Goal: Task Accomplishment & Management: Manage account settings

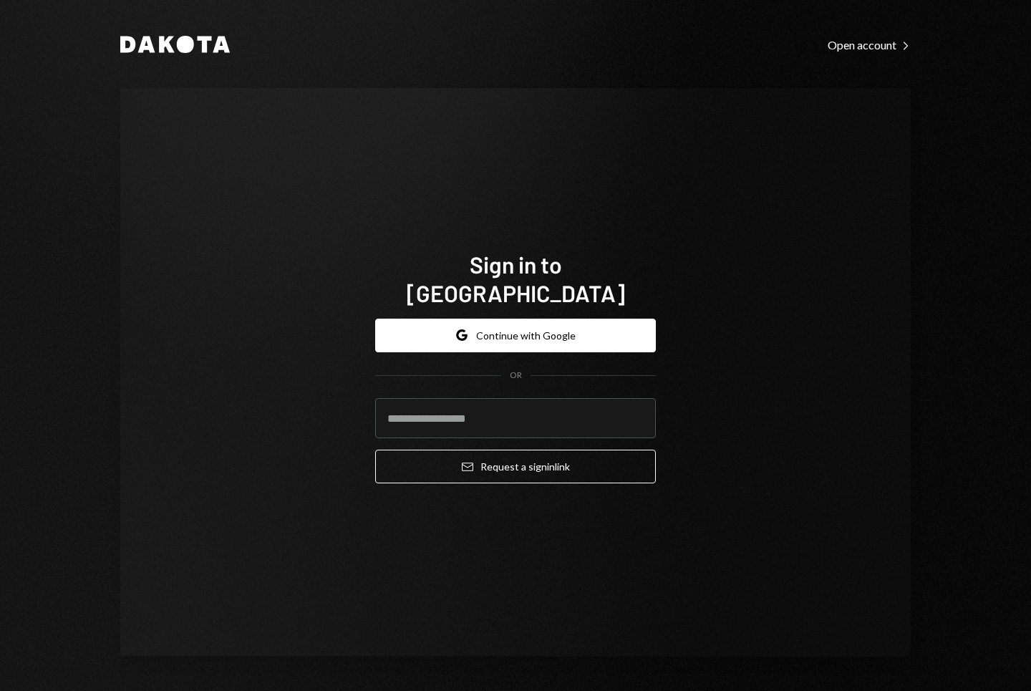
type input "**********"
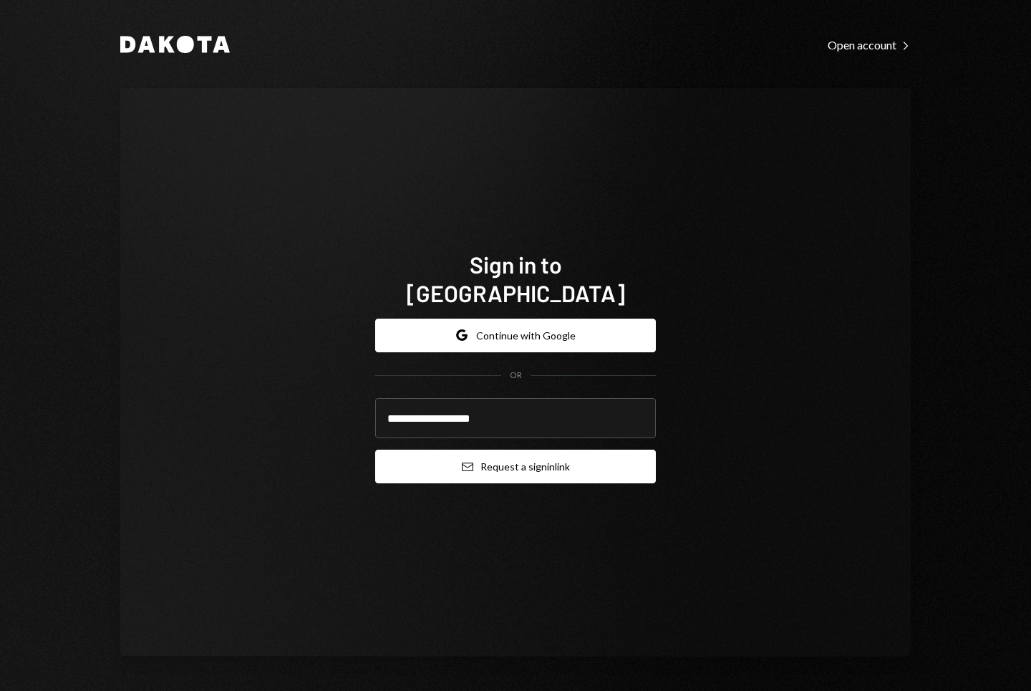
click at [475, 457] on button "Email Request a sign in link" at bounding box center [515, 467] width 281 height 34
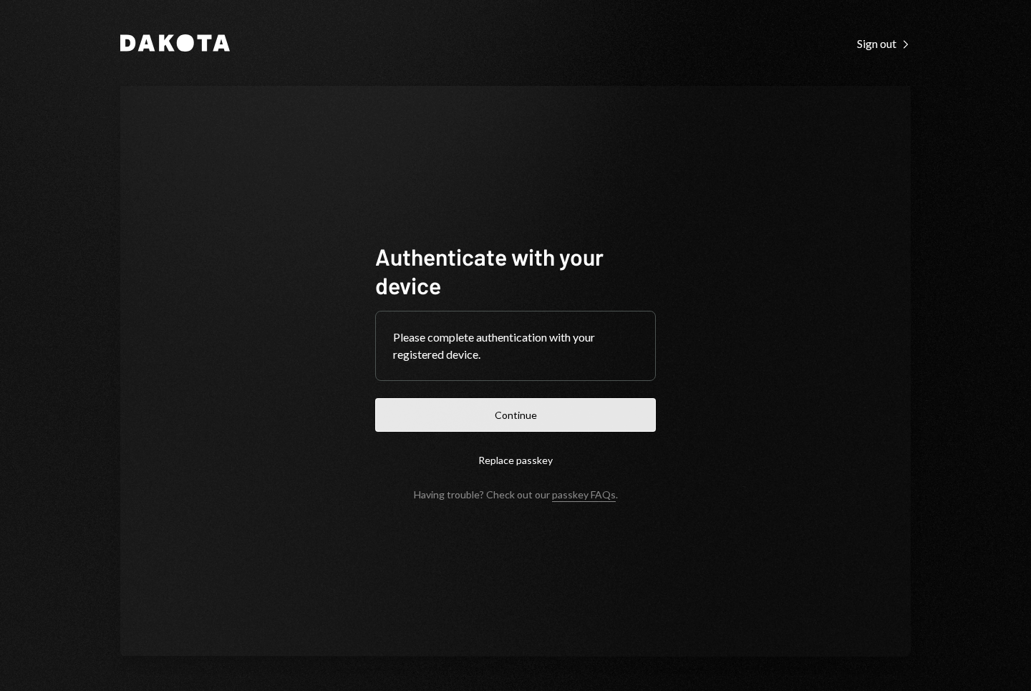
click at [546, 404] on button "Continue" at bounding box center [515, 415] width 281 height 34
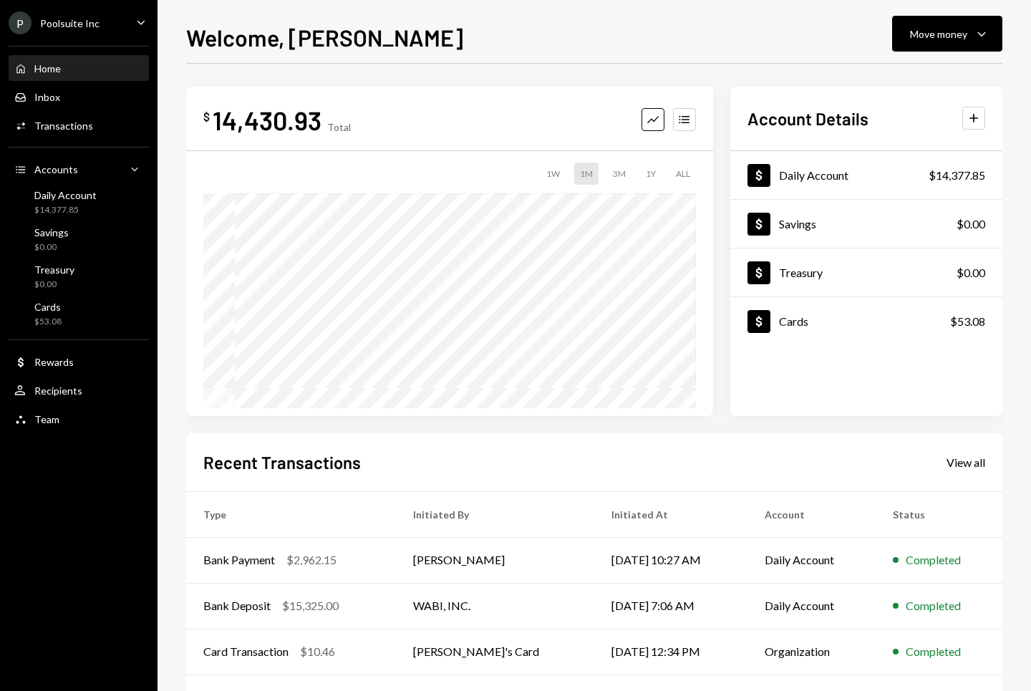
click at [589, 422] on div "$ 14,430.93 Total Graph Accounts 1W 1M 3M 1Y ALL $2,089.00 Sep 06, 2025 Account…" at bounding box center [594, 441] width 816 height 709
click at [83, 209] on div "$14,377.85" at bounding box center [65, 210] width 62 height 12
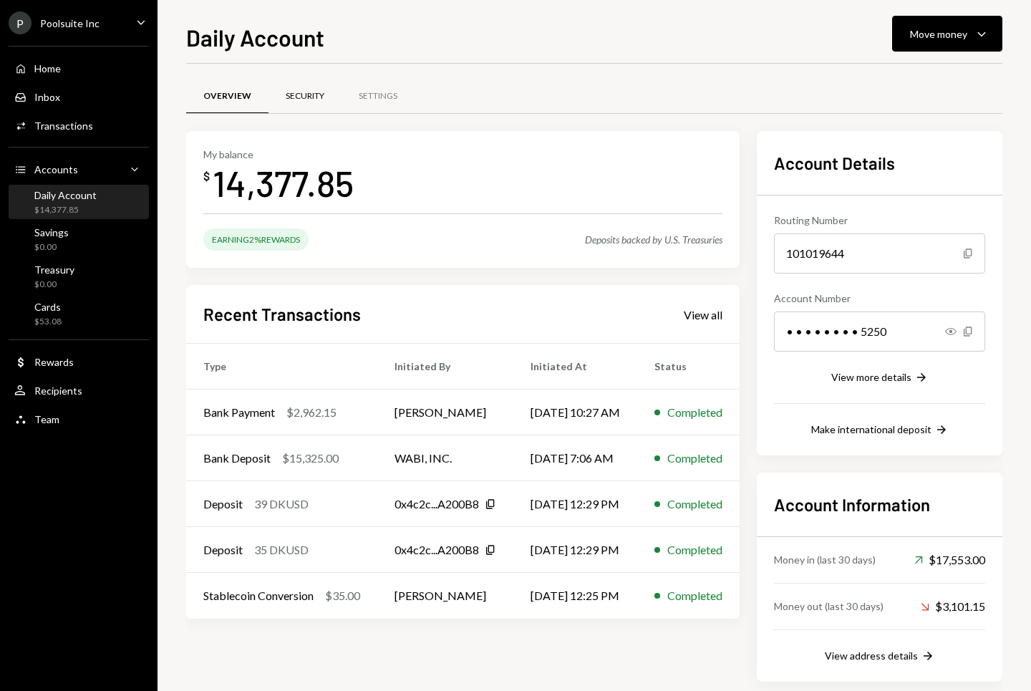
click at [310, 98] on div "Security" at bounding box center [305, 96] width 39 height 12
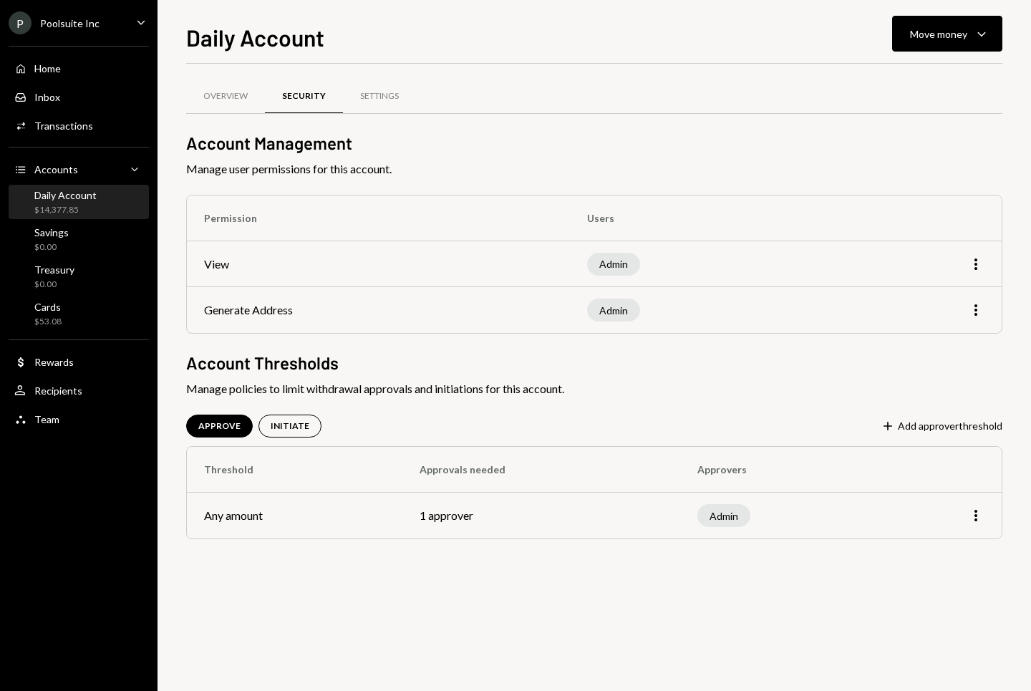
click at [348, 388] on span "Manage policies to limit withdrawal approvals and initiations for this account." at bounding box center [594, 388] width 816 height 17
click at [365, 387] on span "Manage policies to limit withdrawal approvals and initiations for this account." at bounding box center [594, 388] width 816 height 17
click at [370, 95] on div "Settings" at bounding box center [379, 96] width 39 height 12
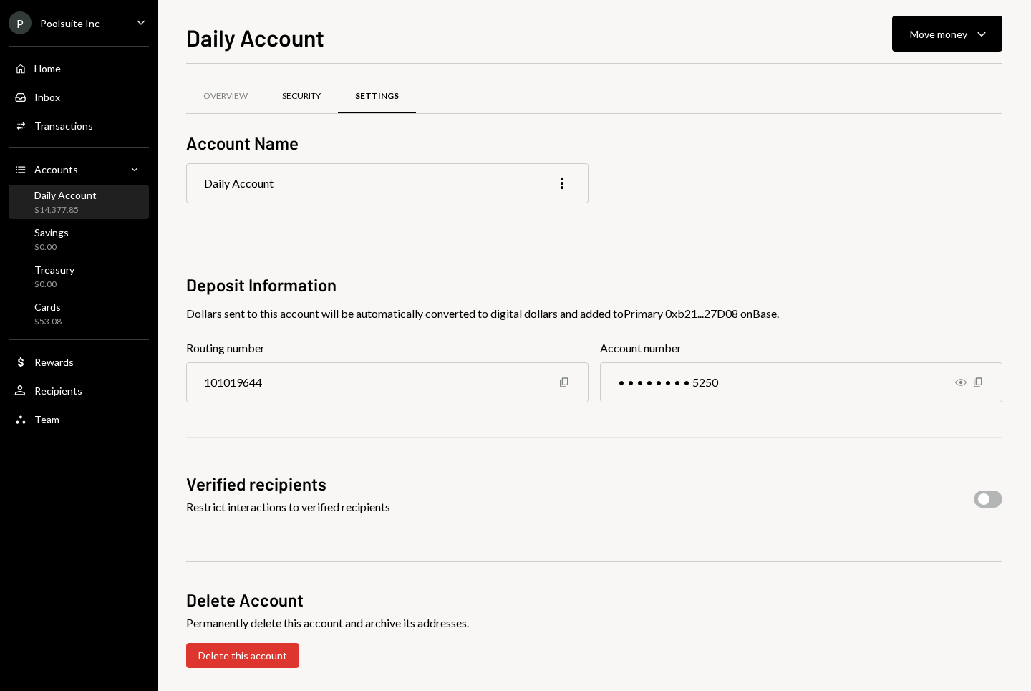
click at [293, 104] on div "Security" at bounding box center [301, 96] width 73 height 34
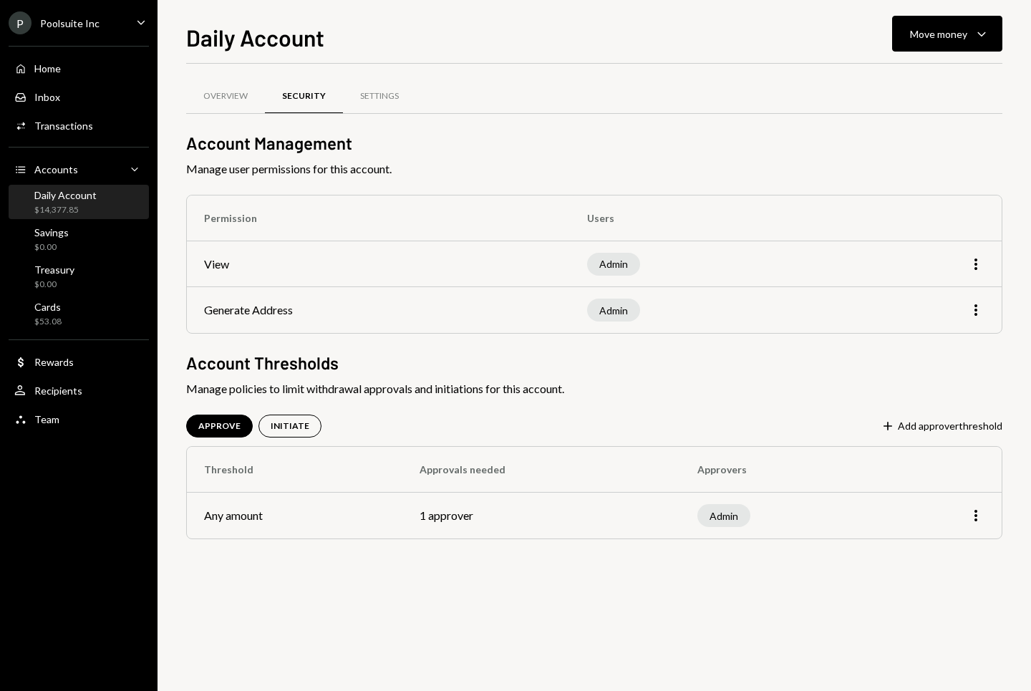
click at [382, 614] on div "Overview Security Settings Account Management Manage user permissions for this …" at bounding box center [594, 377] width 816 height 627
click at [278, 435] on div "INITIATE" at bounding box center [290, 426] width 63 height 23
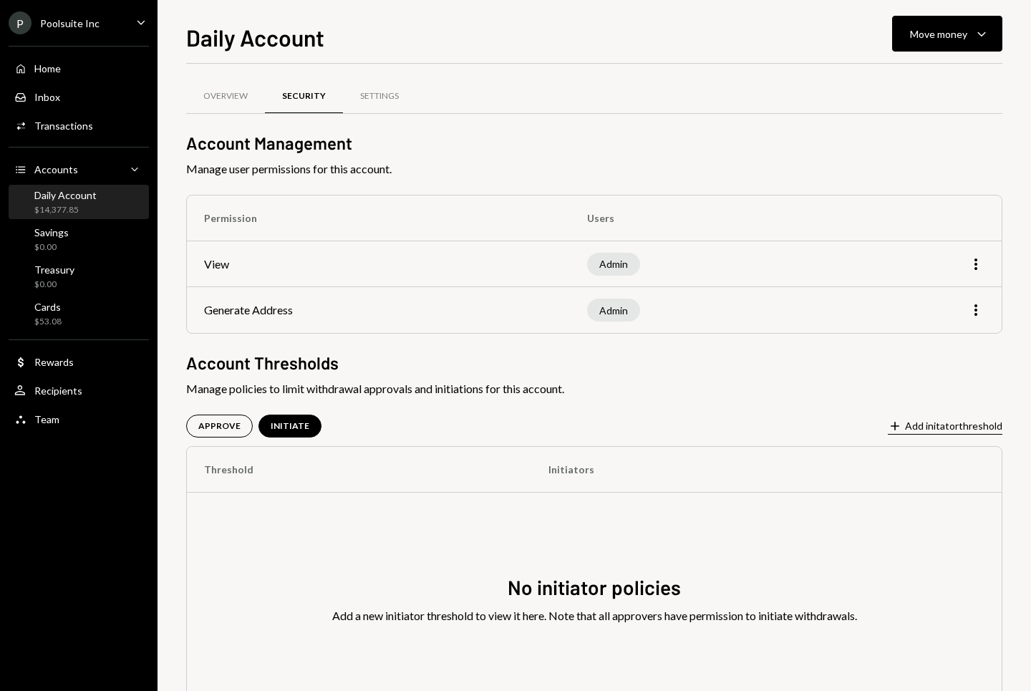
click at [987, 428] on button "Plus Add initator threshold" at bounding box center [945, 427] width 115 height 16
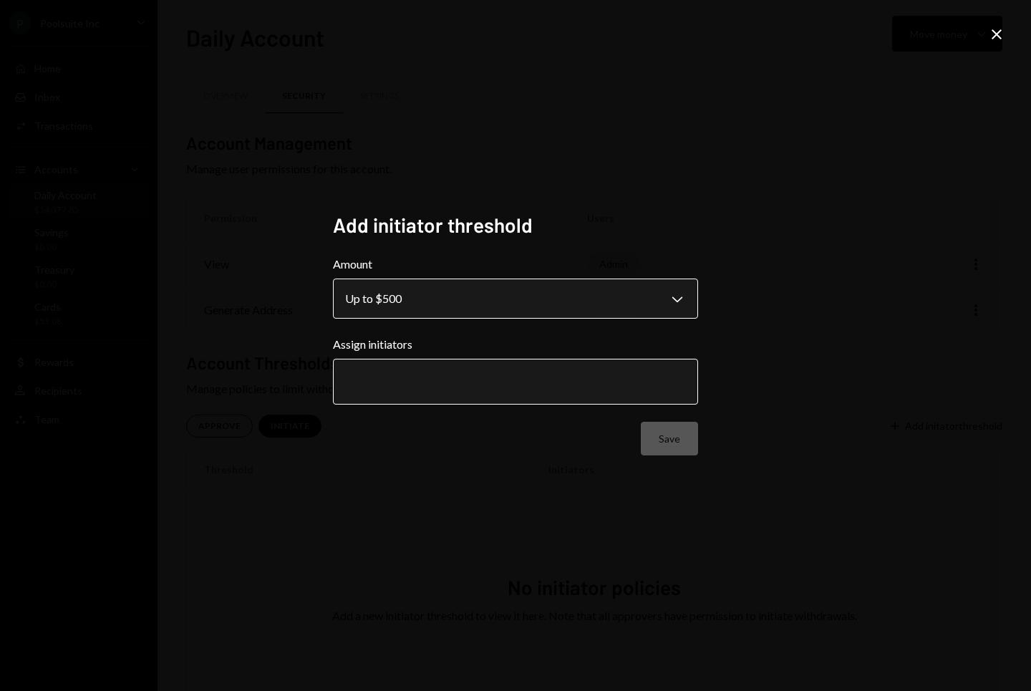
click at [430, 294] on body "**********" at bounding box center [515, 345] width 1031 height 691
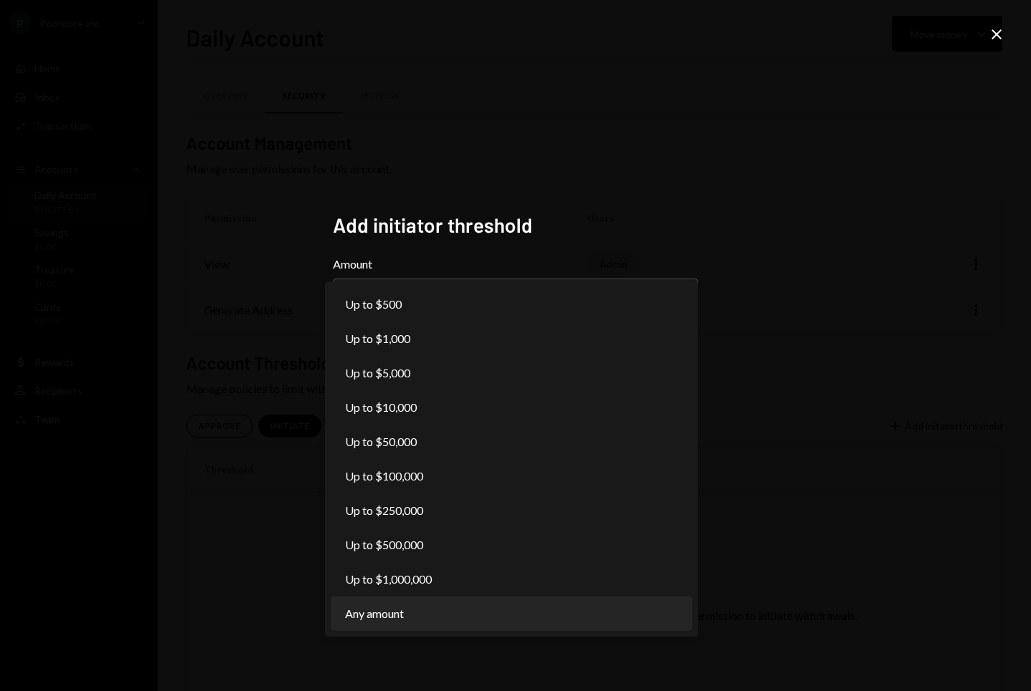
select select "***"
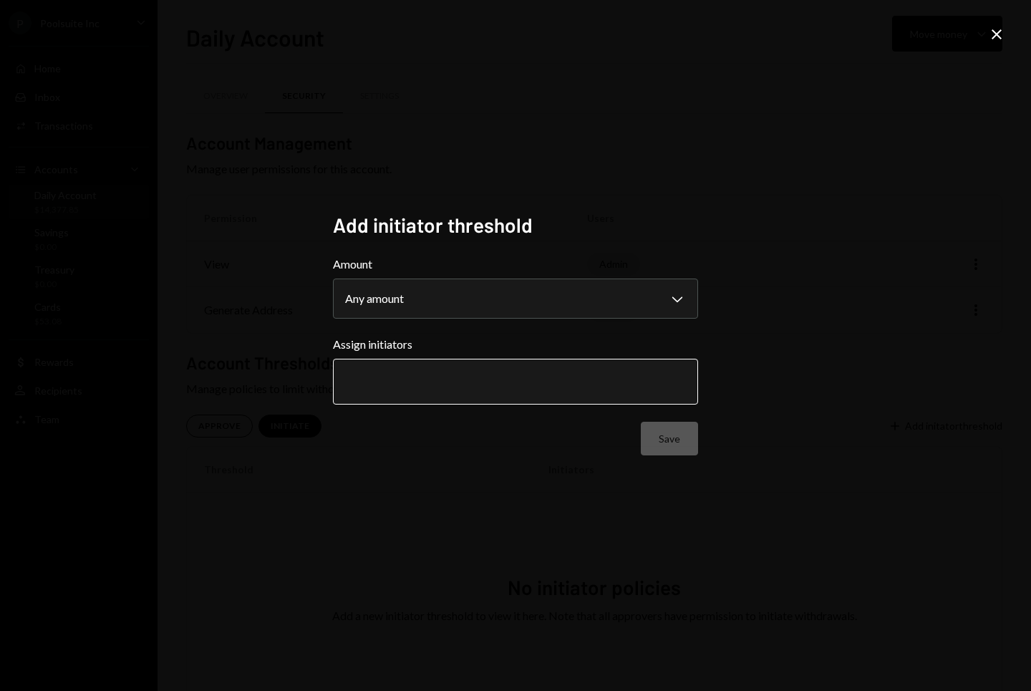
click at [440, 383] on input "text" at bounding box center [515, 381] width 341 height 13
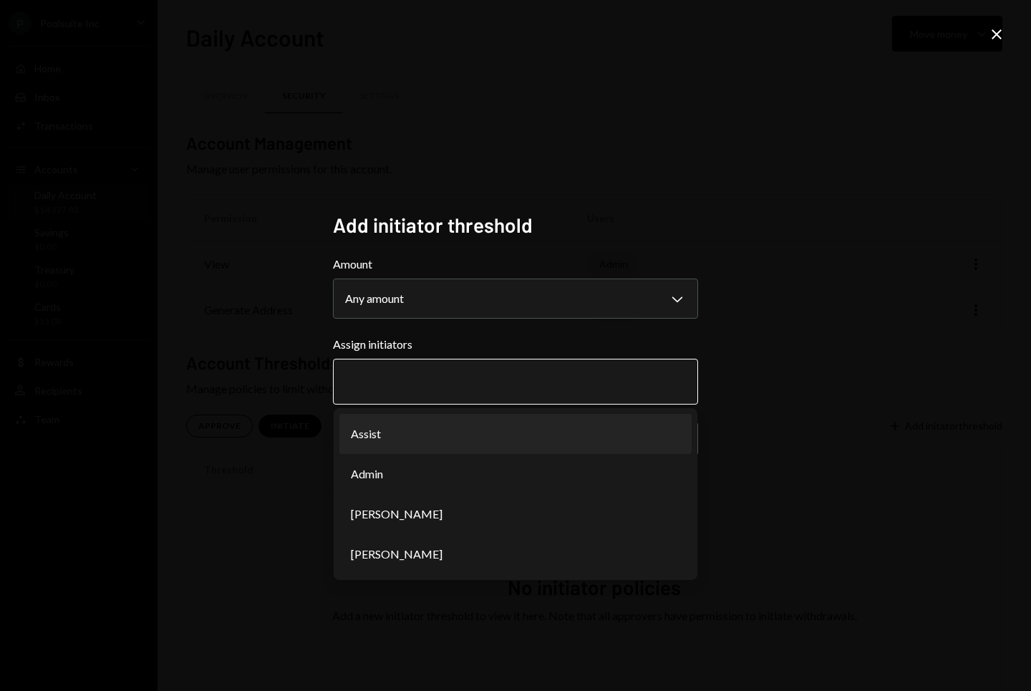
click at [428, 430] on li "Assist" at bounding box center [515, 434] width 352 height 40
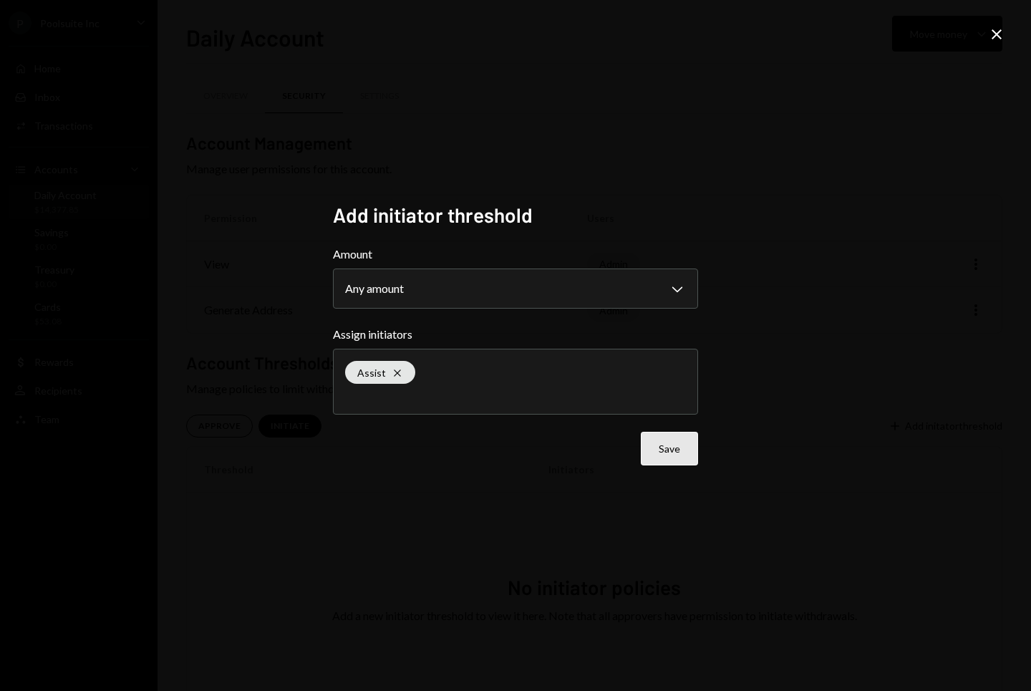
click at [688, 458] on button "Save" at bounding box center [669, 449] width 57 height 34
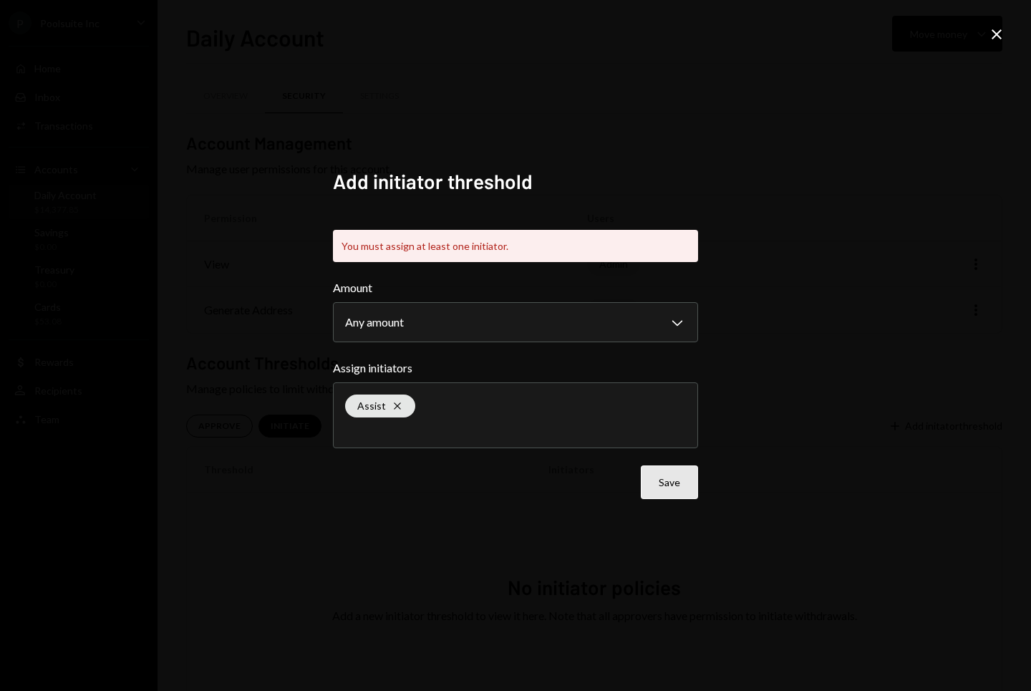
click at [676, 489] on button "Save" at bounding box center [669, 482] width 57 height 34
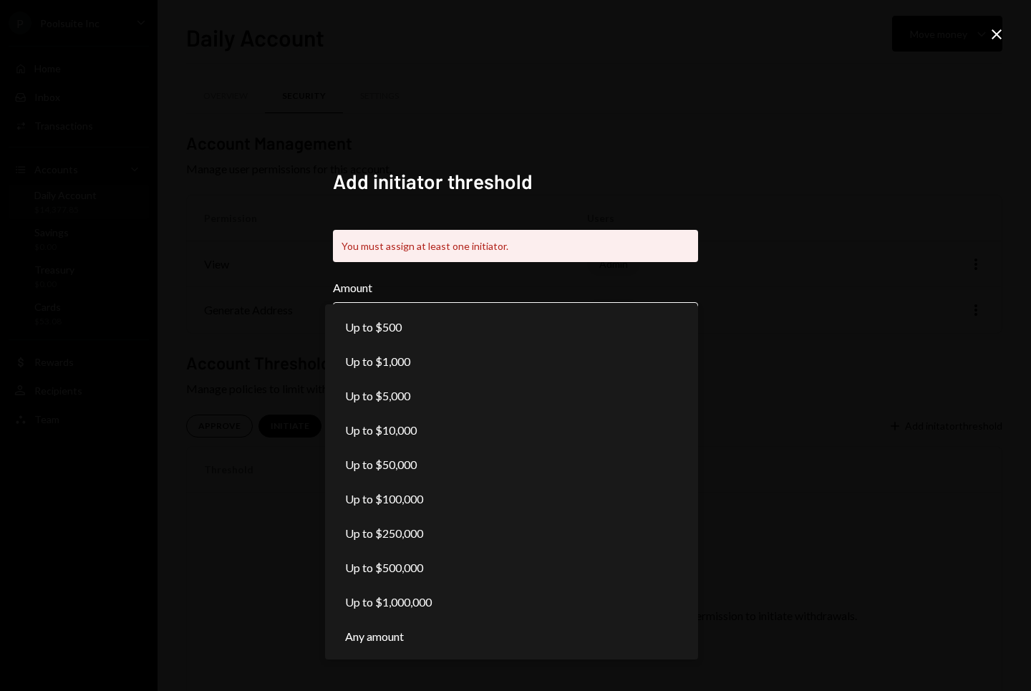
click at [586, 317] on body "**********" at bounding box center [515, 345] width 1031 height 691
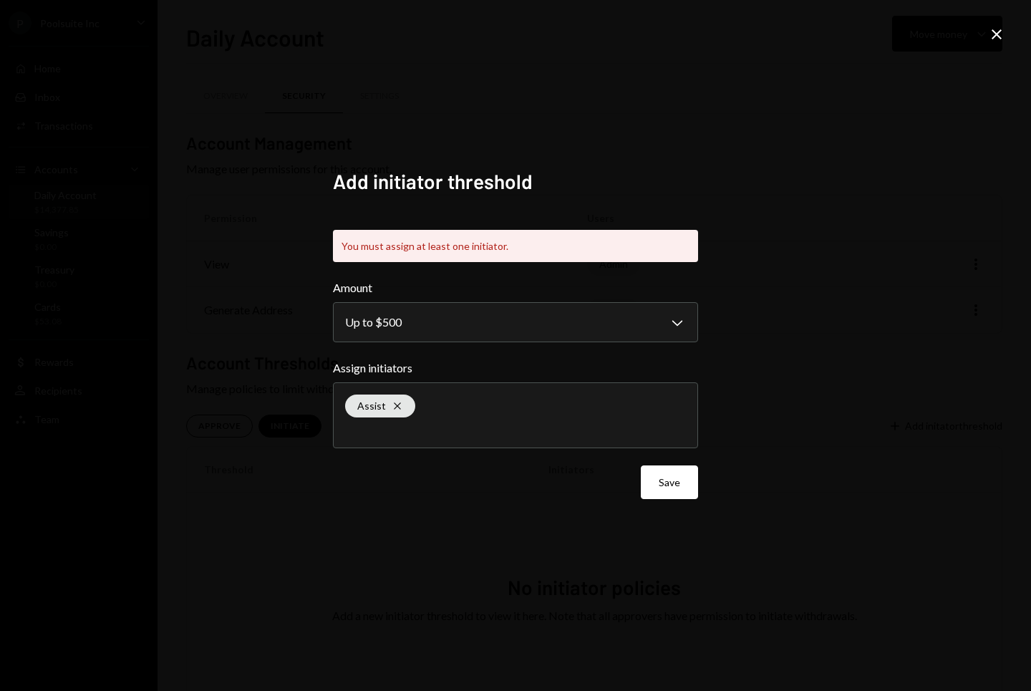
click at [834, 210] on div "**********" at bounding box center [515, 345] width 1031 height 691
click at [460, 394] on div "Assist Cross" at bounding box center [515, 415] width 341 height 64
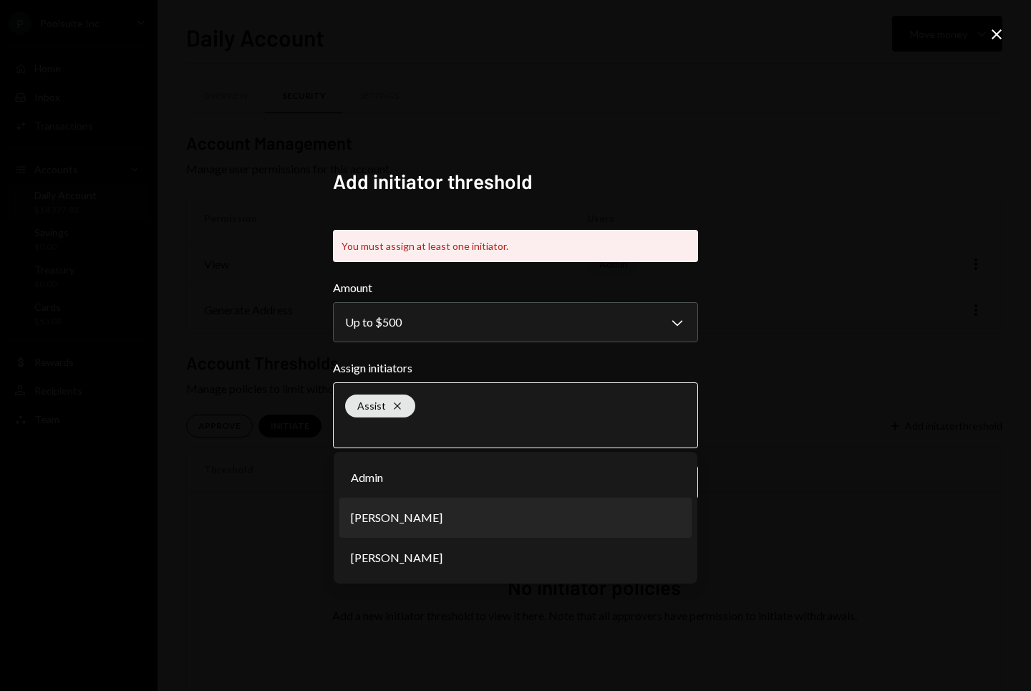
click at [422, 524] on li "[PERSON_NAME]" at bounding box center [515, 518] width 352 height 40
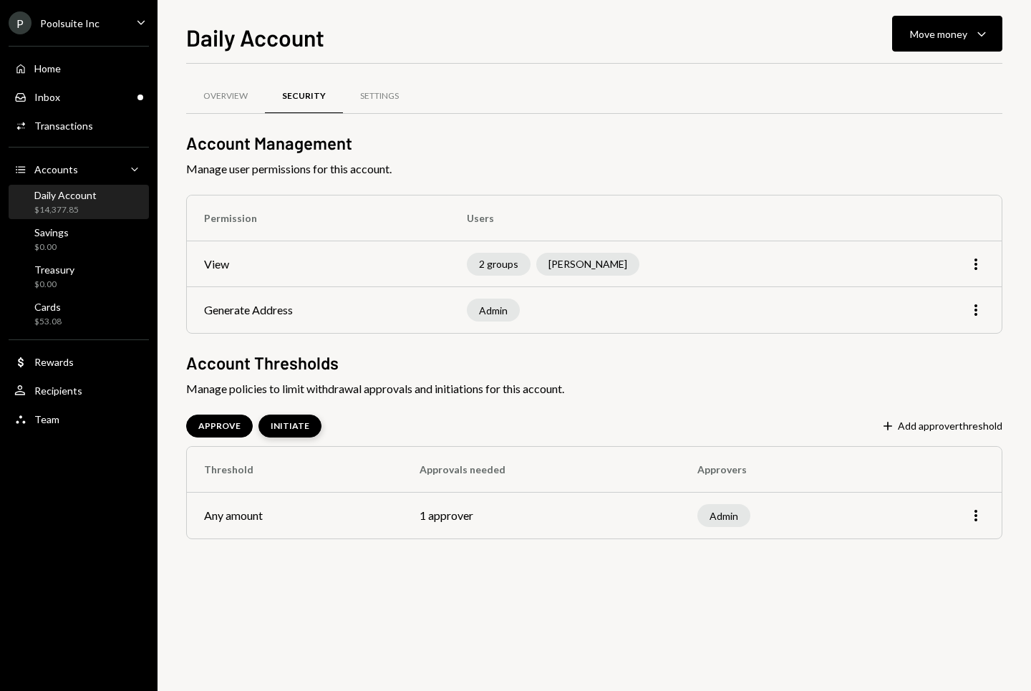
click at [290, 428] on div "INITIATE" at bounding box center [290, 426] width 39 height 12
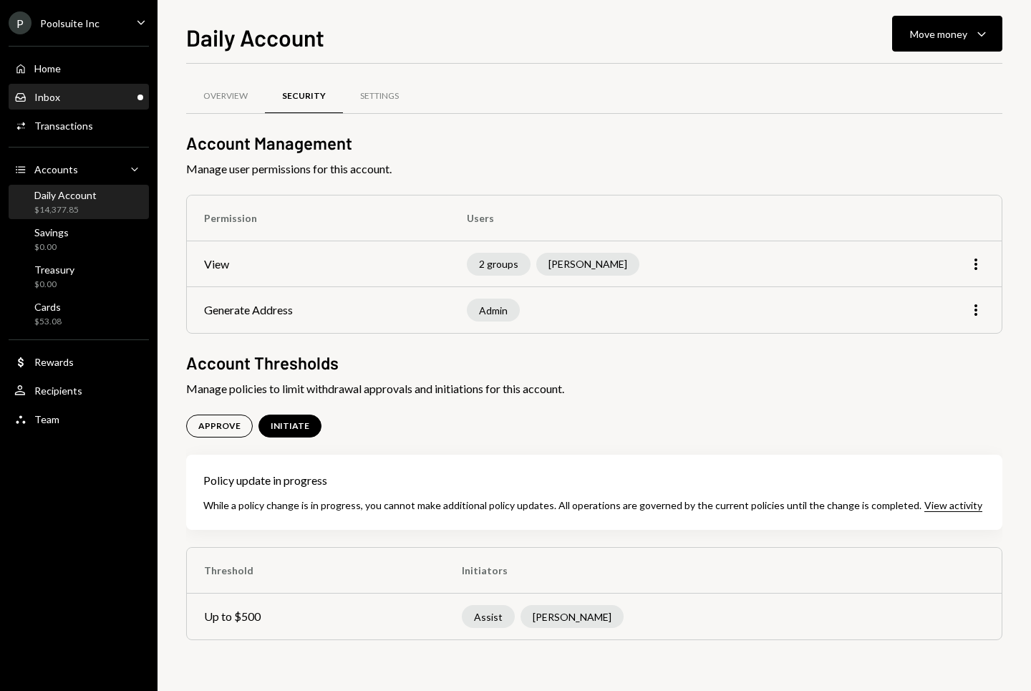
click at [47, 88] on div "Inbox Inbox" at bounding box center [78, 97] width 129 height 24
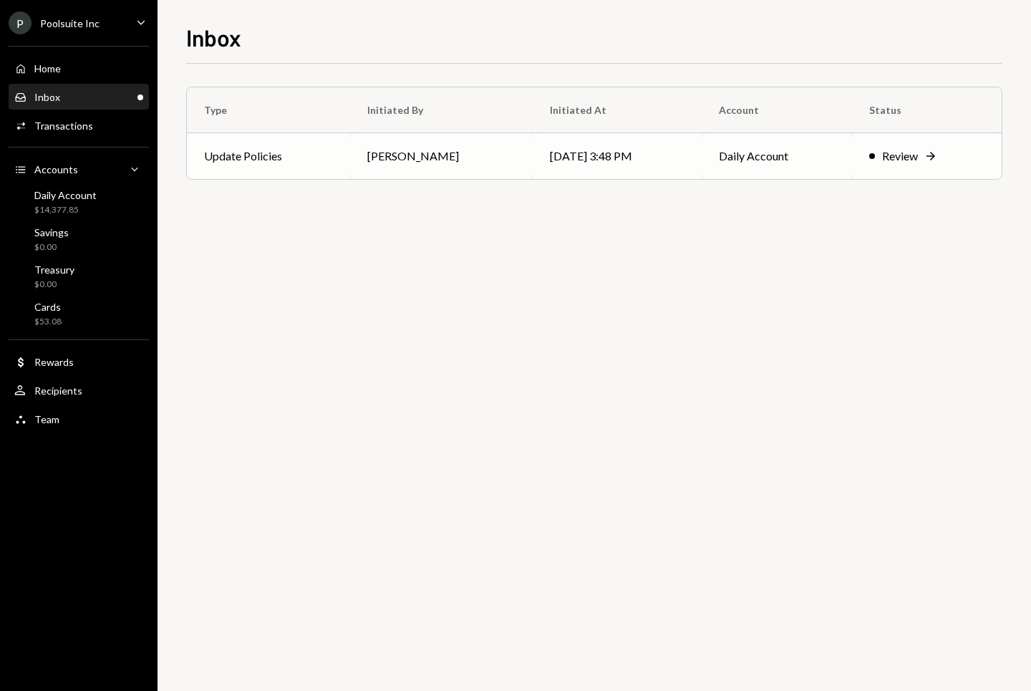
click at [905, 163] on div "Review" at bounding box center [900, 156] width 36 height 17
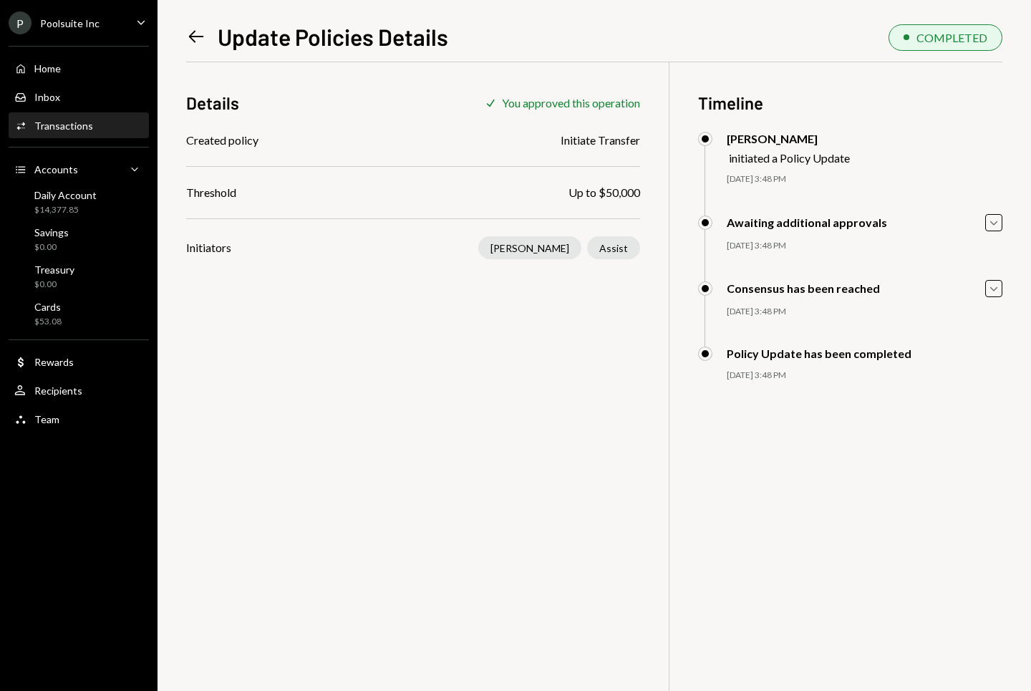
click at [191, 29] on icon "Left Arrow" at bounding box center [196, 36] width 20 height 20
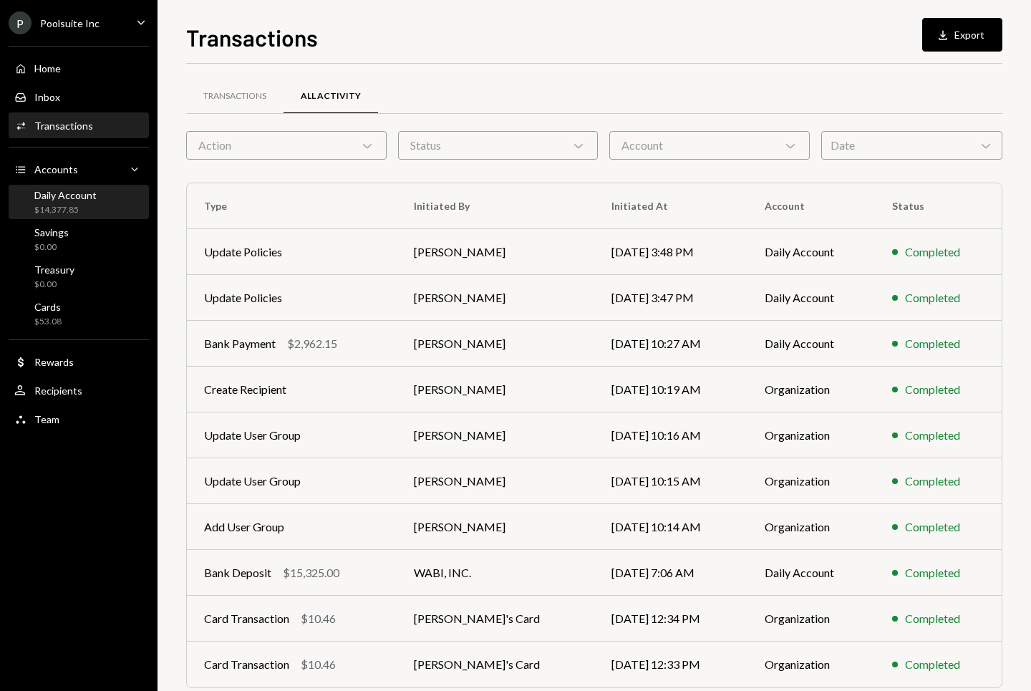
click at [60, 195] on div "Daily Account" at bounding box center [65, 195] width 62 height 12
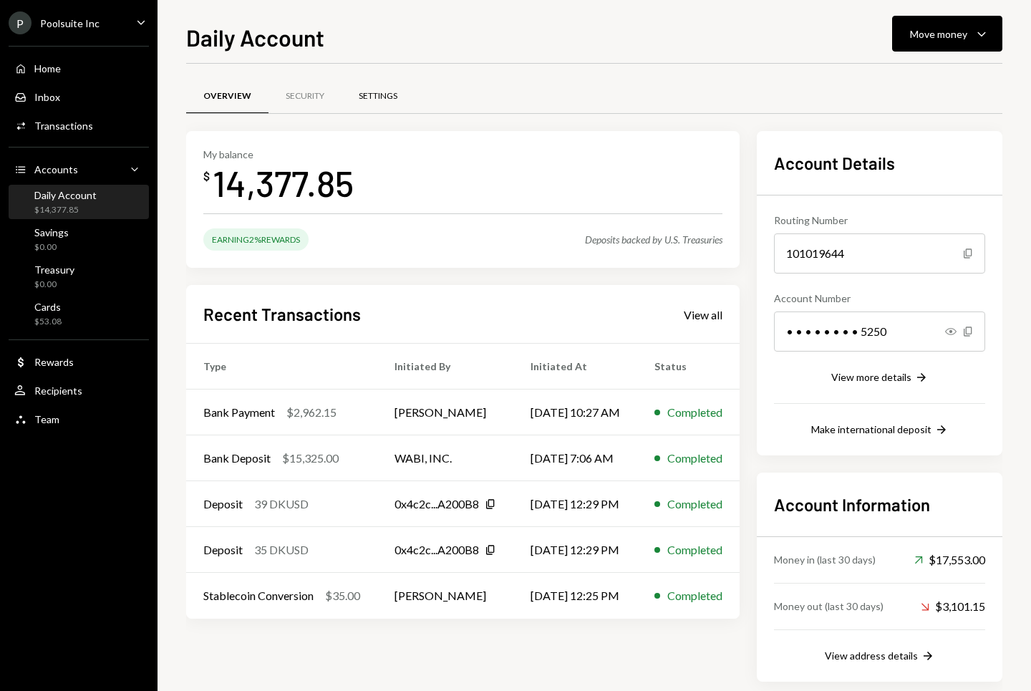
click at [394, 90] on div "Settings" at bounding box center [378, 96] width 39 height 12
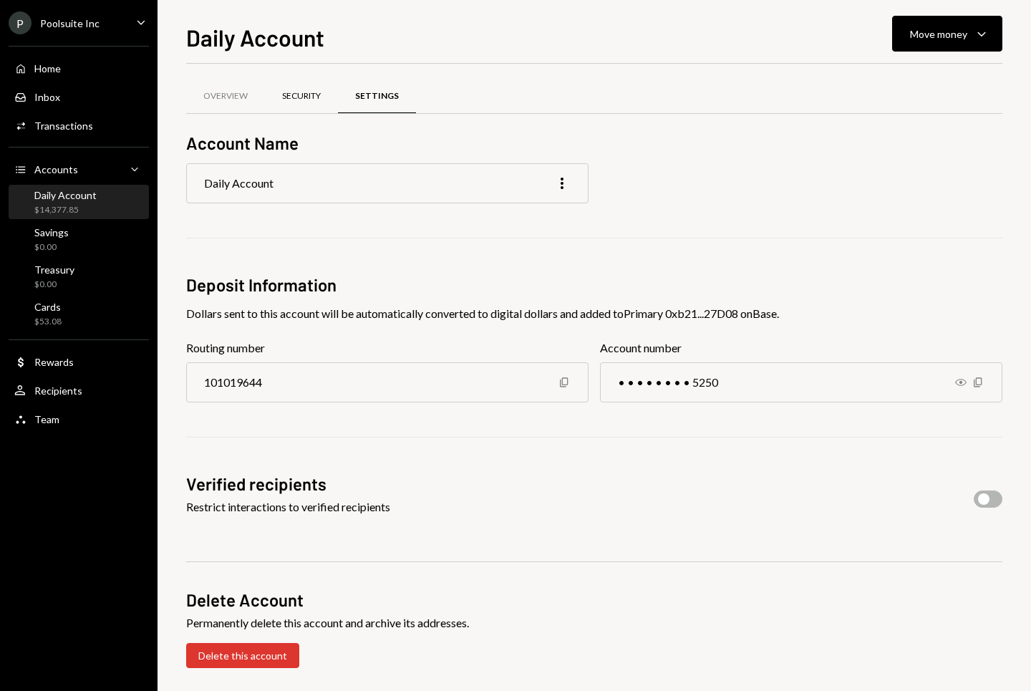
click at [317, 95] on div "Security" at bounding box center [301, 96] width 39 height 12
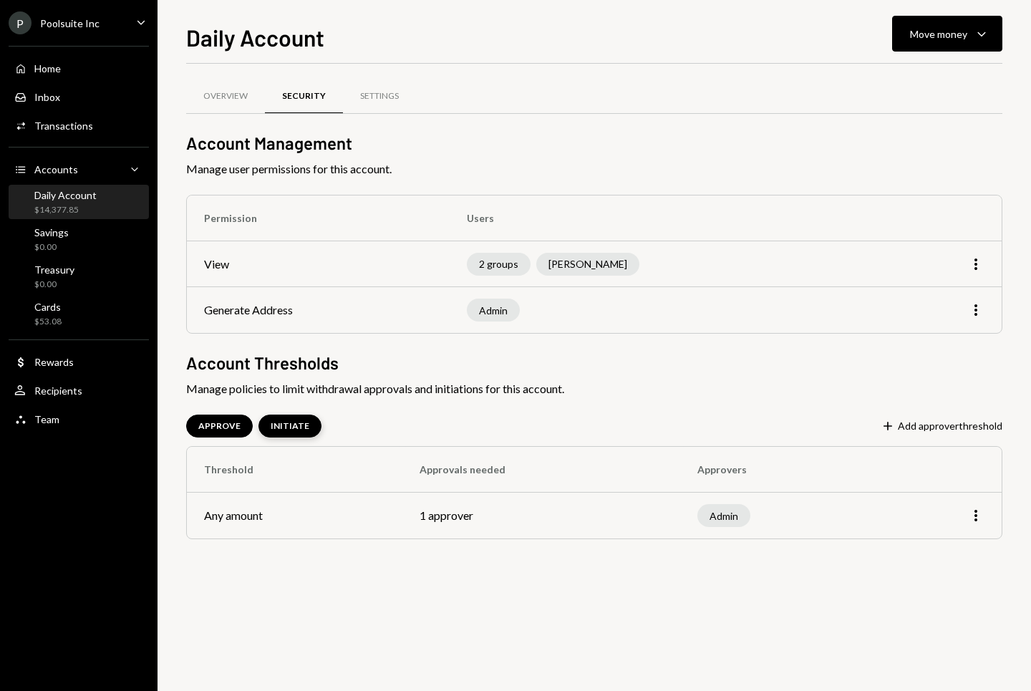
click at [288, 435] on div "INITIATE" at bounding box center [290, 426] width 63 height 23
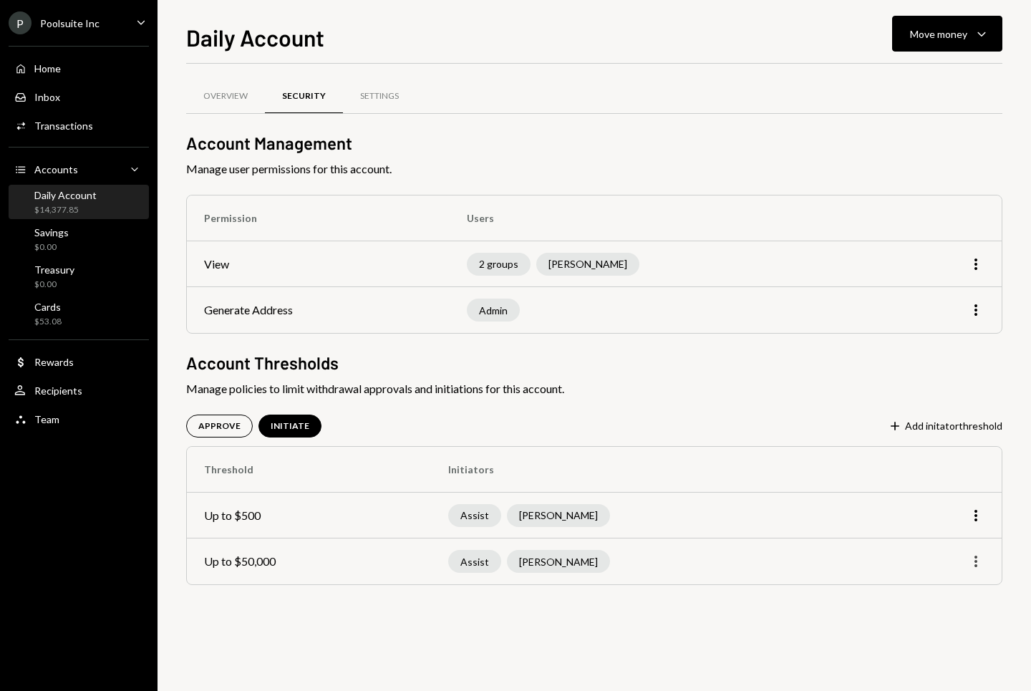
click at [979, 557] on icon "More" at bounding box center [975, 561] width 17 height 17
click at [928, 585] on div "Edit" at bounding box center [943, 591] width 72 height 25
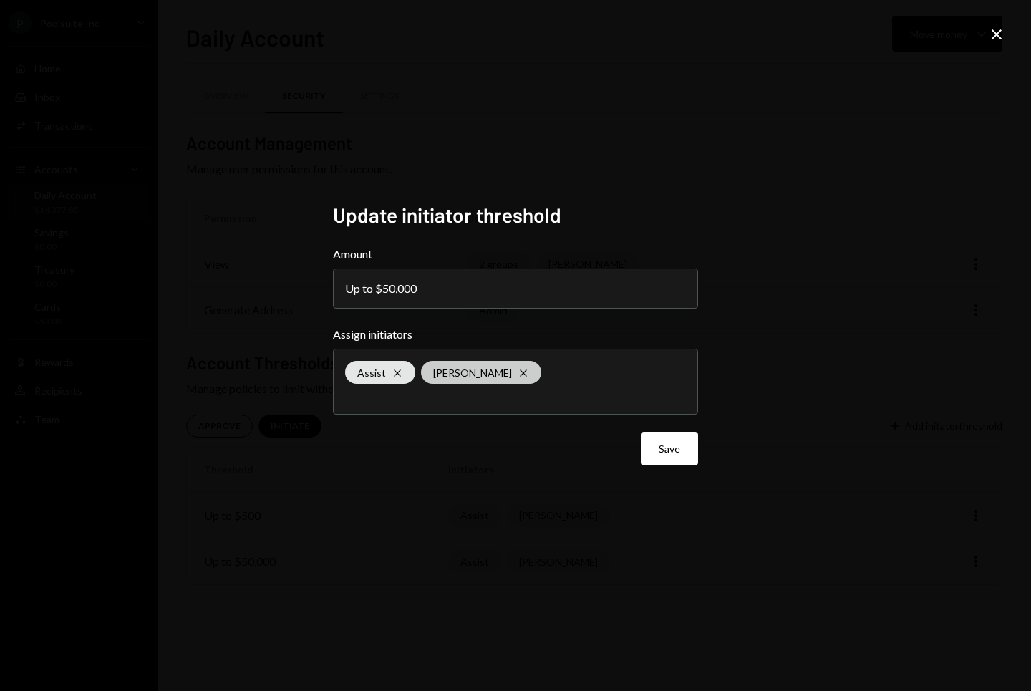
click at [518, 375] on icon "Cross" at bounding box center [523, 372] width 11 height 11
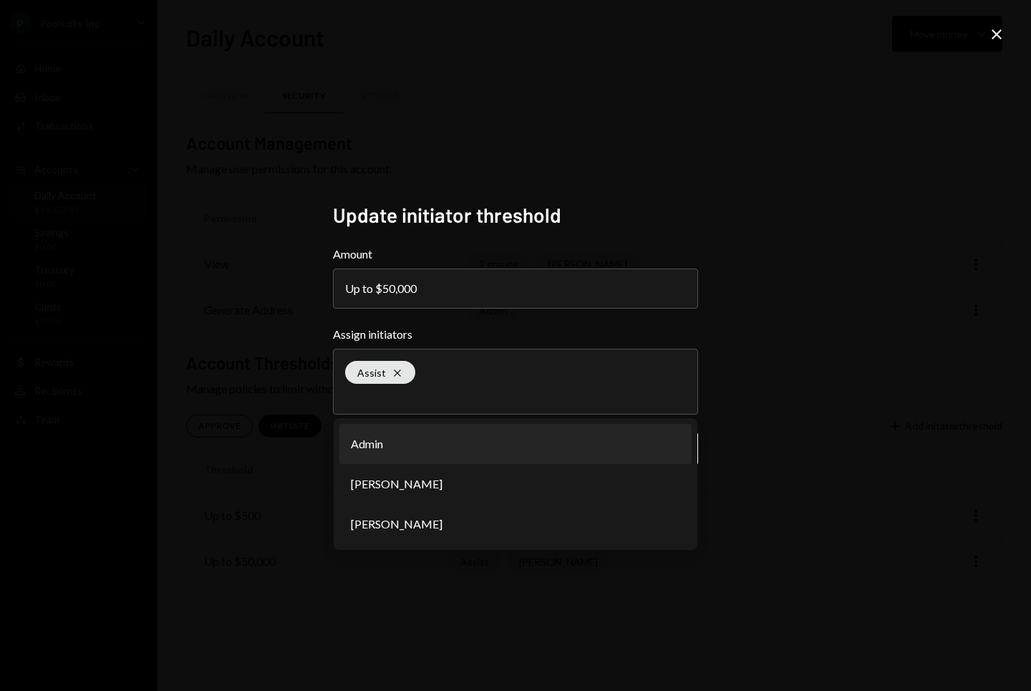
click at [810, 401] on div "**********" at bounding box center [515, 345] width 1031 height 691
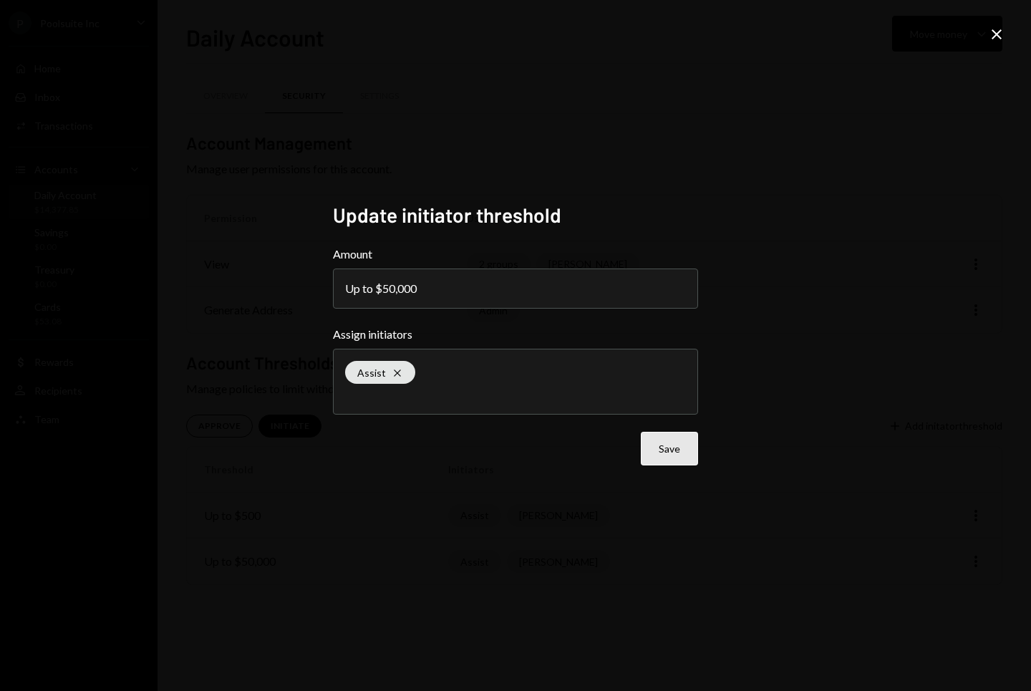
click at [680, 453] on button "Save" at bounding box center [669, 449] width 57 height 34
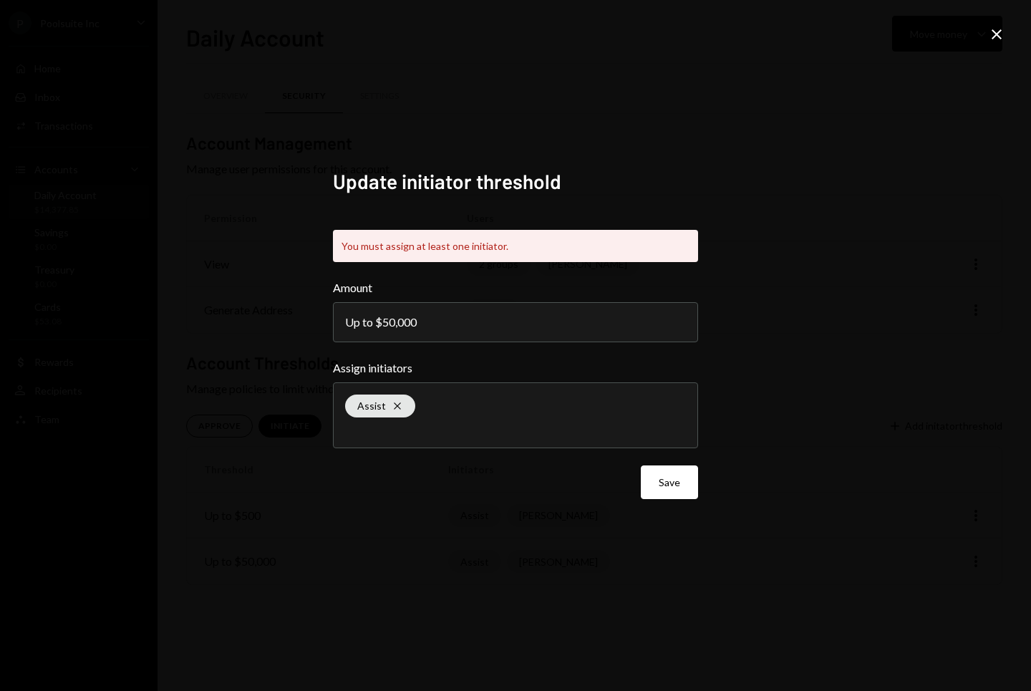
click at [998, 28] on icon "Close" at bounding box center [996, 34] width 17 height 17
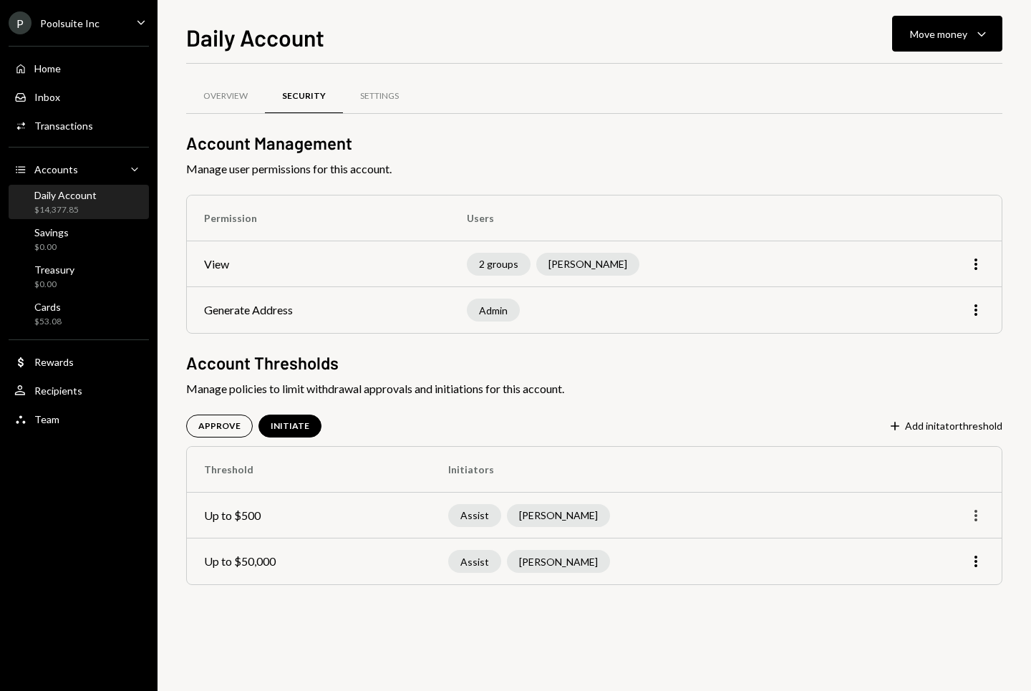
click at [973, 511] on icon "More" at bounding box center [975, 515] width 17 height 17
click at [930, 574] on div "Remove" at bounding box center [943, 571] width 72 height 25
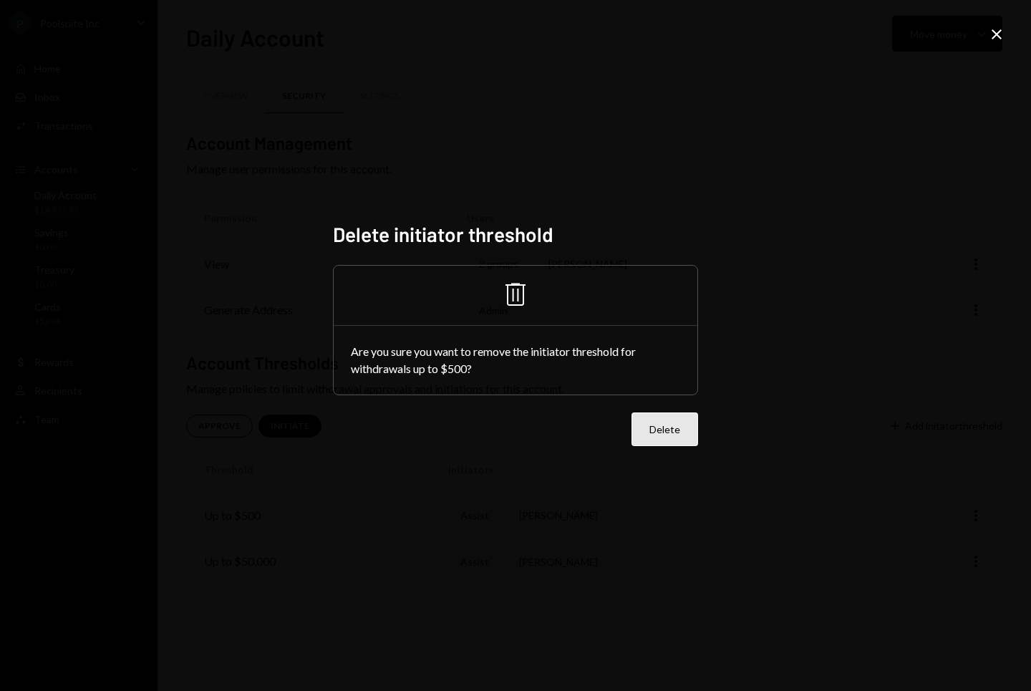
click at [675, 433] on button "Delete" at bounding box center [665, 429] width 67 height 34
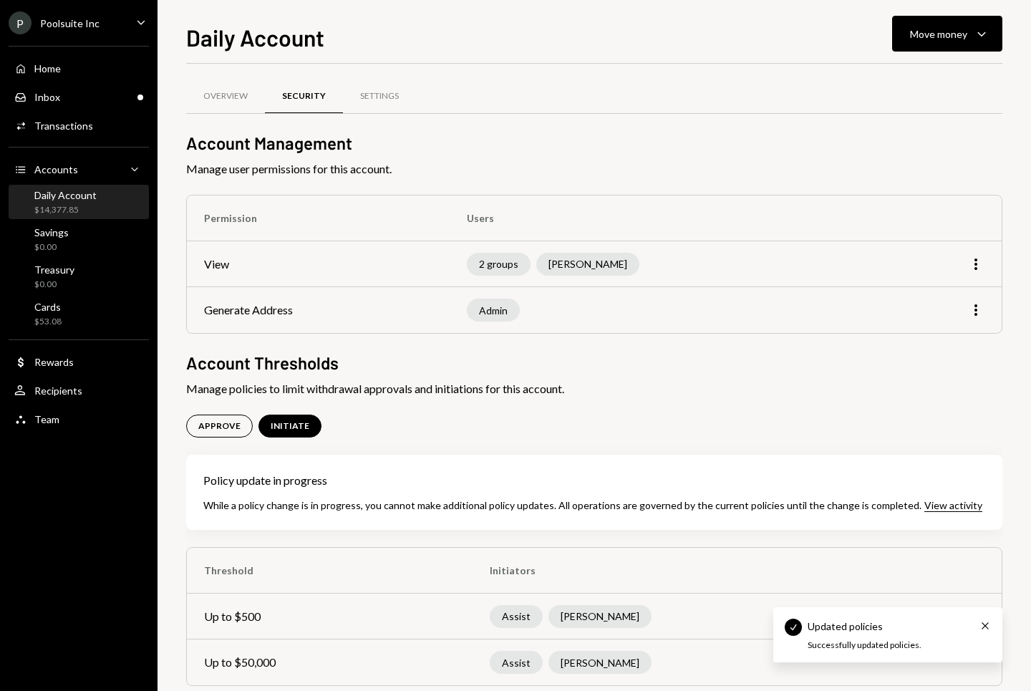
click at [736, 437] on div "APPROVE INITIATE" at bounding box center [594, 426] width 816 height 23
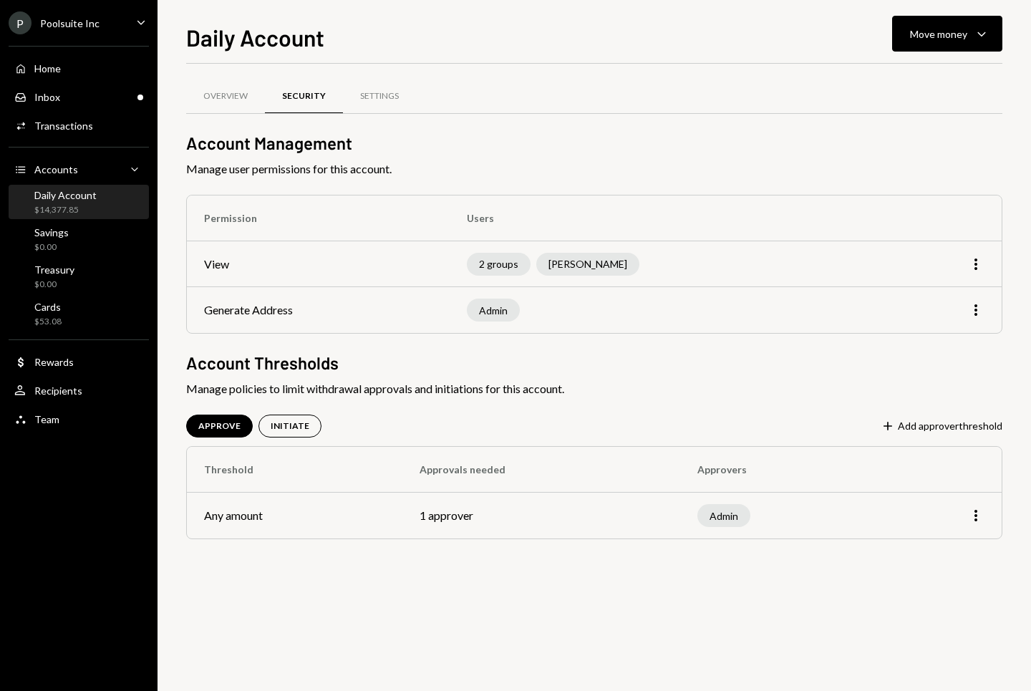
click at [468, 512] on td "1 approver" at bounding box center [541, 516] width 279 height 46
click at [982, 519] on icon "More" at bounding box center [975, 515] width 17 height 17
click at [894, 469] on th at bounding box center [942, 470] width 120 height 46
click at [287, 430] on div "INITIATE" at bounding box center [290, 426] width 39 height 12
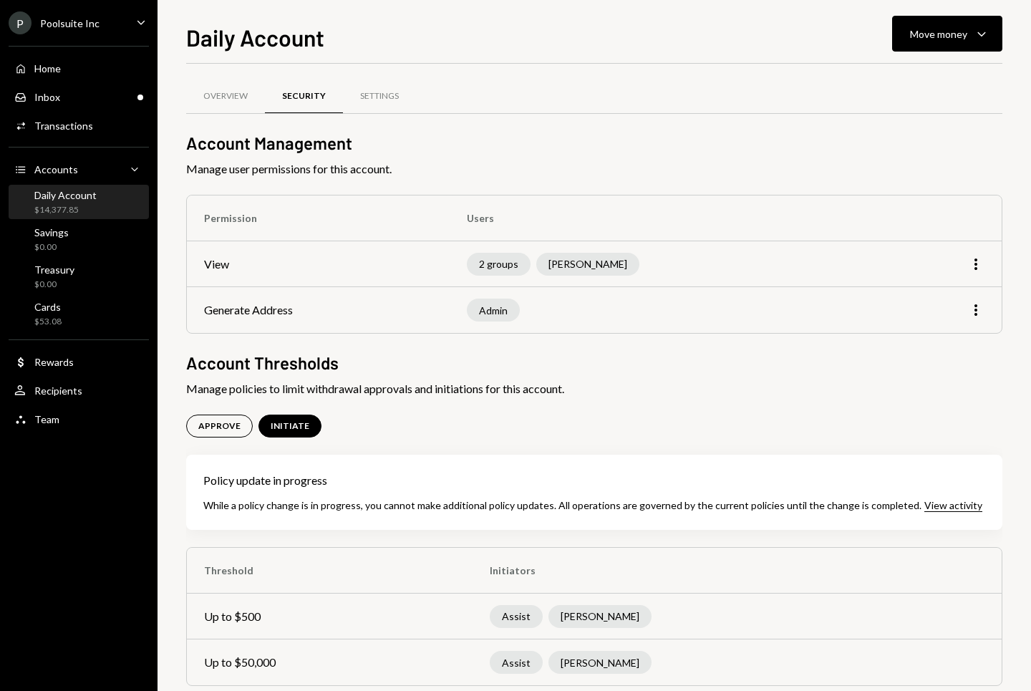
scroll to position [24, 0]
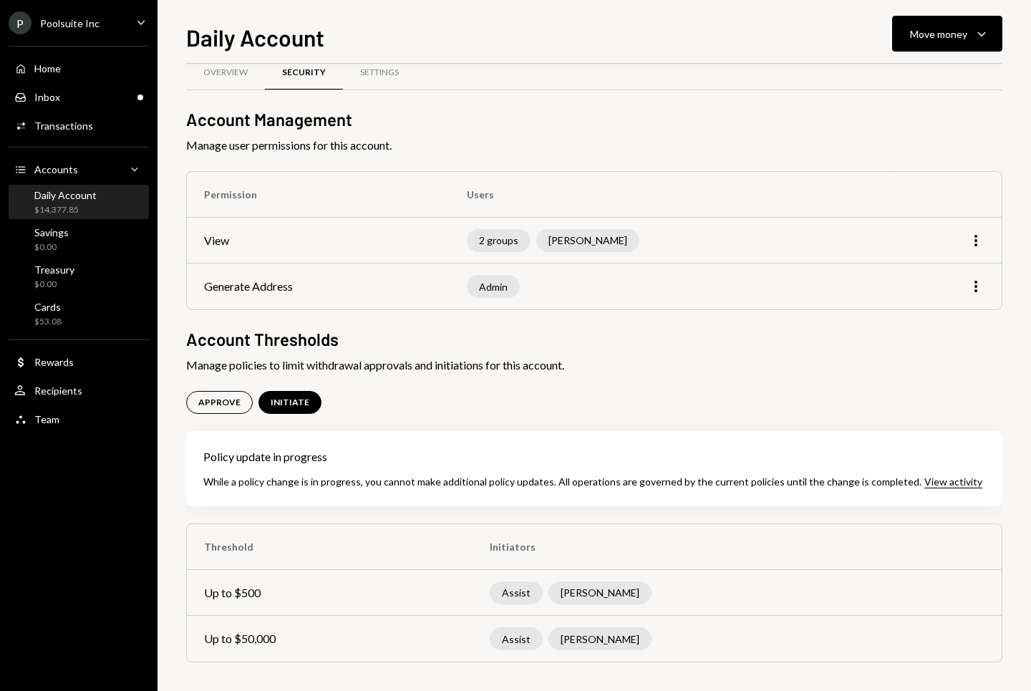
click at [417, 491] on div "Policy update in progress While a policy change is in progress, you cannot make…" at bounding box center [594, 468] width 816 height 75
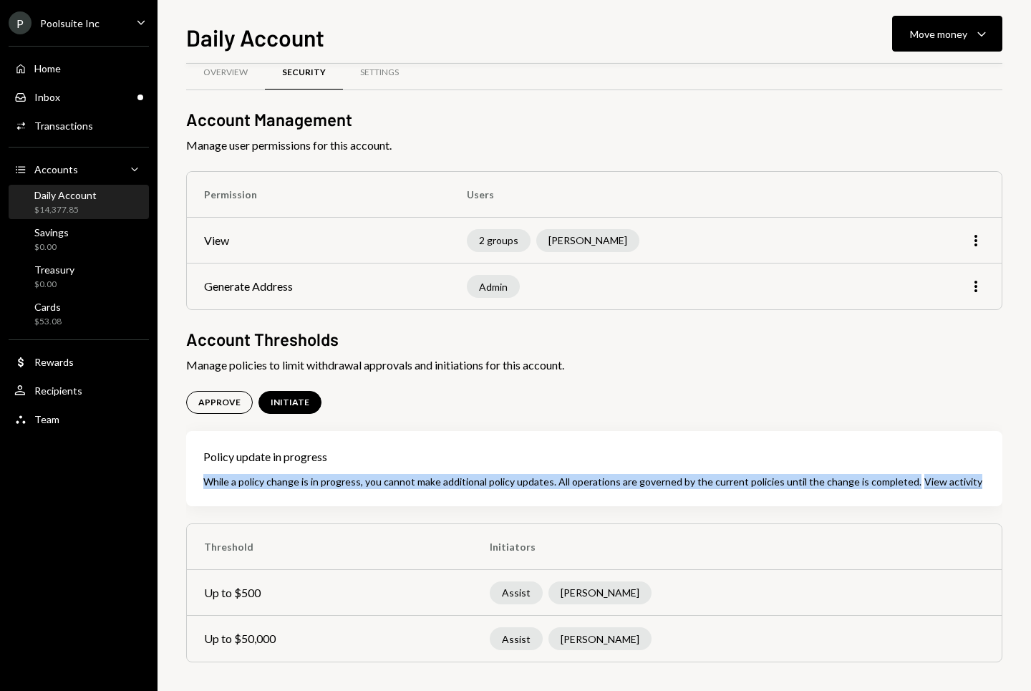
click at [417, 491] on div "Policy update in progress While a policy change is in progress, you cannot make…" at bounding box center [594, 468] width 816 height 75
click at [410, 487] on div "While a policy change is in progress, you cannot make additional policy updates…" at bounding box center [562, 481] width 718 height 12
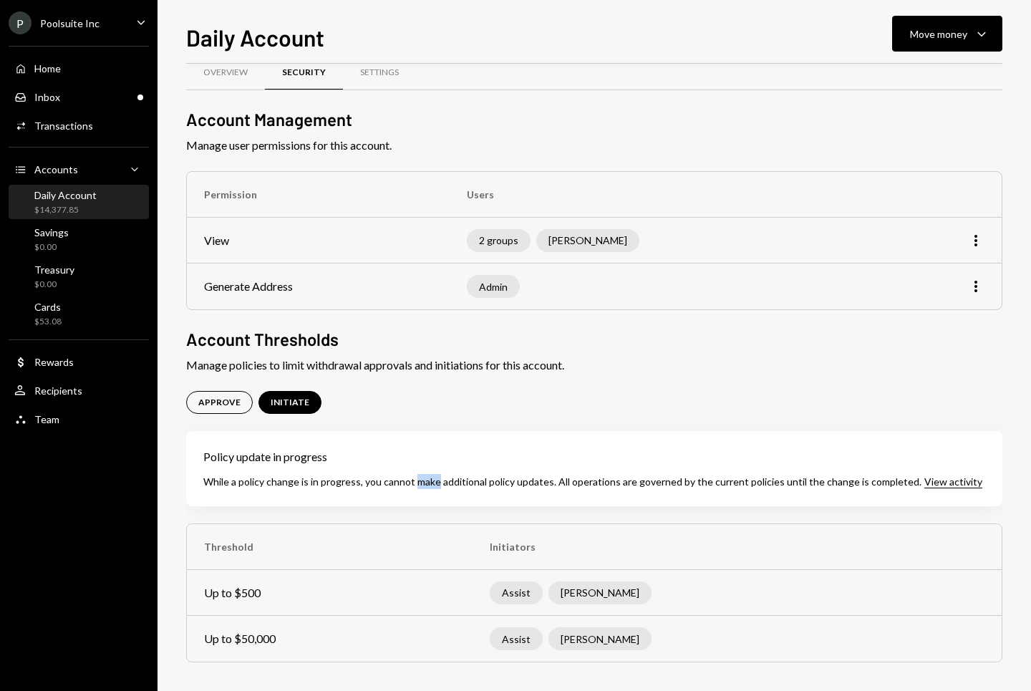
click at [410, 487] on div "While a policy change is in progress, you cannot make additional policy updates…" at bounding box center [562, 481] width 718 height 12
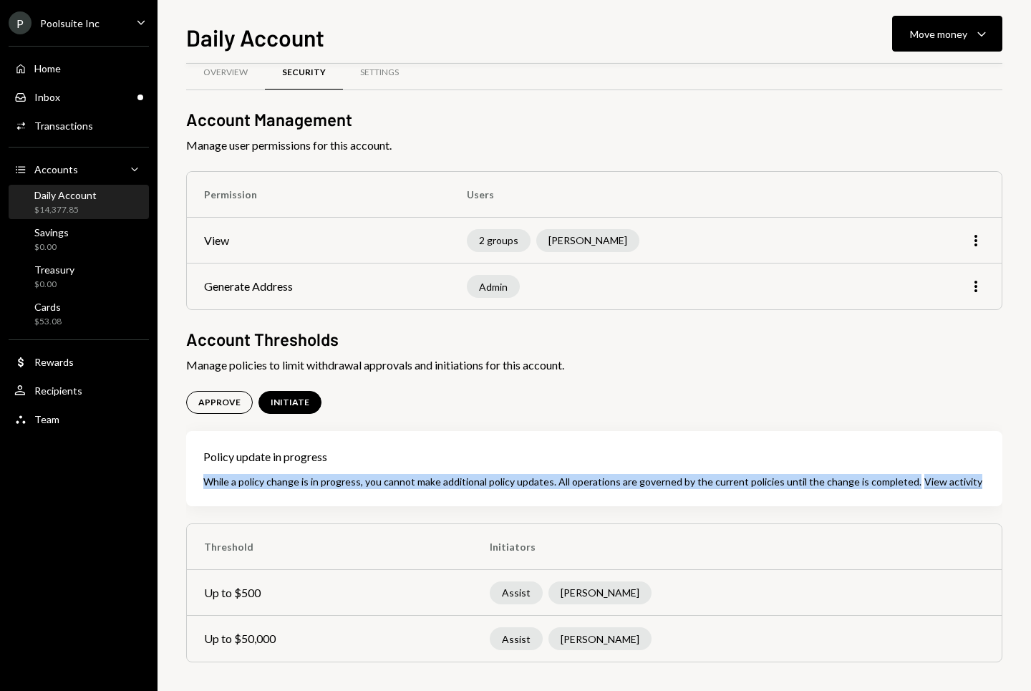
click at [410, 487] on div "While a policy change is in progress, you cannot make additional policy updates…" at bounding box center [562, 481] width 718 height 12
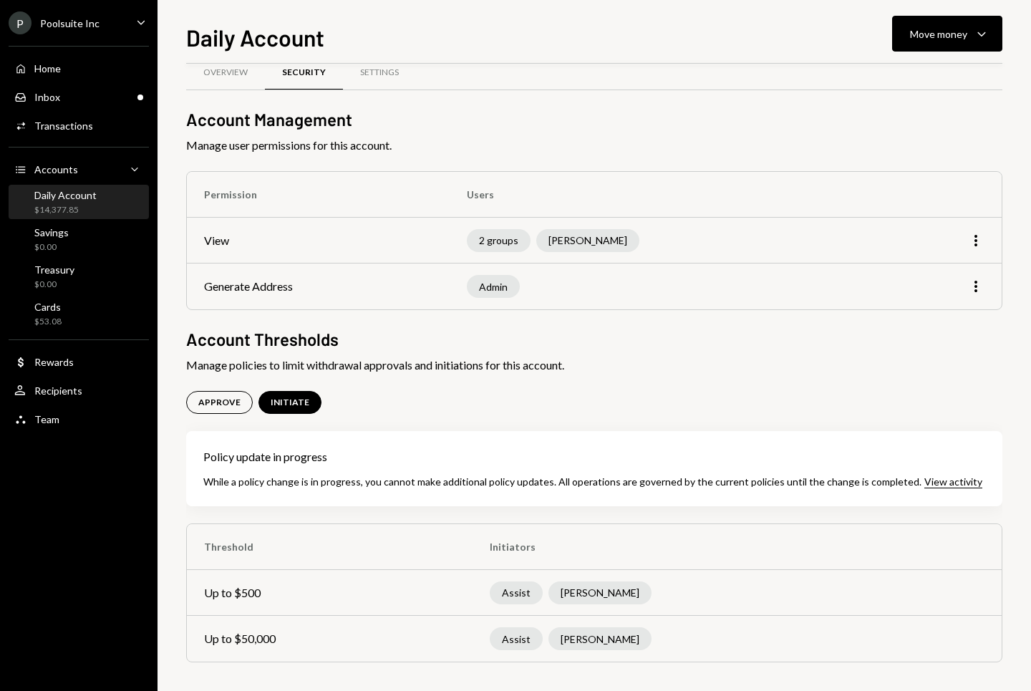
click at [458, 484] on div "While a policy change is in progress, you cannot make additional policy updates…" at bounding box center [562, 481] width 718 height 12
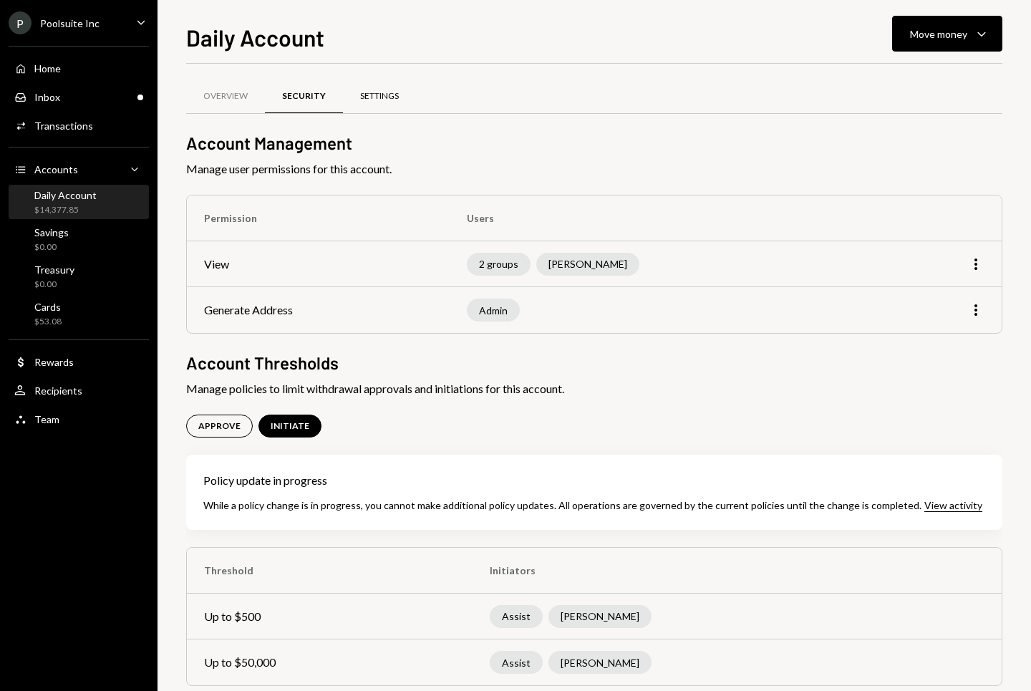
click at [377, 88] on div "Settings" at bounding box center [379, 96] width 73 height 34
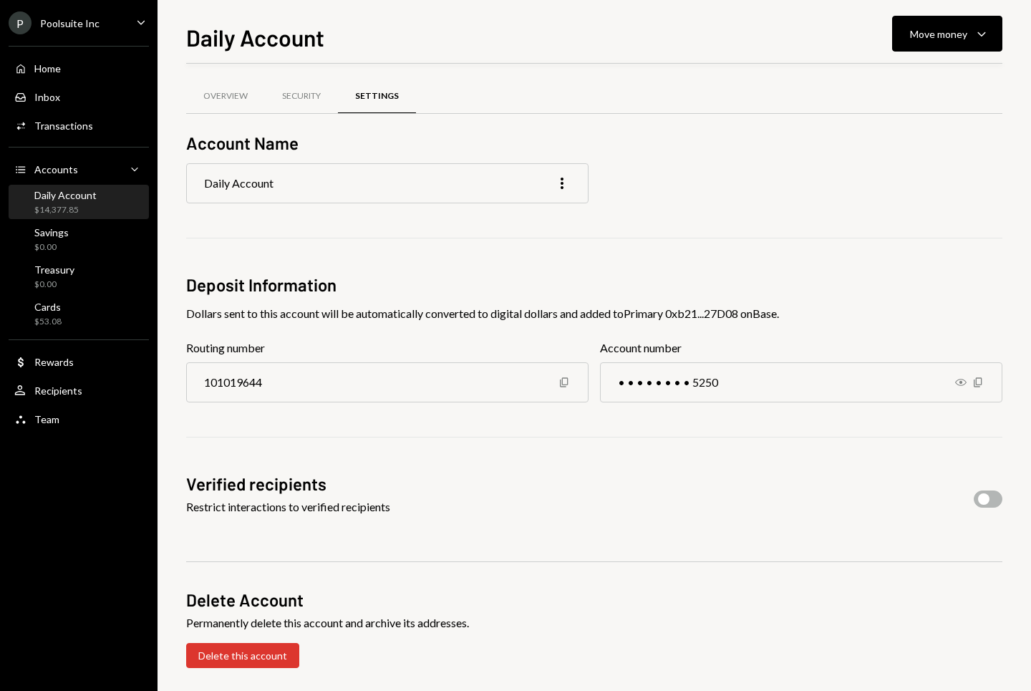
scroll to position [6, 0]
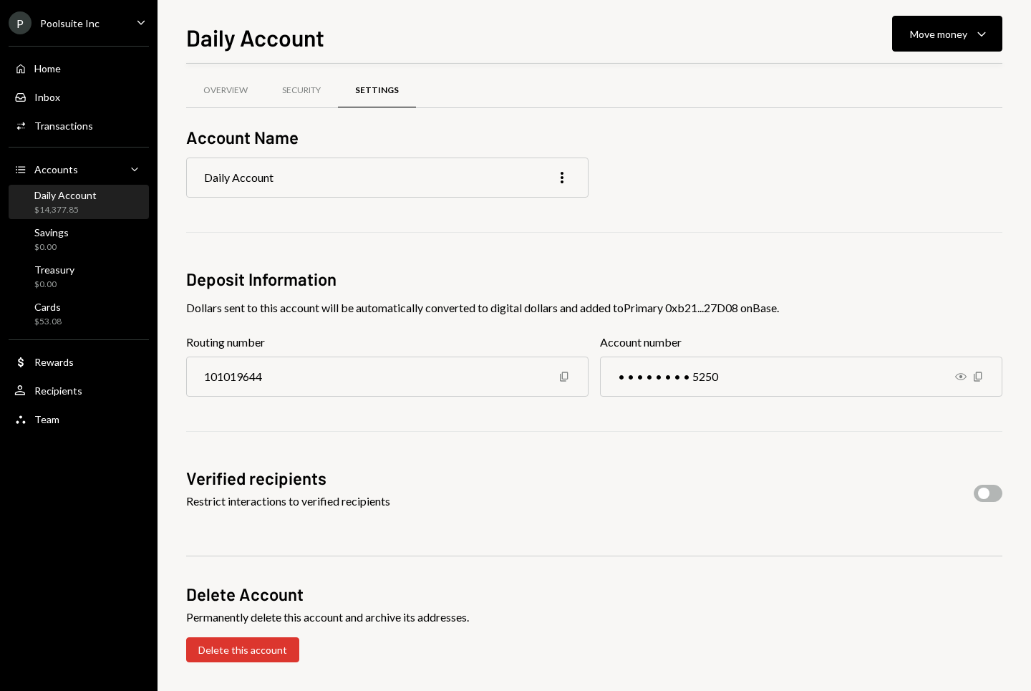
click at [332, 503] on div "Restrict interactions to verified recipients" at bounding box center [288, 501] width 204 height 17
click at [294, 500] on div "Restrict interactions to verified recipients" at bounding box center [288, 501] width 204 height 17
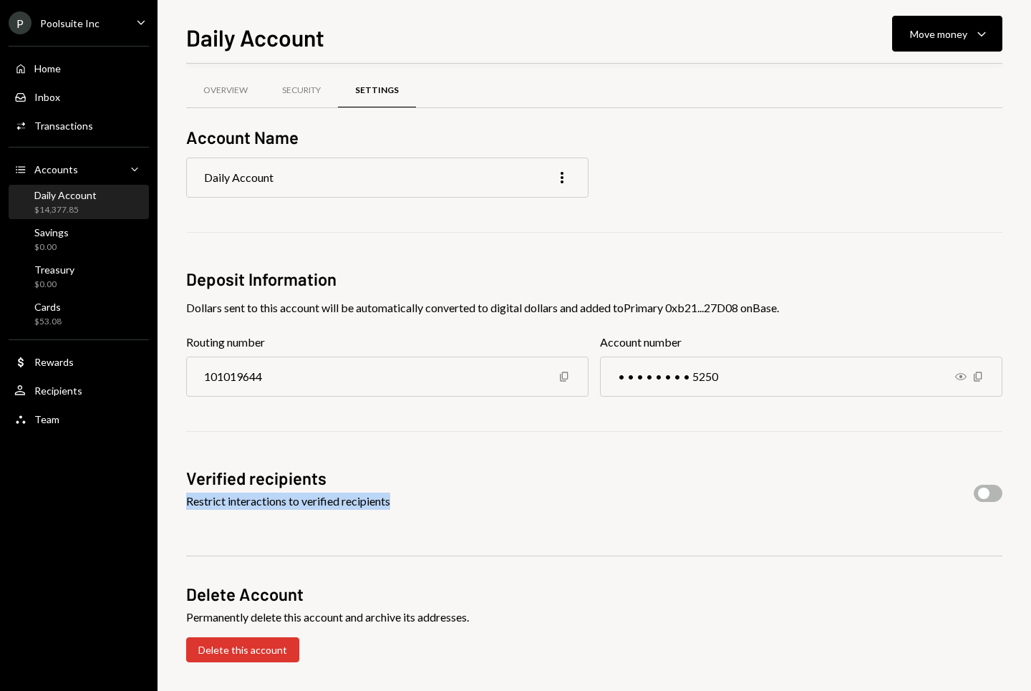
click at [294, 500] on div "Restrict interactions to verified recipients" at bounding box center [288, 501] width 204 height 17
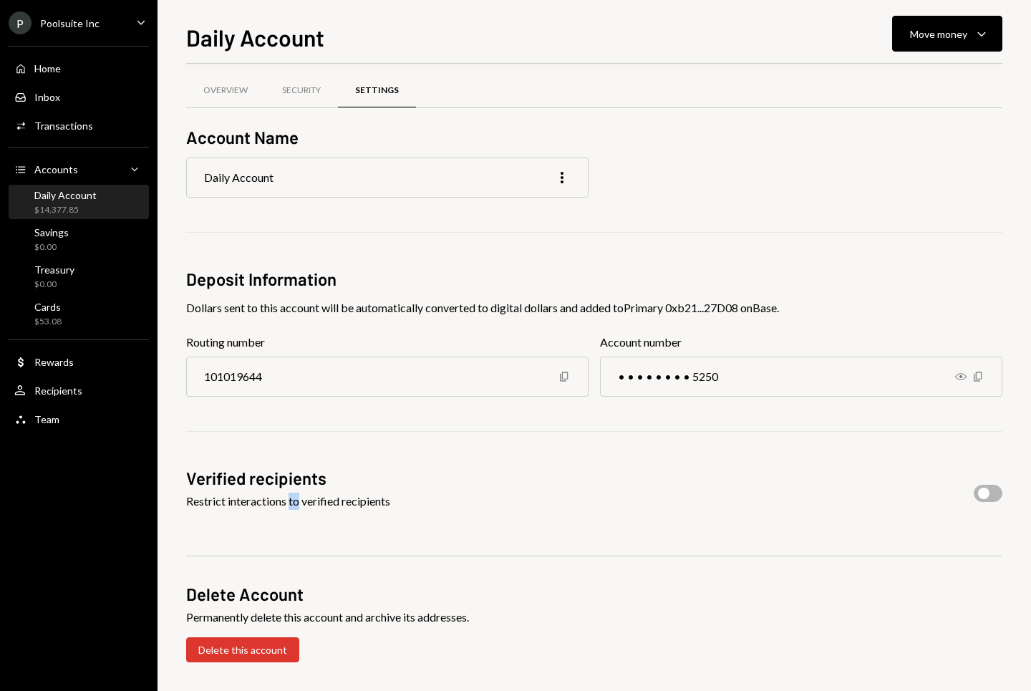
click at [294, 500] on div "Restrict interactions to verified recipients" at bounding box center [288, 501] width 204 height 17
click at [289, 477] on h2 "Verified recipients" at bounding box center [288, 478] width 204 height 24
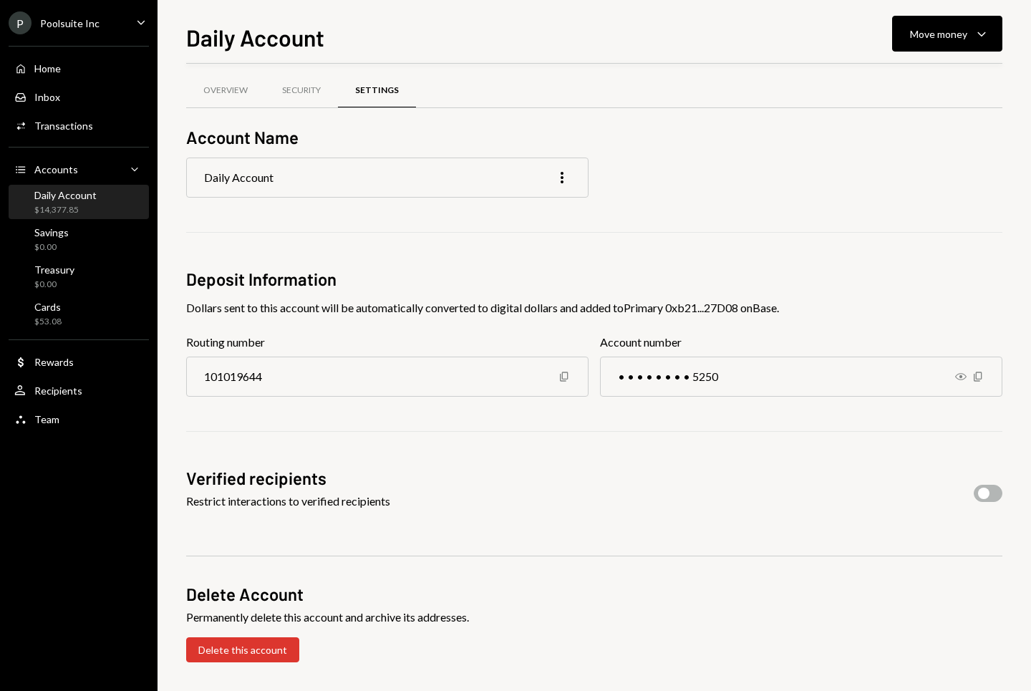
click at [289, 493] on div "Restrict interactions to verified recipients" at bounding box center [288, 501] width 204 height 17
click at [289, 476] on h2 "Verified recipients" at bounding box center [288, 478] width 204 height 24
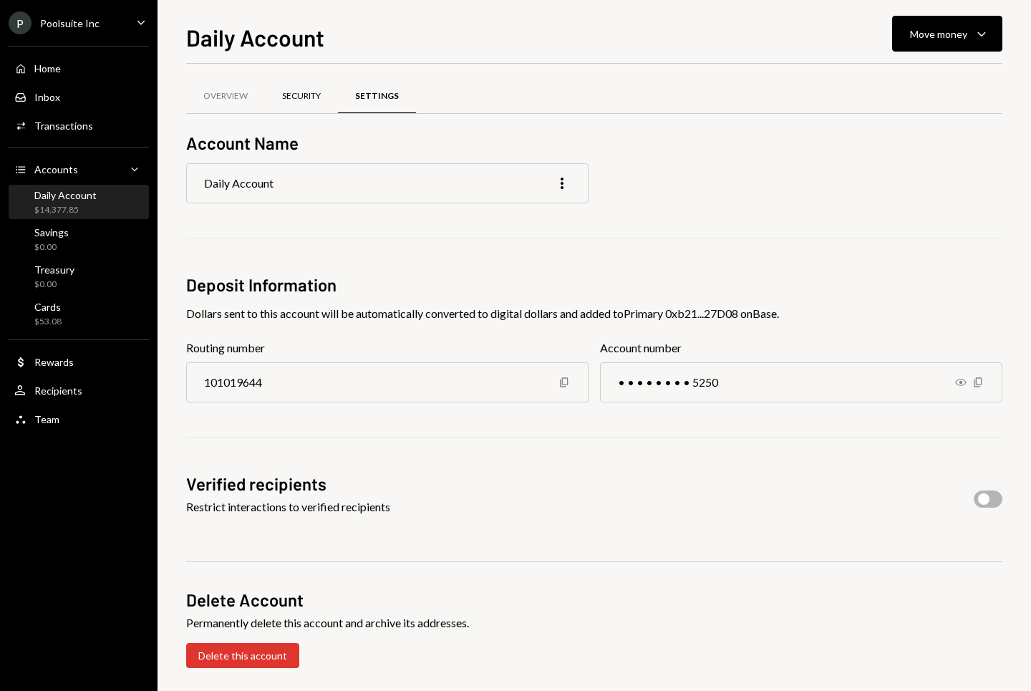
click at [300, 100] on div "Security" at bounding box center [301, 96] width 39 height 12
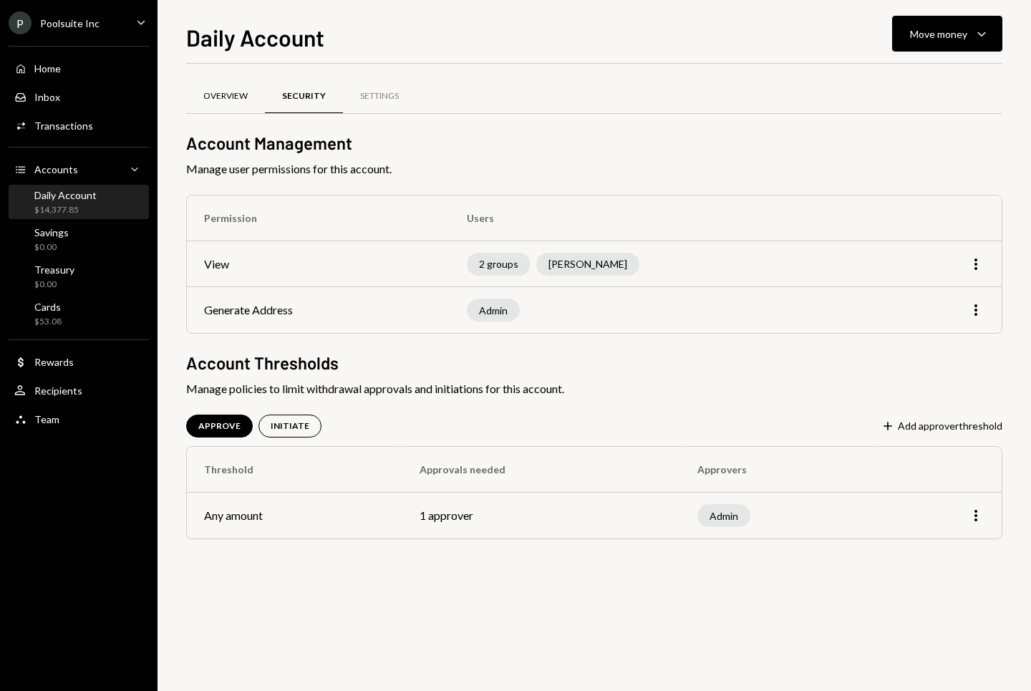
click at [241, 102] on div "Overview" at bounding box center [225, 96] width 79 height 34
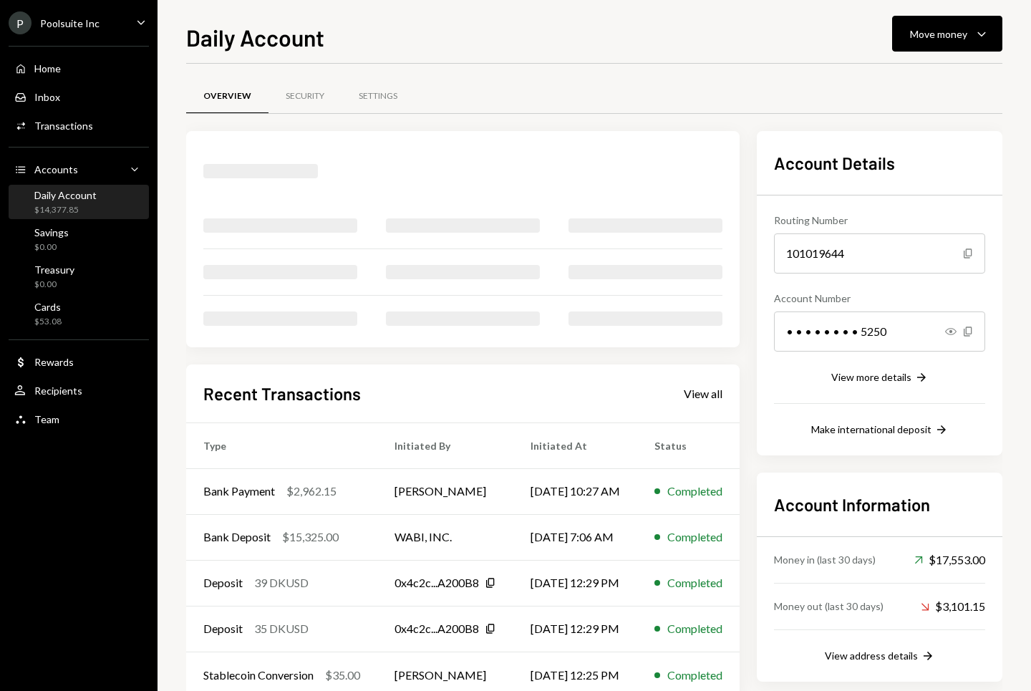
click at [87, 256] on div "Home Home Inbox Inbox Activities Transactions Accounts Accounts Caret Down Dail…" at bounding box center [79, 235] width 158 height 397
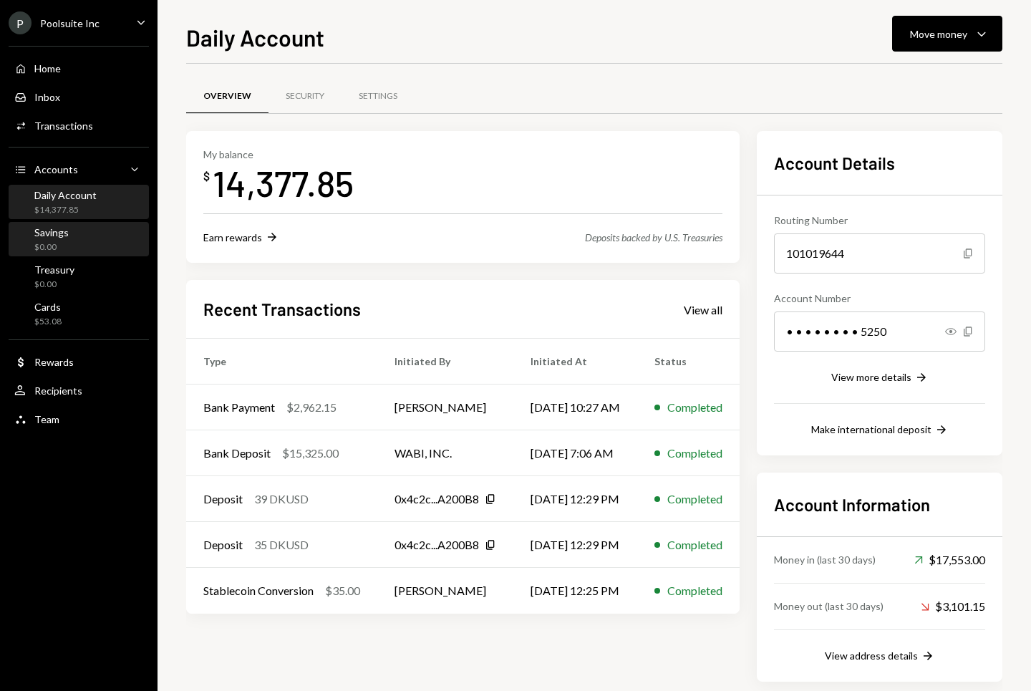
click at [87, 244] on div "Savings $0.00" at bounding box center [78, 239] width 129 height 27
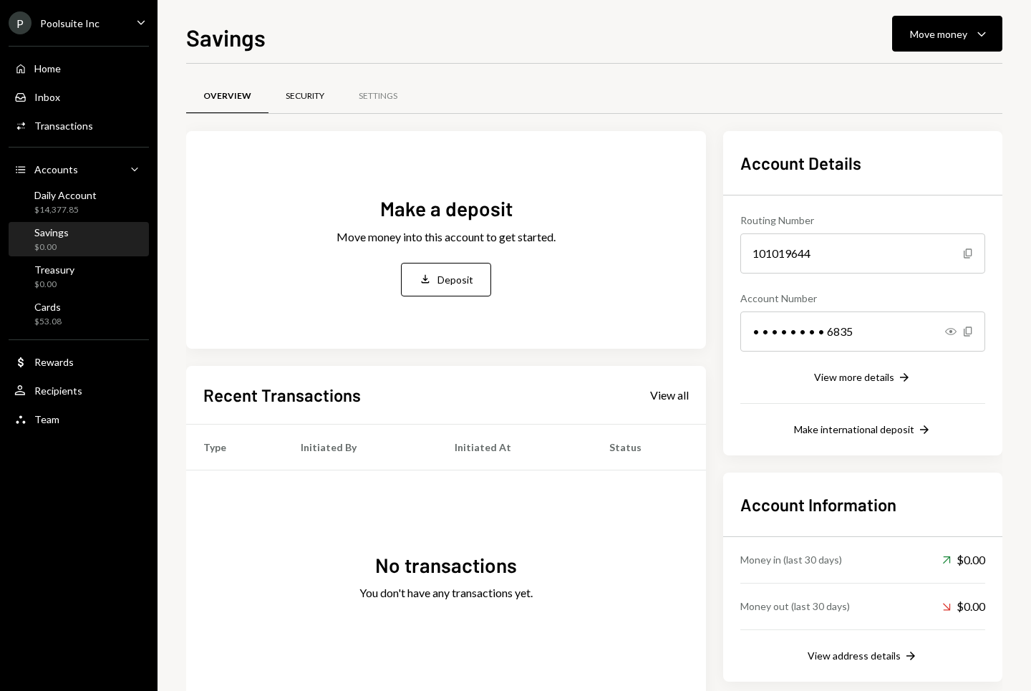
click at [317, 92] on div "Security" at bounding box center [305, 96] width 39 height 12
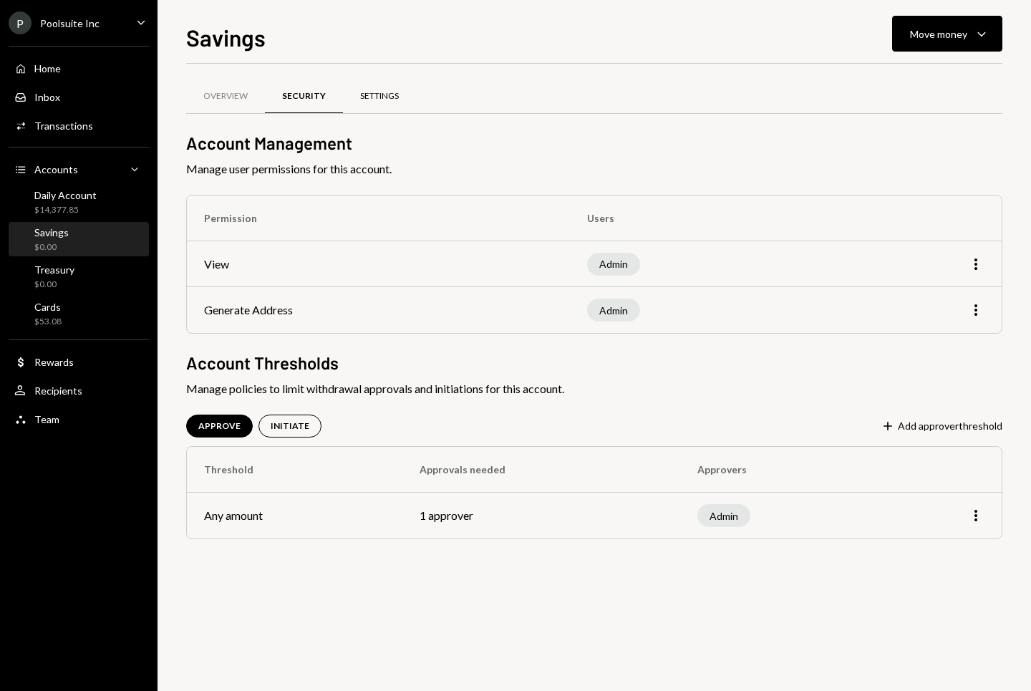
click at [372, 97] on div "Settings" at bounding box center [379, 96] width 39 height 12
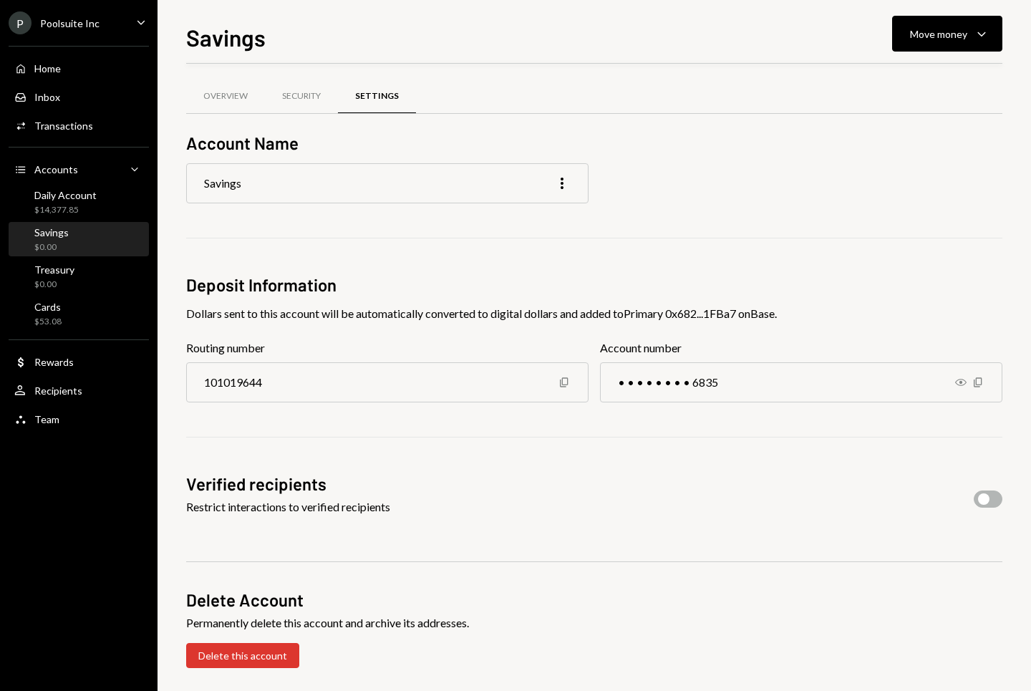
scroll to position [6, 0]
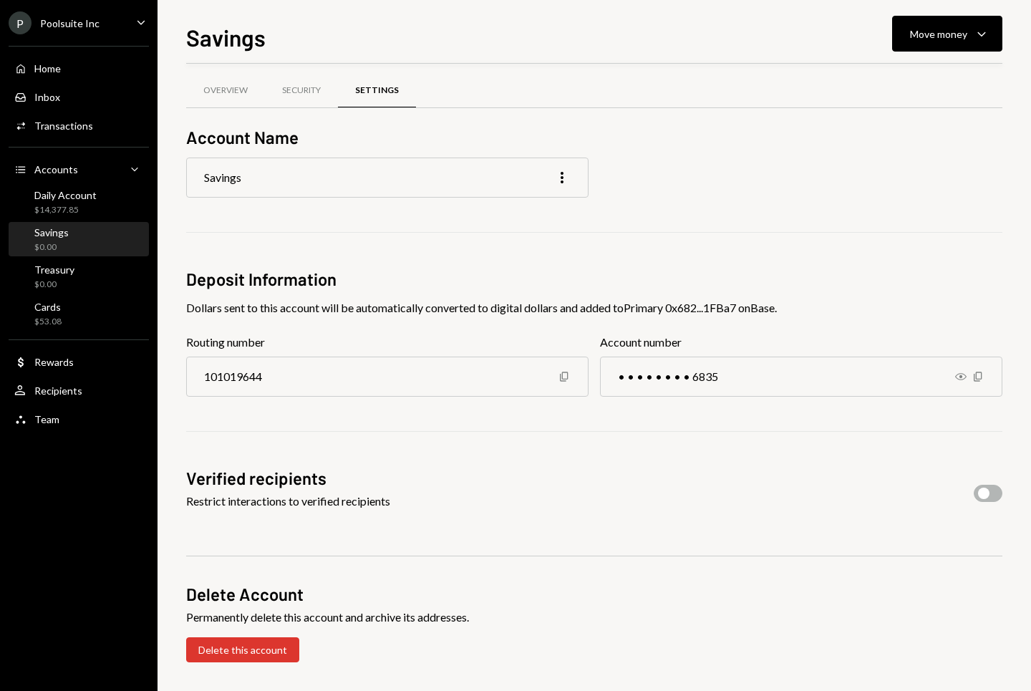
click at [990, 496] on button "button" at bounding box center [988, 493] width 29 height 17
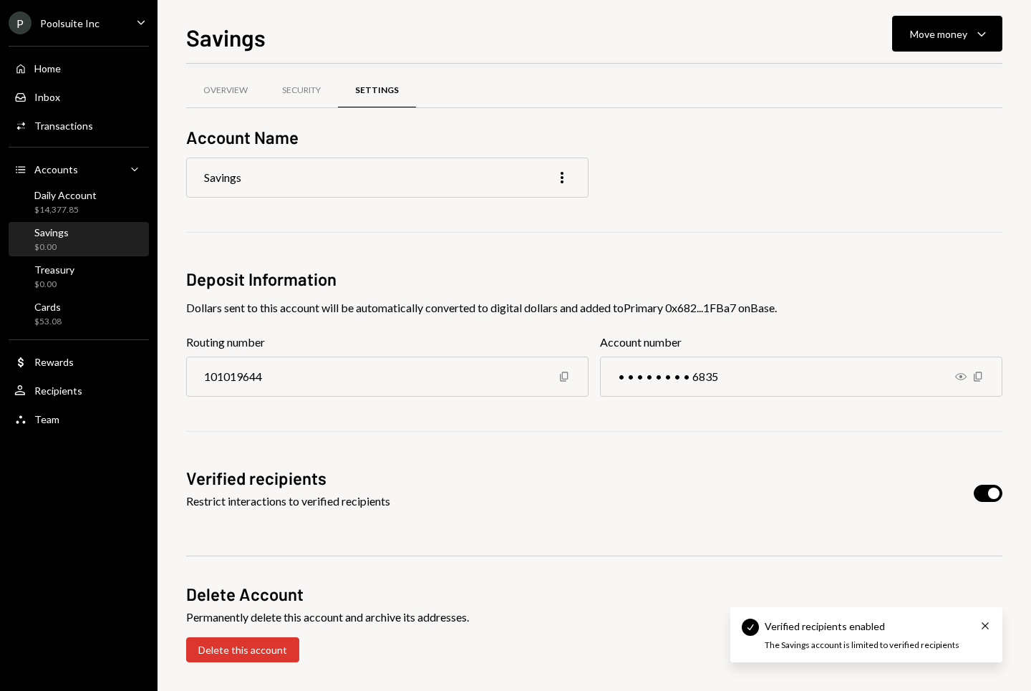
click at [990, 496] on span "button" at bounding box center [993, 493] width 11 height 11
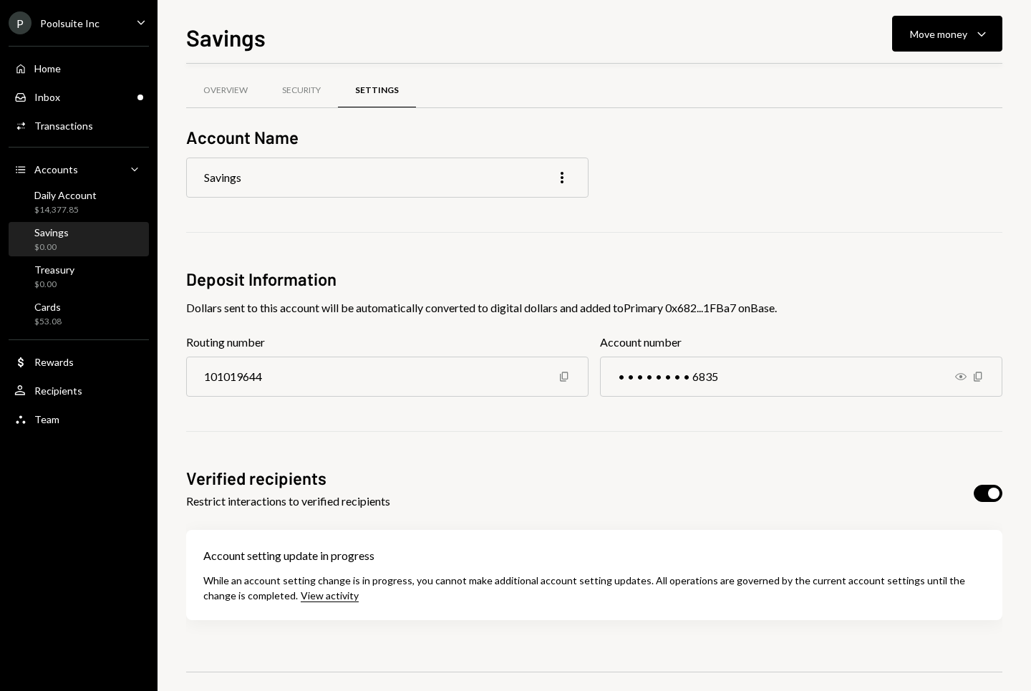
click at [979, 451] on div "Account Name Savings More Deposit Information Dollars sent to this account will…" at bounding box center [594, 451] width 816 height 653
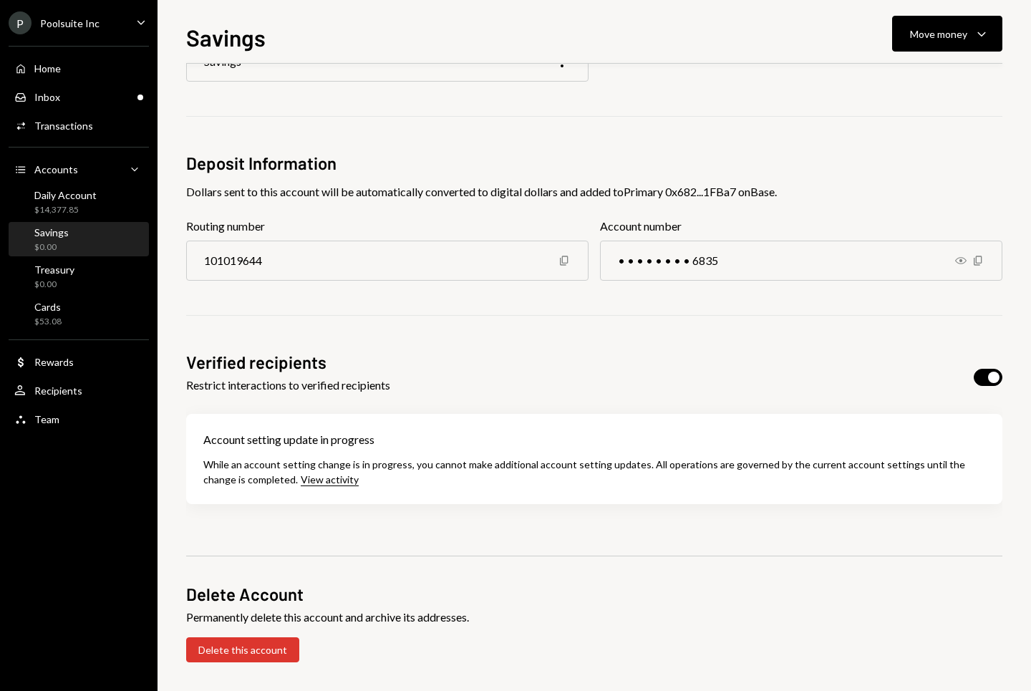
scroll to position [121, 0]
click at [351, 465] on div "While an account setting change is in progress, you cannot make additional acco…" at bounding box center [584, 472] width 762 height 27
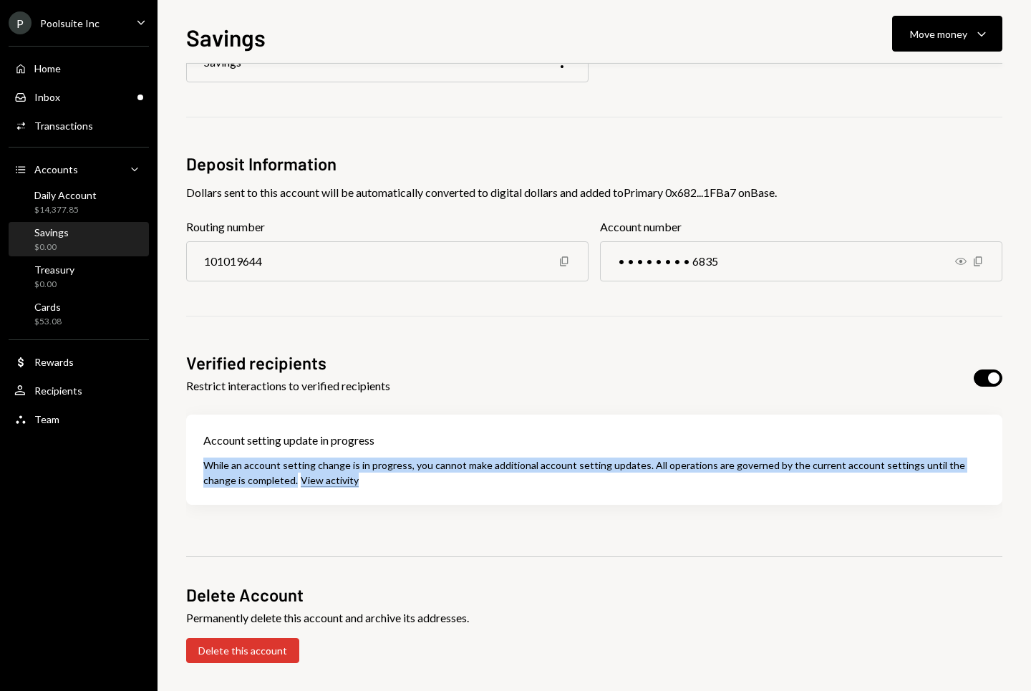
click at [351, 465] on div "While an account setting change is in progress, you cannot make additional acco…" at bounding box center [584, 472] width 762 height 27
click at [106, 100] on div "Inbox Inbox" at bounding box center [78, 97] width 129 height 13
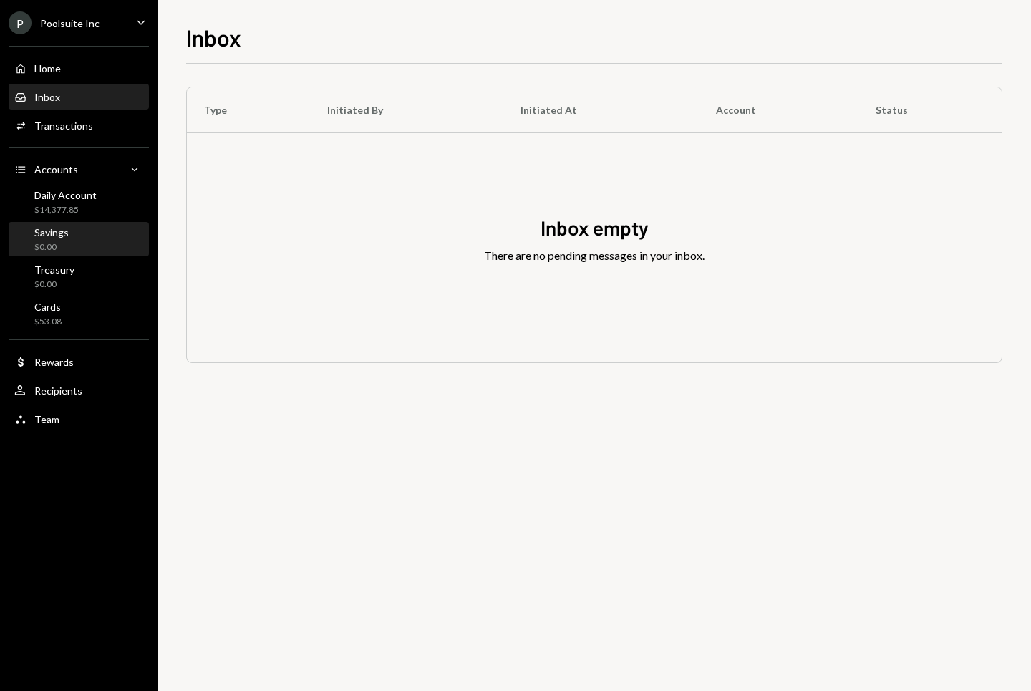
click at [87, 242] on div "Savings $0.00" at bounding box center [78, 239] width 129 height 27
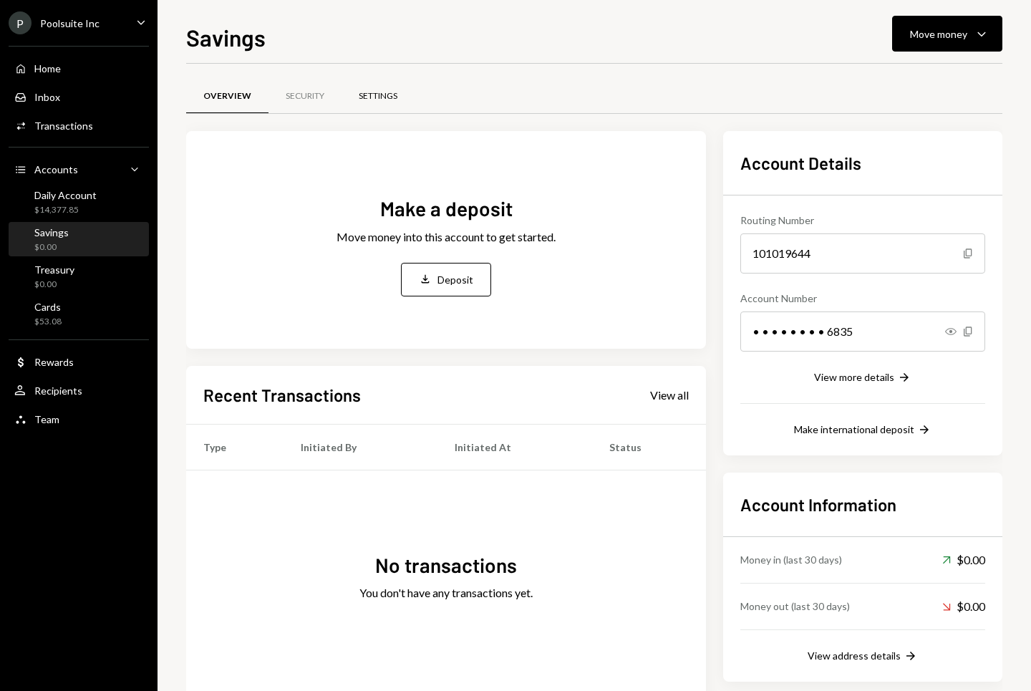
click at [380, 96] on div "Settings" at bounding box center [378, 96] width 39 height 12
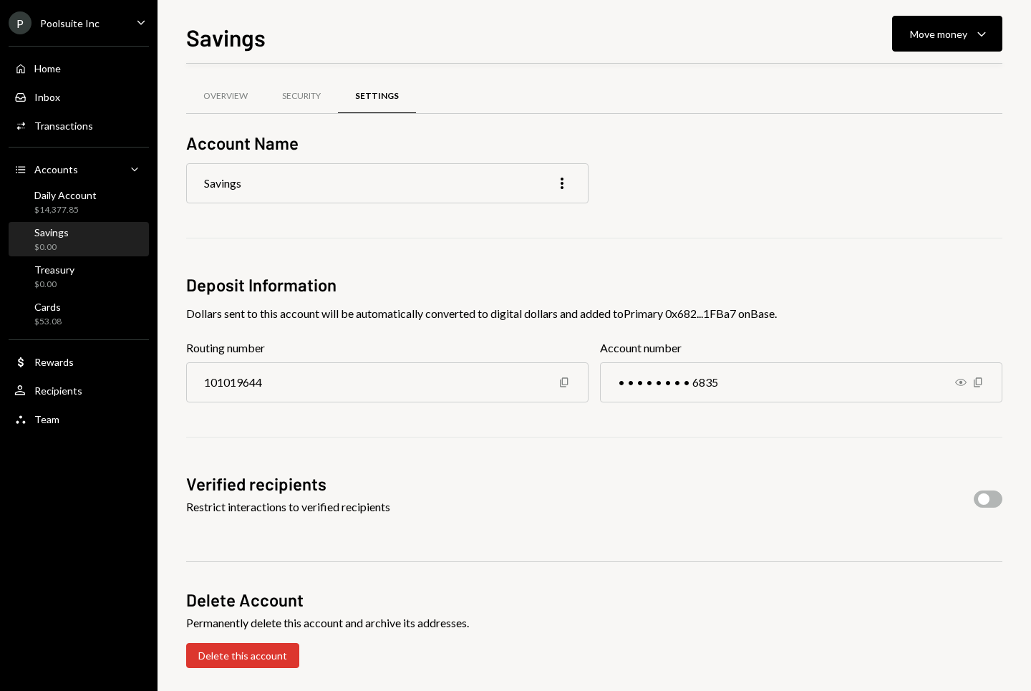
scroll to position [6, 0]
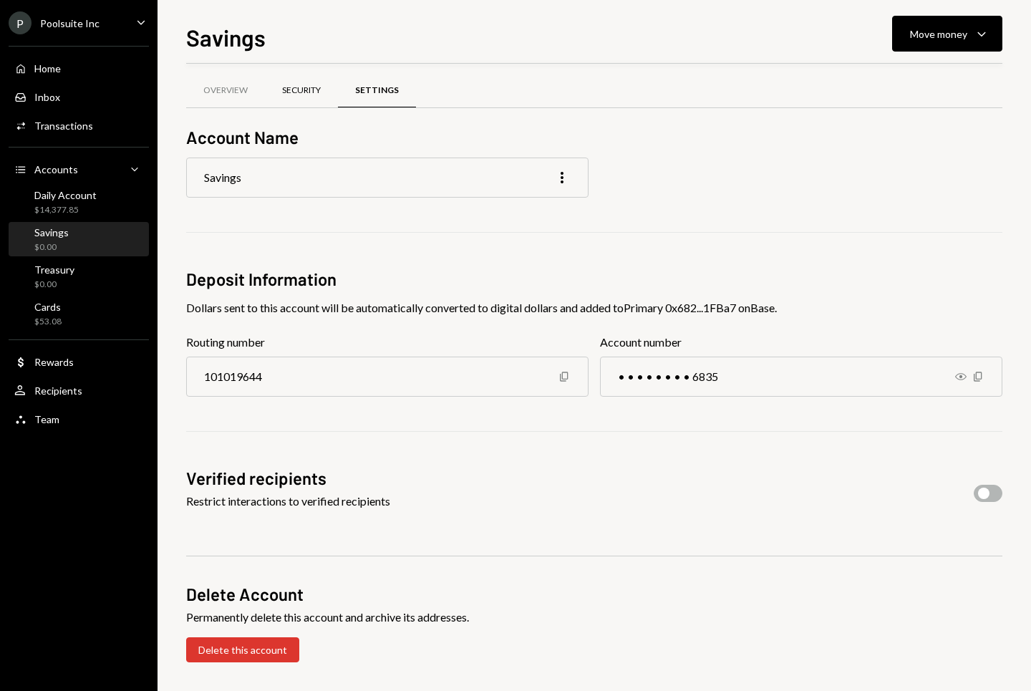
click at [304, 92] on div "Security" at bounding box center [301, 90] width 39 height 12
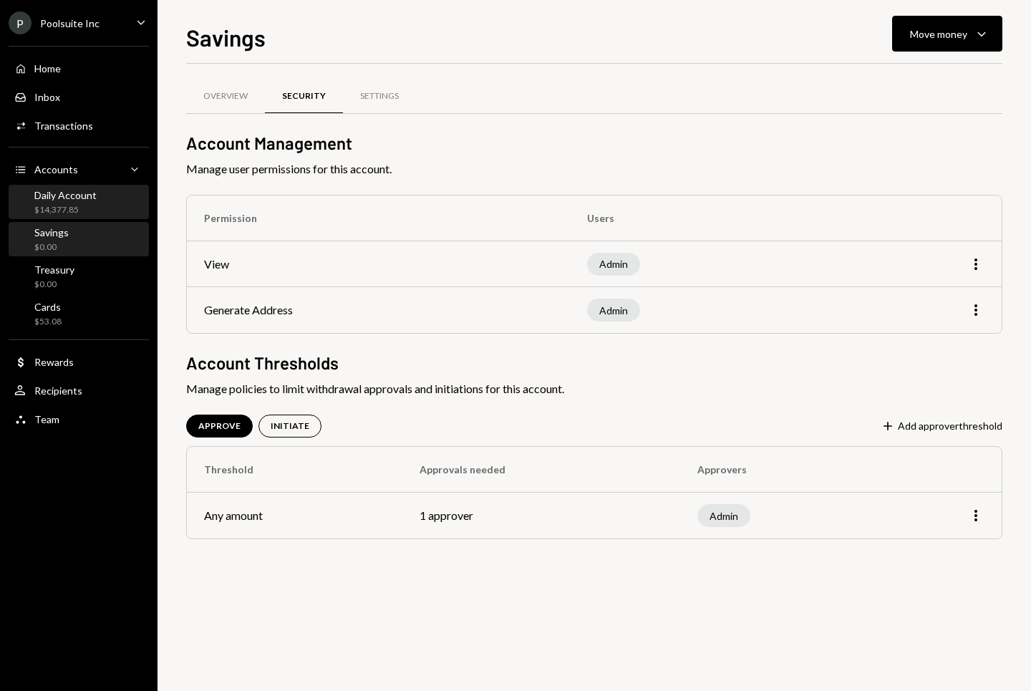
click at [79, 208] on div "$14,377.85" at bounding box center [65, 210] width 62 height 12
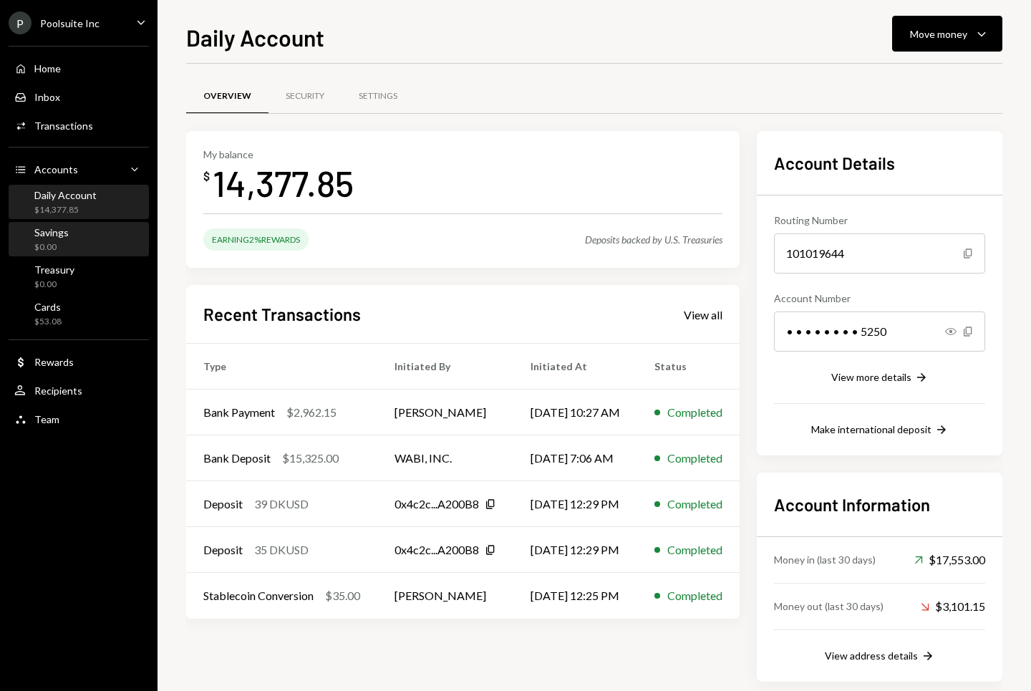
click at [79, 240] on div "Savings $0.00" at bounding box center [78, 239] width 129 height 27
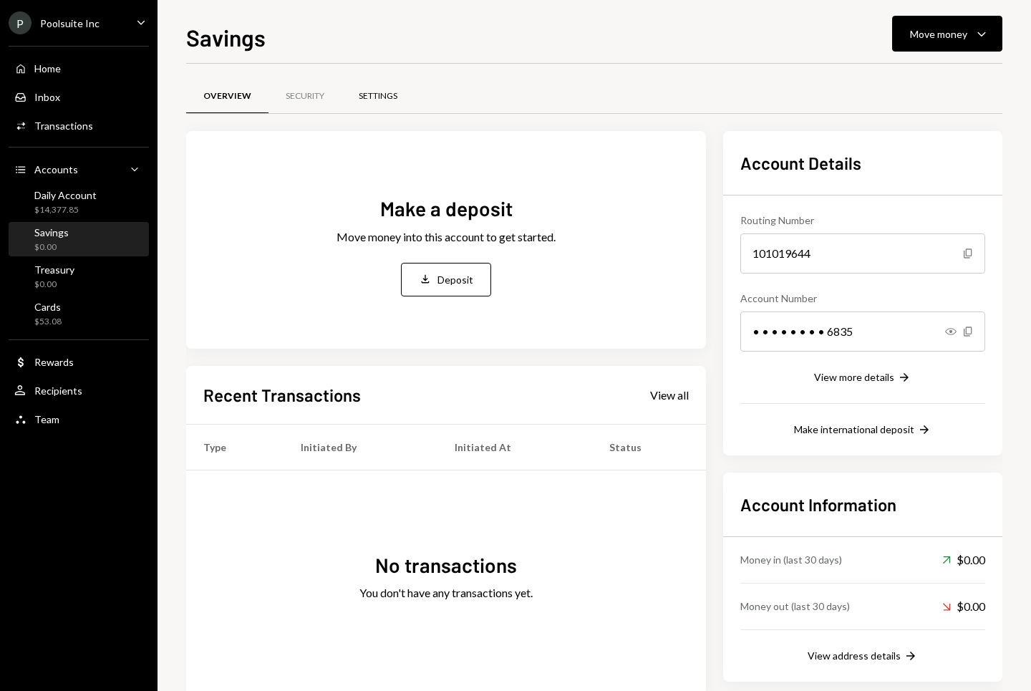
click at [362, 96] on div "Settings" at bounding box center [378, 96] width 39 height 12
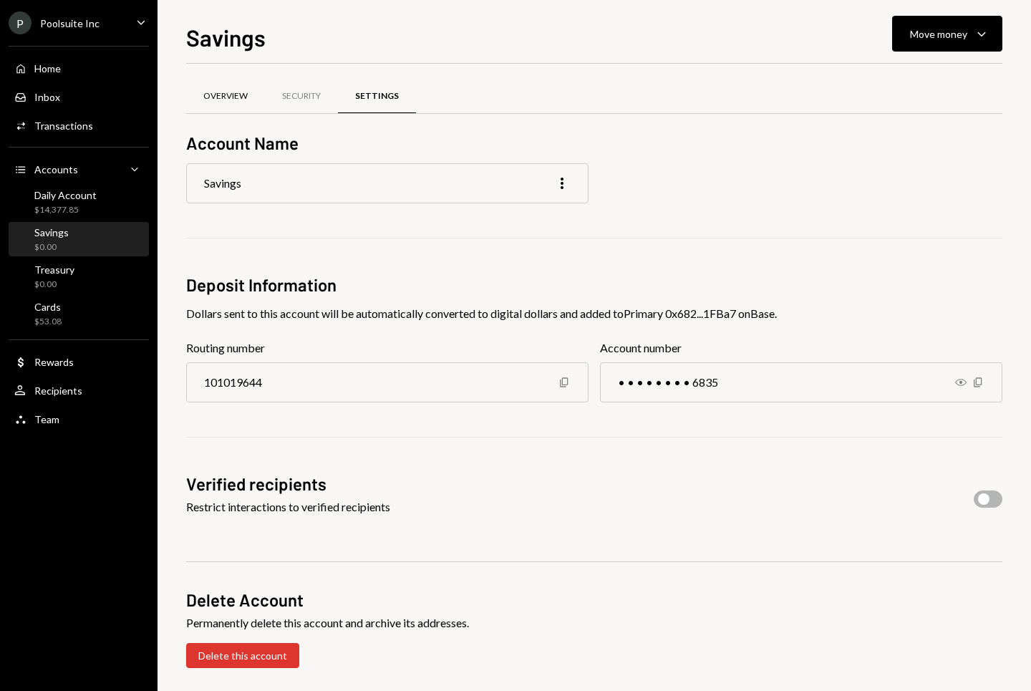
click at [234, 101] on div "Overview" at bounding box center [225, 96] width 44 height 12
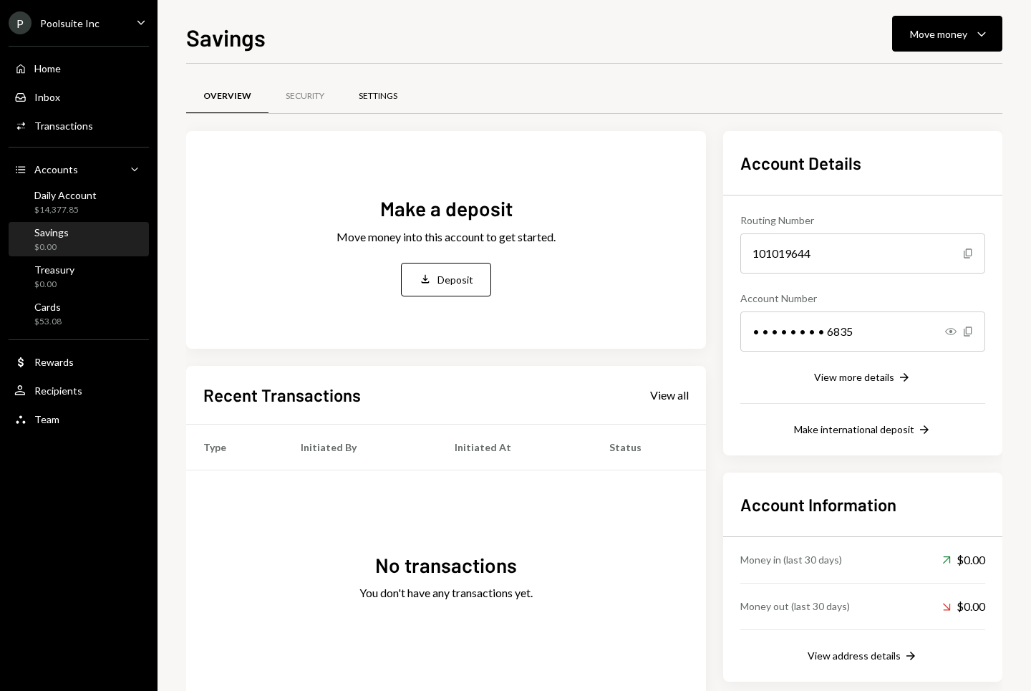
click at [387, 97] on div "Settings" at bounding box center [378, 96] width 39 height 12
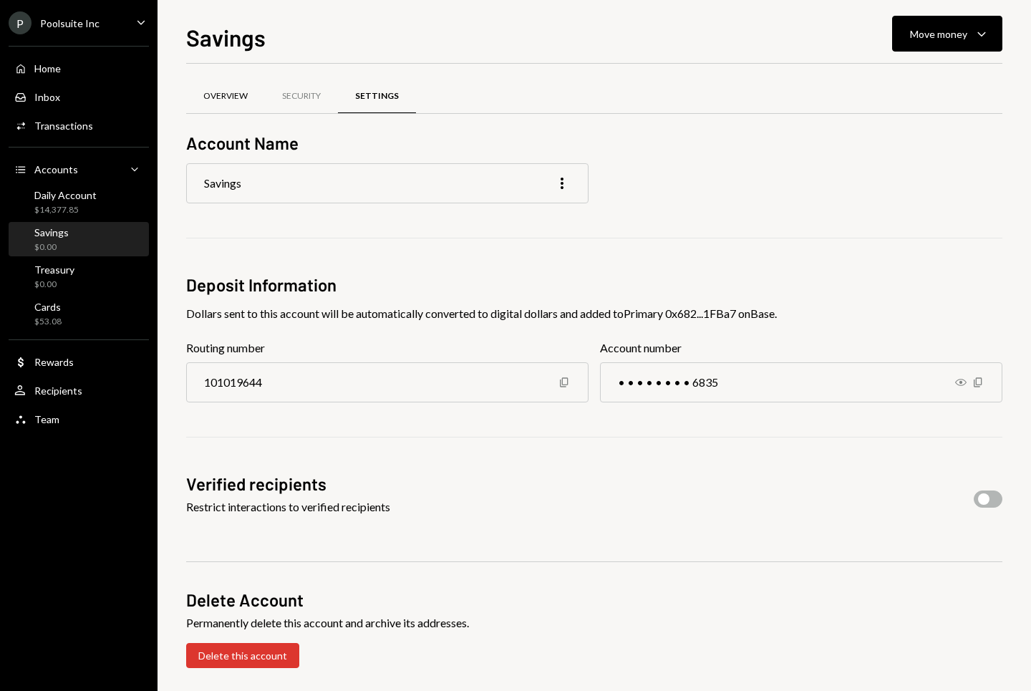
click at [218, 103] on div "Overview" at bounding box center [225, 96] width 79 height 34
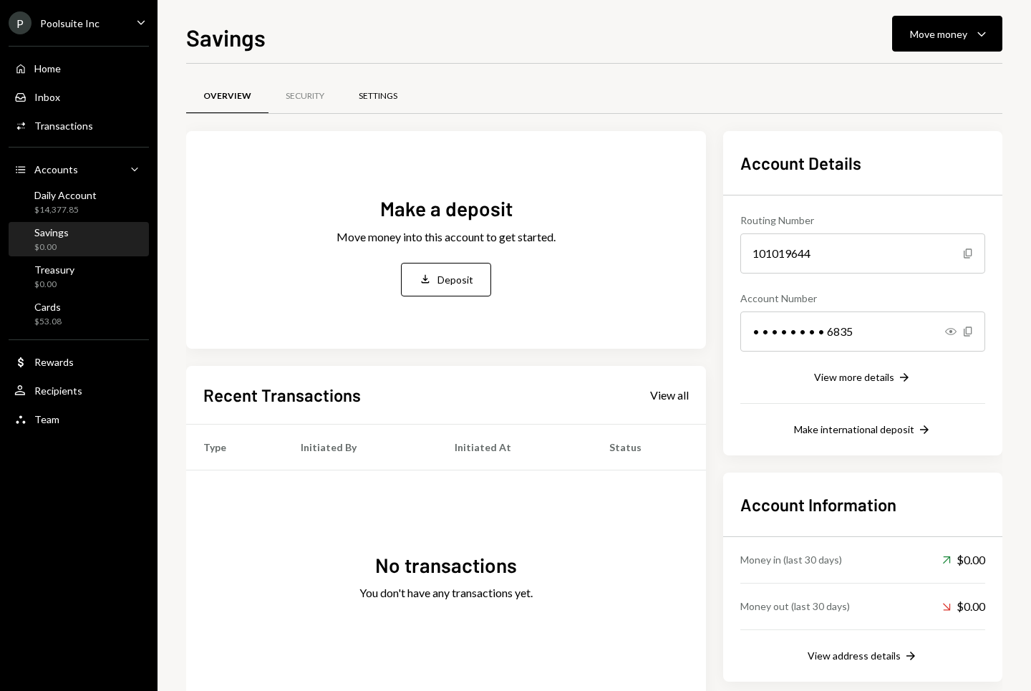
click at [375, 103] on div "Settings" at bounding box center [378, 96] width 73 height 34
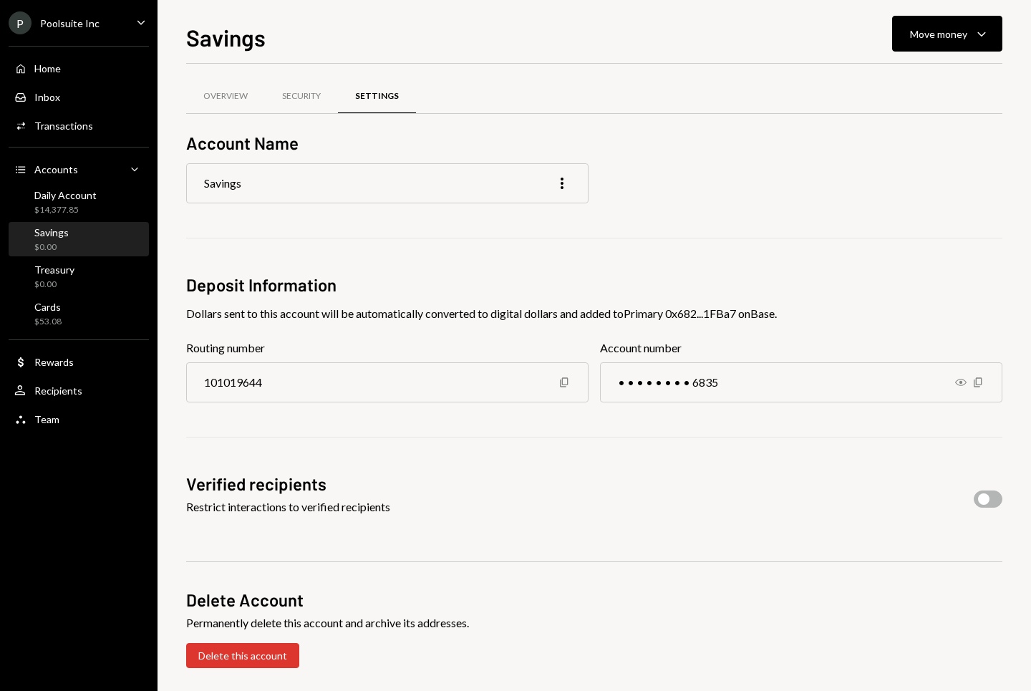
click at [324, 160] on div "Account Name Savings More Deposit Information Dollars sent to this account will…" at bounding box center [594, 399] width 816 height 537
click at [331, 180] on div "Savings More" at bounding box center [387, 183] width 402 height 40
click at [564, 177] on icon "More" at bounding box center [562, 183] width 17 height 17
click at [551, 206] on div "Edit" at bounding box center [530, 213] width 72 height 25
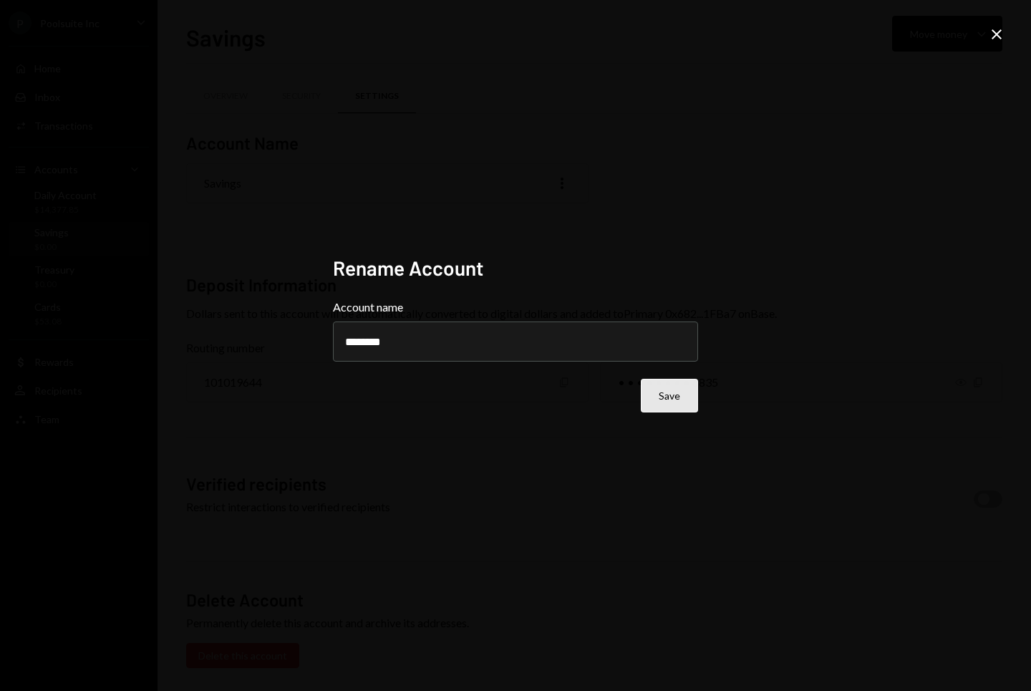
type input "********"
click at [665, 400] on button "Save" at bounding box center [669, 396] width 57 height 34
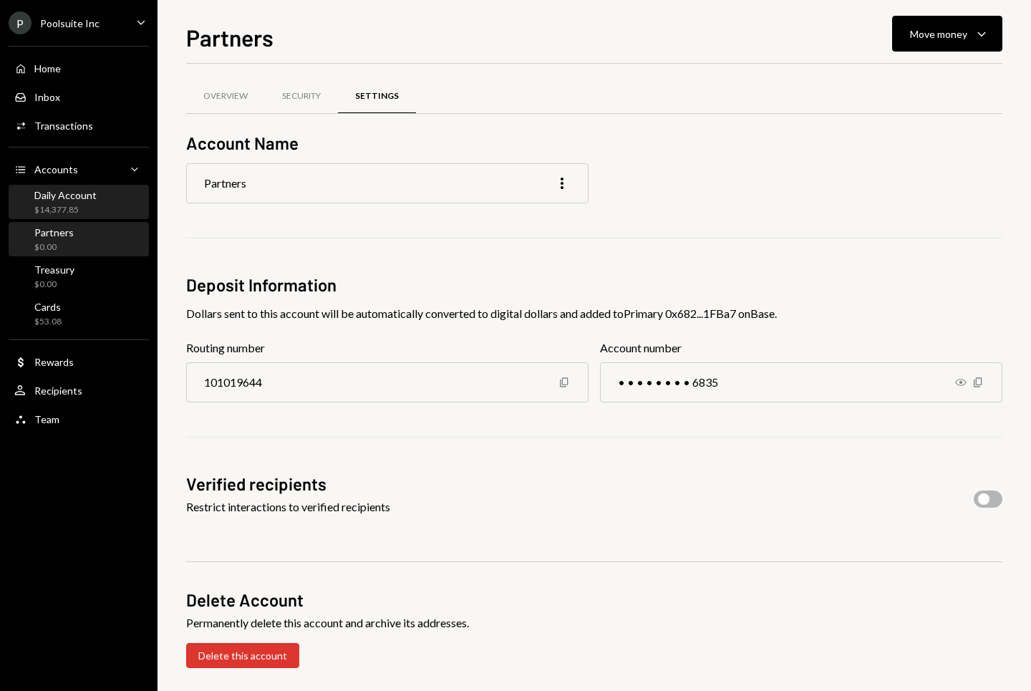
click at [62, 207] on div "$14,377.85" at bounding box center [65, 210] width 62 height 12
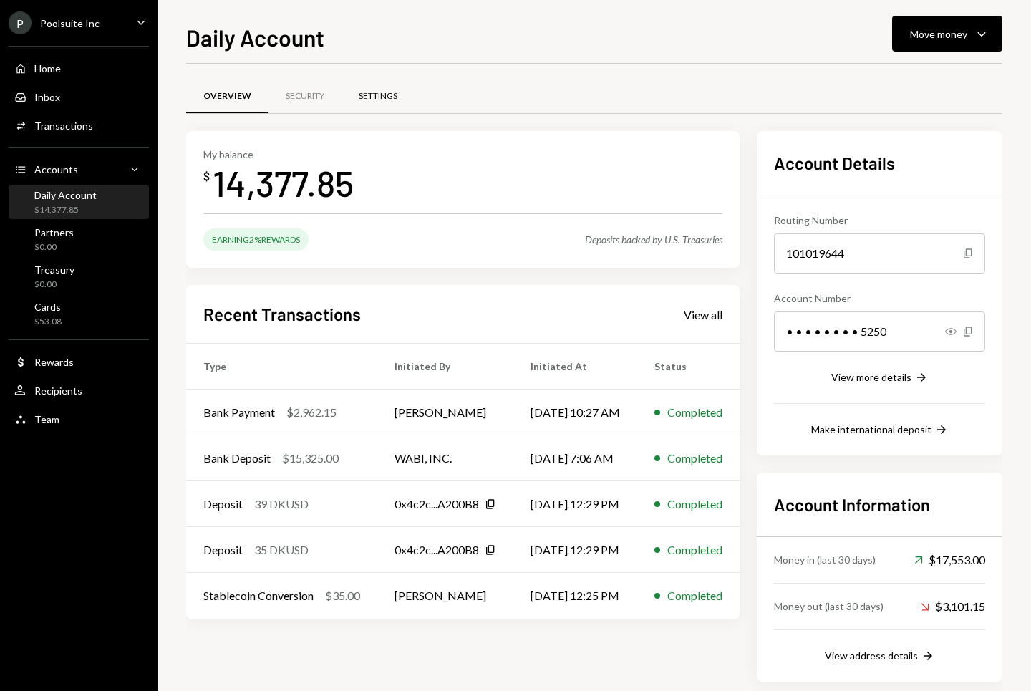
click at [368, 89] on div "Settings" at bounding box center [378, 96] width 73 height 34
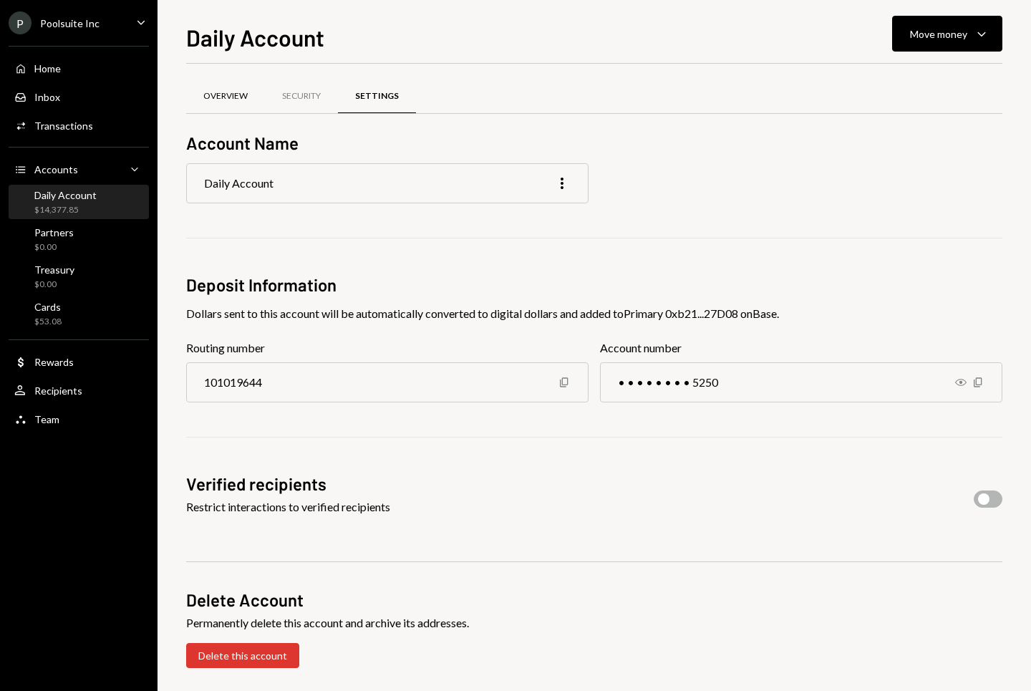
click at [229, 104] on div "Overview" at bounding box center [225, 96] width 79 height 34
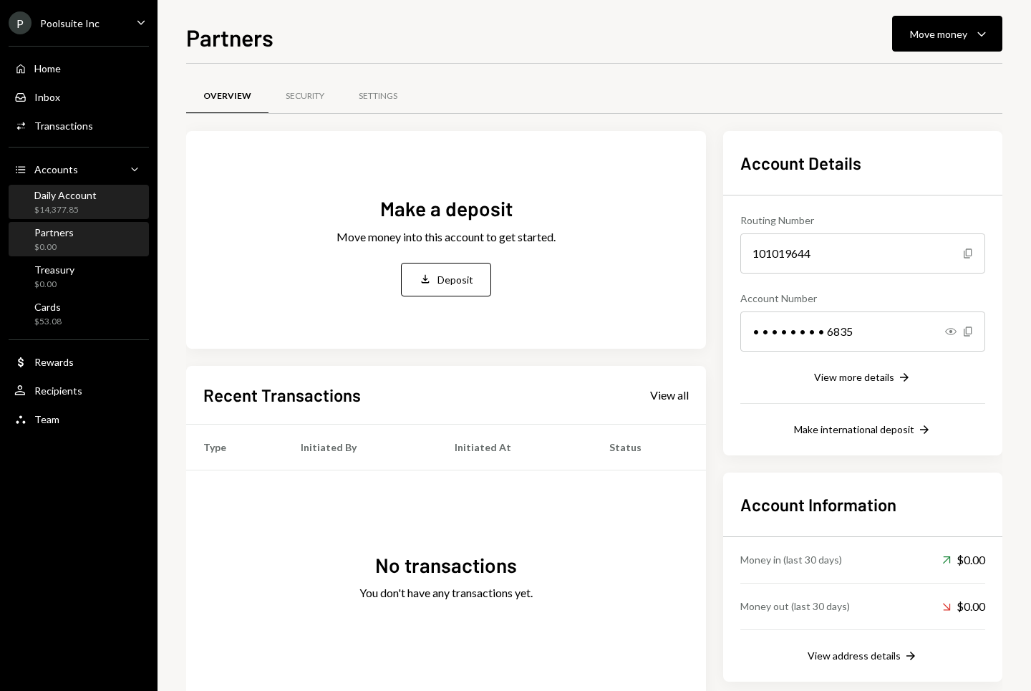
click at [85, 203] on div "Daily Account $14,377.85" at bounding box center [65, 202] width 62 height 27
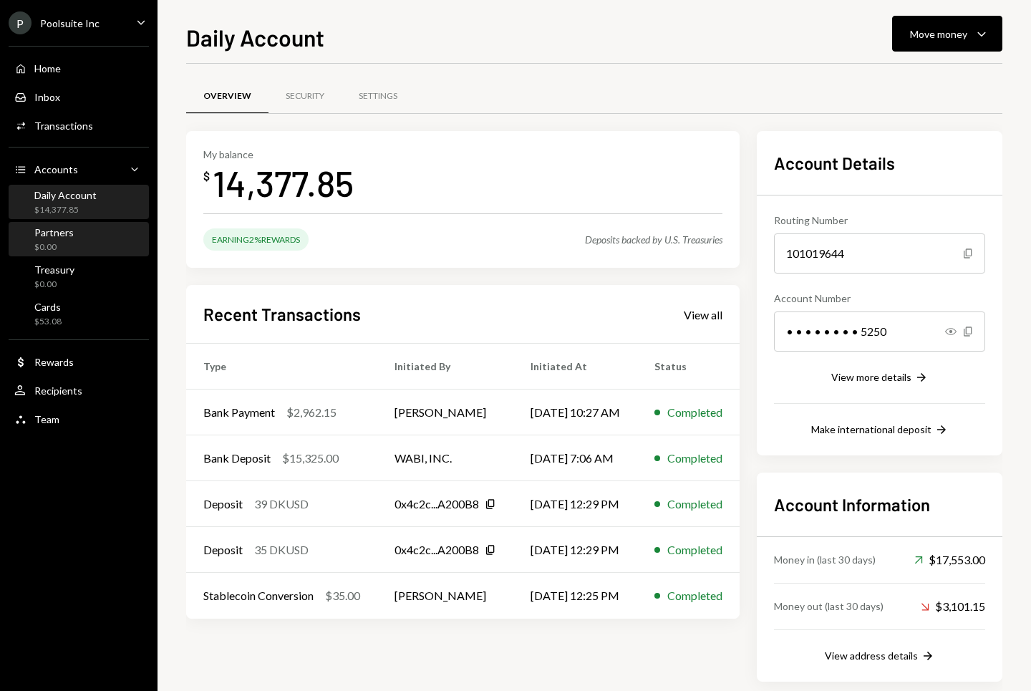
click at [74, 237] on div "Partners $0.00" at bounding box center [78, 239] width 129 height 27
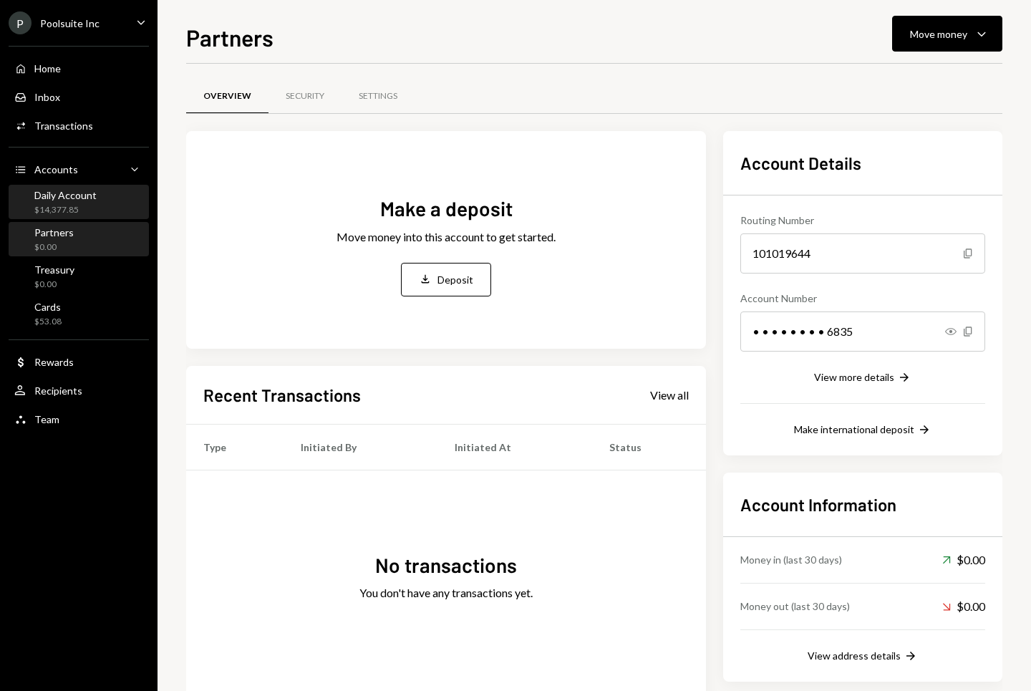
click at [74, 209] on div "$14,377.85" at bounding box center [65, 210] width 62 height 12
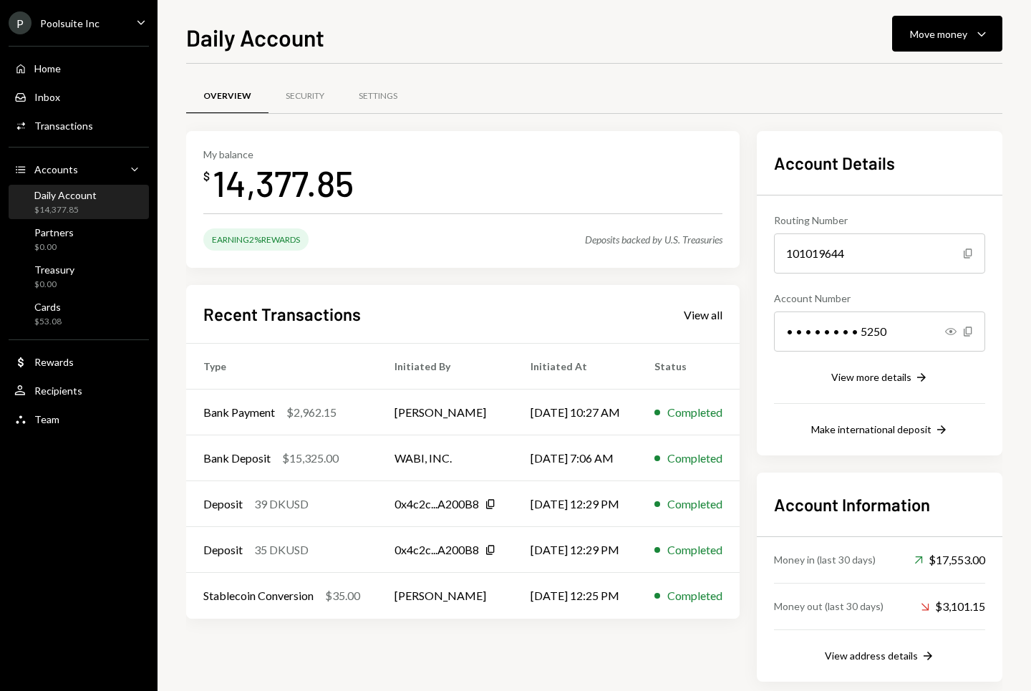
click at [701, 241] on div "Deposits backed by U.S. Treasuries" at bounding box center [653, 239] width 137 height 12
click at [658, 241] on div "Deposits backed by U.S. Treasuries" at bounding box center [653, 239] width 137 height 12
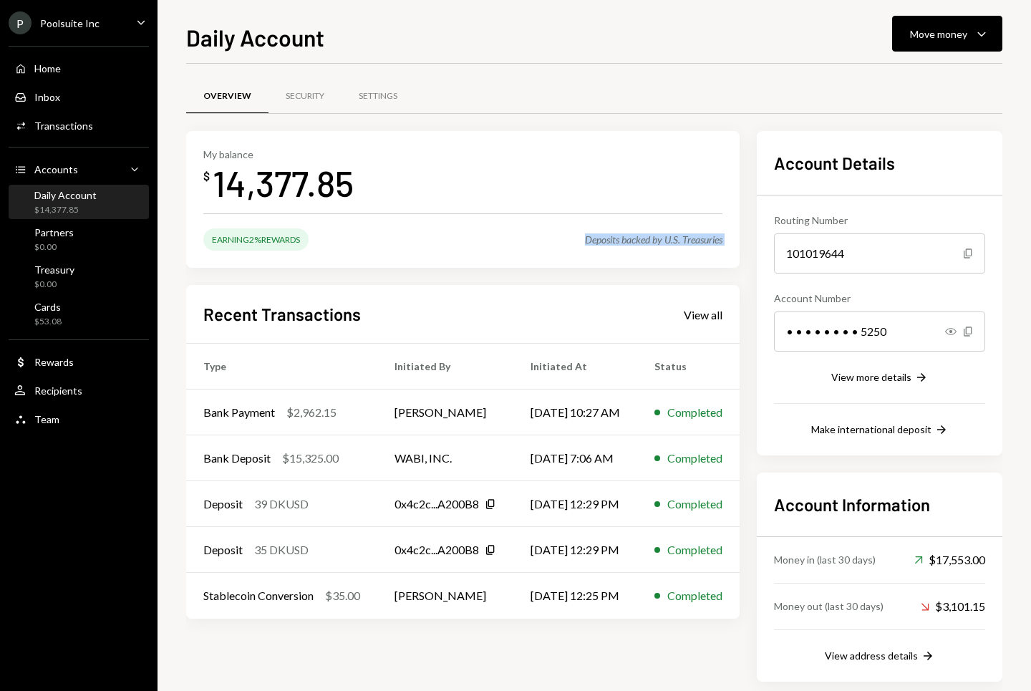
click at [658, 241] on div "Deposits backed by U.S. Treasuries" at bounding box center [653, 239] width 137 height 12
click at [667, 240] on div "Deposits backed by U.S. Treasuries" at bounding box center [653, 239] width 137 height 12
click at [672, 238] on div "Deposits backed by U.S. Treasuries" at bounding box center [653, 239] width 137 height 12
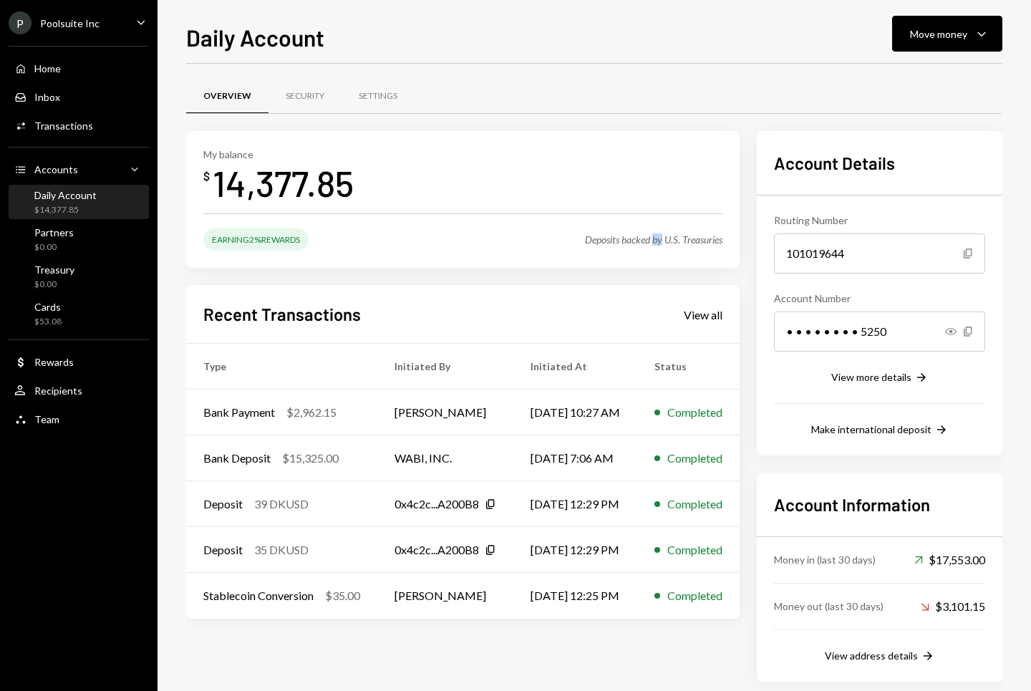
click at [672, 238] on div "Deposits backed by U.S. Treasuries" at bounding box center [653, 239] width 137 height 12
click at [665, 238] on div "Deposits backed by U.S. Treasuries" at bounding box center [653, 239] width 137 height 12
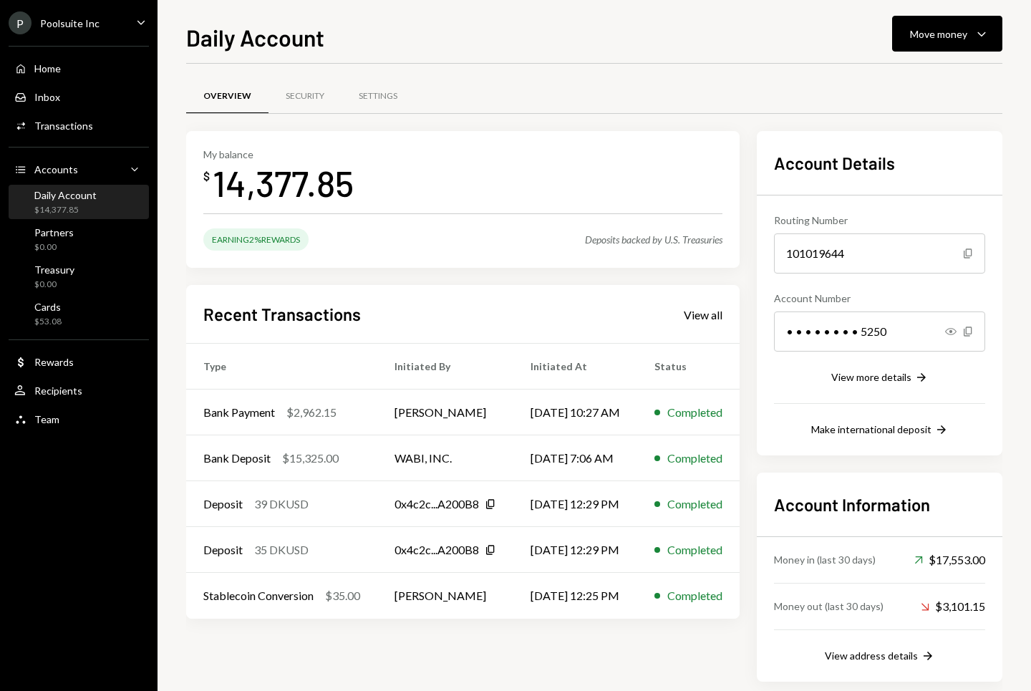
click at [264, 35] on h1 "Daily Account" at bounding box center [255, 37] width 138 height 29
click at [255, 38] on h1 "Daily Account" at bounding box center [255, 37] width 138 height 29
click at [92, 243] on div "Partners $0.00" at bounding box center [78, 239] width 129 height 27
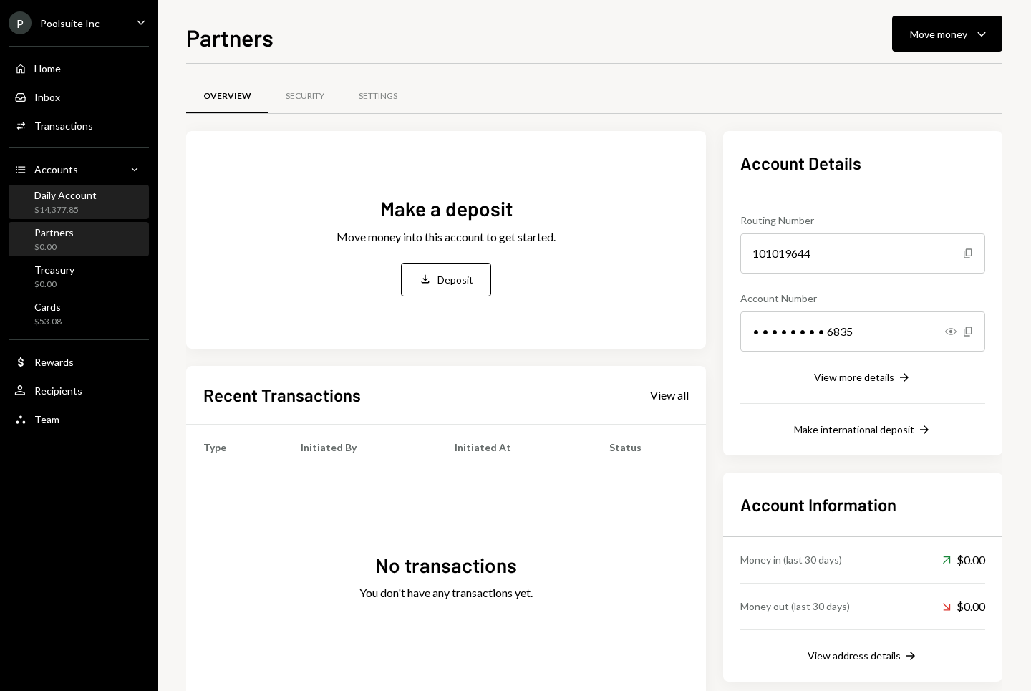
click at [89, 188] on div "Daily Account $14,377.85" at bounding box center [78, 202] width 129 height 33
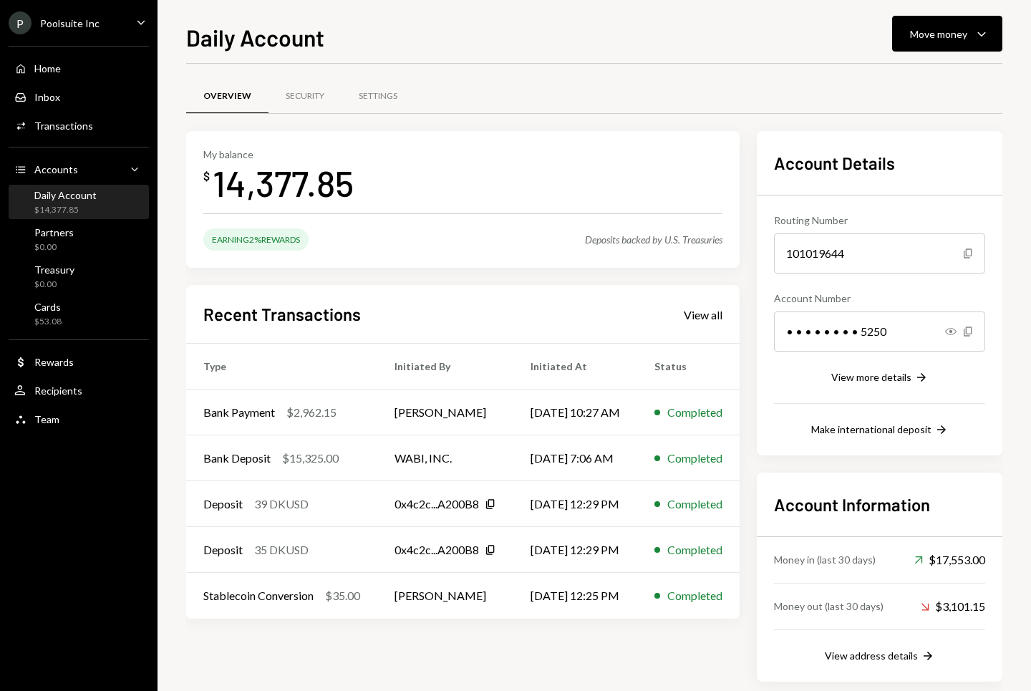
click at [572, 117] on div "Overview Security Settings" at bounding box center [594, 104] width 816 height 53
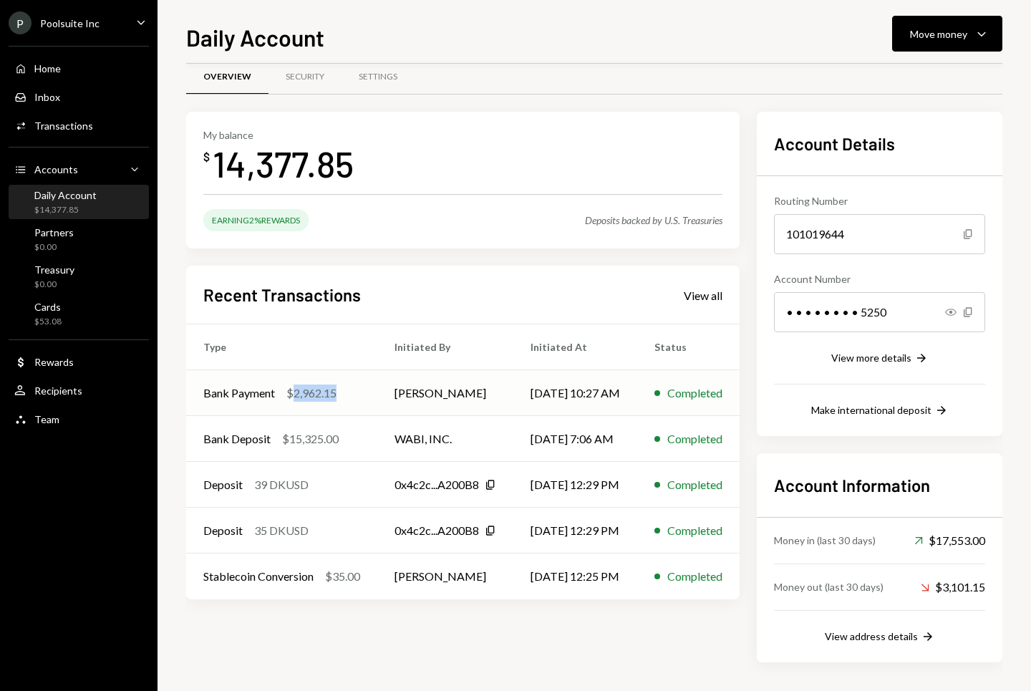
copy div "2,962.15"
drag, startPoint x: 347, startPoint y: 391, endPoint x: 290, endPoint y: 391, distance: 56.6
click at [290, 391] on div "Bank Payment $2,962.15" at bounding box center [281, 393] width 157 height 17
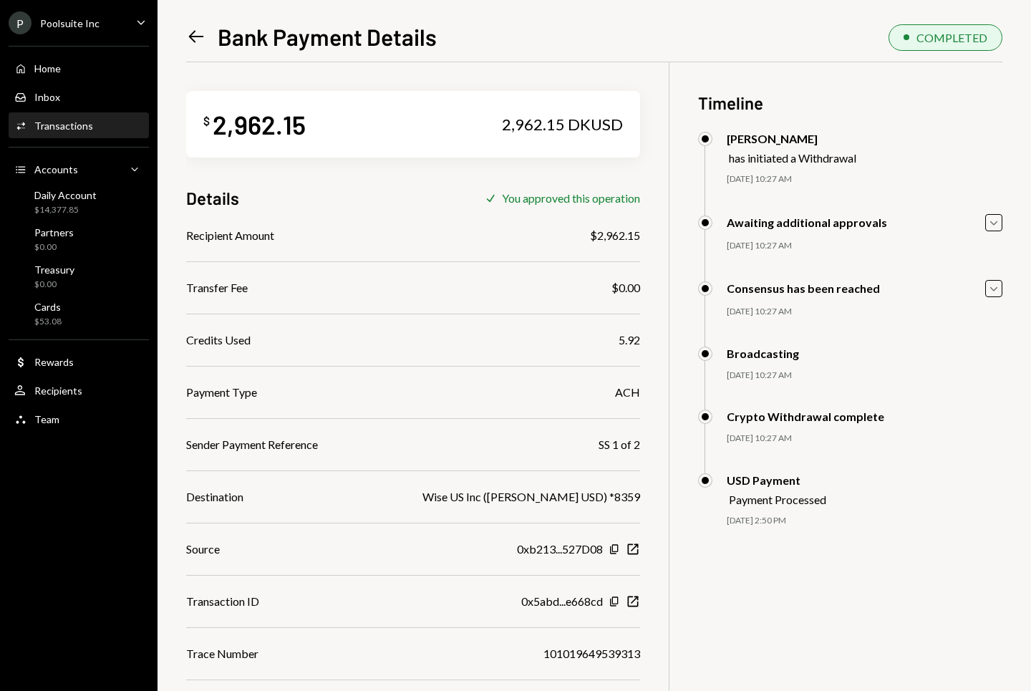
click at [220, 34] on h1 "Bank Payment Details" at bounding box center [327, 36] width 219 height 29
click at [199, 37] on icon "Left Arrow" at bounding box center [196, 36] width 20 height 20
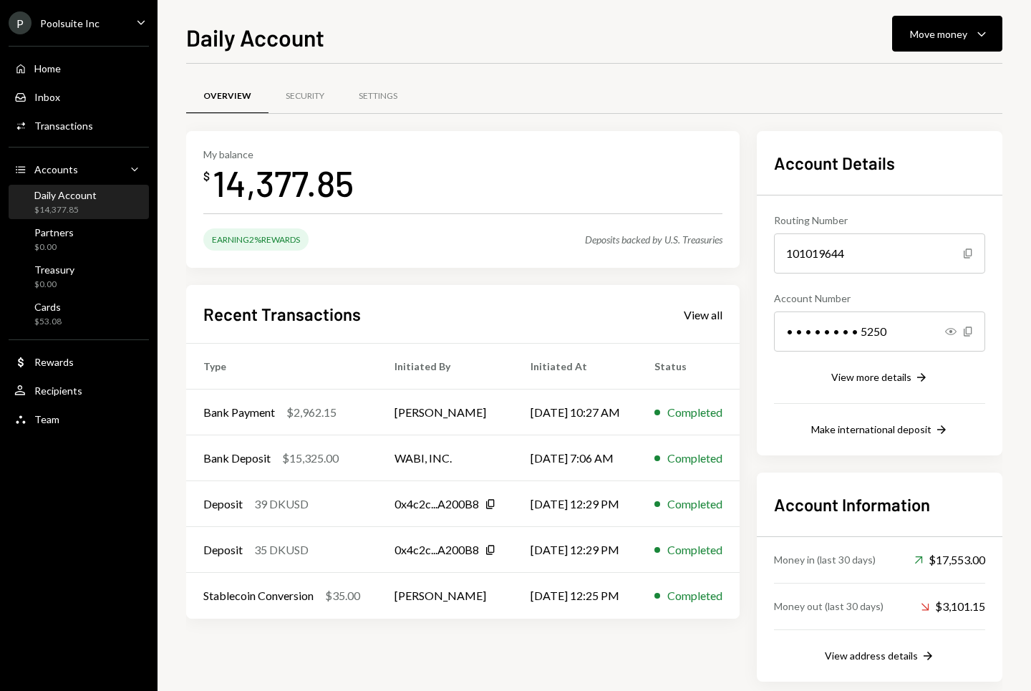
click at [602, 149] on div "My balance $ 14,377.85" at bounding box center [462, 176] width 519 height 57
click at [73, 243] on div "Partners $0.00" at bounding box center [78, 239] width 129 height 27
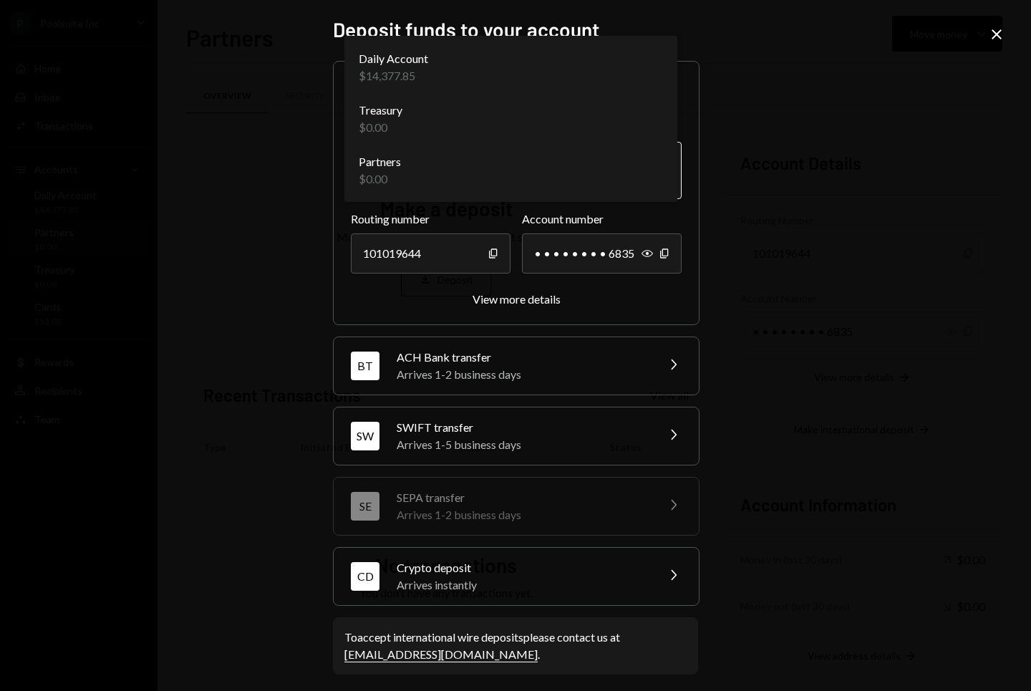
click at [451, 175] on body "**********" at bounding box center [515, 345] width 1031 height 691
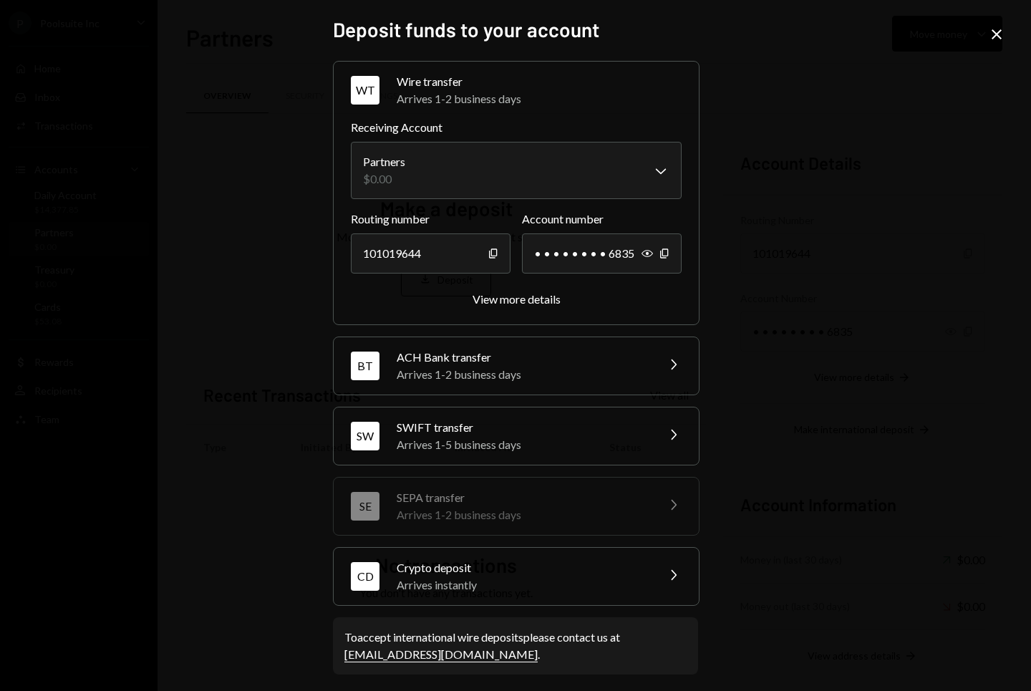
click at [993, 30] on icon at bounding box center [997, 34] width 10 height 10
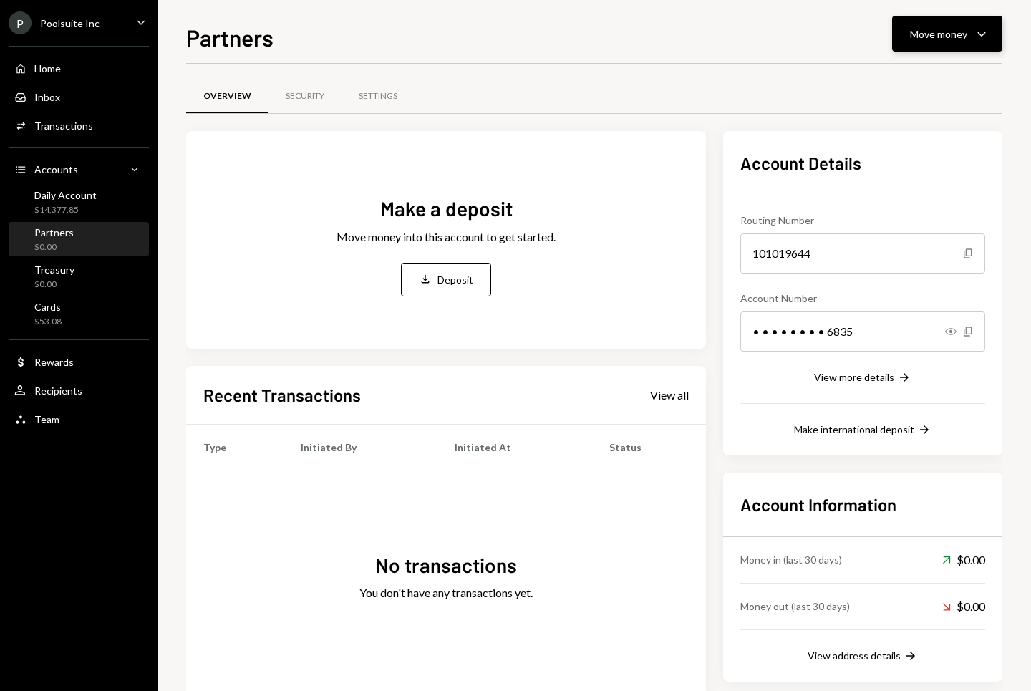
click at [932, 43] on button "Move money Caret Down" at bounding box center [947, 34] width 110 height 36
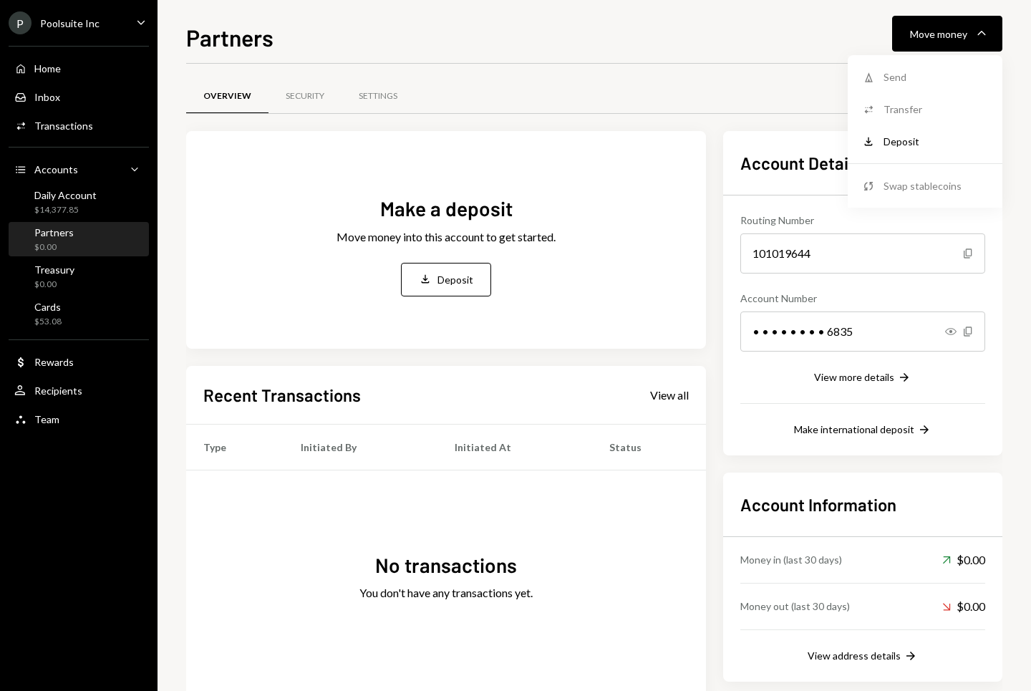
click at [578, 117] on div "Overview Security Settings" at bounding box center [594, 104] width 816 height 53
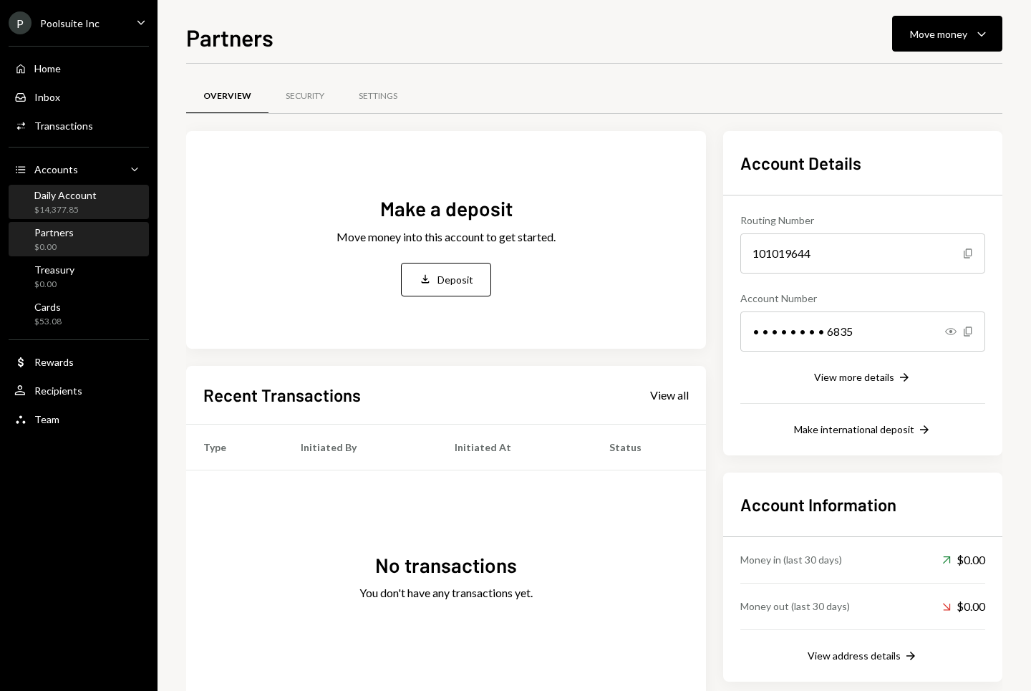
click at [30, 191] on div "Daily Account $14,377.85" at bounding box center [55, 202] width 82 height 27
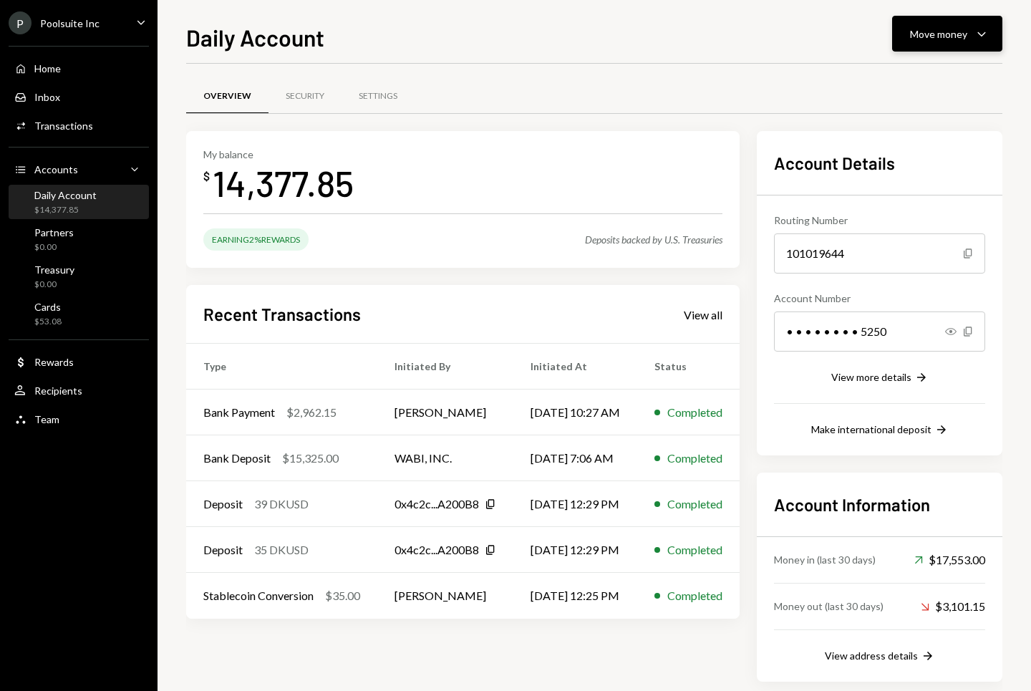
click at [950, 32] on div "Move money" at bounding box center [938, 33] width 57 height 15
click at [919, 123] on div "Convert Transfer" at bounding box center [925, 109] width 143 height 32
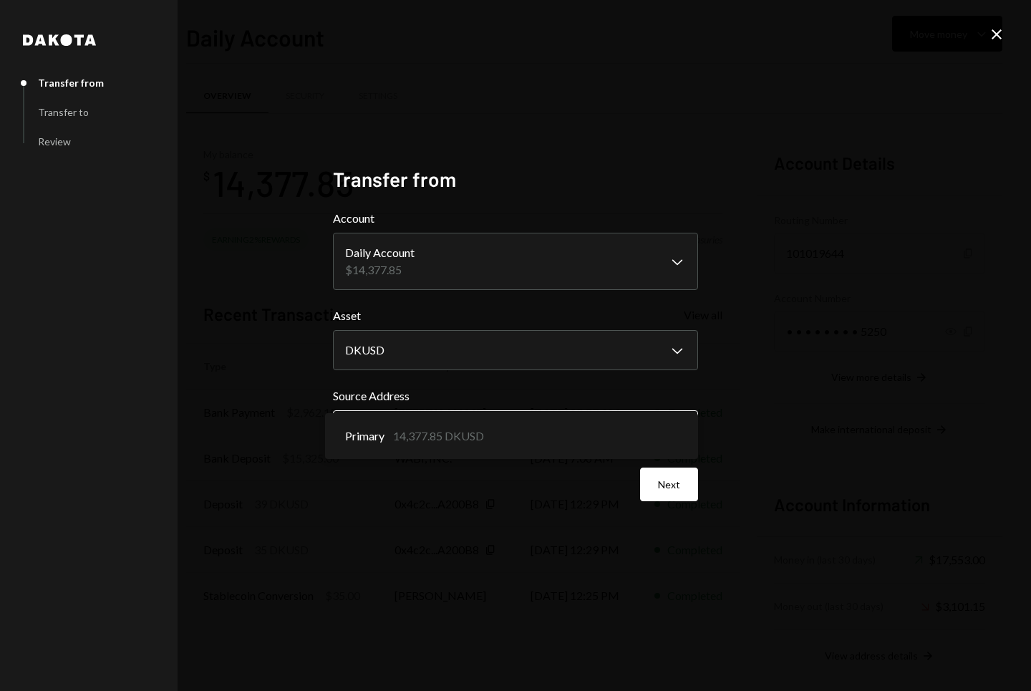
click at [544, 430] on body "P Poolsuite Inc Caret Down Home Home Inbox Inbox Activities Transactions Accoun…" at bounding box center [515, 345] width 1031 height 691
click at [997, 51] on div "**********" at bounding box center [515, 345] width 1031 height 691
click at [997, 36] on icon "Close" at bounding box center [996, 34] width 17 height 17
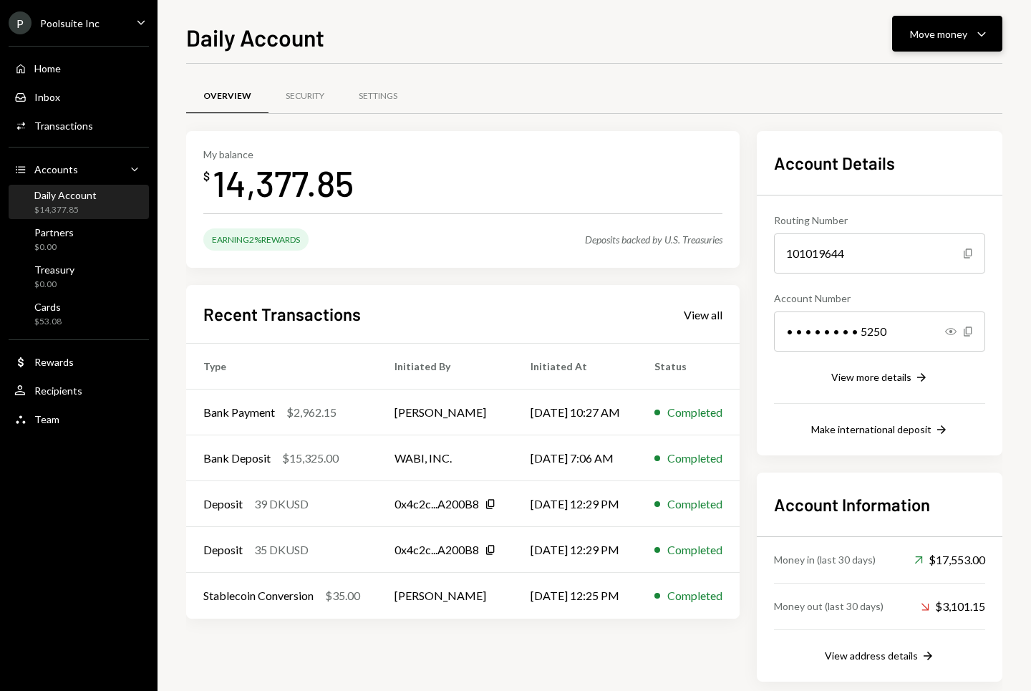
click at [954, 29] on div "Move money" at bounding box center [938, 33] width 57 height 15
click at [917, 107] on div "Transfer" at bounding box center [936, 109] width 105 height 15
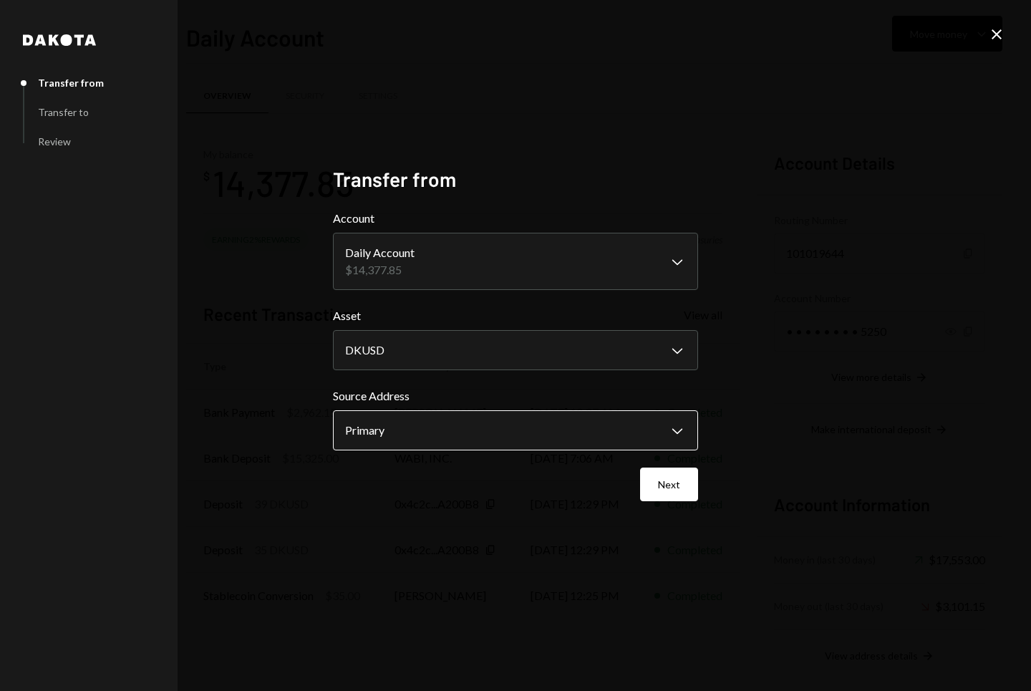
click at [520, 426] on body "P Poolsuite Inc Caret Down Home Home Inbox Inbox Activities Transactions Accoun…" at bounding box center [515, 345] width 1031 height 691
click at [667, 472] on button "Next" at bounding box center [669, 485] width 58 height 34
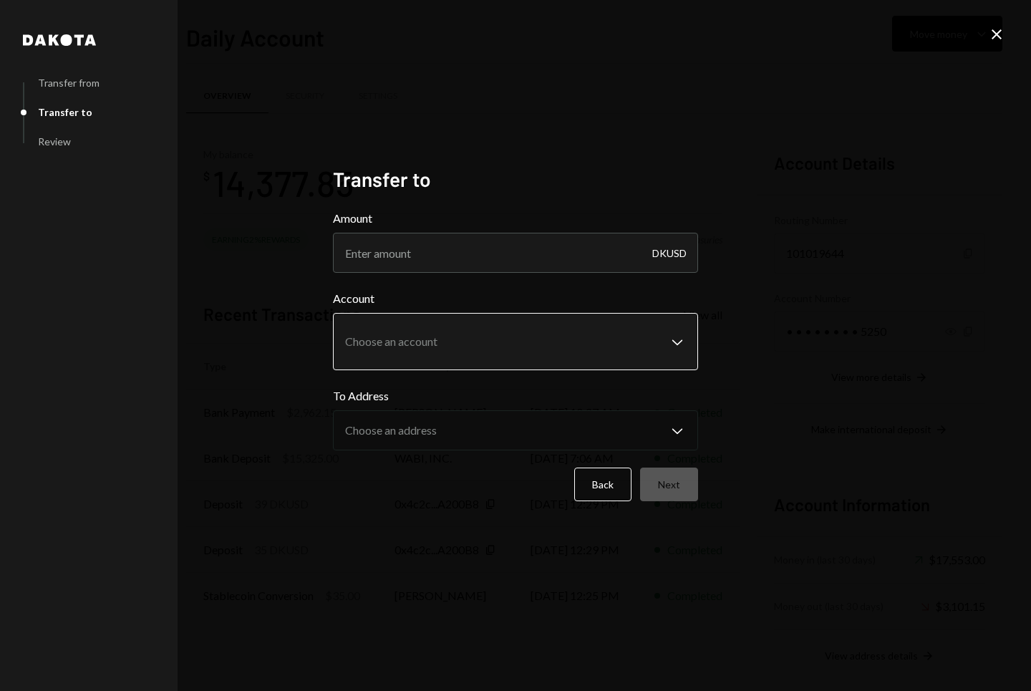
click at [495, 324] on body "P Poolsuite Inc Caret Down Home Home Inbox Inbox Activities Transactions Accoun…" at bounding box center [515, 345] width 1031 height 691
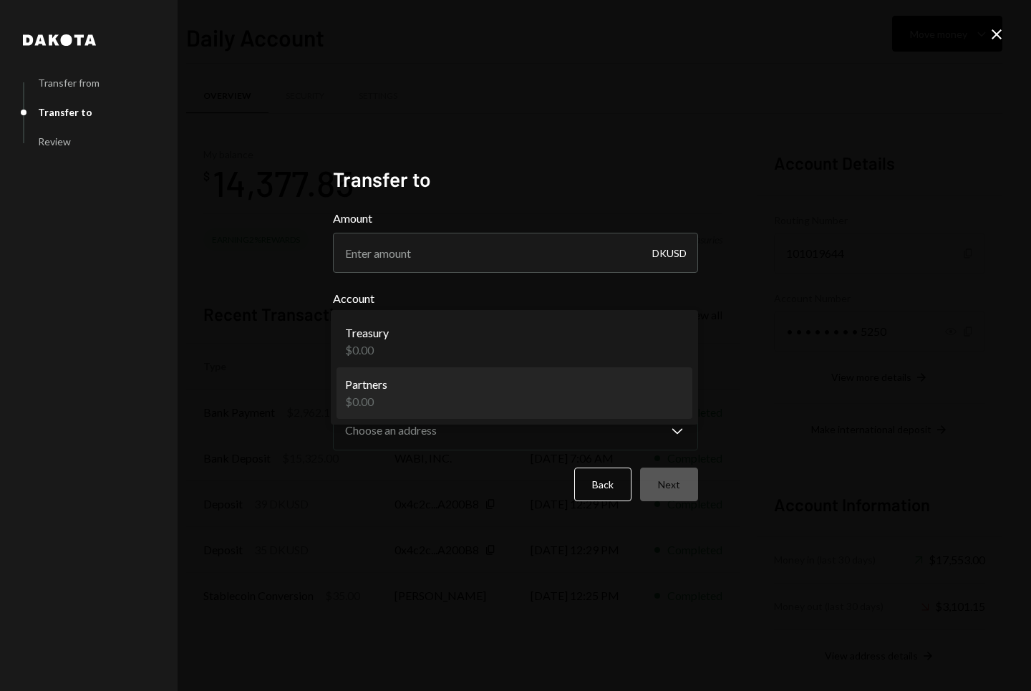
select select "**********"
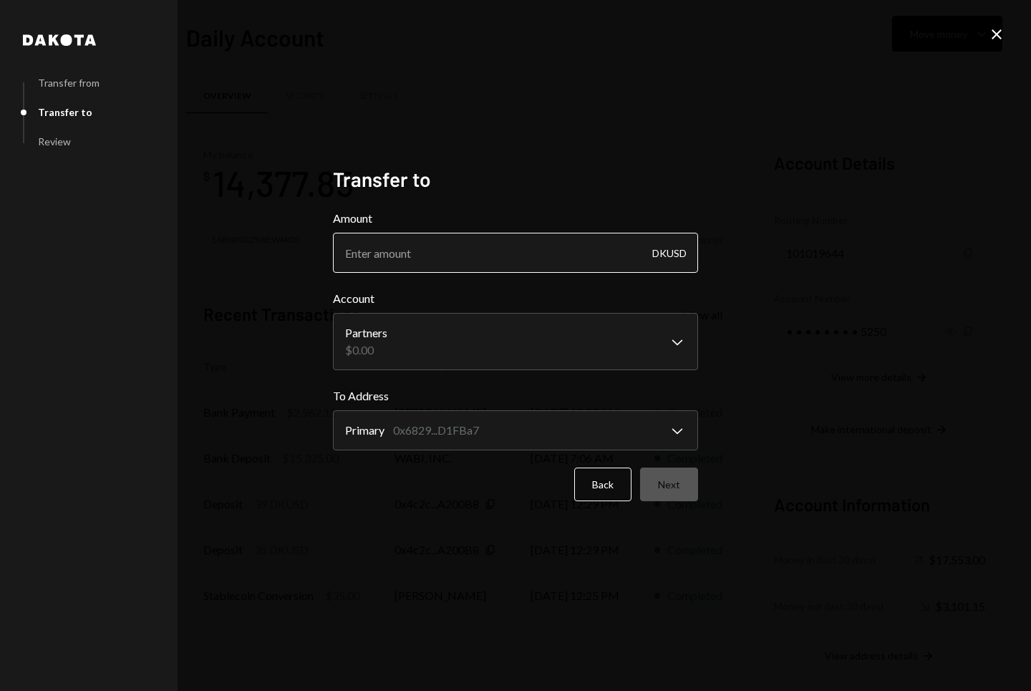
click at [408, 252] on input "Amount" at bounding box center [515, 253] width 365 height 40
paste input "12362.85"
type input "12362.85"
click at [440, 102] on div "**********" at bounding box center [515, 345] width 1031 height 691
click at [993, 37] on icon at bounding box center [997, 34] width 10 height 10
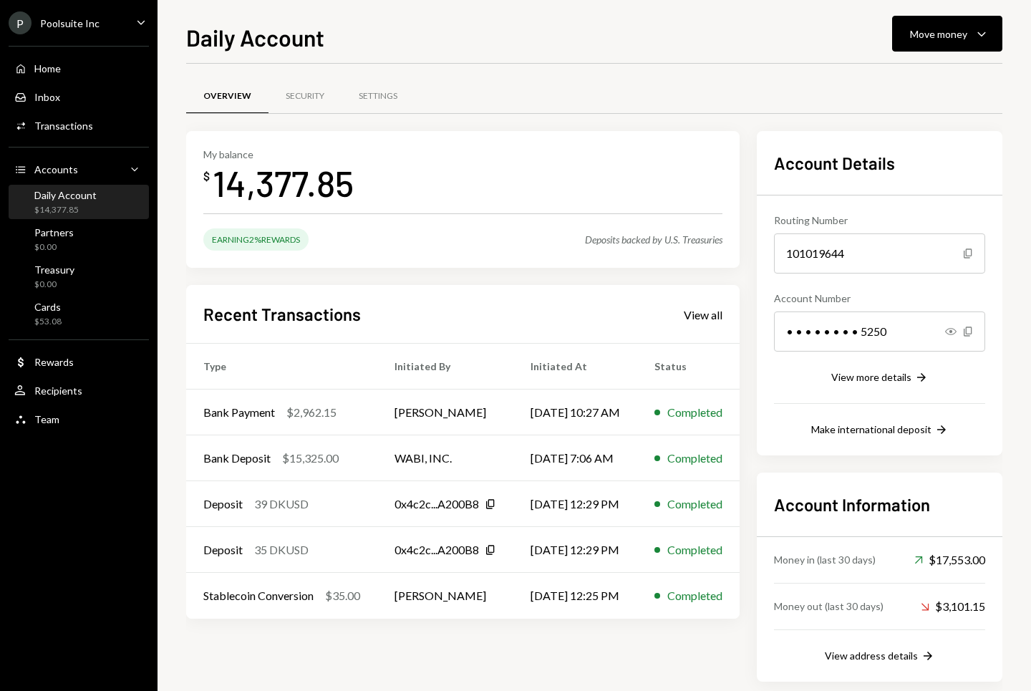
click at [448, 109] on div "Overview Security Settings" at bounding box center [594, 96] width 816 height 37
click at [71, 271] on div "Treasury" at bounding box center [54, 270] width 40 height 12
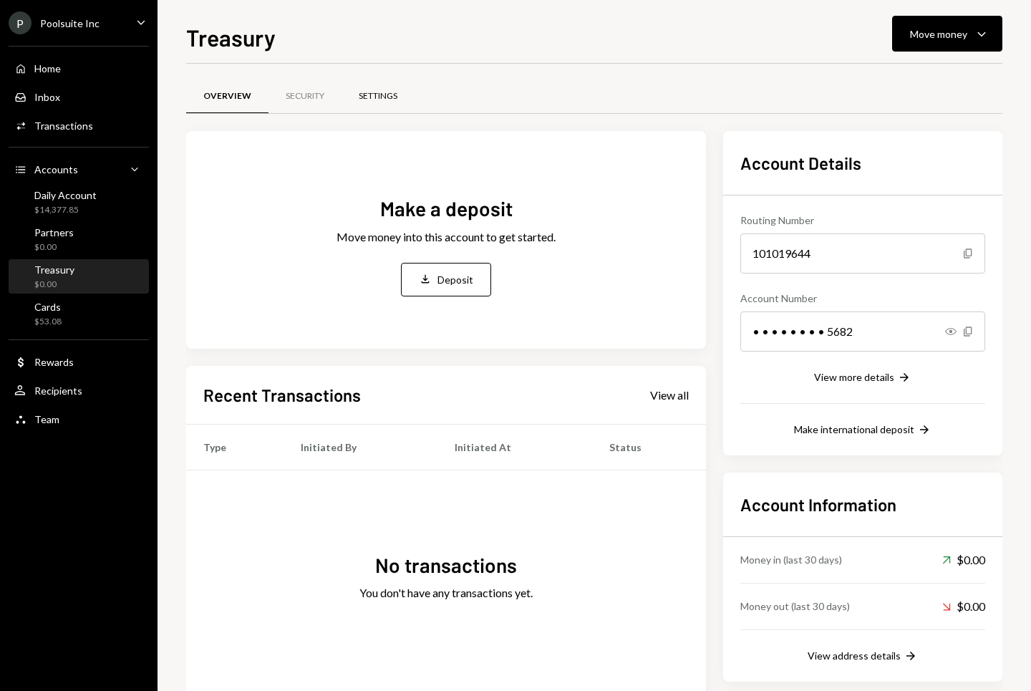
click at [381, 100] on div "Settings" at bounding box center [378, 96] width 39 height 12
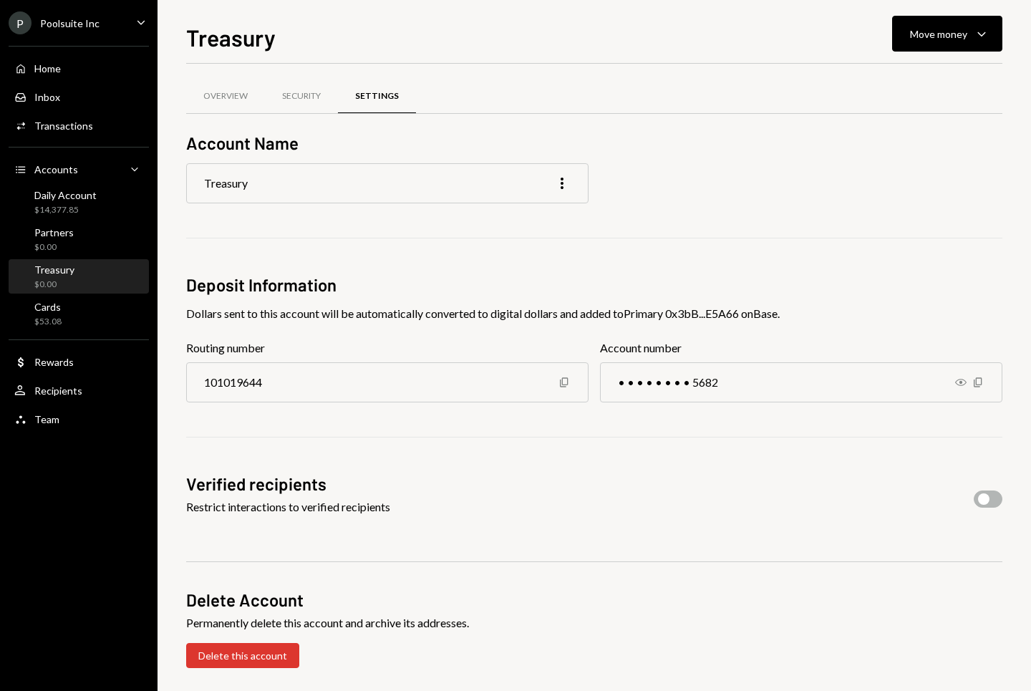
click at [304, 179] on div "Treasury More" at bounding box center [387, 183] width 402 height 40
click at [566, 176] on icon "More" at bounding box center [562, 183] width 17 height 17
click at [533, 203] on div "Edit" at bounding box center [530, 213] width 72 height 25
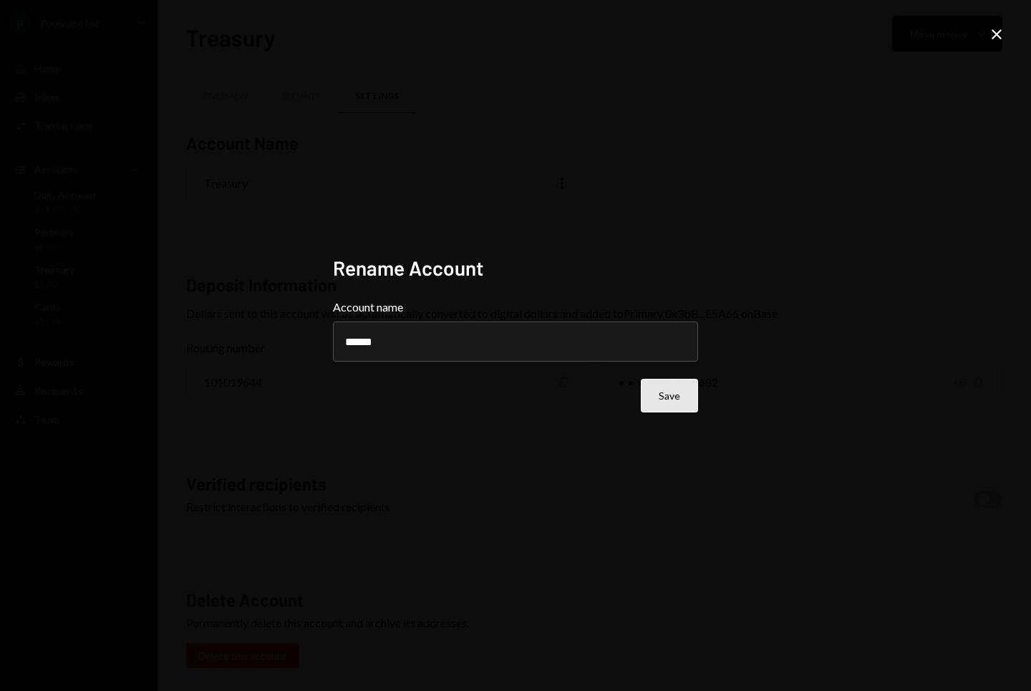
type input "******"
click at [674, 399] on button "Save" at bounding box center [669, 396] width 57 height 34
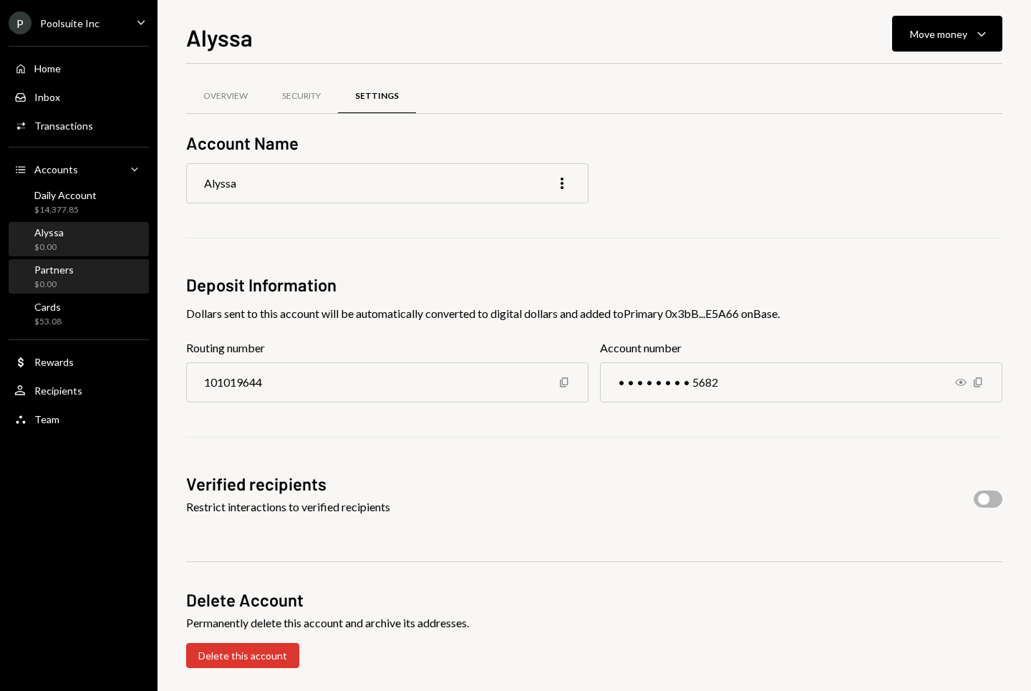
click at [79, 262] on div "Partners $0.00" at bounding box center [78, 277] width 129 height 33
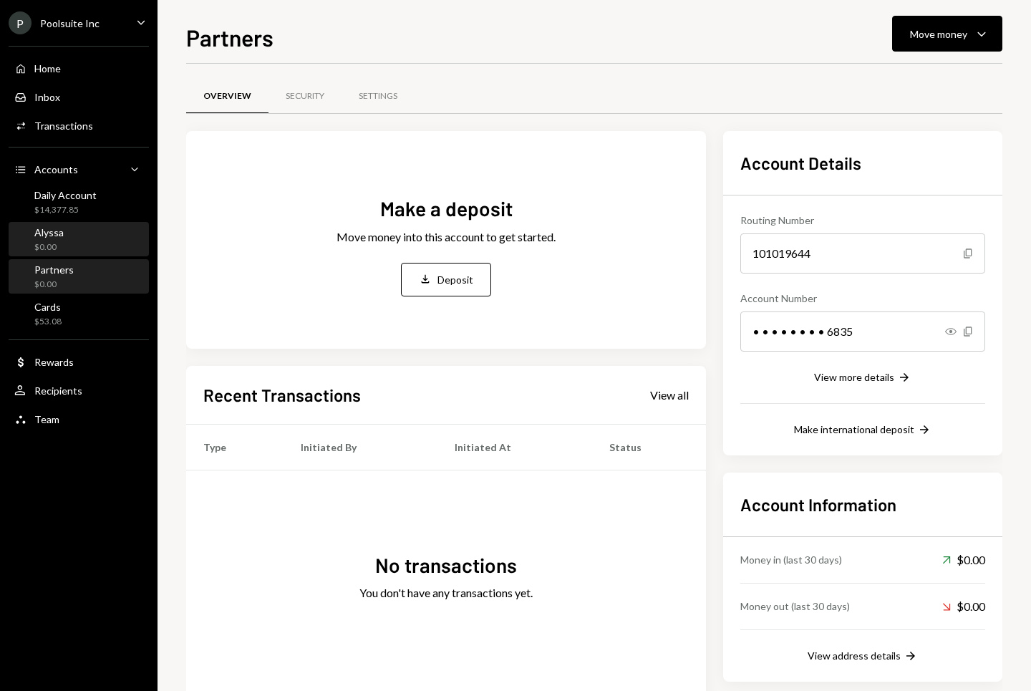
click at [92, 241] on div "Alyssa $0.00" at bounding box center [78, 239] width 129 height 27
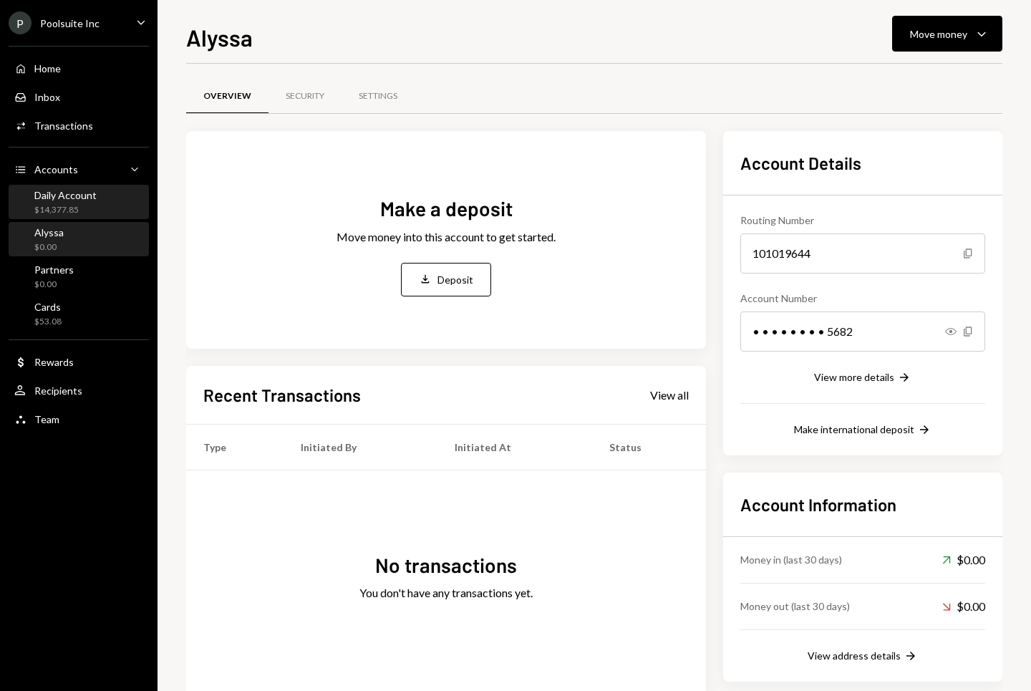
click at [84, 211] on div "$14,377.85" at bounding box center [65, 210] width 62 height 12
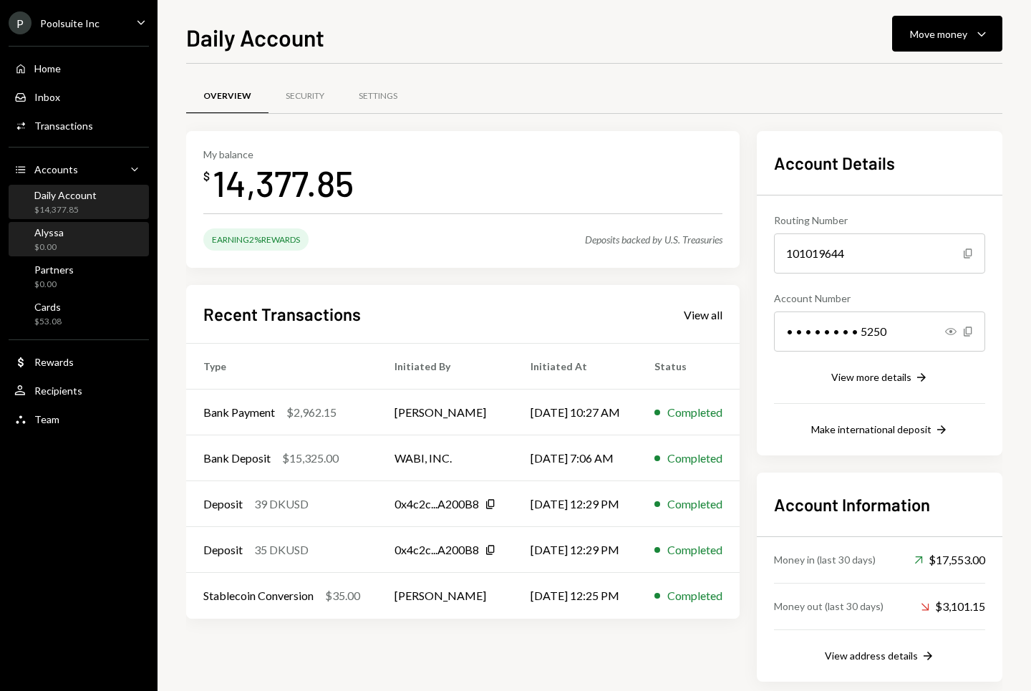
click at [87, 237] on div "Alyssa $0.00" at bounding box center [78, 239] width 129 height 27
click at [764, 271] on div "My balance $ 14,377.85 Earning 2% Rewards Deposits backed by U.S. Treasuries Re…" at bounding box center [594, 406] width 816 height 551
click at [677, 236] on div "Deposits backed by U.S. Treasuries" at bounding box center [653, 239] width 137 height 12
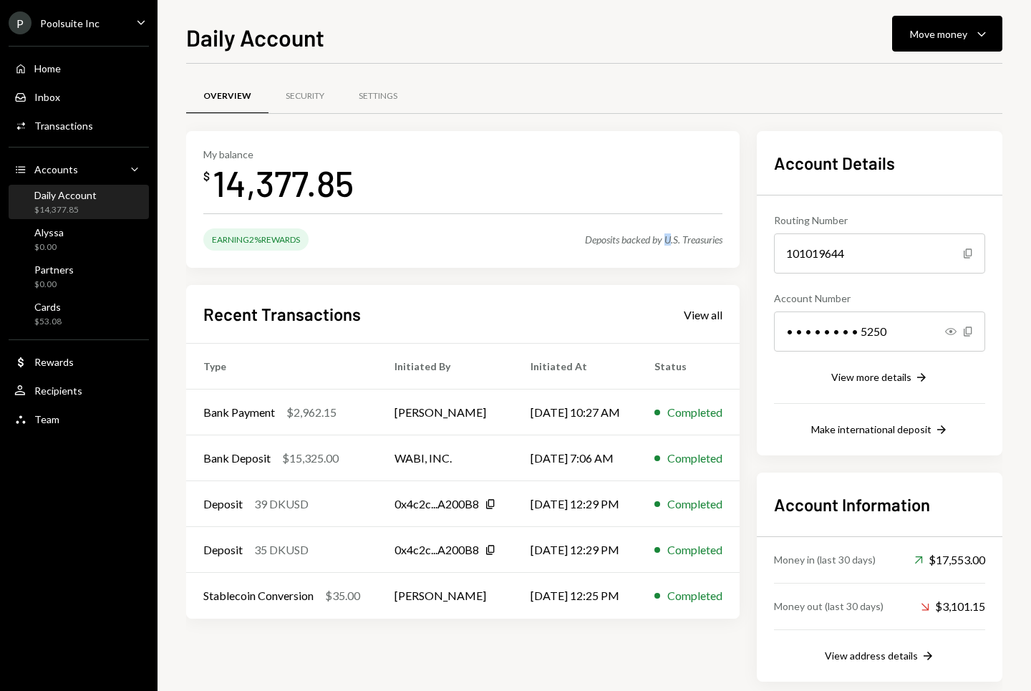
click at [677, 236] on div "Deposits backed by U.S. Treasuries" at bounding box center [653, 239] width 137 height 12
click at [667, 236] on div "Deposits backed by U.S. Treasuries" at bounding box center [653, 239] width 137 height 12
click at [60, 234] on div "Alyssa" at bounding box center [48, 232] width 29 height 12
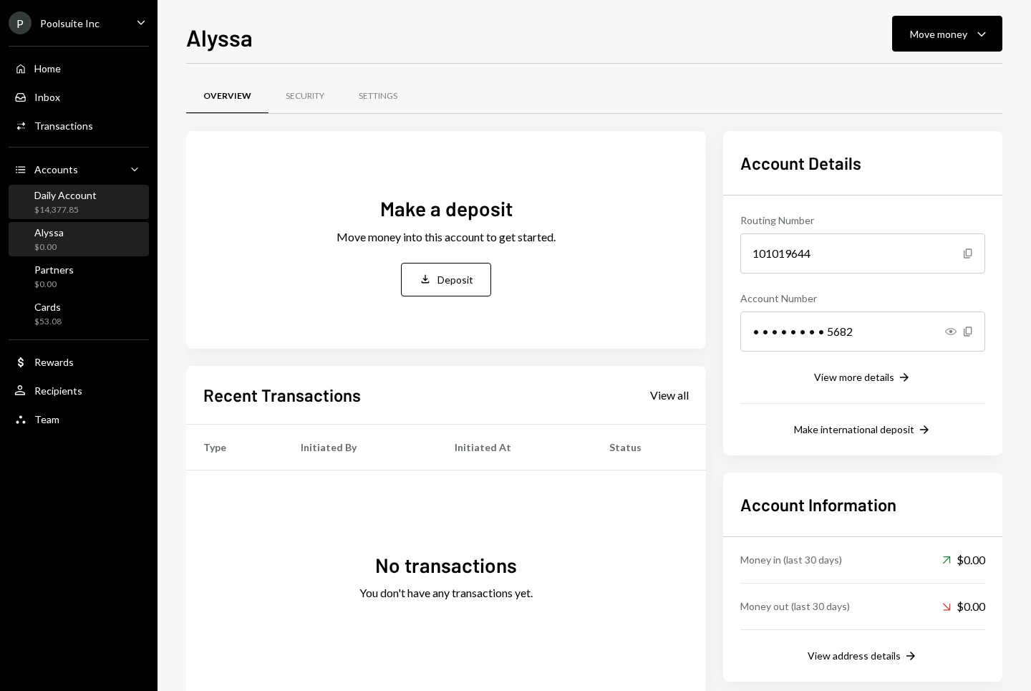
click at [72, 198] on div "Daily Account" at bounding box center [65, 195] width 62 height 12
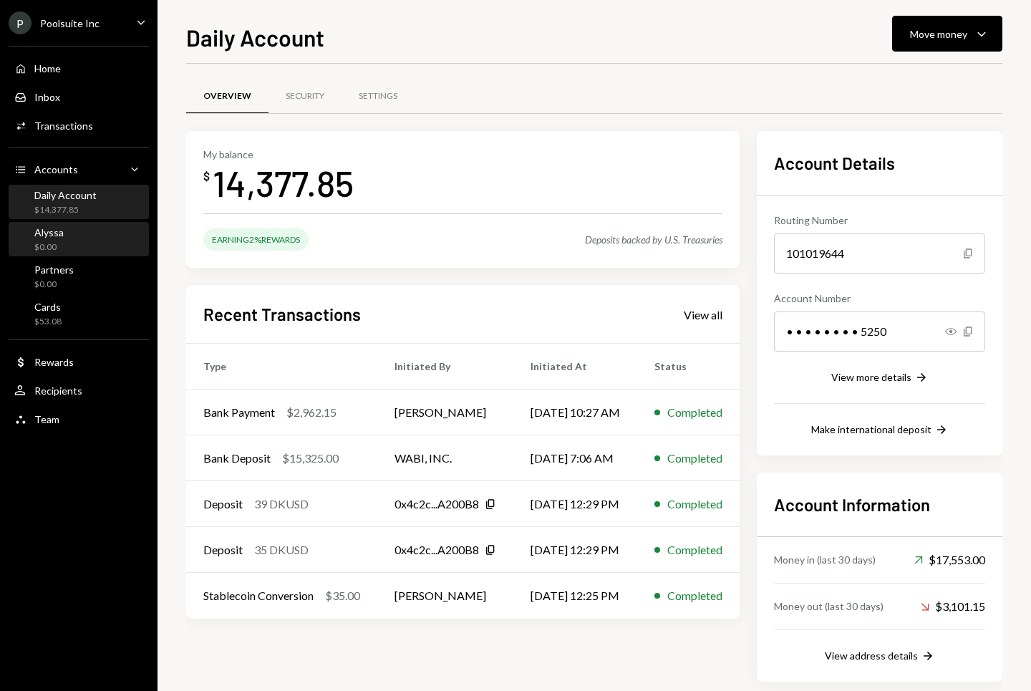
click at [72, 241] on div "Alyssa $0.00" at bounding box center [78, 239] width 129 height 27
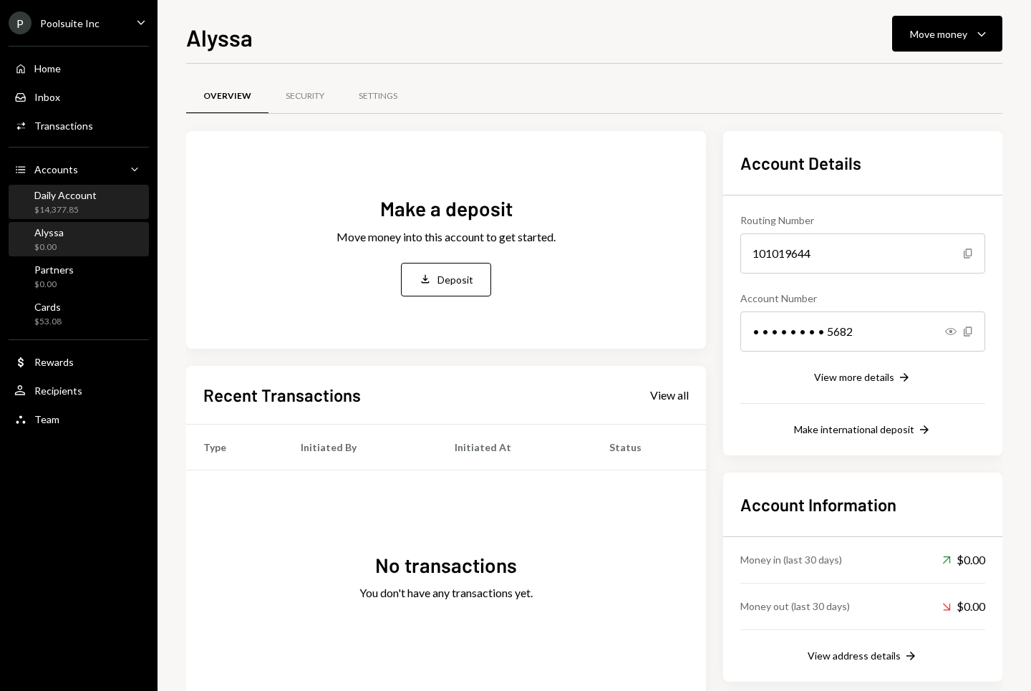
click at [79, 196] on div "Daily Account" at bounding box center [65, 195] width 62 height 12
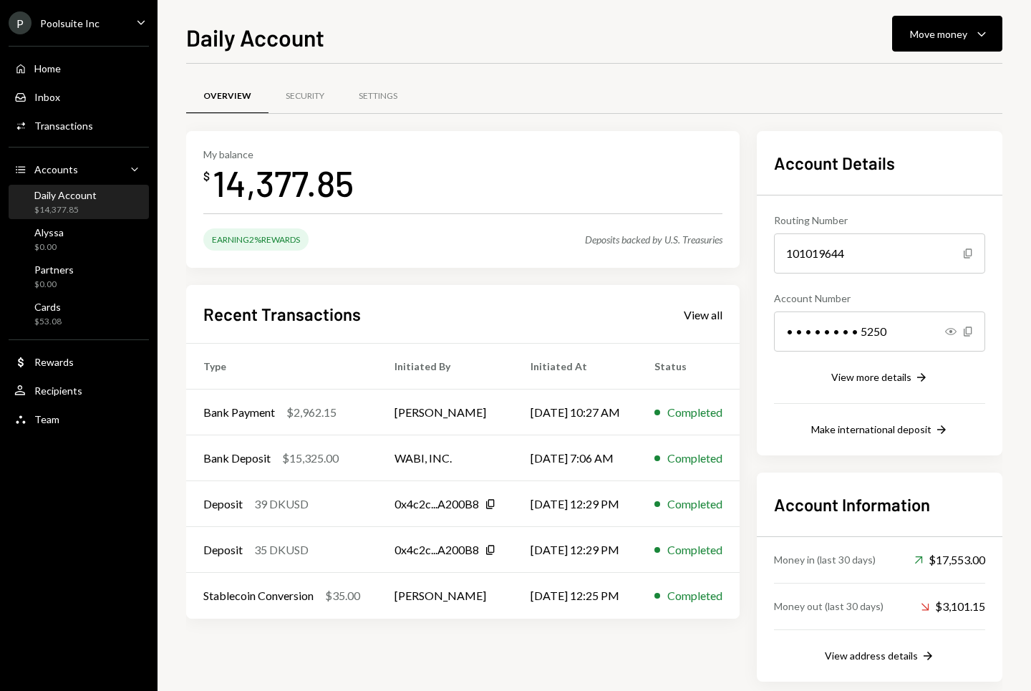
click at [76, 221] on div "Home Home Inbox Inbox Activities Transactions Accounts Accounts Caret Down Dail…" at bounding box center [79, 235] width 158 height 397
click at [74, 240] on div "Alyssa $0.00" at bounding box center [78, 239] width 129 height 27
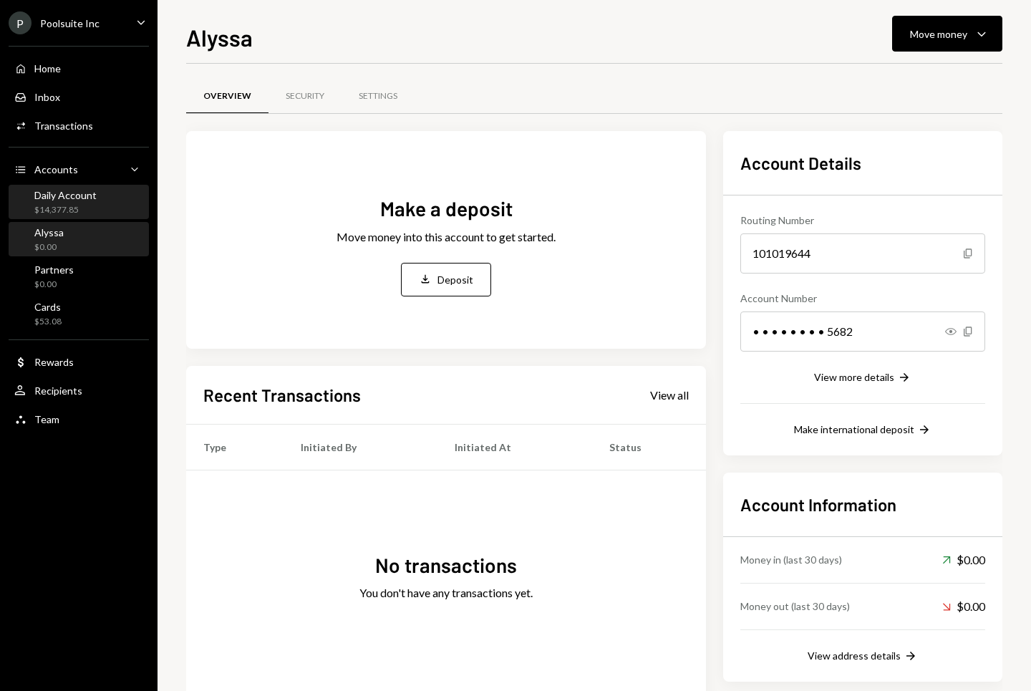
click at [69, 203] on div "Daily Account $14,377.85" at bounding box center [65, 202] width 62 height 27
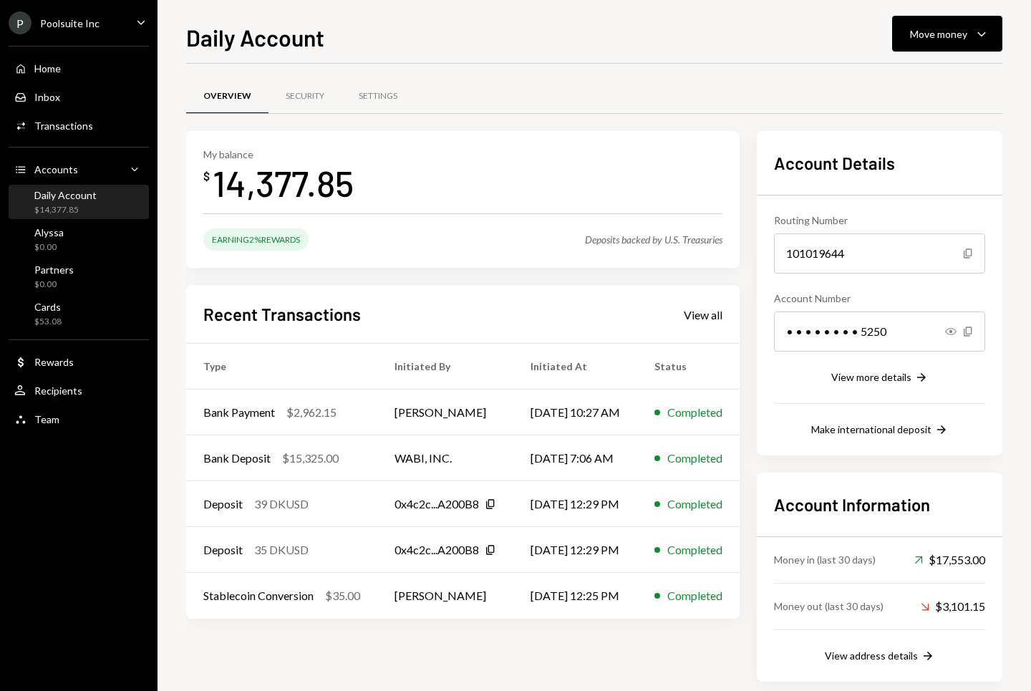
click at [661, 239] on div "Deposits backed by U.S. Treasuries" at bounding box center [653, 239] width 137 height 12
click at [669, 239] on div "Deposits backed by U.S. Treasuries" at bounding box center [653, 239] width 137 height 12
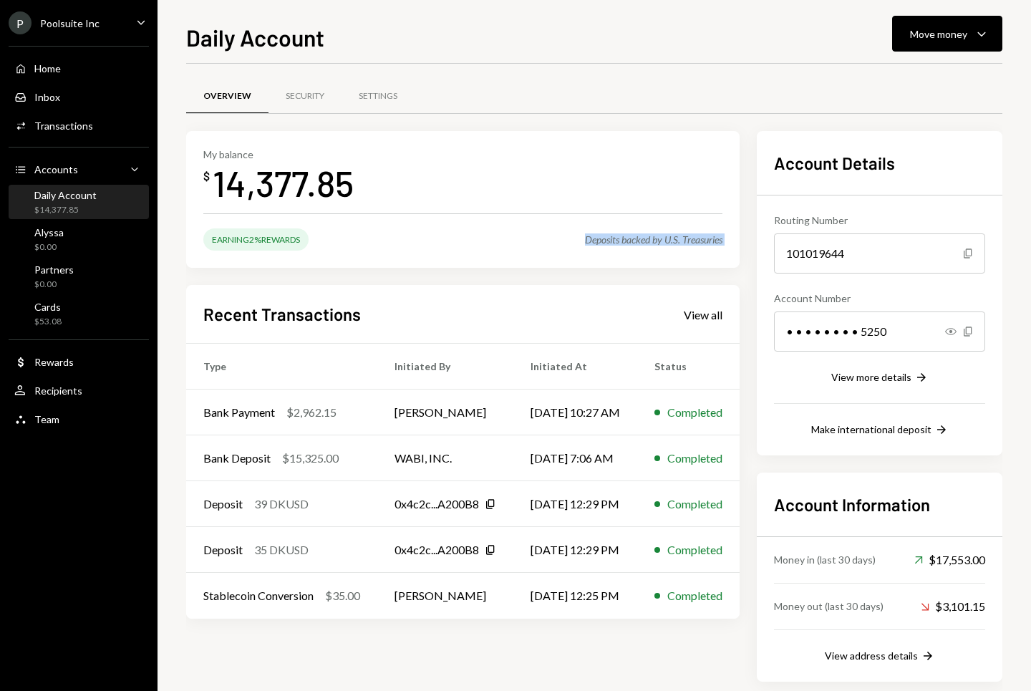
click at [669, 239] on div "Deposits backed by U.S. Treasuries" at bounding box center [653, 239] width 137 height 12
click at [659, 239] on div "Deposits backed by U.S. Treasuries" at bounding box center [653, 239] width 137 height 12
click at [74, 273] on div "Partners $0.00" at bounding box center [78, 277] width 129 height 27
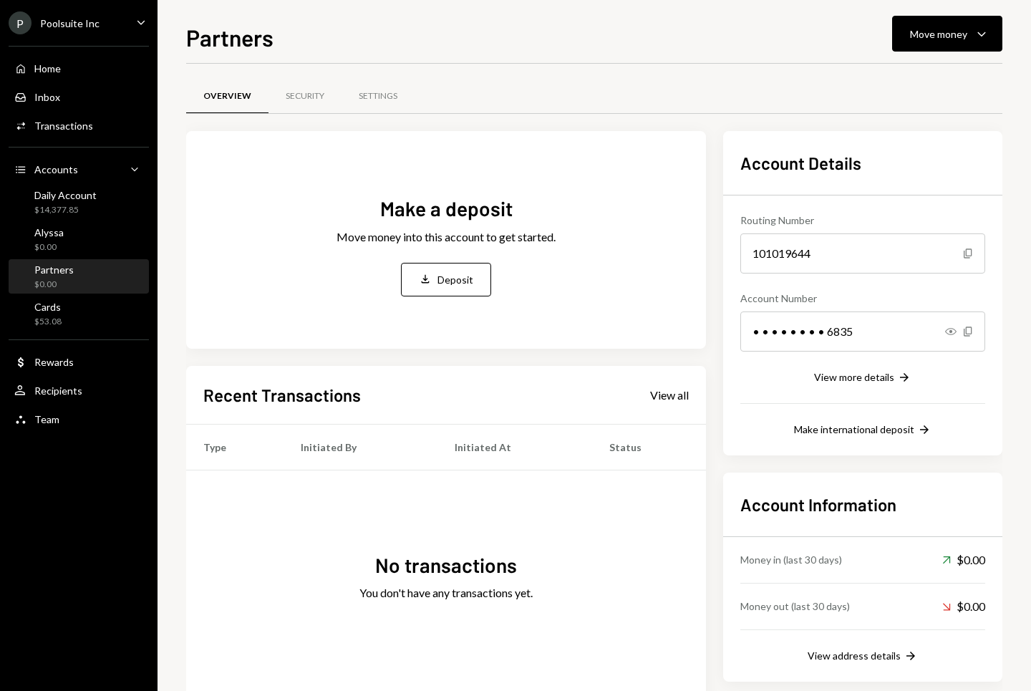
click at [446, 359] on div "Make a deposit Move money into this account to get started. Deposit Deposit Rec…" at bounding box center [446, 415] width 520 height 569
click at [376, 102] on div "Settings" at bounding box center [378, 96] width 39 height 12
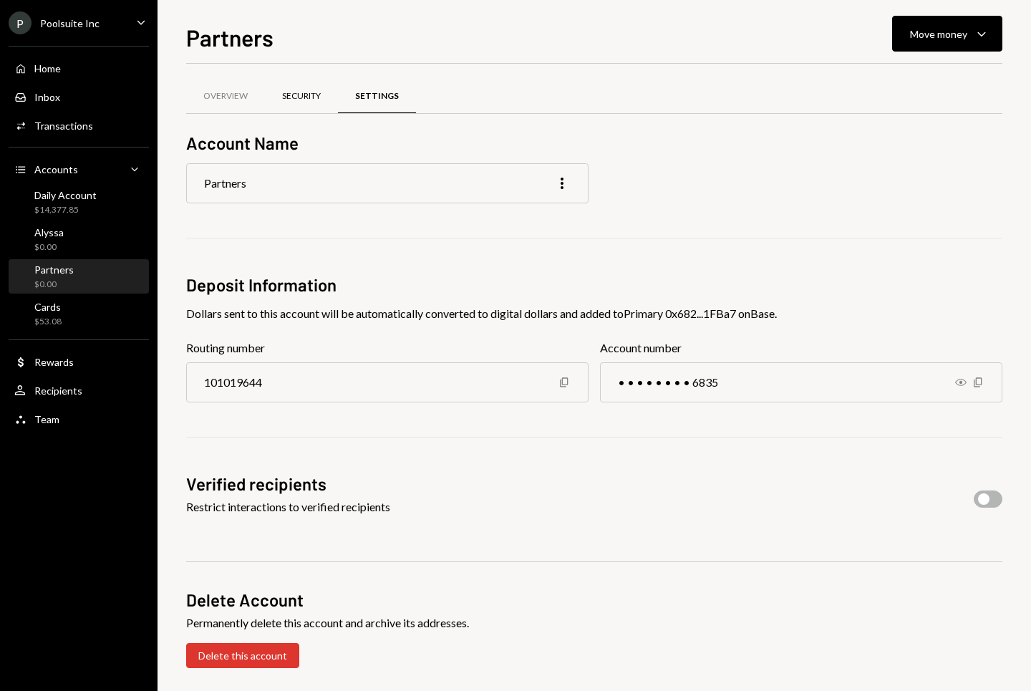
click at [304, 98] on div "Security" at bounding box center [301, 96] width 39 height 12
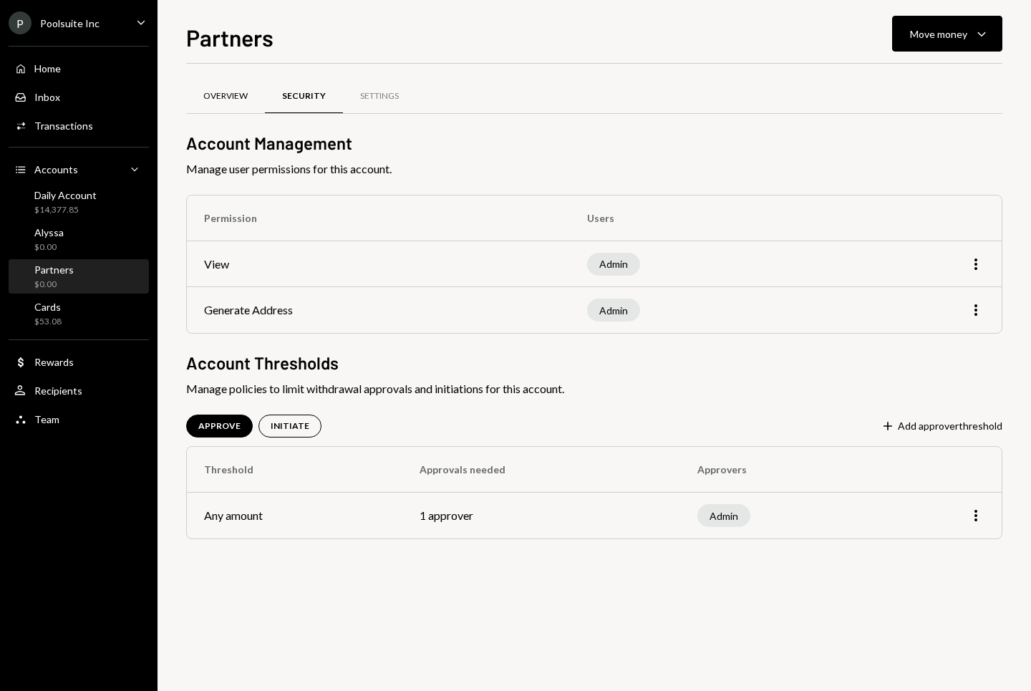
click at [229, 96] on div "Overview" at bounding box center [225, 96] width 44 height 12
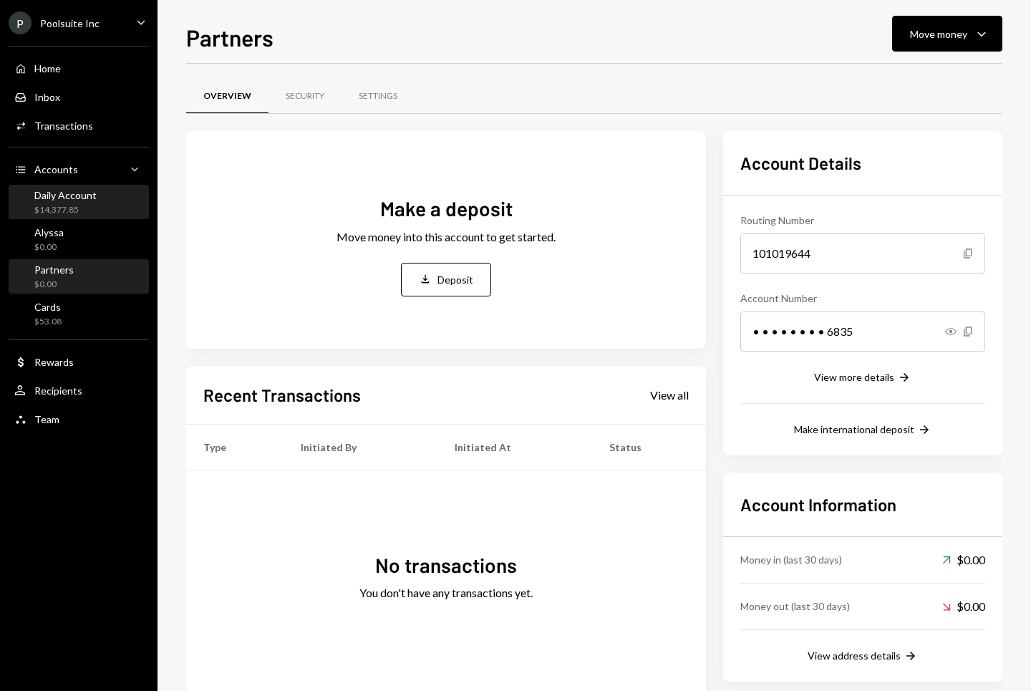
click at [60, 198] on div "Daily Account" at bounding box center [65, 195] width 62 height 12
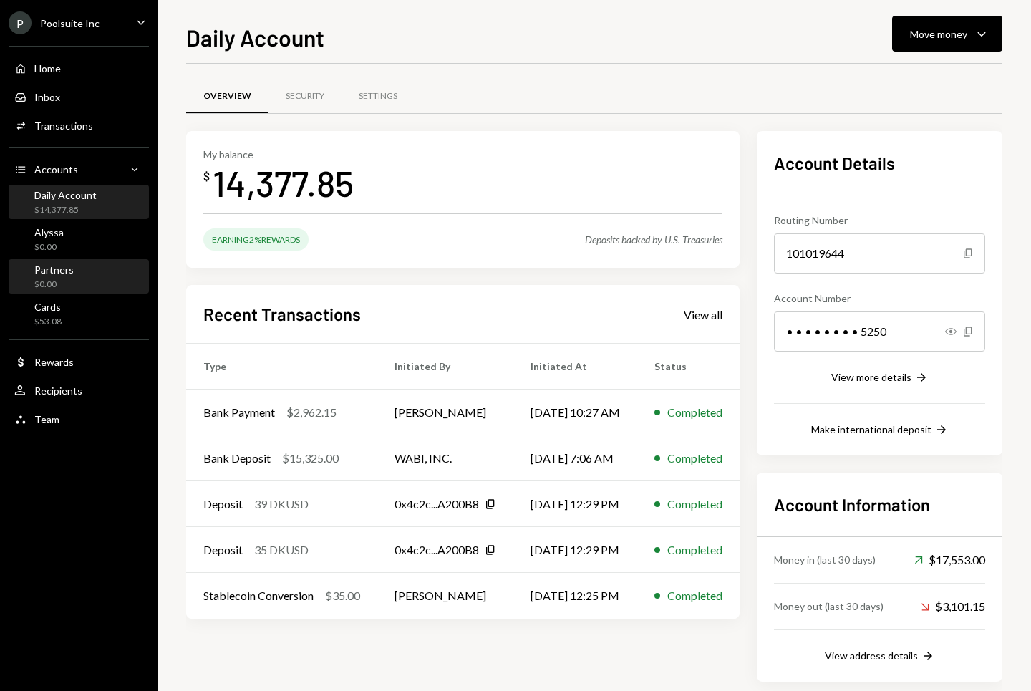
click at [70, 272] on div "Partners" at bounding box center [53, 270] width 39 height 12
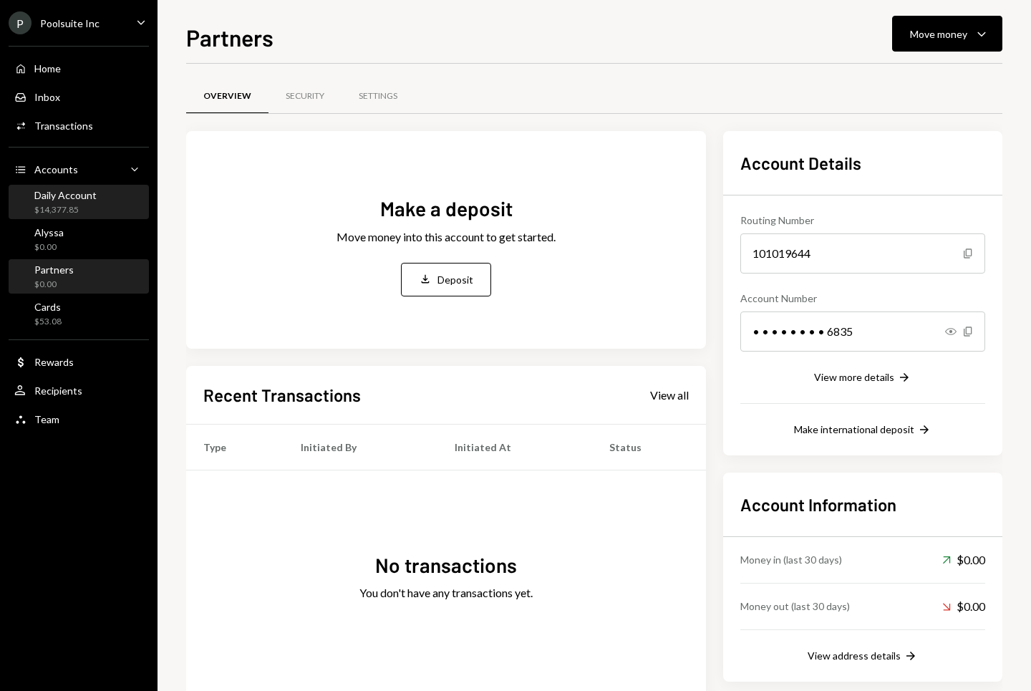
click at [57, 206] on div "$14,377.85" at bounding box center [65, 210] width 62 height 12
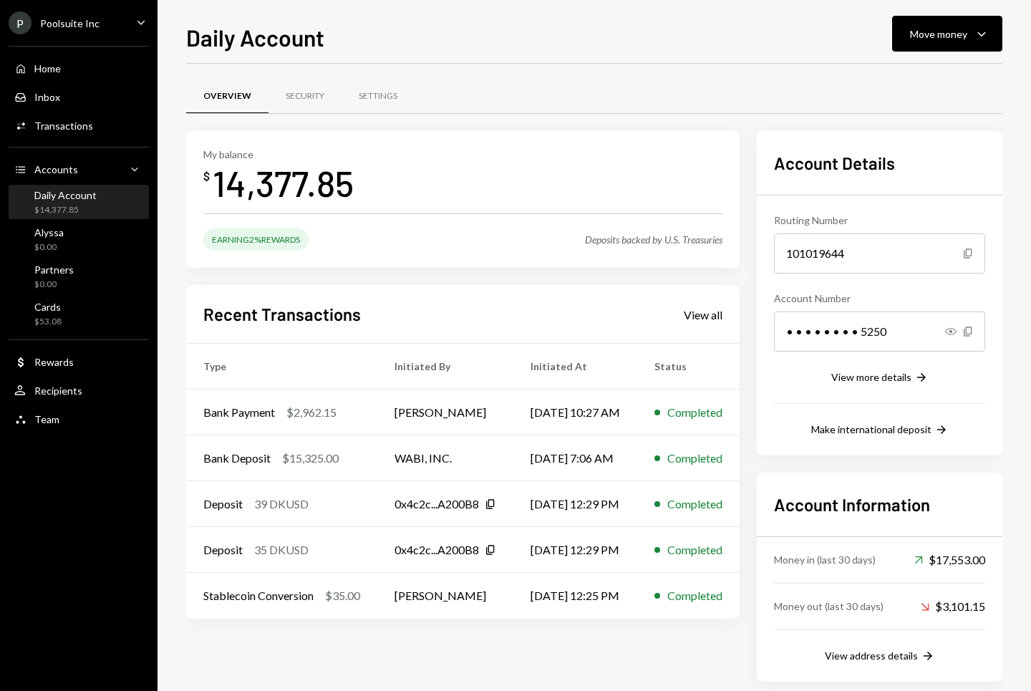
click at [550, 173] on div "My balance $ 14,377.85" at bounding box center [462, 176] width 519 height 57
click at [941, 40] on div "Move money" at bounding box center [938, 33] width 57 height 15
click at [899, 77] on div "Send" at bounding box center [936, 76] width 105 height 15
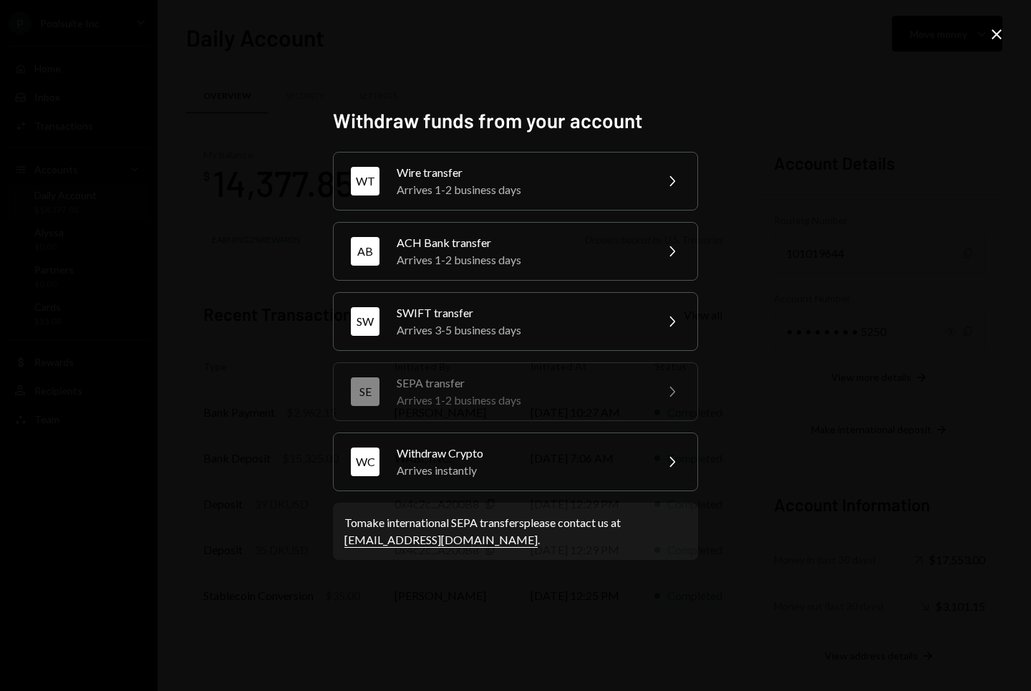
click at [1004, 28] on icon "Close" at bounding box center [996, 34] width 17 height 17
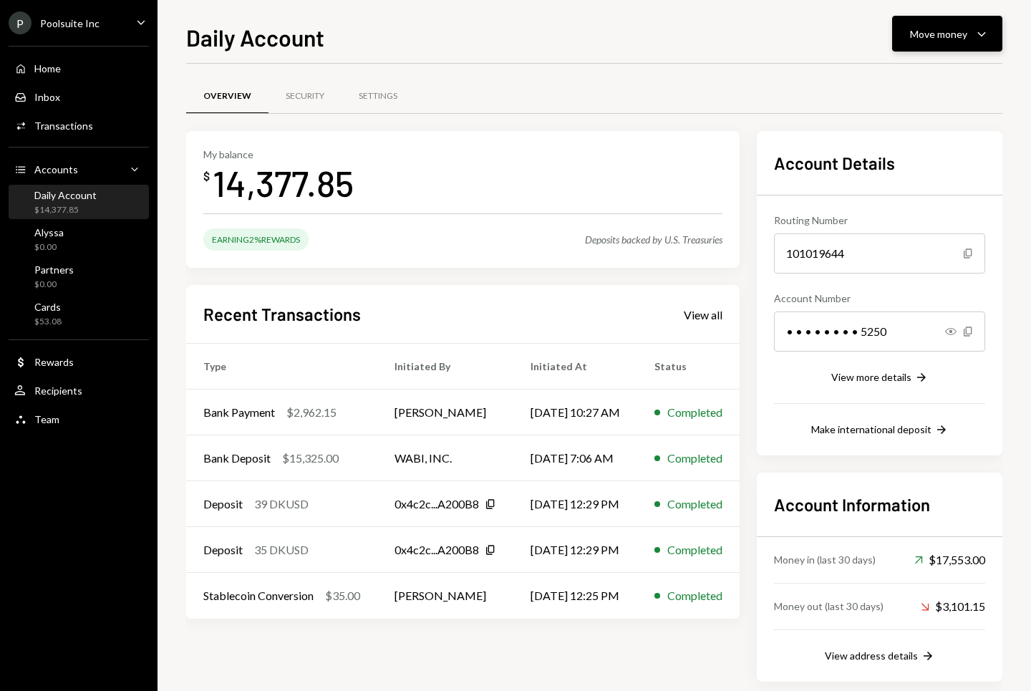
click at [954, 17] on button "Move money Caret Down" at bounding box center [947, 34] width 110 height 36
click at [930, 80] on div "Send" at bounding box center [936, 76] width 105 height 15
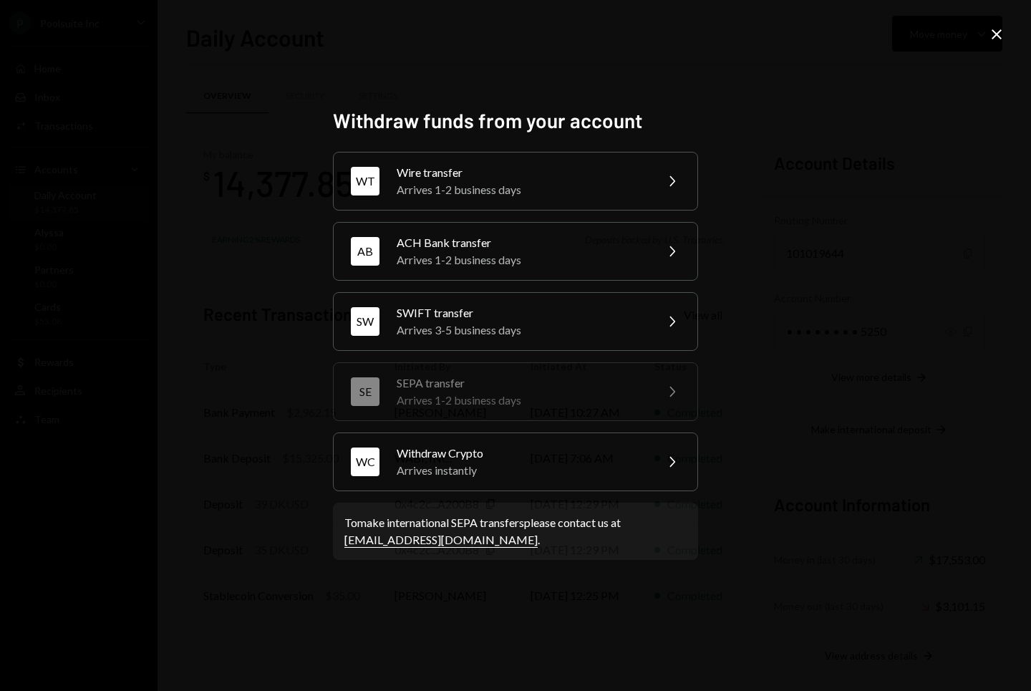
click at [995, 39] on icon "Close" at bounding box center [996, 34] width 17 height 17
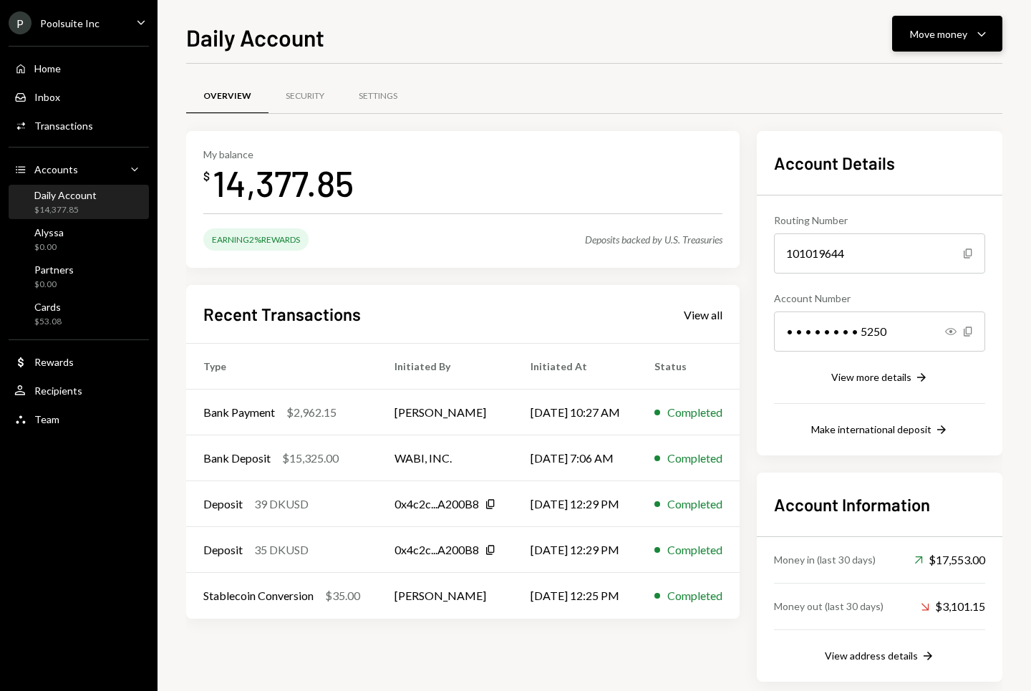
click at [940, 38] on div "Move money" at bounding box center [938, 33] width 57 height 15
click at [912, 112] on div "Transfer" at bounding box center [936, 109] width 105 height 15
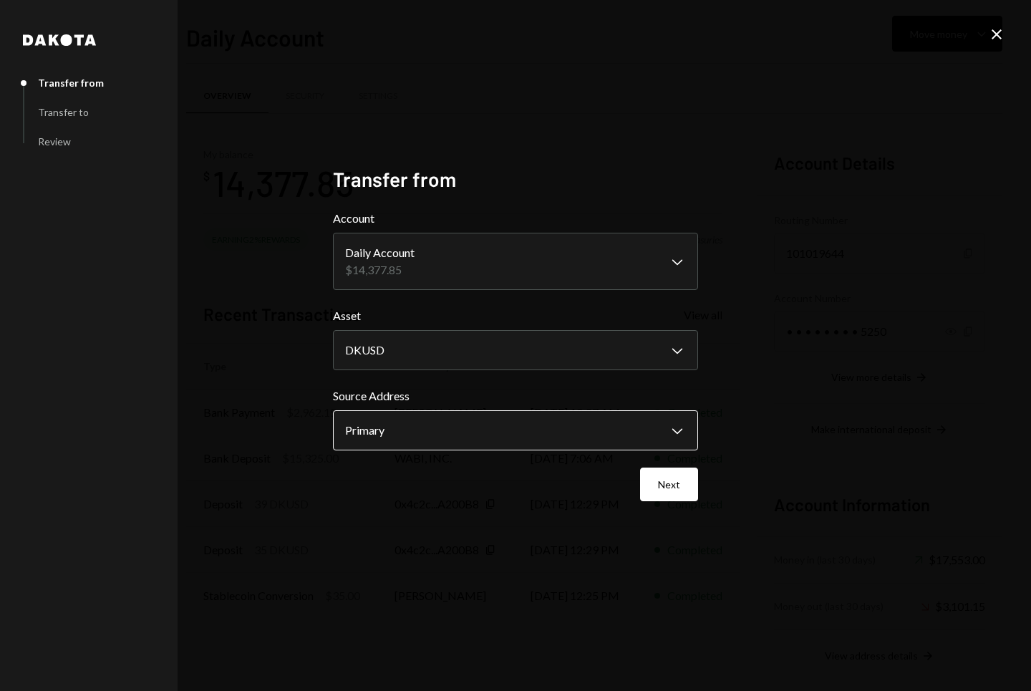
click at [506, 422] on body "P Poolsuite Inc Caret Down Home Home Inbox Inbox Activities Transactions Accoun…" at bounding box center [515, 345] width 1031 height 691
click at [660, 482] on button "Next" at bounding box center [669, 485] width 58 height 34
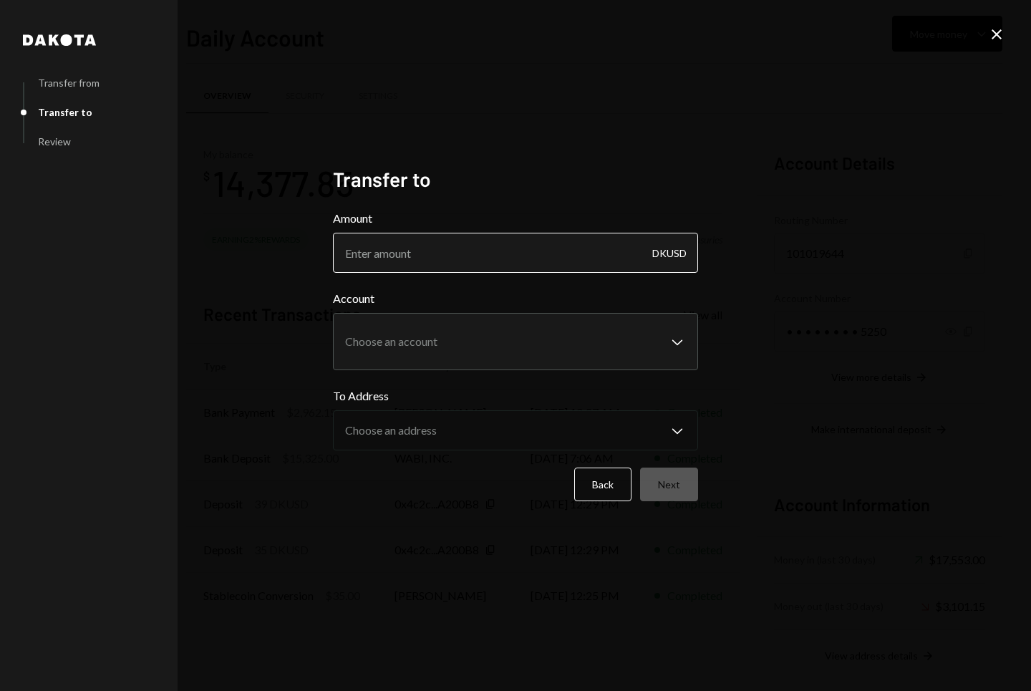
click at [417, 257] on input "Amount" at bounding box center [515, 253] width 365 height 40
paste input "12362.85"
type input "12362.85"
click at [411, 355] on body "P Poolsuite Inc Caret Down Home Home Inbox Inbox Activities Transactions Accoun…" at bounding box center [515, 345] width 1031 height 691
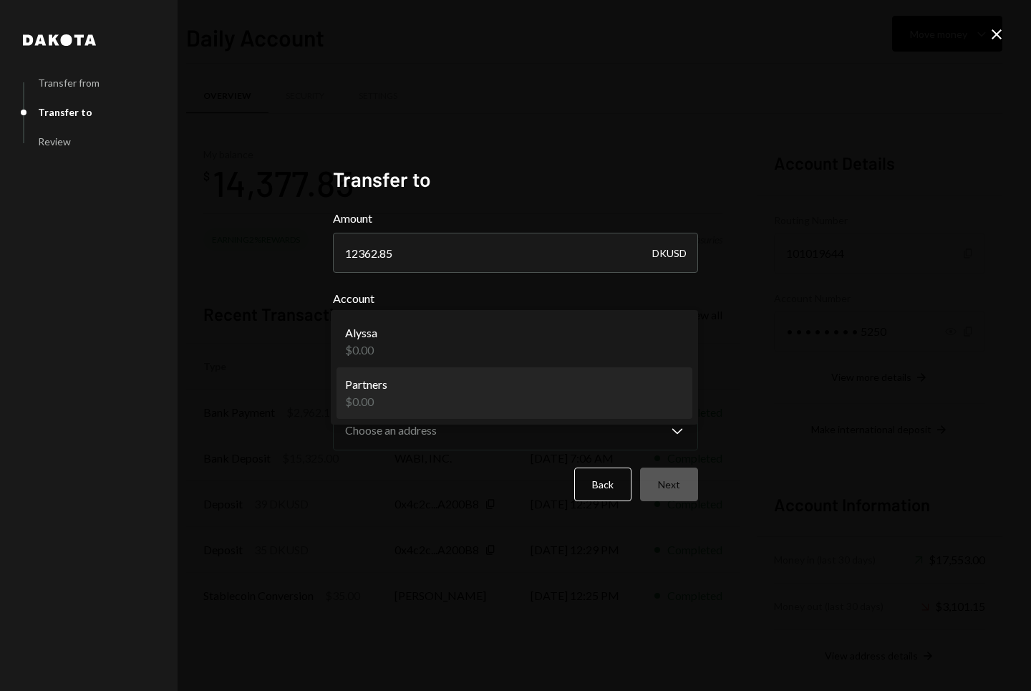
select select "**********"
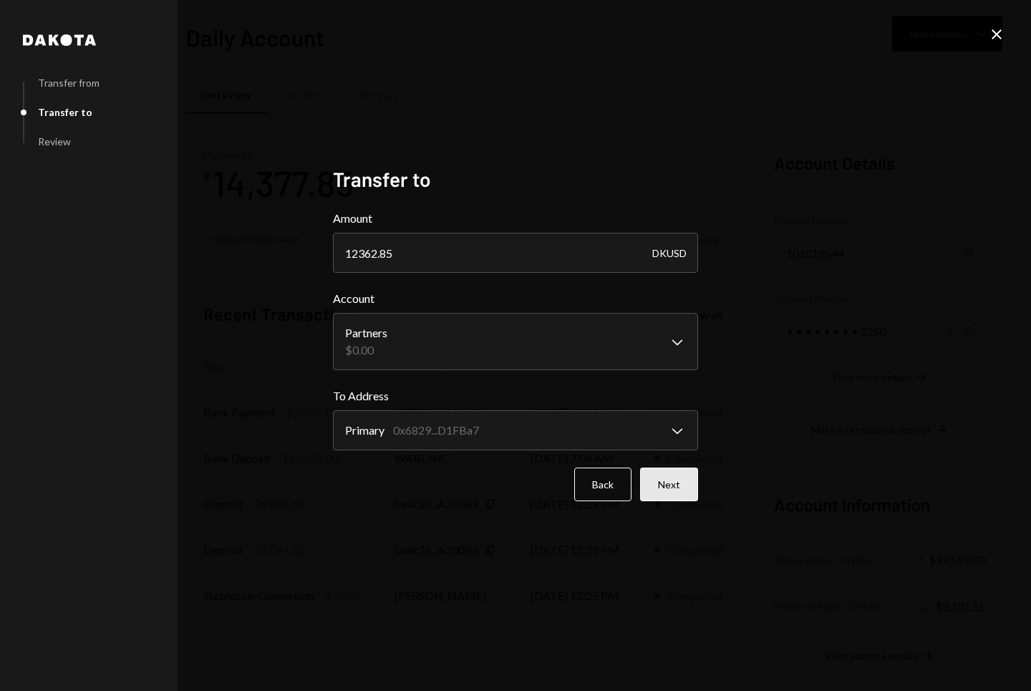
click at [682, 496] on button "Next" at bounding box center [669, 485] width 58 height 34
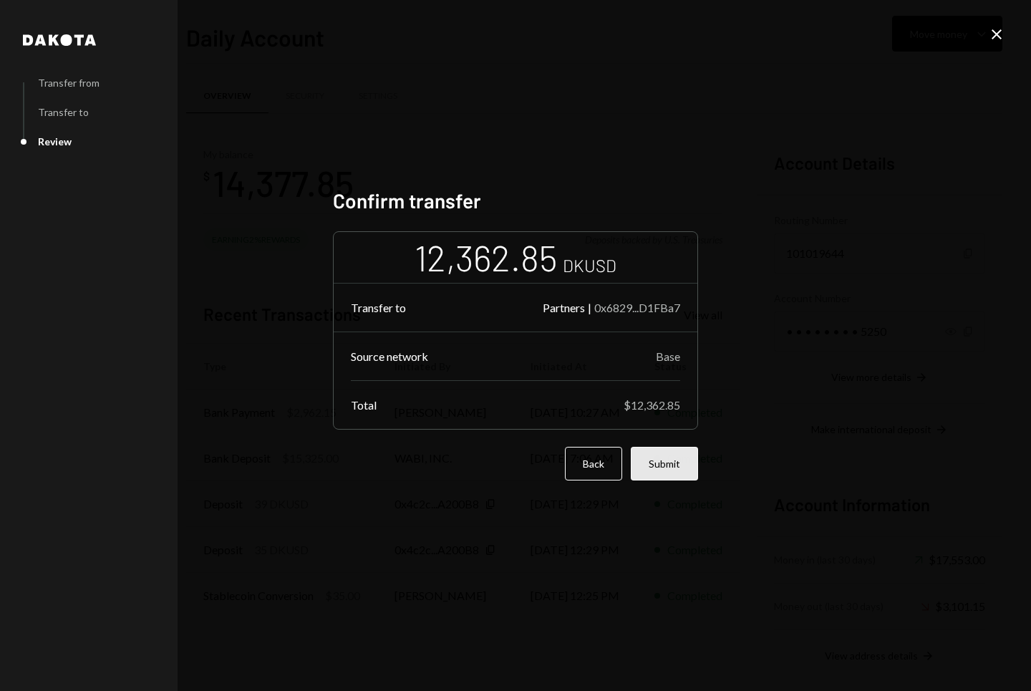
click at [660, 460] on button "Submit" at bounding box center [664, 464] width 67 height 34
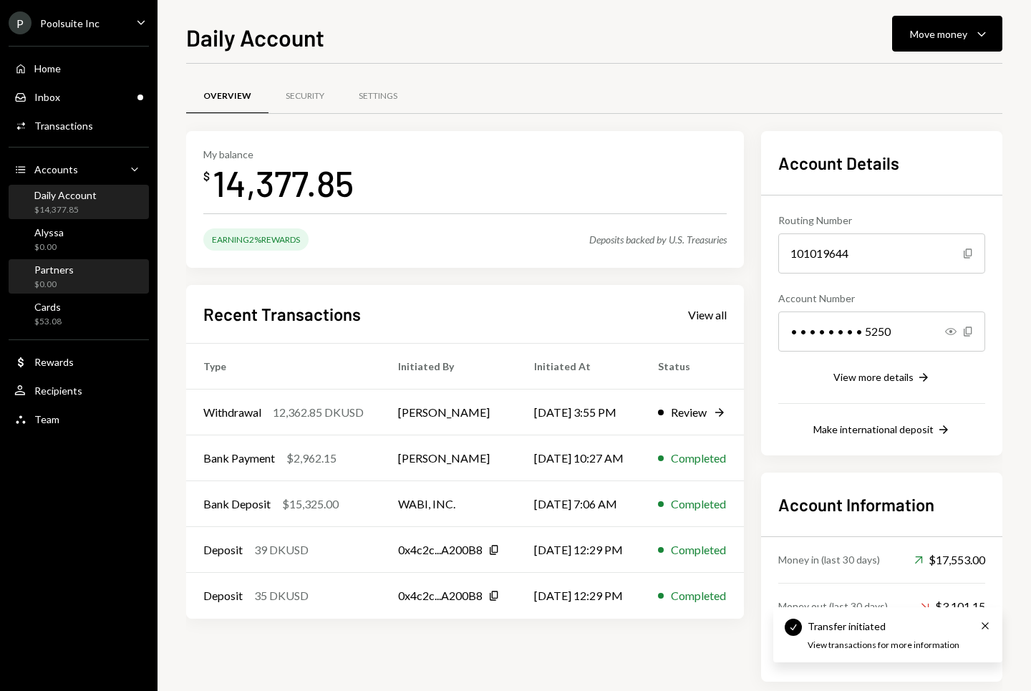
click at [73, 285] on div "Partners $0.00" at bounding box center [78, 277] width 129 height 27
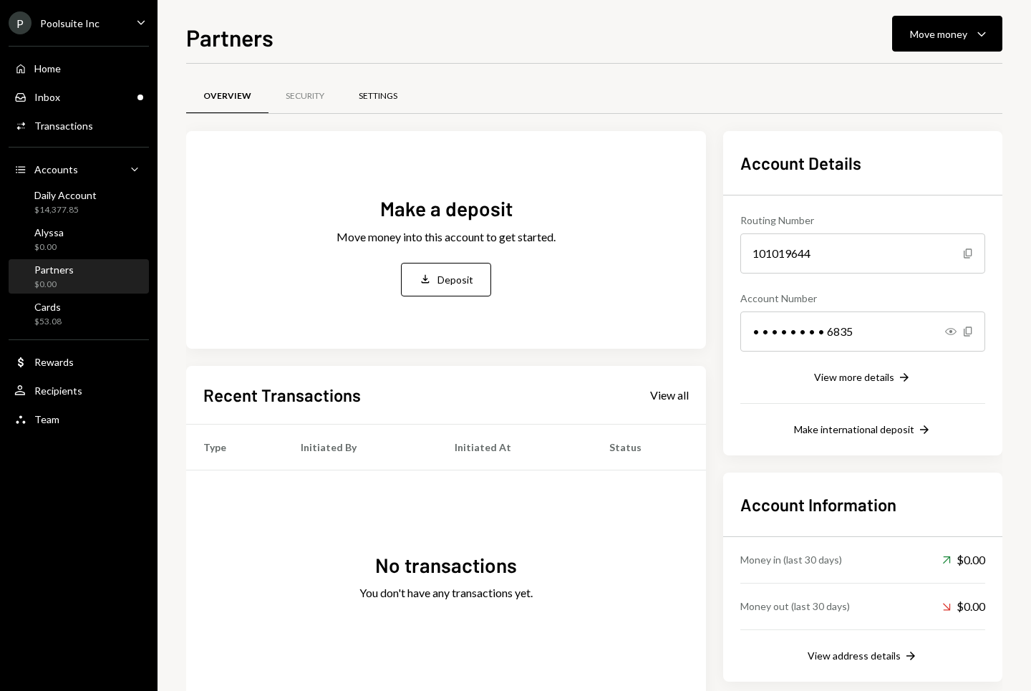
click at [391, 90] on div "Settings" at bounding box center [378, 96] width 39 height 12
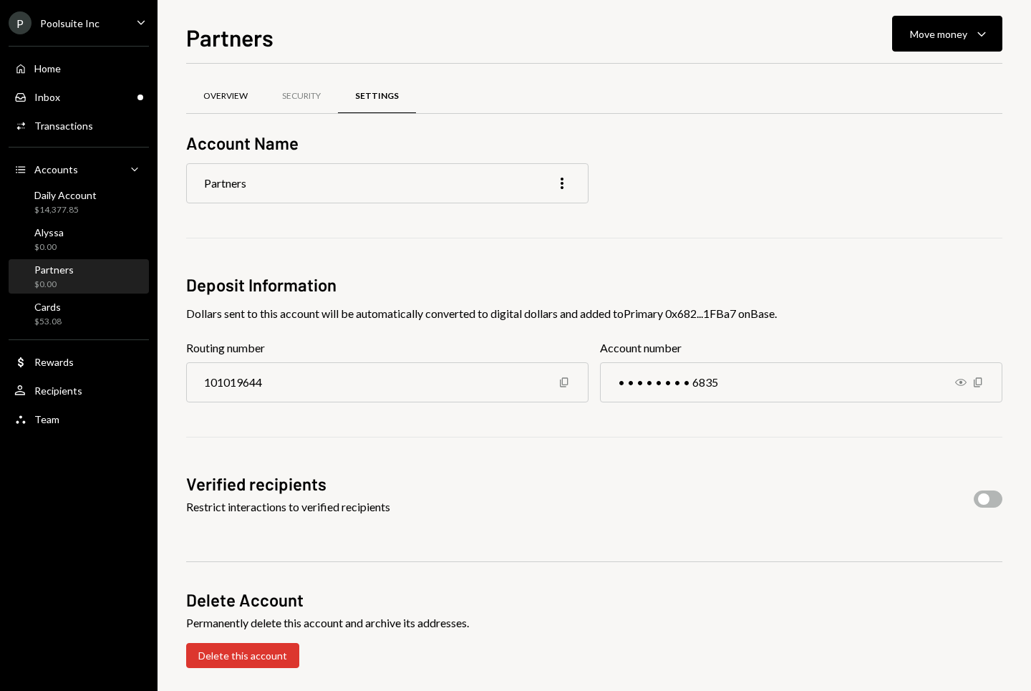
click at [232, 97] on div "Overview" at bounding box center [225, 96] width 44 height 12
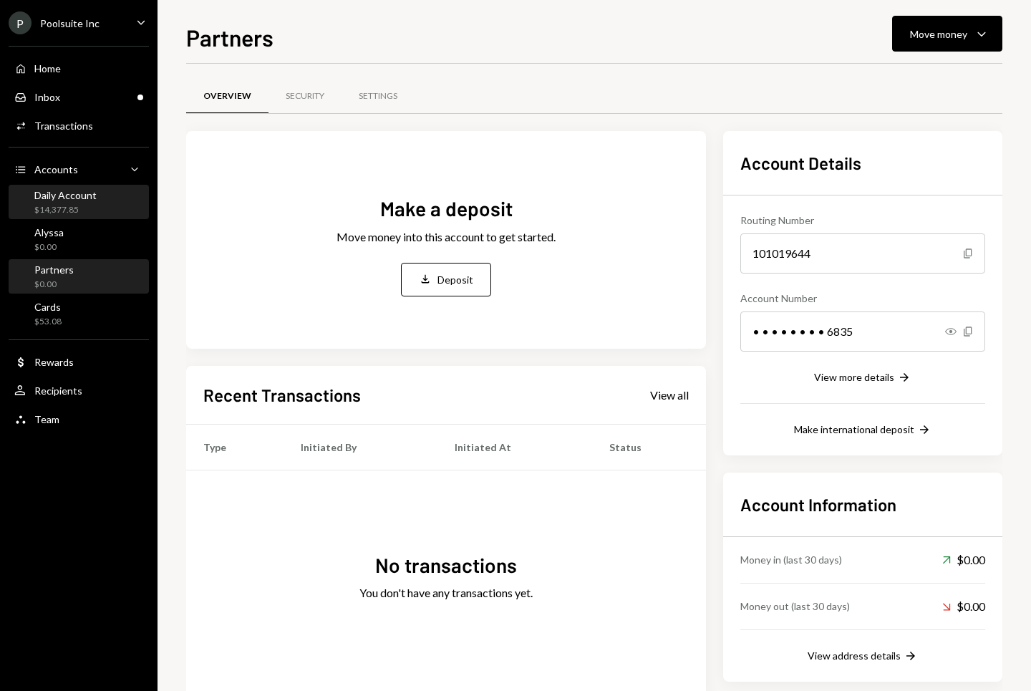
click at [74, 208] on div "$14,377.85" at bounding box center [65, 210] width 62 height 12
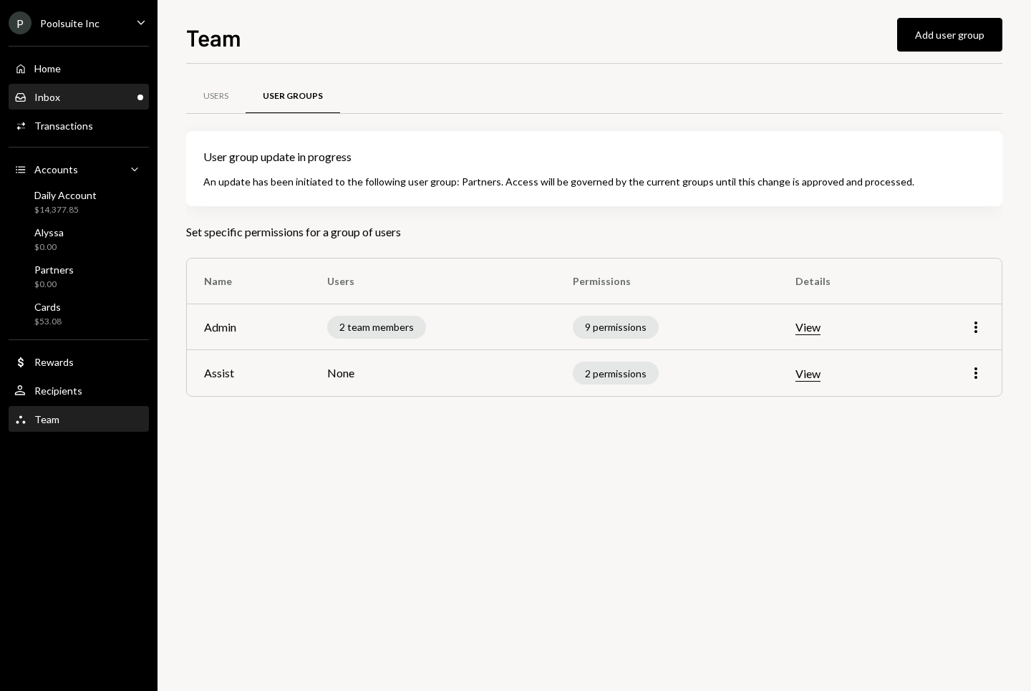
click at [123, 102] on div "Inbox Inbox" at bounding box center [78, 97] width 129 height 13
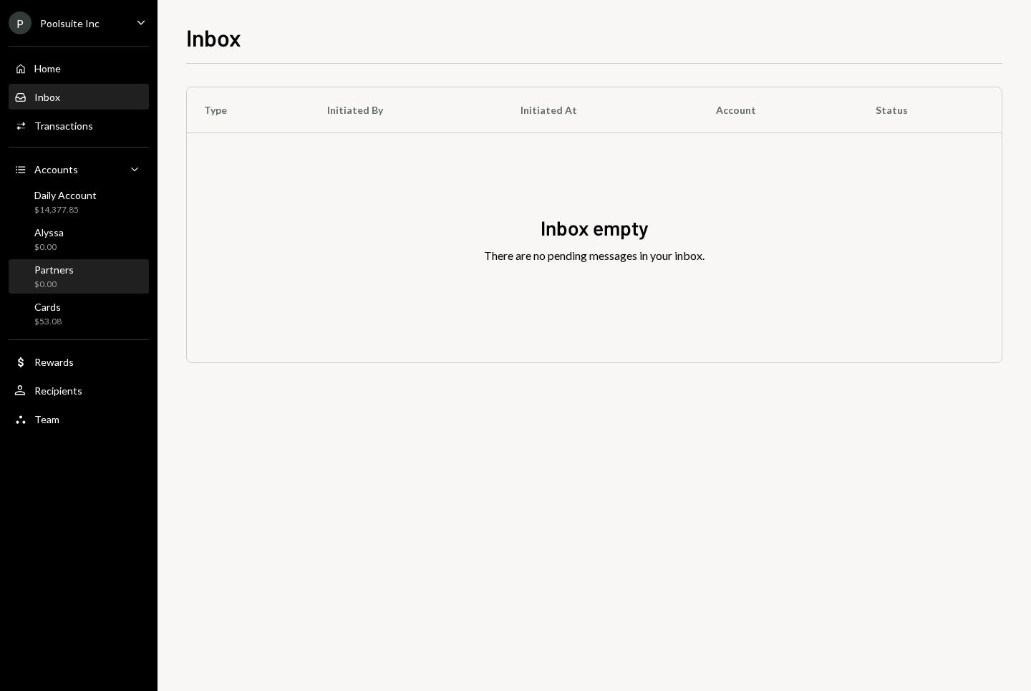
click at [82, 274] on div "Partners $0.00" at bounding box center [78, 277] width 129 height 27
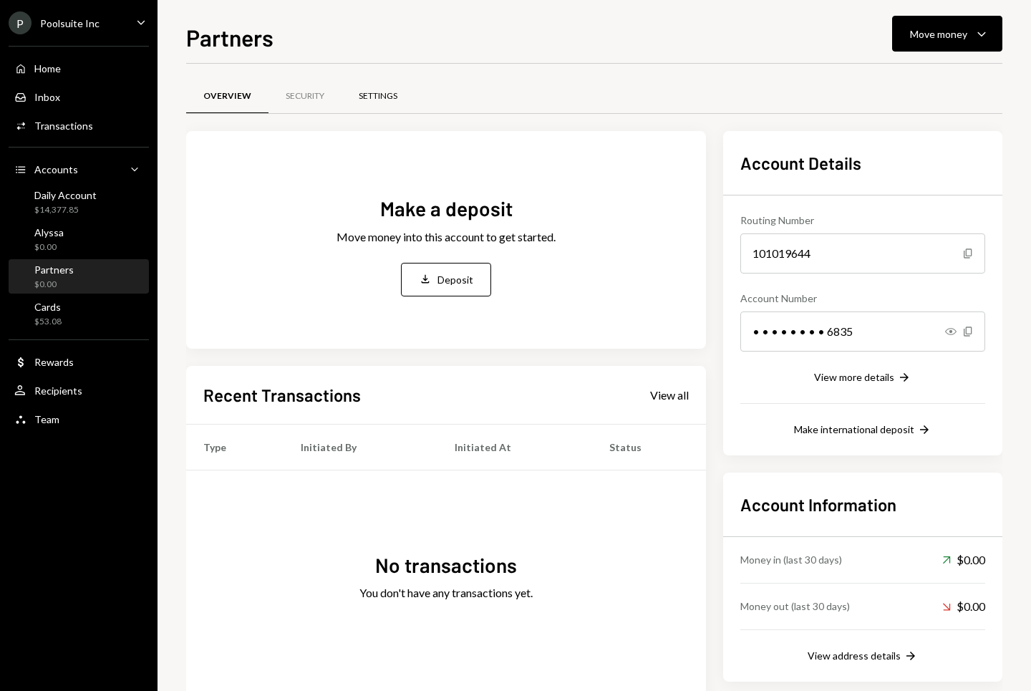
click at [387, 89] on div "Settings" at bounding box center [378, 96] width 73 height 34
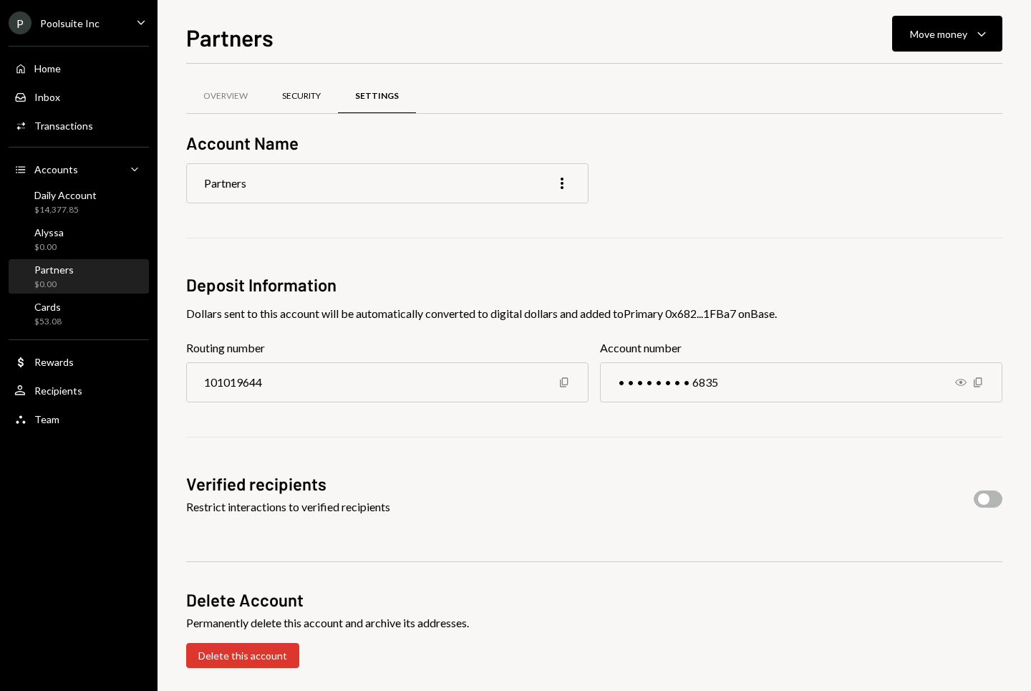
click at [315, 91] on div "Security" at bounding box center [301, 96] width 39 height 12
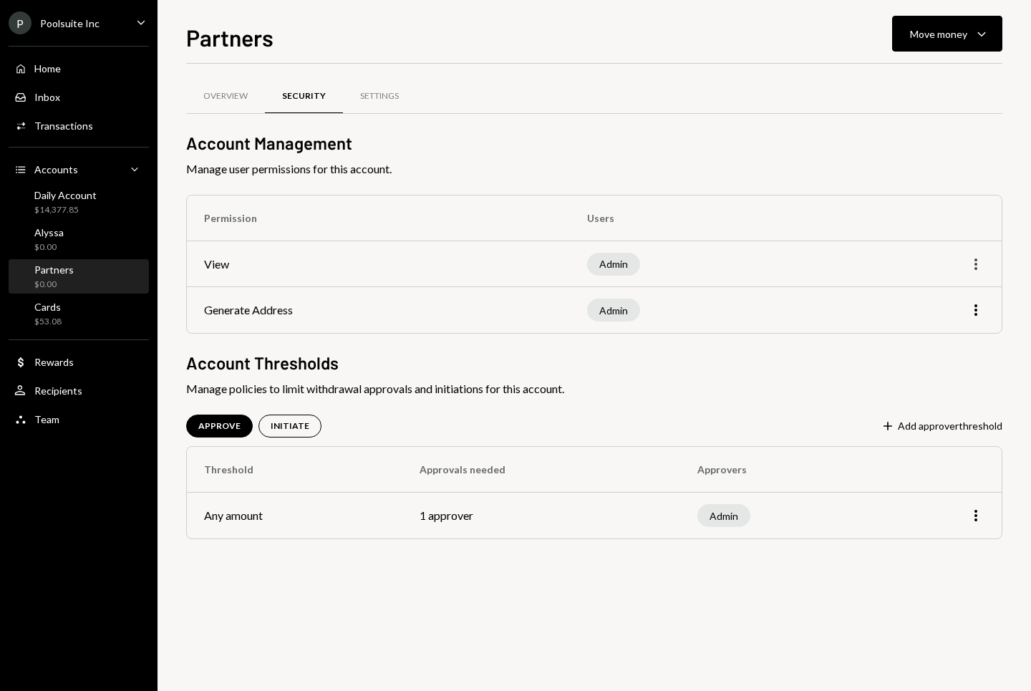
click at [975, 257] on icon "More" at bounding box center [975, 264] width 17 height 17
click at [944, 292] on div "Edit" at bounding box center [943, 294] width 72 height 25
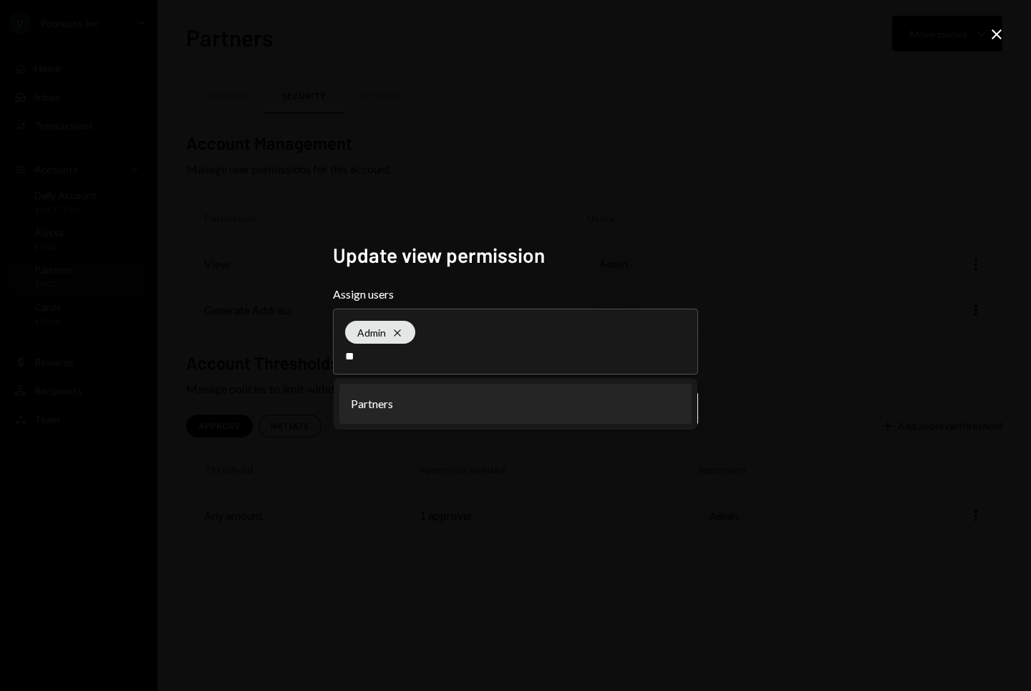
type input "**"
click at [453, 402] on li "Partners" at bounding box center [515, 404] width 352 height 40
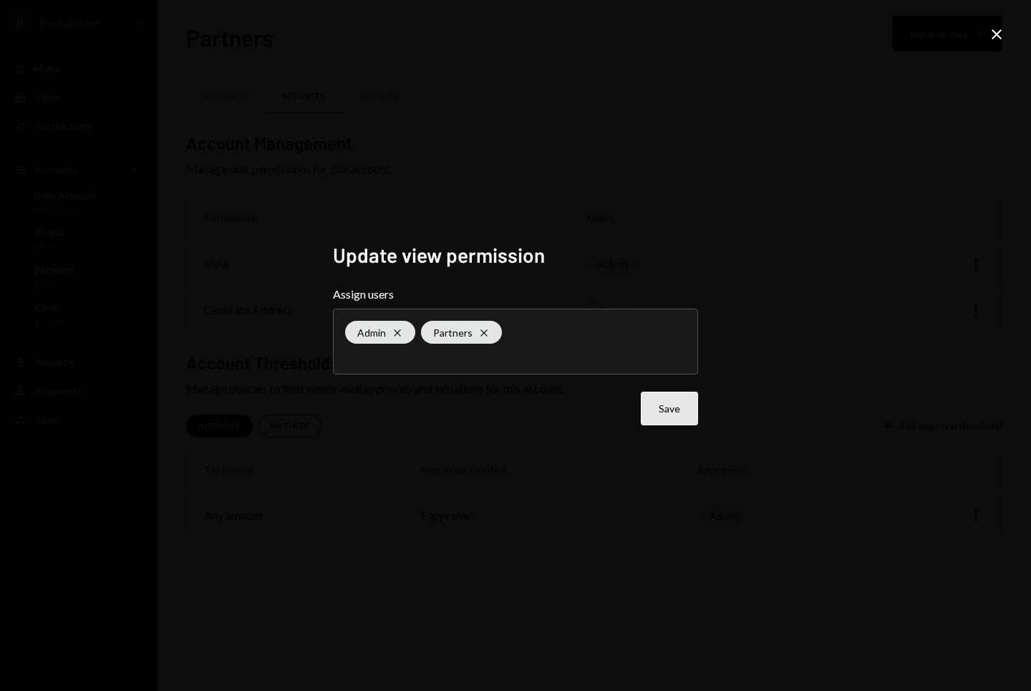
click at [644, 410] on button "Save" at bounding box center [669, 409] width 57 height 34
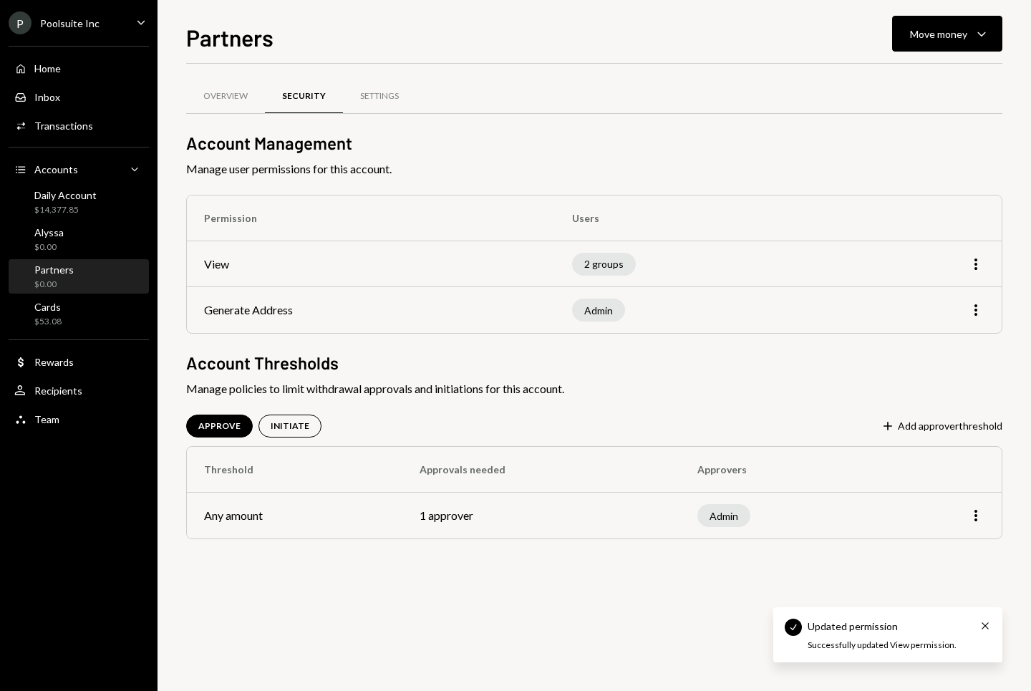
click at [461, 171] on span "Manage user permissions for this account." at bounding box center [594, 168] width 816 height 17
click at [218, 427] on div "APPROVE" at bounding box center [219, 426] width 42 height 12
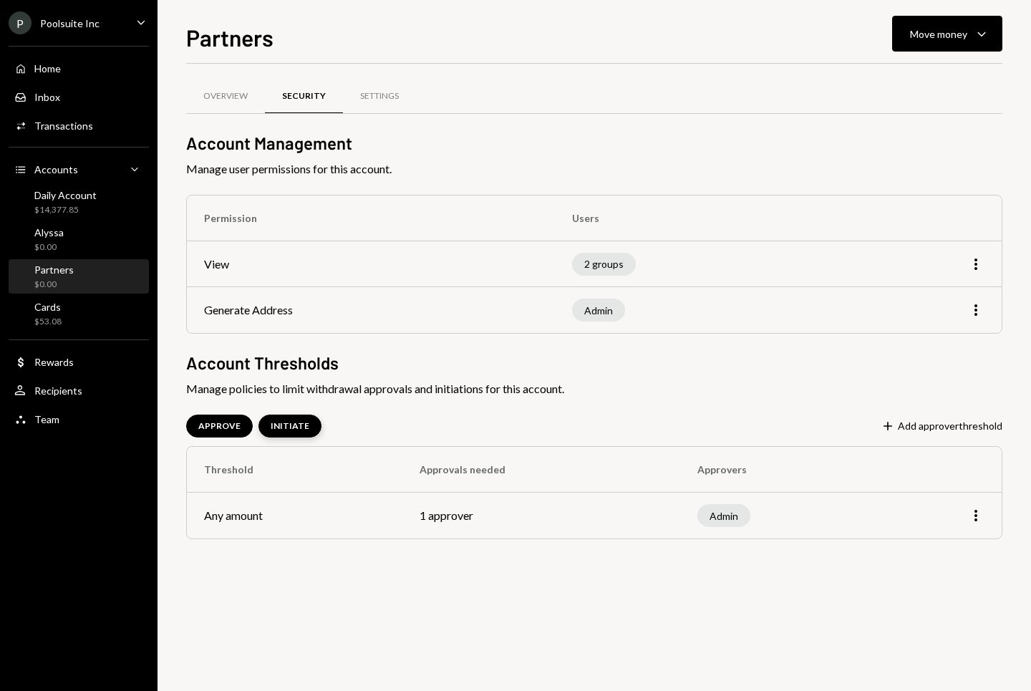
click at [289, 428] on div "INITIATE" at bounding box center [290, 426] width 39 height 12
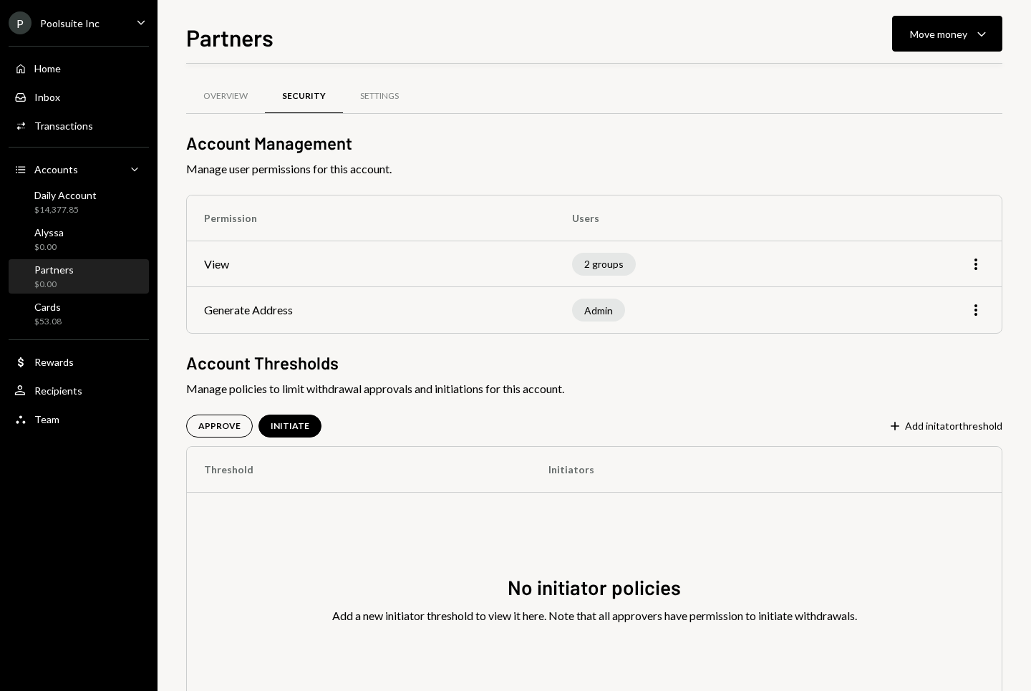
scroll to position [60, 0]
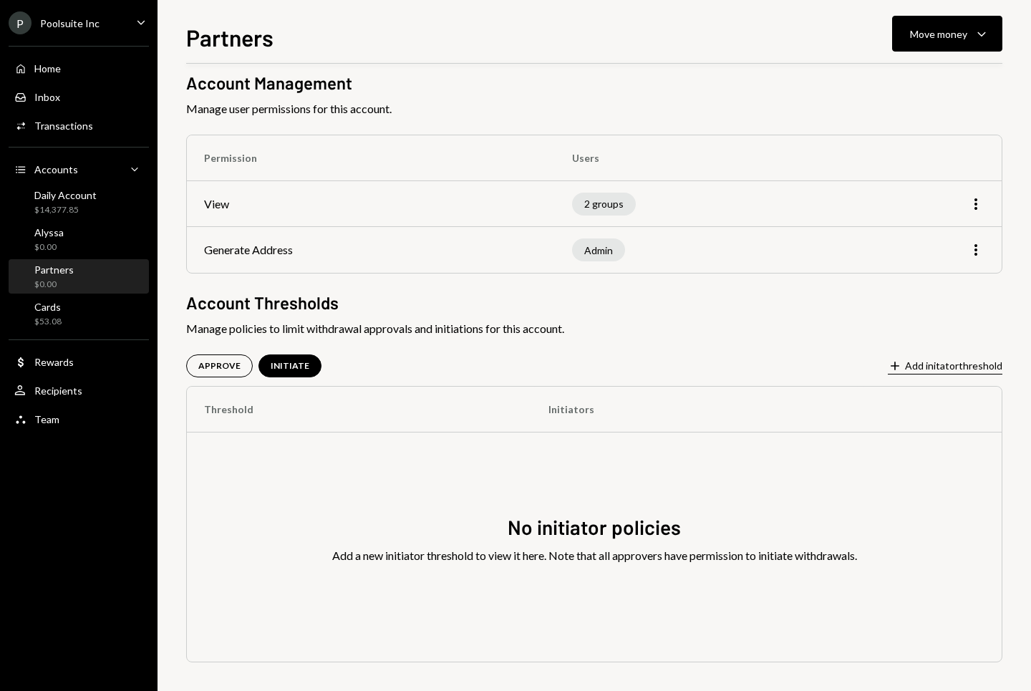
click at [975, 363] on button "Plus Add initator threshold" at bounding box center [945, 367] width 115 height 16
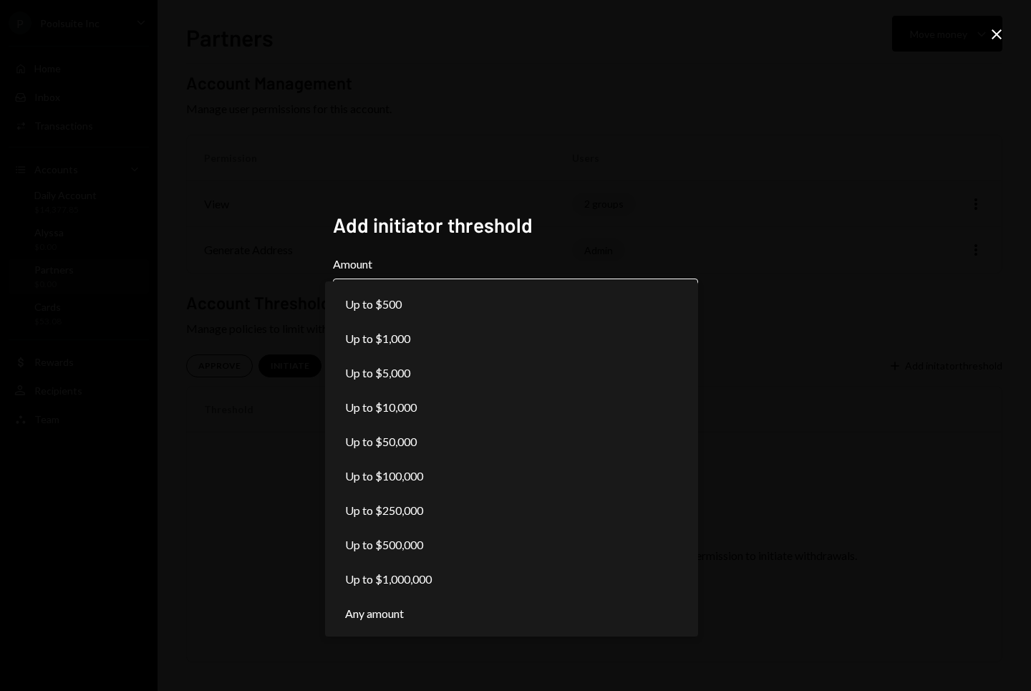
click at [463, 302] on body "**********" at bounding box center [515, 345] width 1031 height 691
select select "******"
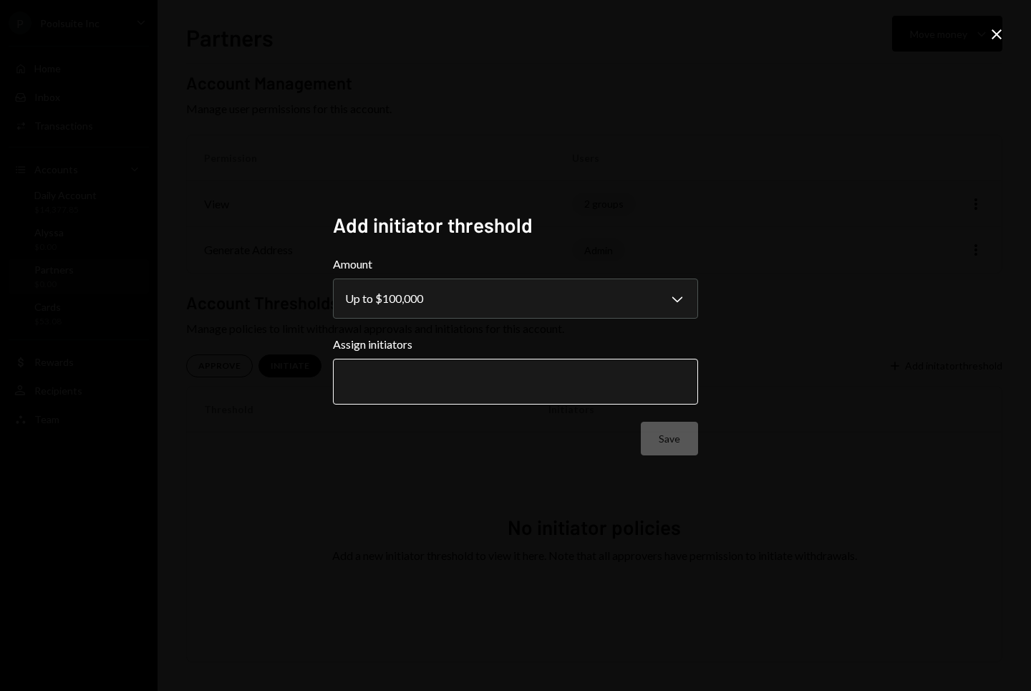
click at [405, 375] on input "text" at bounding box center [515, 381] width 341 height 13
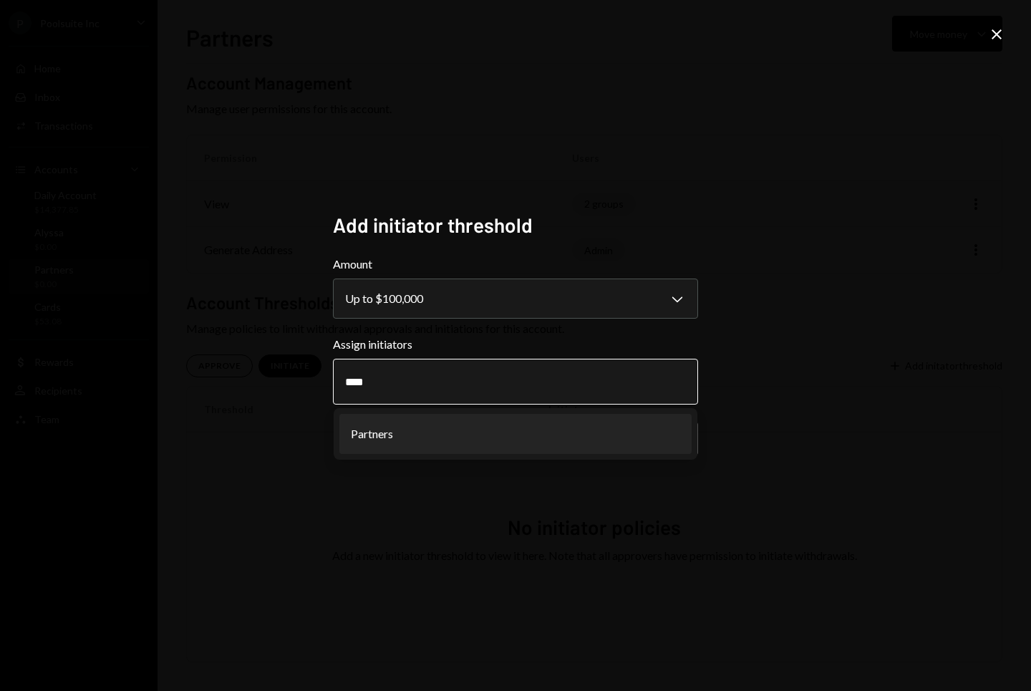
type input "****"
click at [397, 440] on li "Partners" at bounding box center [515, 434] width 352 height 40
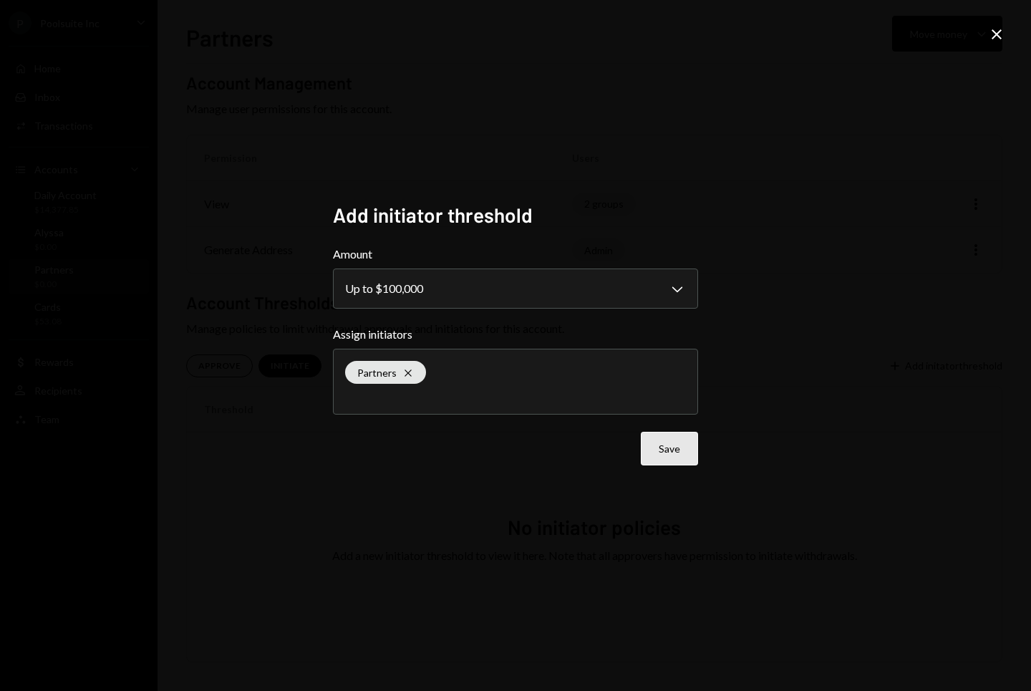
click at [668, 448] on button "Save" at bounding box center [669, 449] width 57 height 34
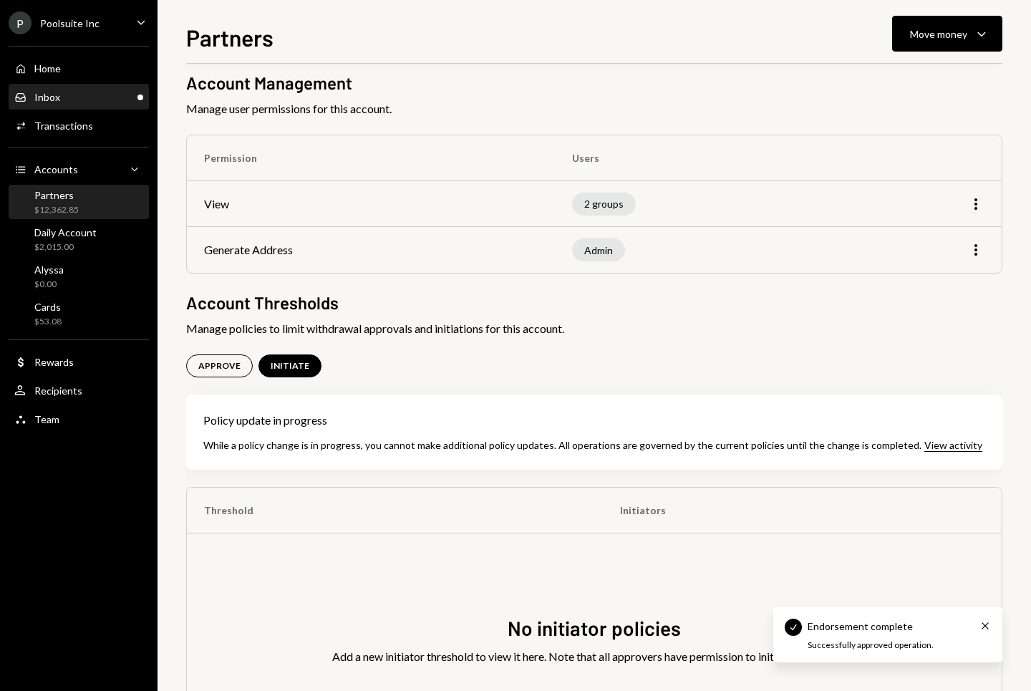
click at [99, 100] on div "Inbox Inbox" at bounding box center [78, 97] width 129 height 13
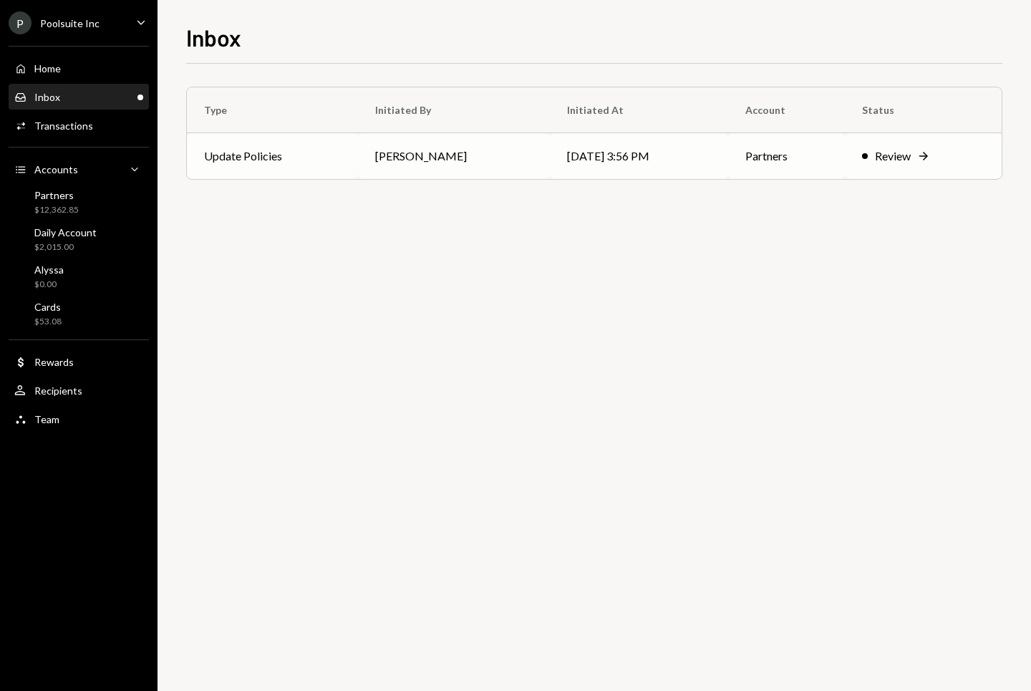
click at [418, 160] on td "[PERSON_NAME]" at bounding box center [454, 156] width 192 height 46
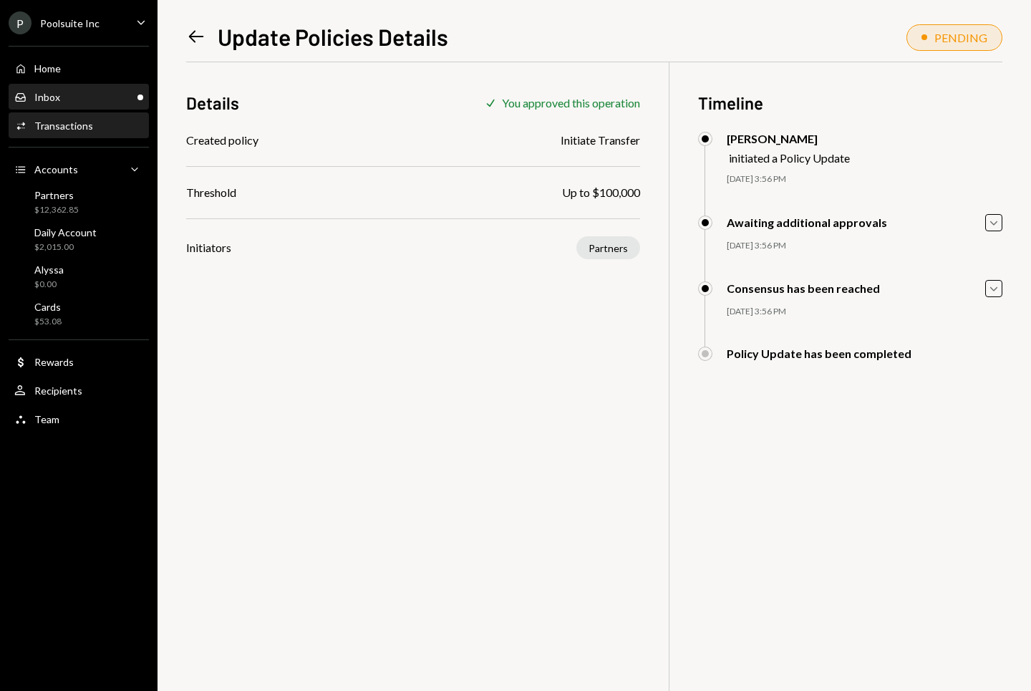
click at [56, 97] on div "Inbox" at bounding box center [47, 97] width 26 height 12
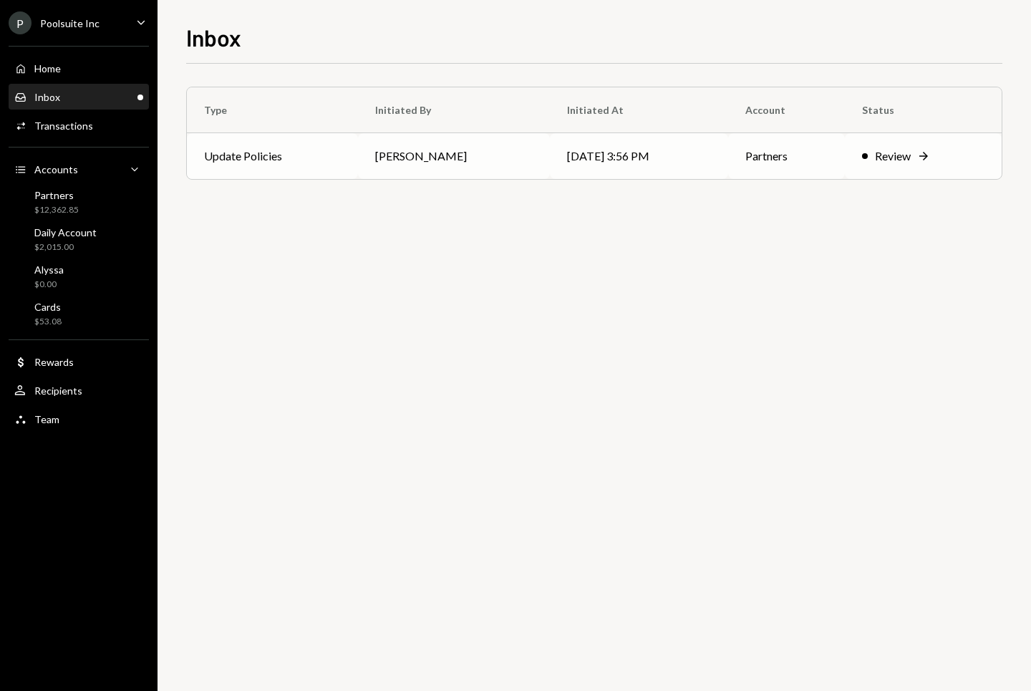
click at [399, 170] on td "[PERSON_NAME]" at bounding box center [454, 156] width 192 height 46
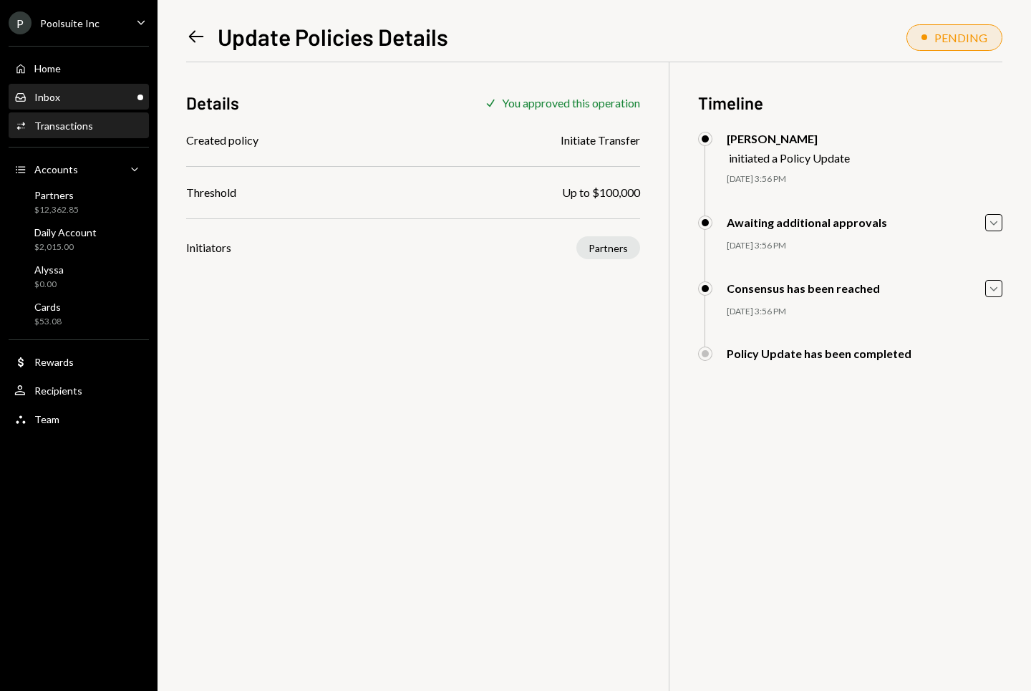
click at [65, 91] on div "Inbox Inbox" at bounding box center [78, 97] width 129 height 13
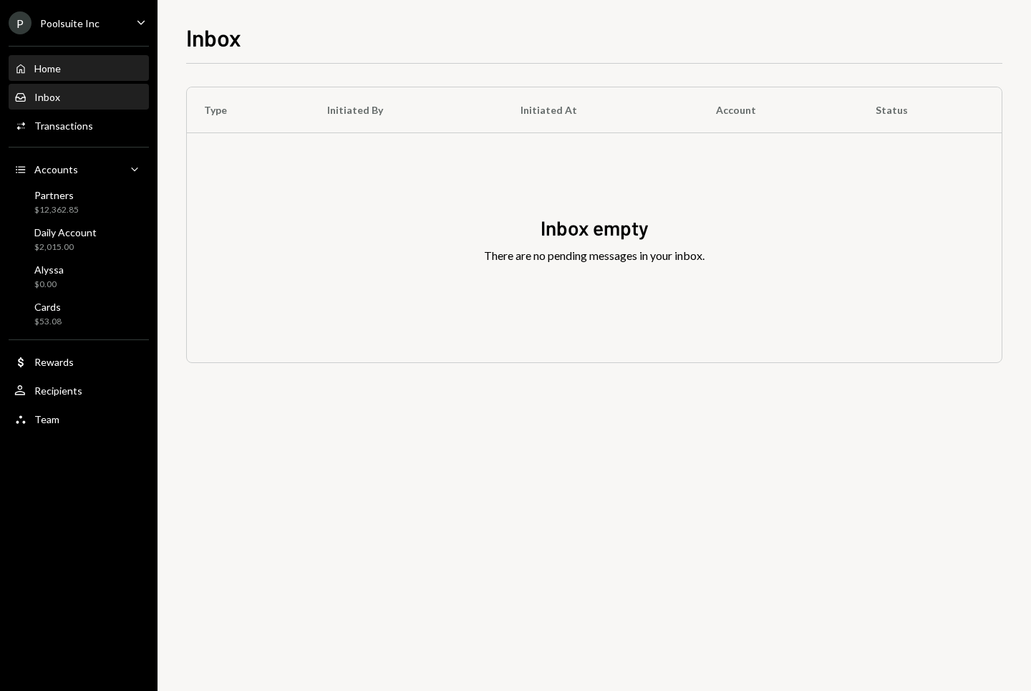
click at [67, 73] on div "Home Home" at bounding box center [78, 68] width 129 height 13
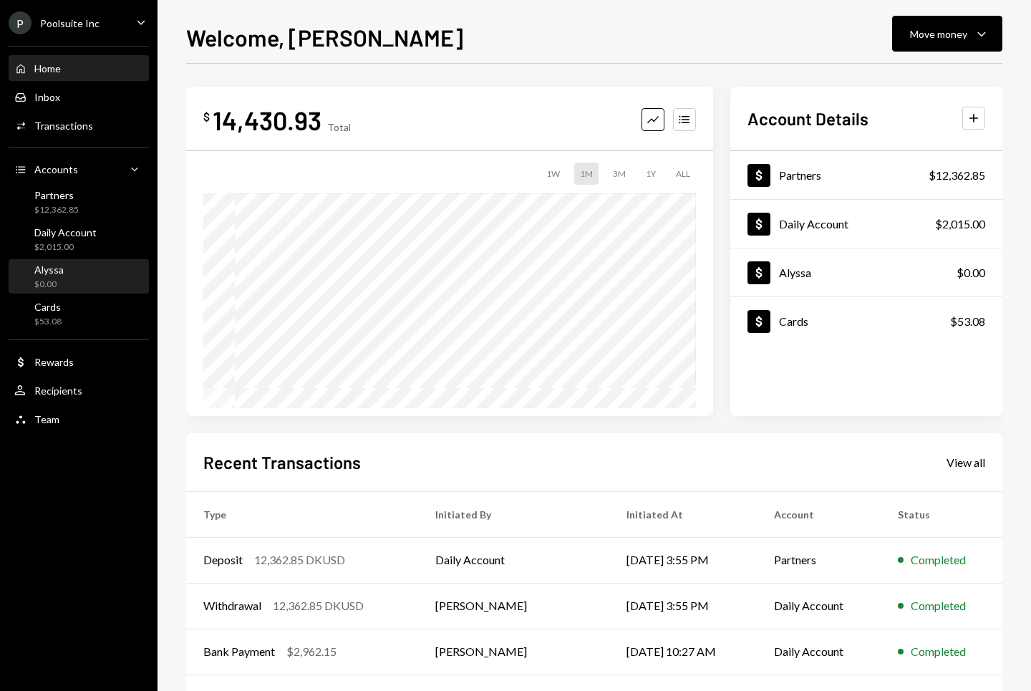
click at [69, 281] on div "Alyssa $0.00" at bounding box center [78, 277] width 129 height 27
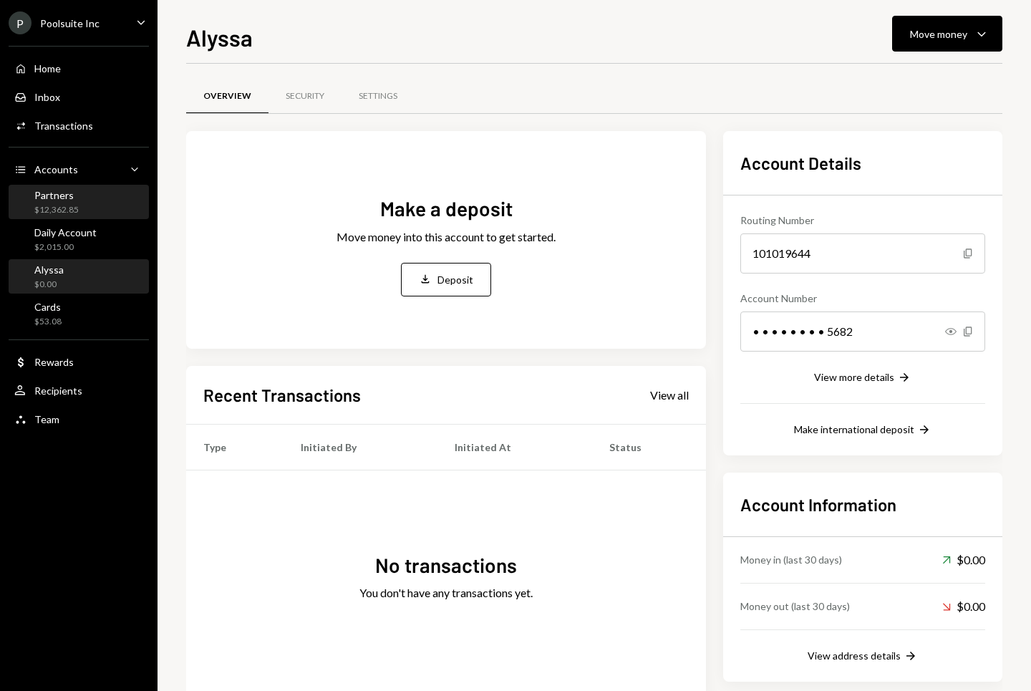
click at [84, 206] on div "Partners $12,362.85" at bounding box center [78, 202] width 129 height 27
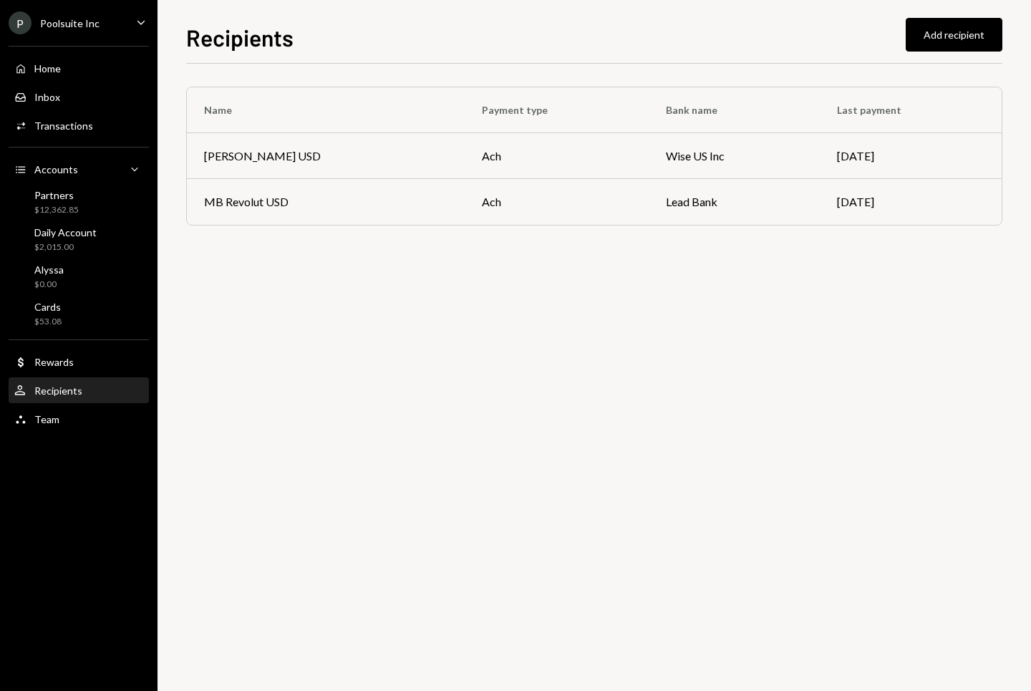
click at [77, 368] on div "Dollar Rewards" at bounding box center [78, 362] width 129 height 13
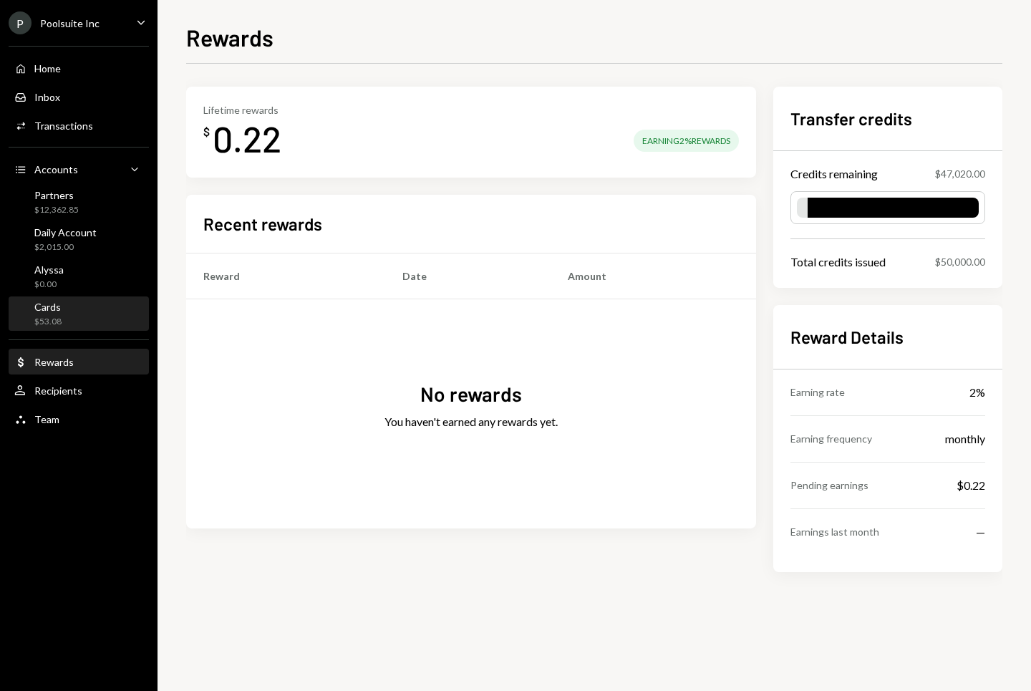
click at [77, 322] on div "Cards $53.08" at bounding box center [78, 314] width 129 height 27
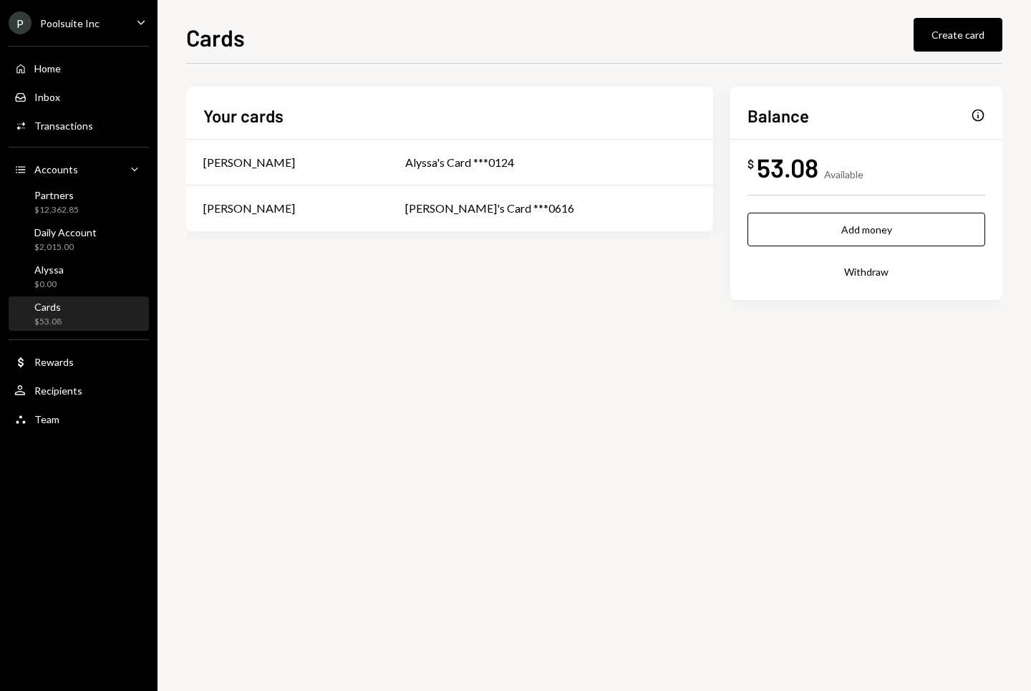
click at [856, 178] on div "Available" at bounding box center [843, 174] width 39 height 12
click at [839, 117] on div "Balance Info" at bounding box center [867, 116] width 238 height 24
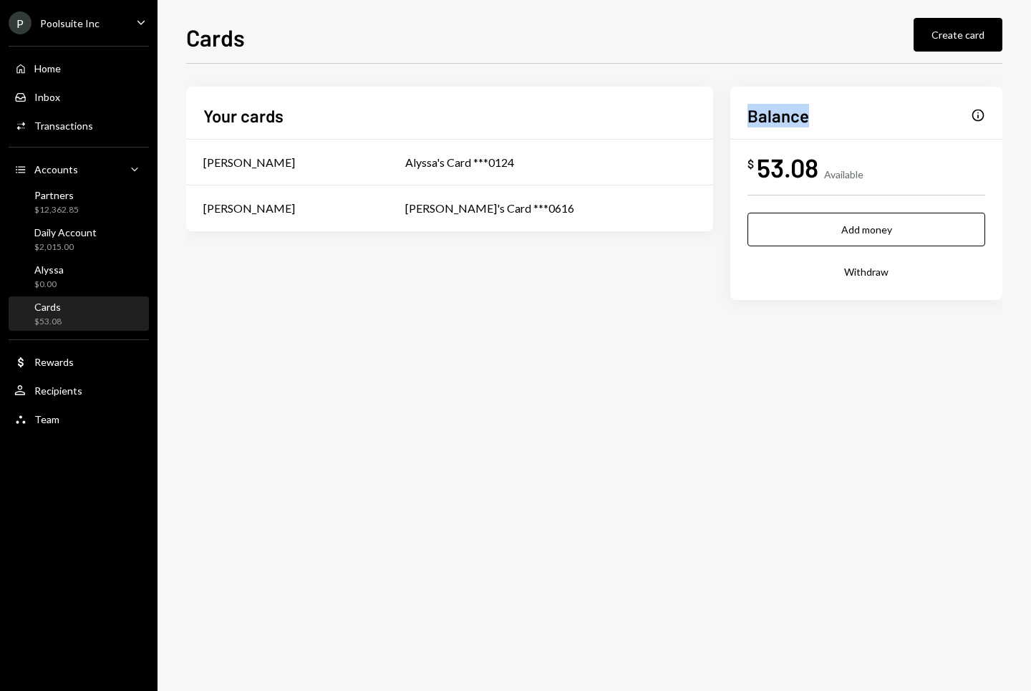
click at [839, 117] on div "Balance Info" at bounding box center [867, 116] width 238 height 24
click at [623, 390] on div "Your cards [PERSON_NAME]'s Card ***0124 [PERSON_NAME] [PERSON_NAME]'s Card ***0…" at bounding box center [594, 377] width 816 height 627
click at [96, 278] on div "Alyssa $0.00" at bounding box center [78, 277] width 129 height 27
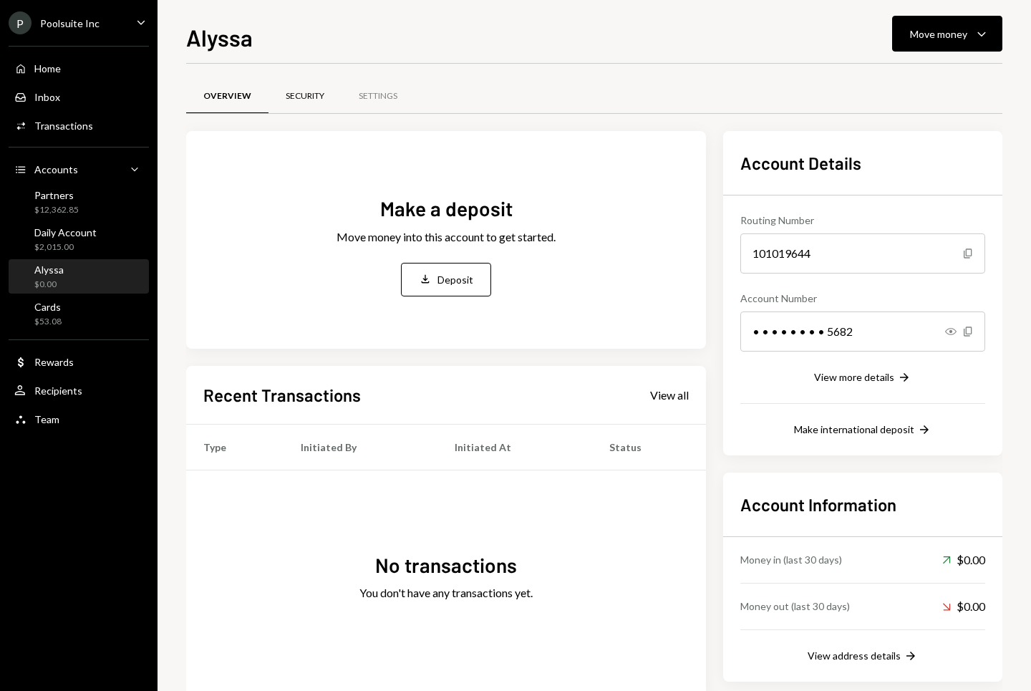
click at [314, 93] on div "Security" at bounding box center [305, 96] width 39 height 12
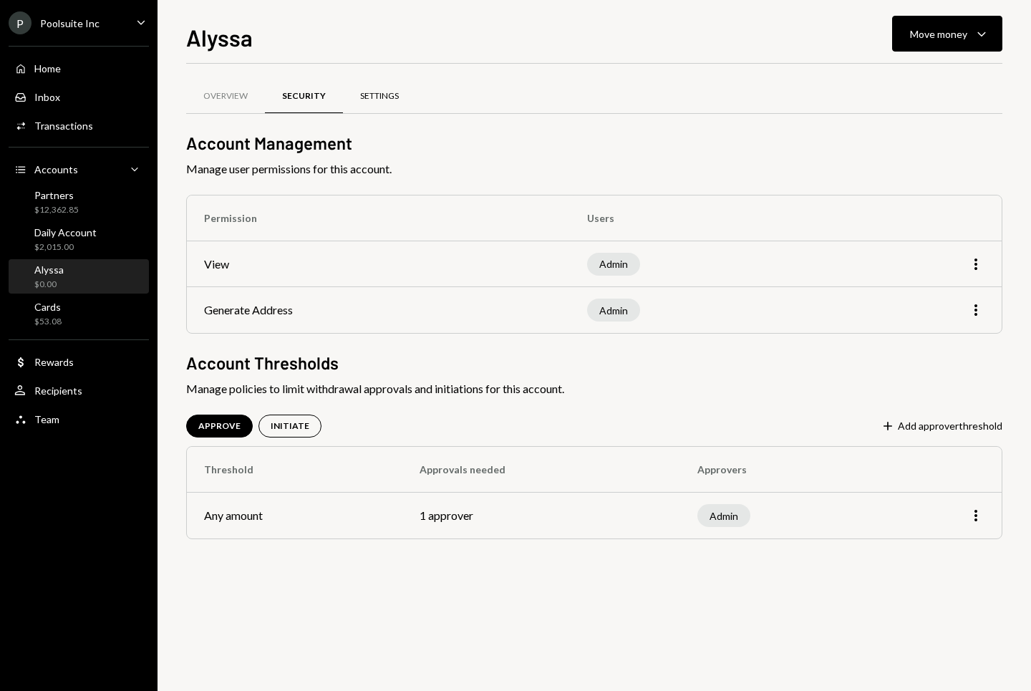
click at [390, 95] on div "Settings" at bounding box center [379, 96] width 39 height 12
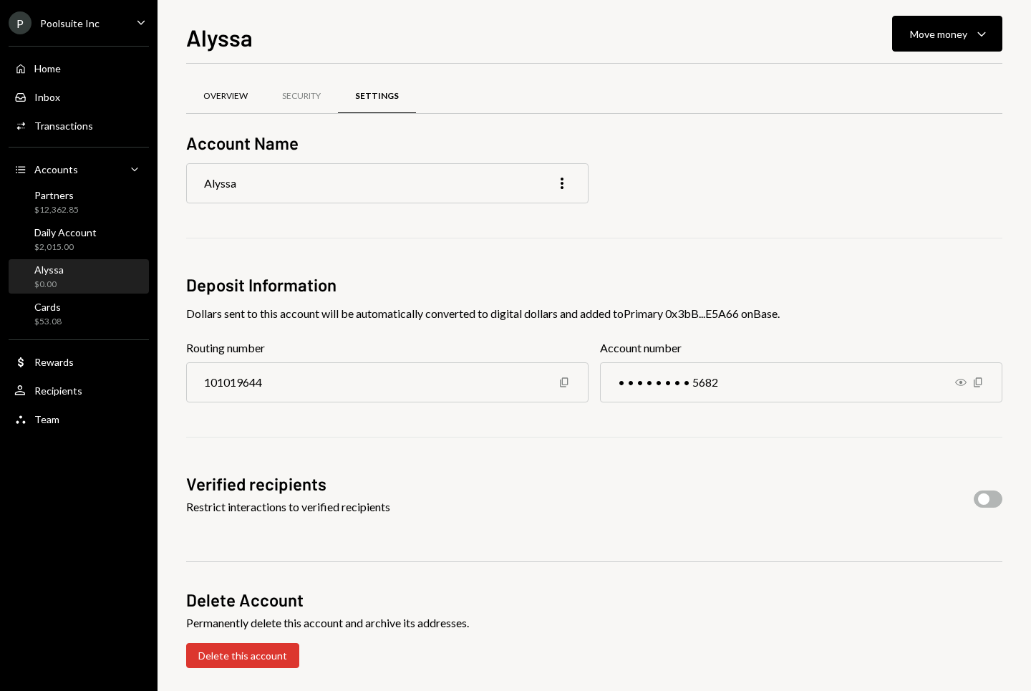
click at [233, 97] on div "Overview" at bounding box center [225, 96] width 44 height 12
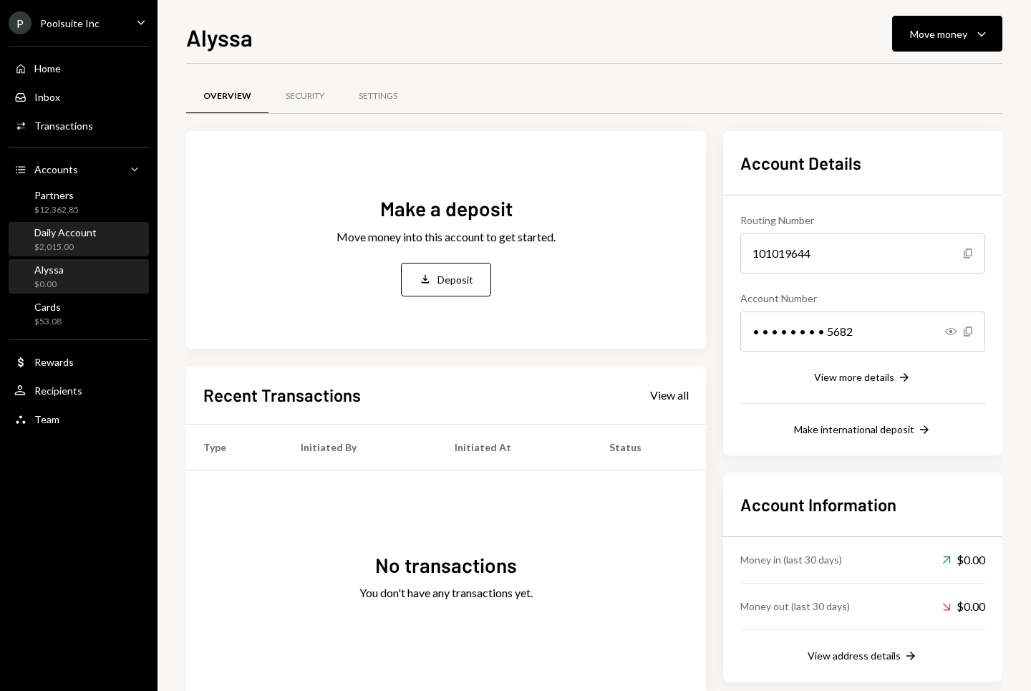
click at [84, 223] on div "Daily Account $2,015.00" at bounding box center [78, 239] width 129 height 33
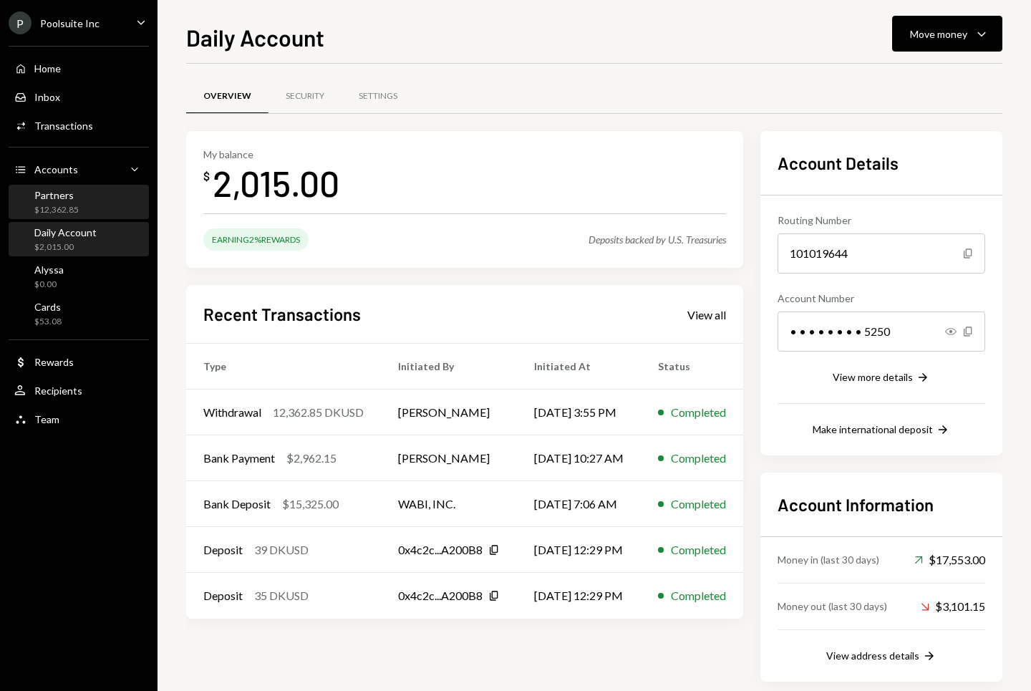
click at [84, 208] on div "Partners $12,362.85" at bounding box center [78, 202] width 129 height 27
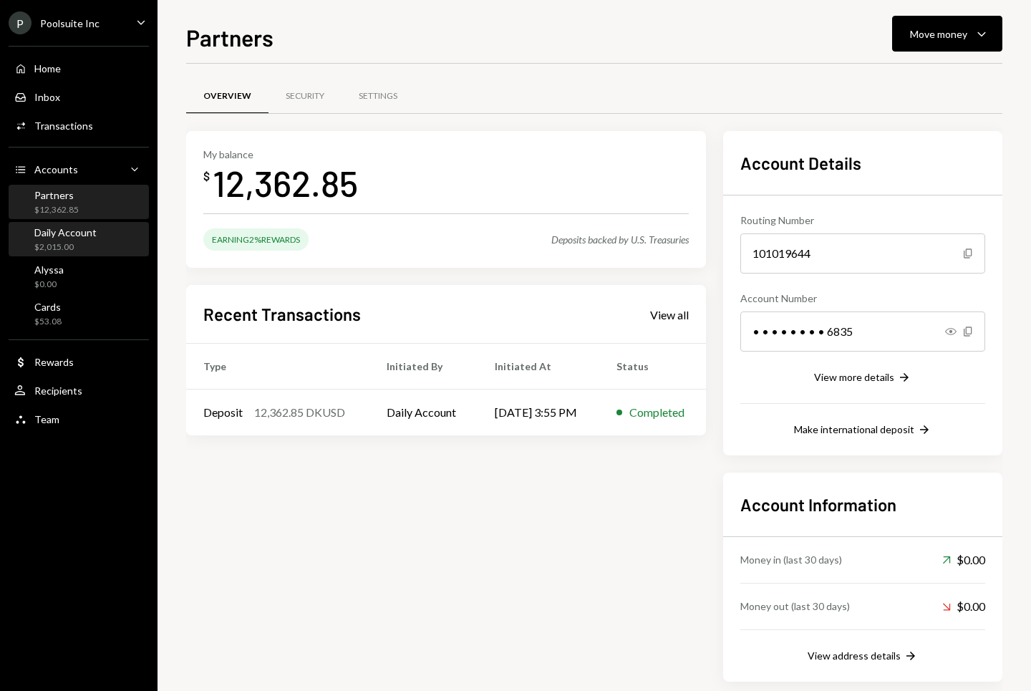
click at [82, 240] on div "Daily Account $2,015.00" at bounding box center [65, 239] width 62 height 27
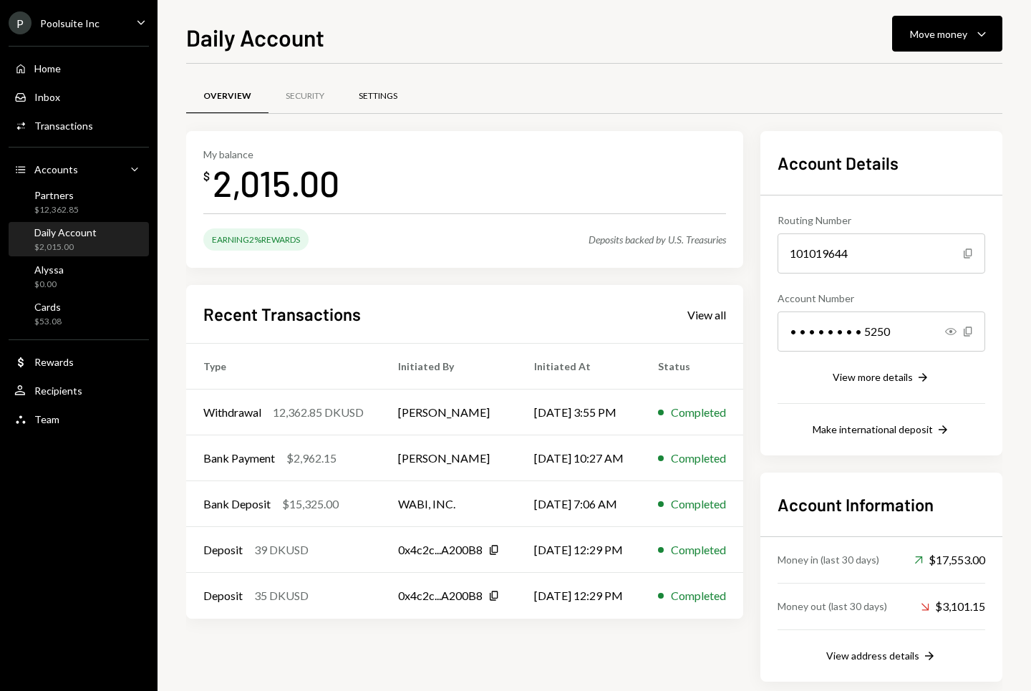
click at [387, 101] on div "Settings" at bounding box center [378, 96] width 39 height 12
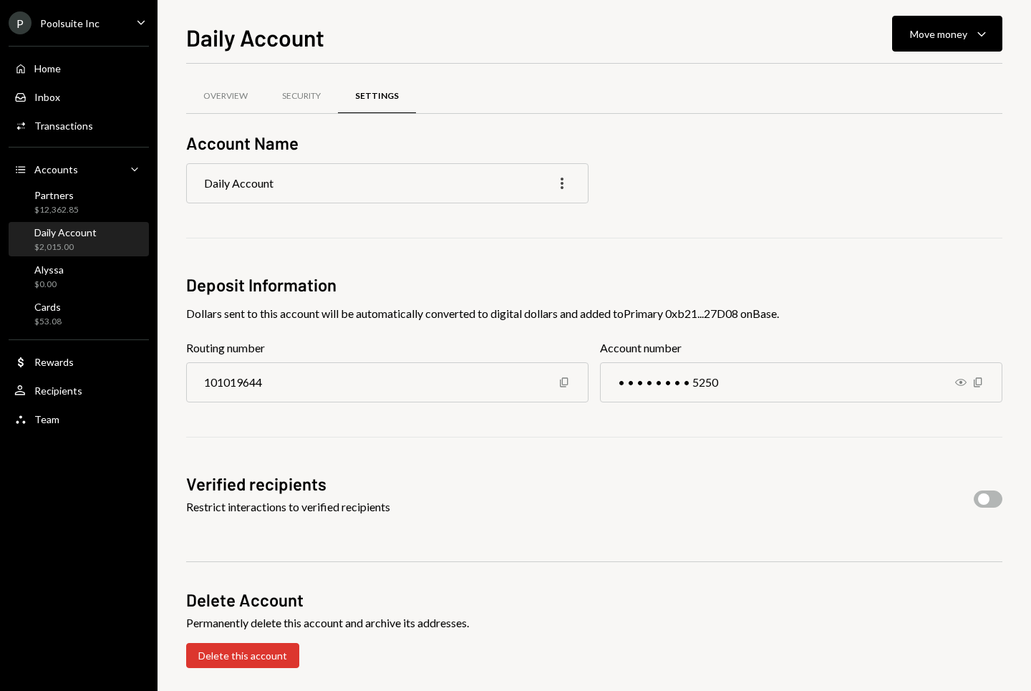
click at [569, 180] on icon "More" at bounding box center [562, 183] width 17 height 17
click at [539, 208] on div "Edit" at bounding box center [530, 213] width 72 height 25
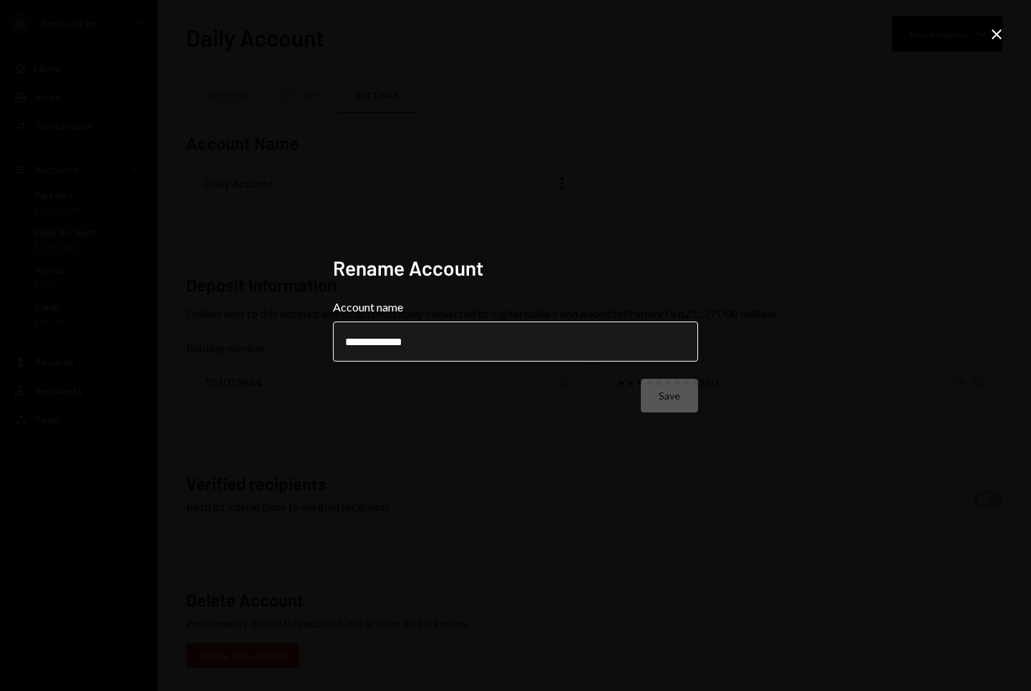
click at [378, 337] on input "**********" at bounding box center [515, 342] width 365 height 40
drag, startPoint x: 368, startPoint y: 348, endPoint x: 485, endPoint y: 349, distance: 116.7
click at [486, 349] on input "**********" at bounding box center [515, 342] width 365 height 40
click at [473, 344] on input "*****" at bounding box center [515, 342] width 365 height 40
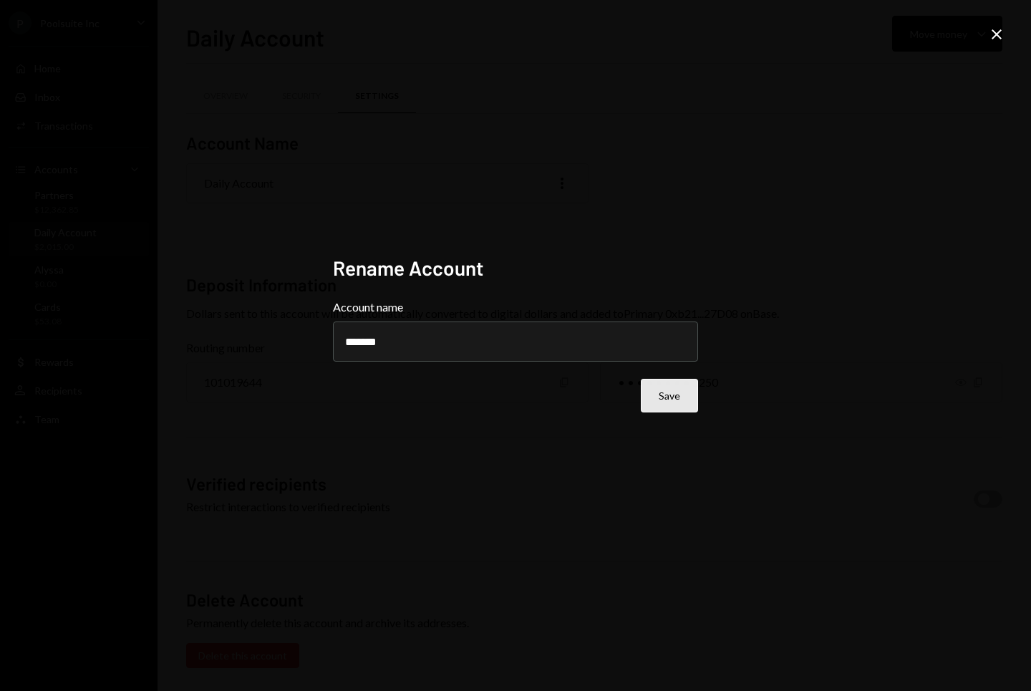
type input "*******"
click at [687, 401] on button "Save" at bounding box center [669, 396] width 57 height 34
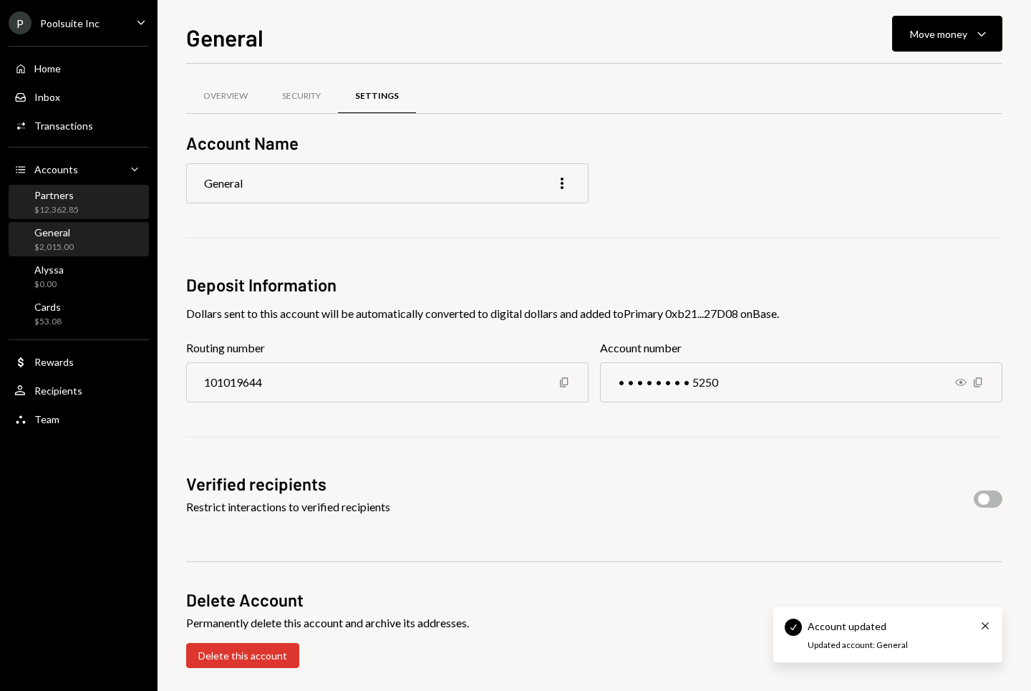
click at [98, 208] on div "Partners $12,362.85" at bounding box center [78, 202] width 129 height 27
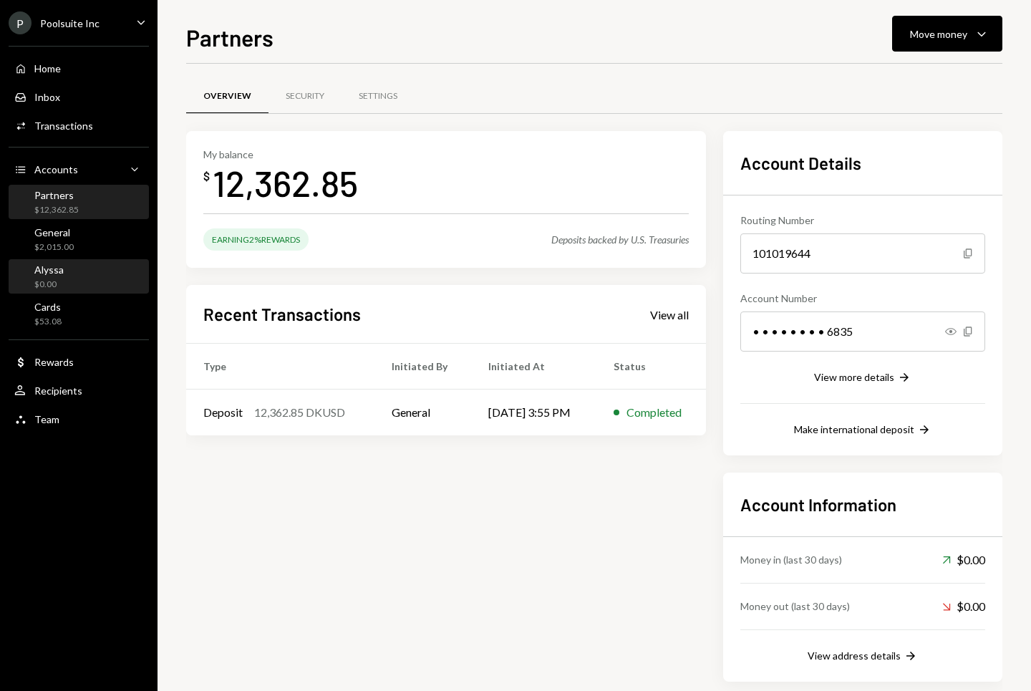
click at [89, 279] on div "Alyssa $0.00" at bounding box center [78, 277] width 129 height 27
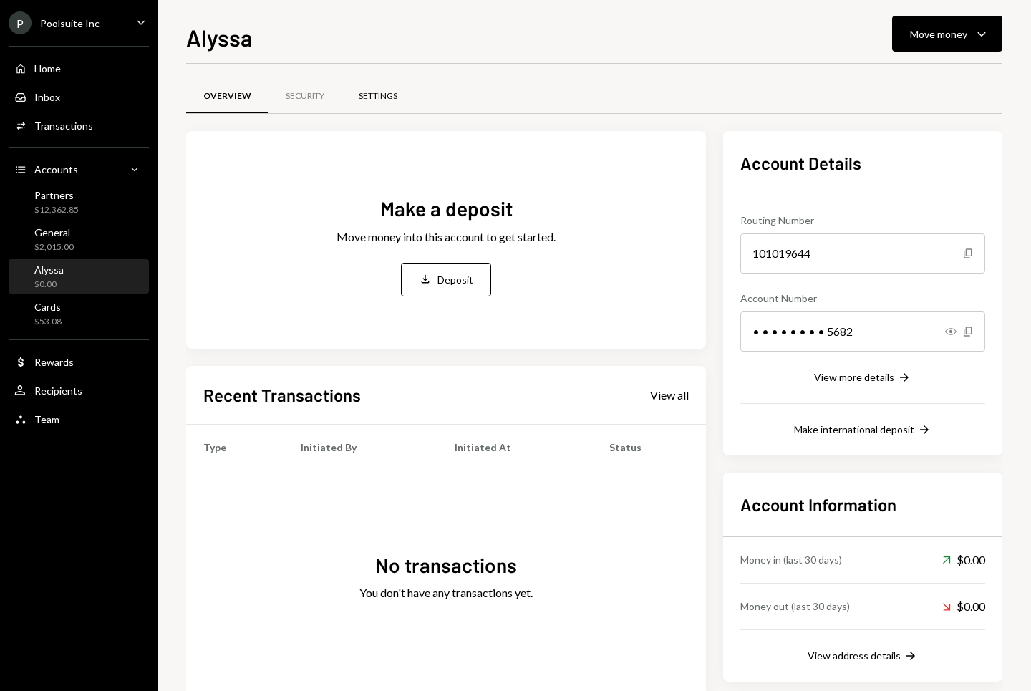
click at [385, 103] on div "Settings" at bounding box center [378, 96] width 73 height 34
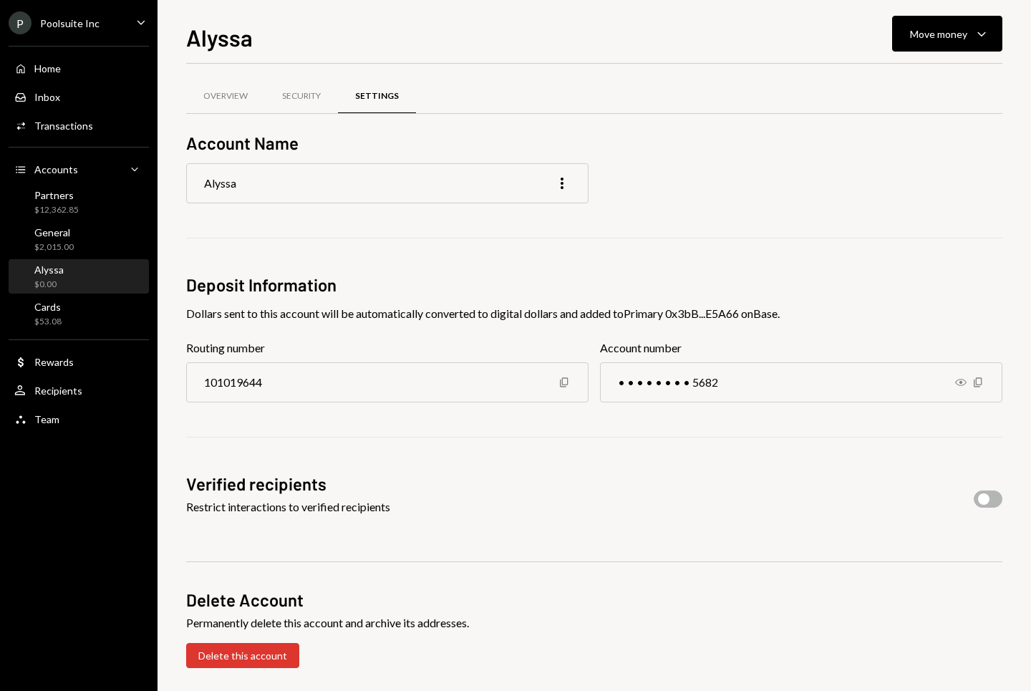
click at [253, 181] on div "Alyssa More" at bounding box center [387, 183] width 402 height 40
click at [556, 185] on icon "More" at bounding box center [562, 183] width 17 height 17
click at [530, 208] on div "Edit" at bounding box center [530, 213] width 72 height 25
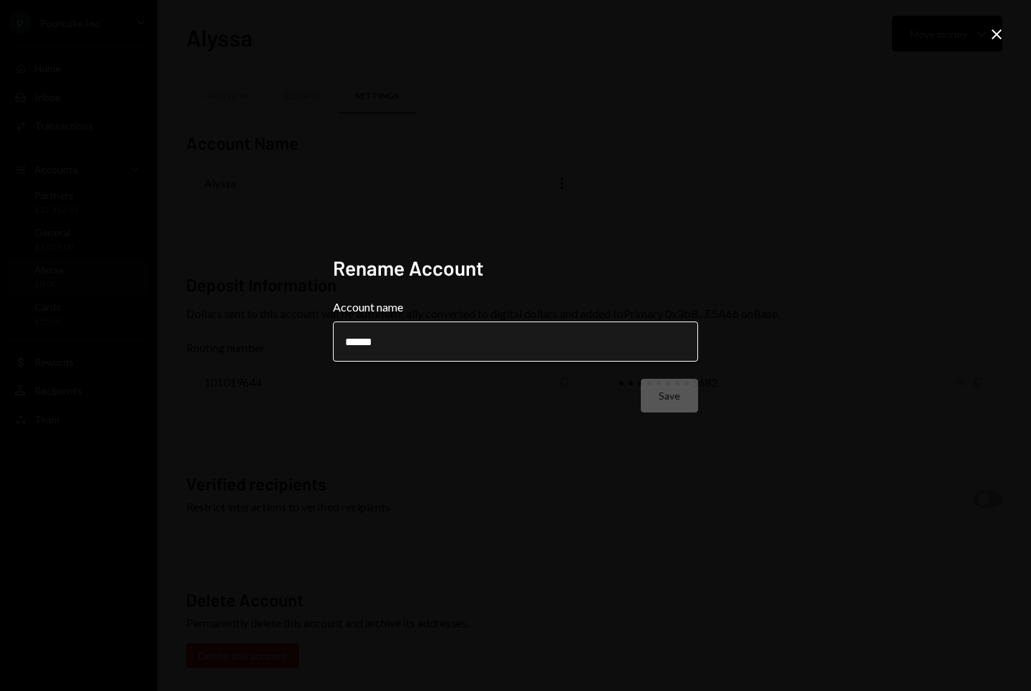
click at [398, 347] on input "******" at bounding box center [515, 342] width 365 height 40
type input "*********"
click at [692, 397] on button "Save" at bounding box center [669, 396] width 57 height 34
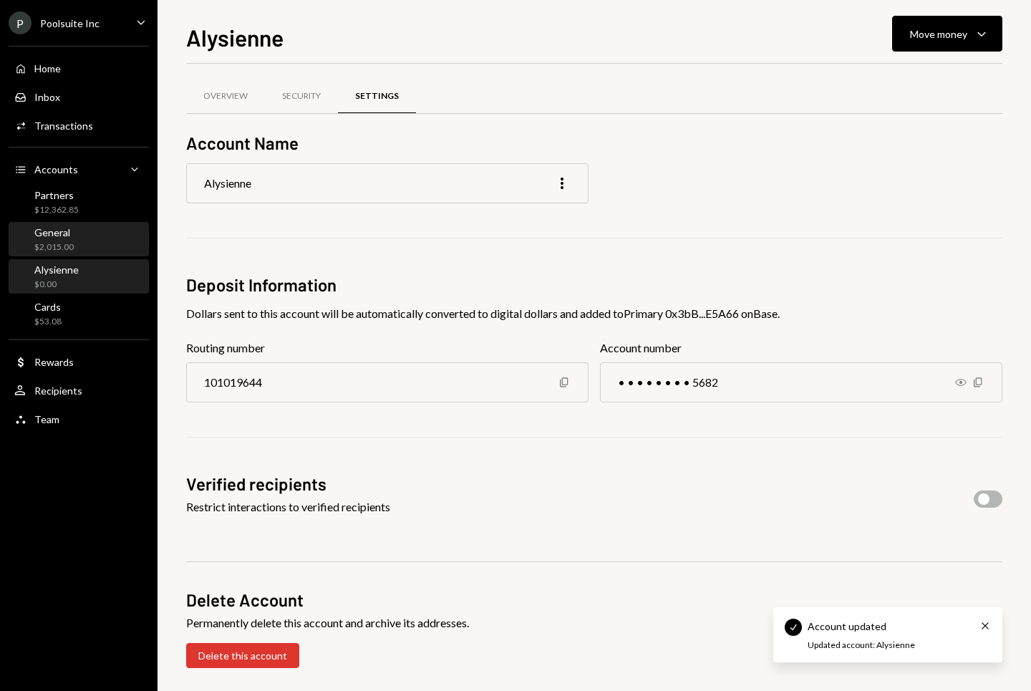
click at [102, 240] on div "General $2,015.00" at bounding box center [78, 239] width 129 height 27
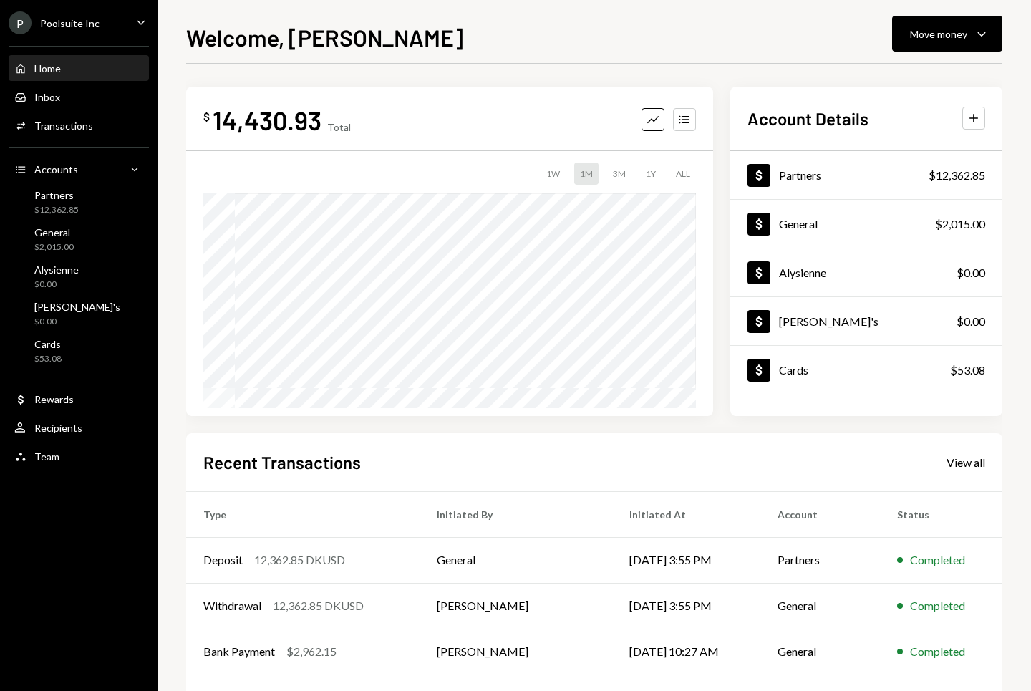
click at [70, 71] on div "Home Home" at bounding box center [78, 68] width 129 height 13
click at [77, 321] on div "[PERSON_NAME]'s $0.00" at bounding box center [78, 314] width 129 height 27
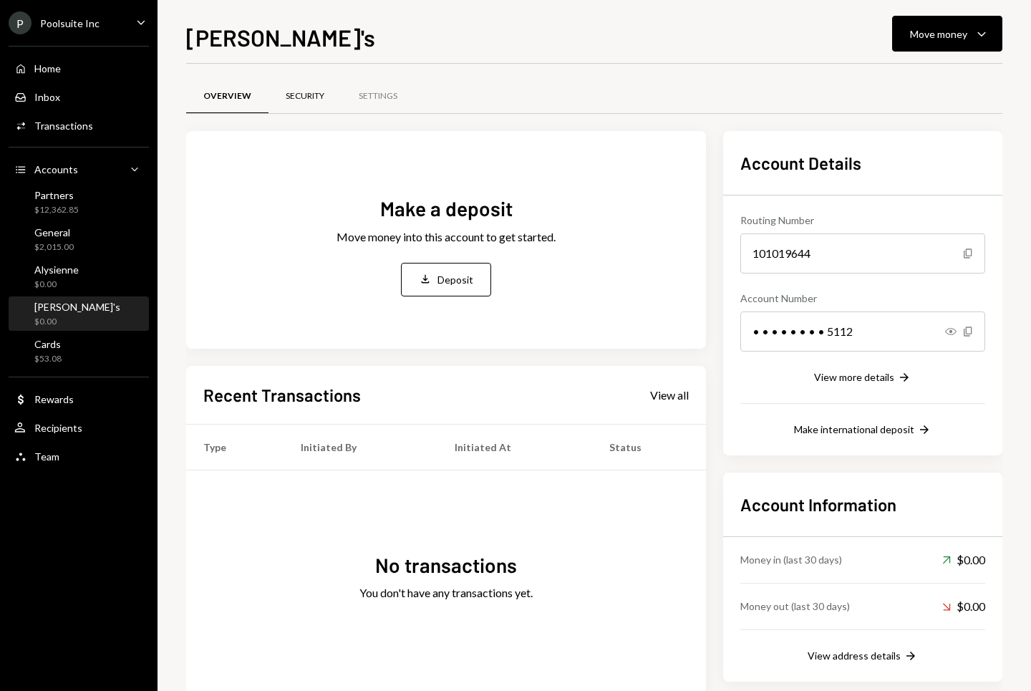
click at [306, 106] on div "Security" at bounding box center [305, 96] width 73 height 34
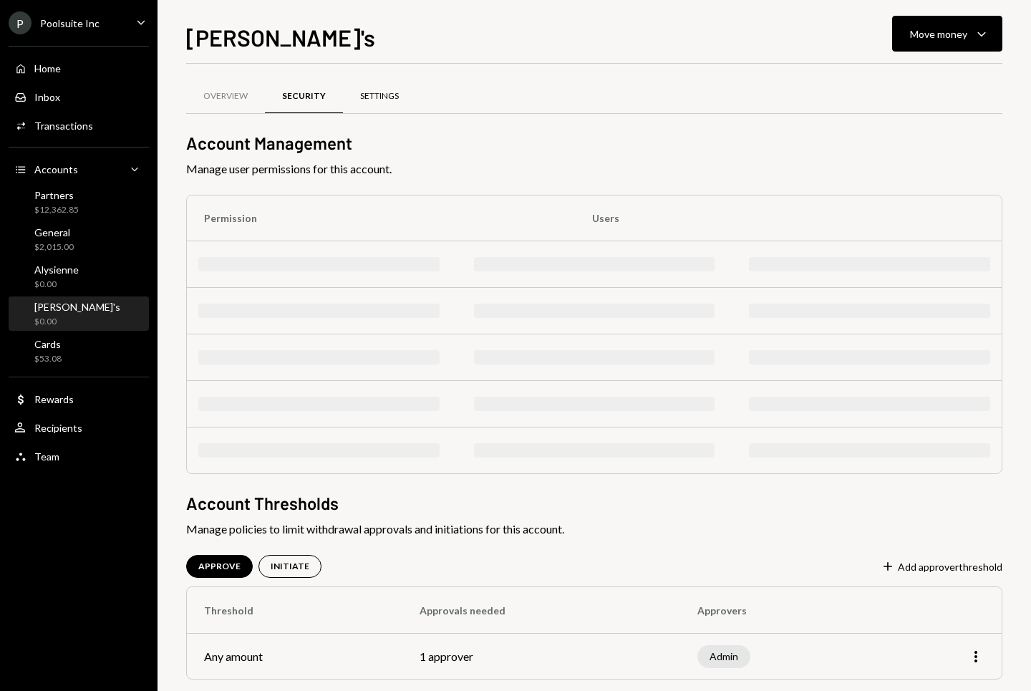
click at [384, 106] on div "Settings" at bounding box center [379, 96] width 73 height 34
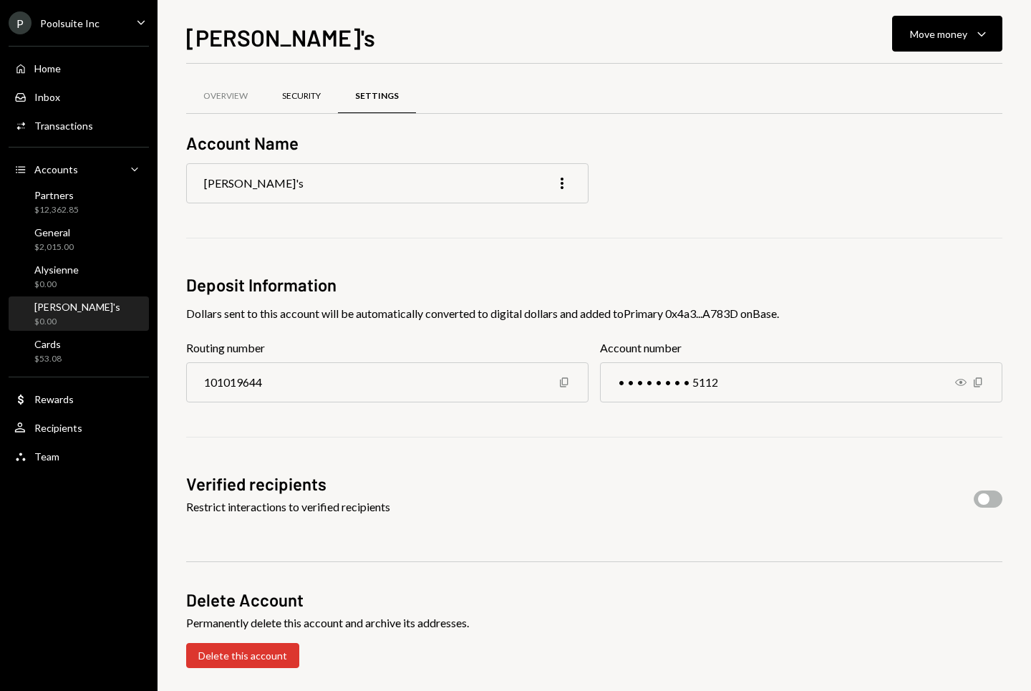
click at [304, 94] on div "Security" at bounding box center [301, 96] width 39 height 12
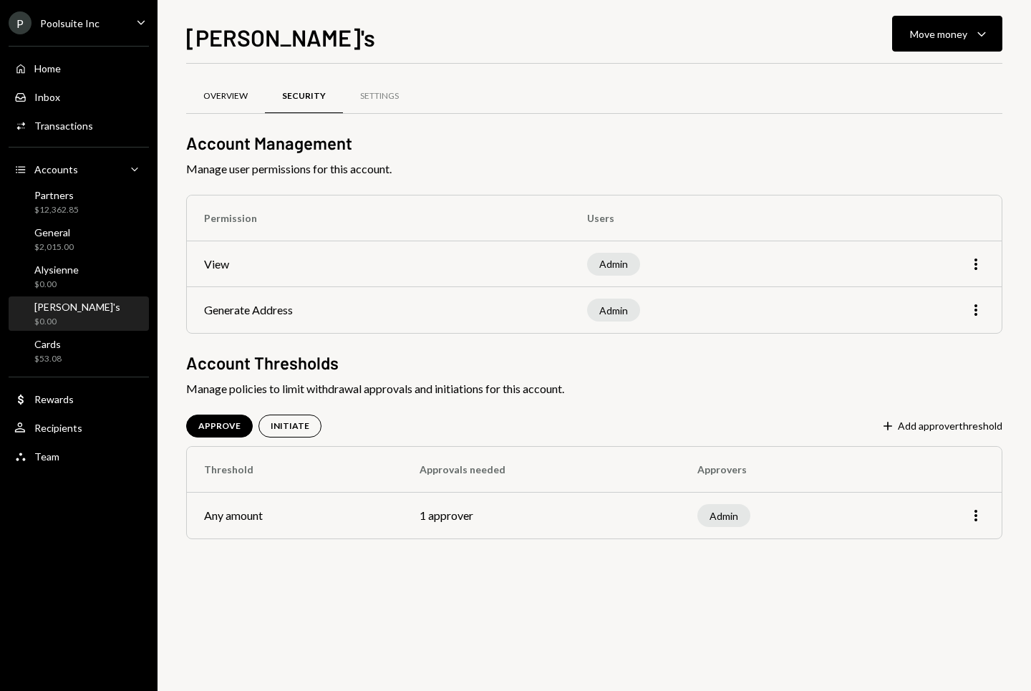
click at [239, 96] on div "Overview" at bounding box center [225, 96] width 44 height 12
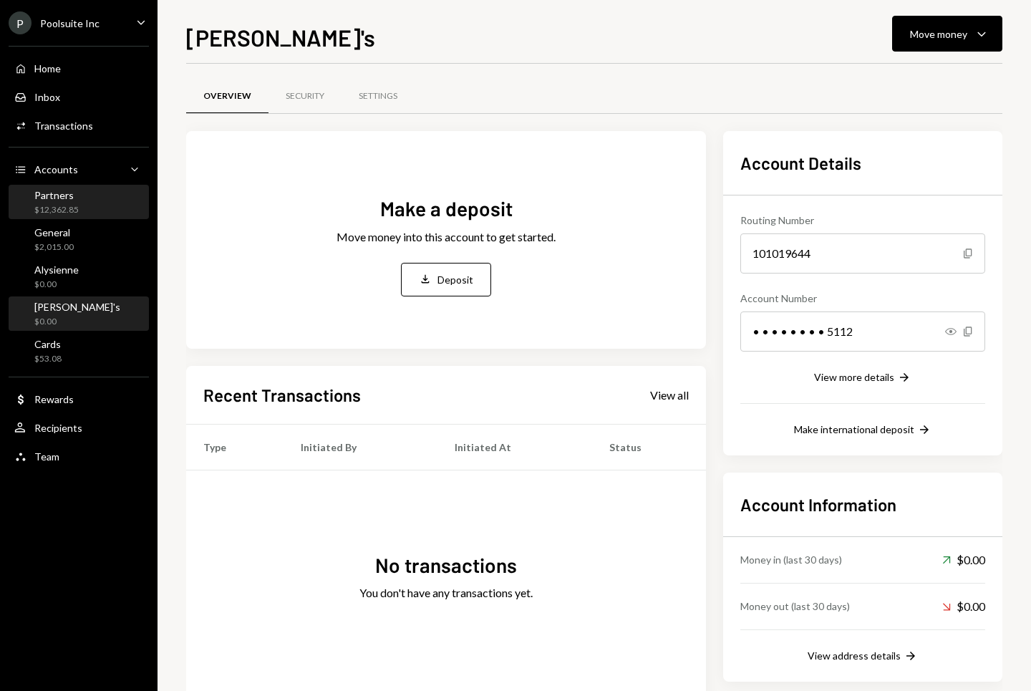
click at [67, 213] on div "$12,362.85" at bounding box center [56, 210] width 44 height 12
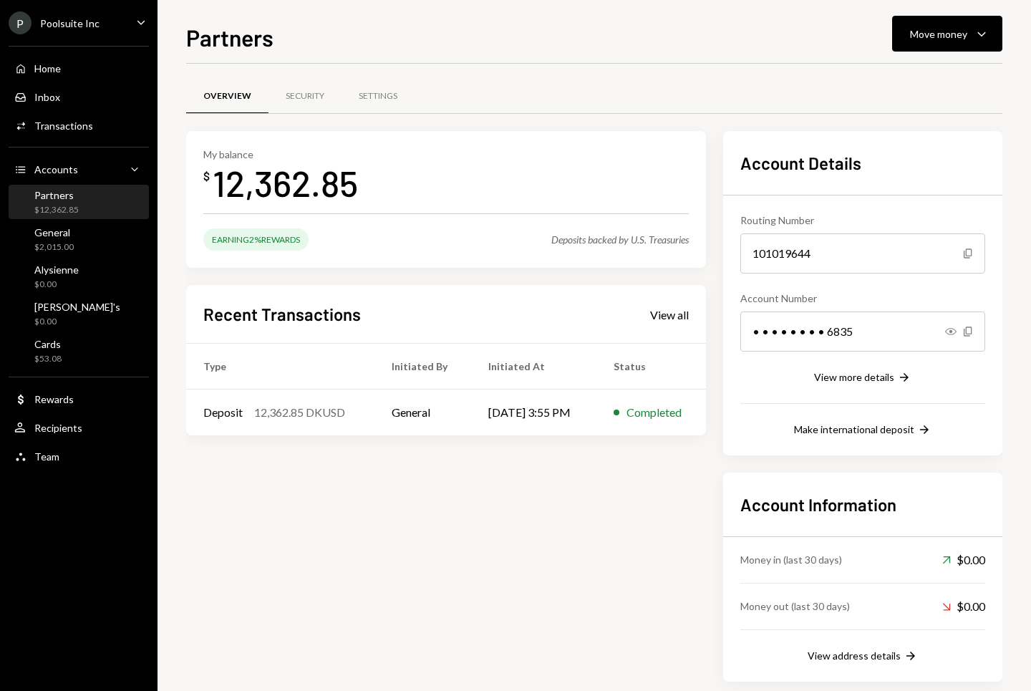
click at [63, 295] on div "Home Home Inbox Inbox Activities Transactions Accounts Accounts Caret Down Part…" at bounding box center [79, 254] width 158 height 435
click at [68, 275] on div "Alysienne" at bounding box center [56, 270] width 44 height 12
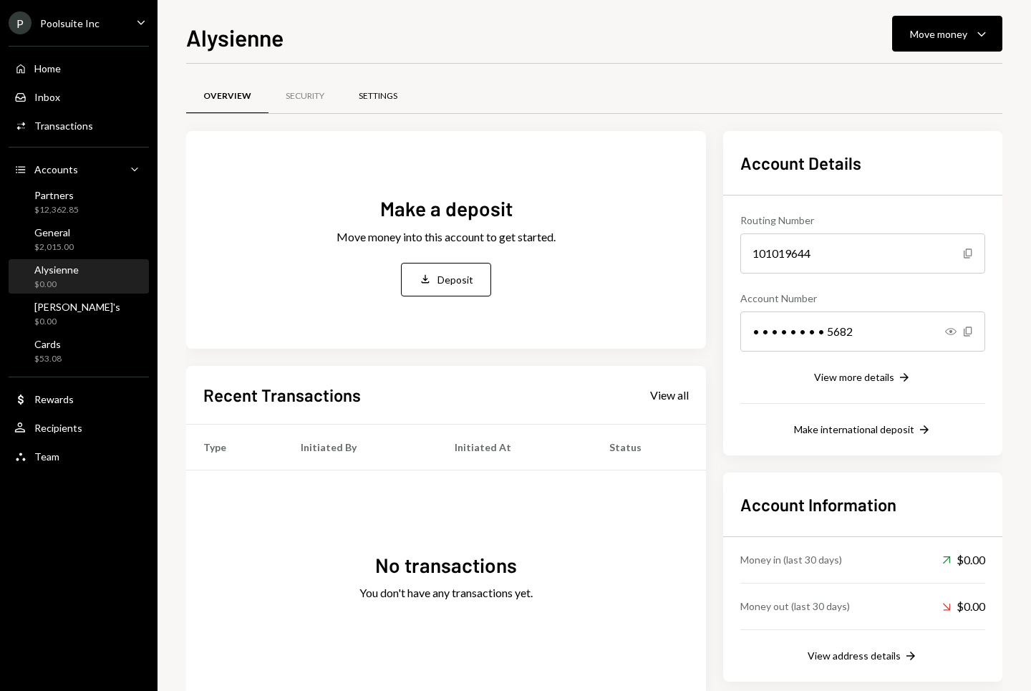
click at [372, 90] on div "Settings" at bounding box center [378, 96] width 39 height 12
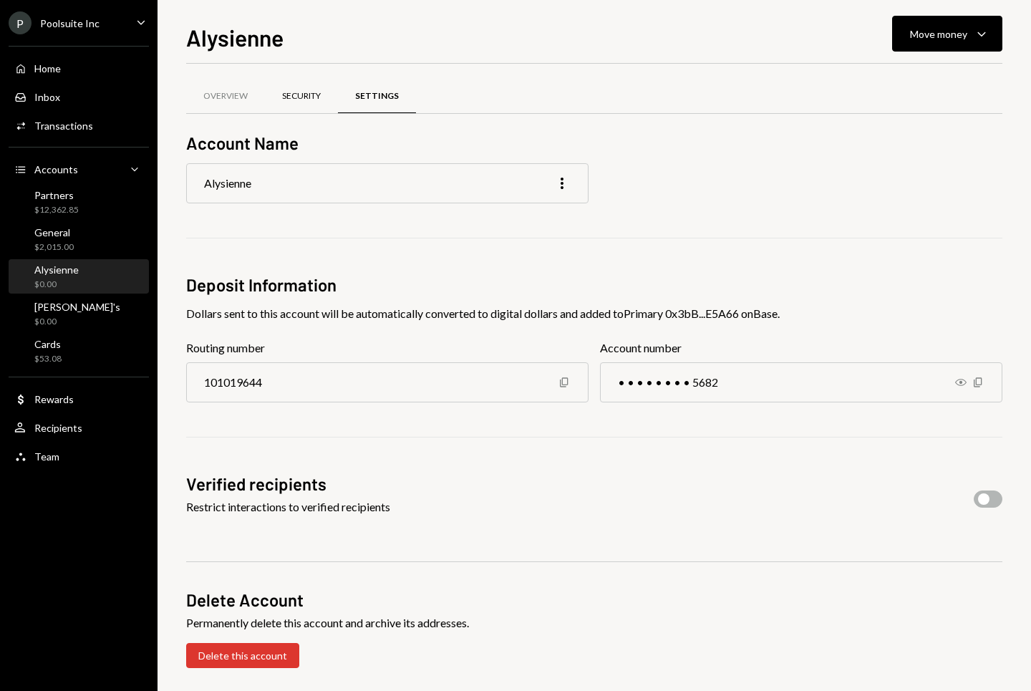
click at [309, 97] on div "Security" at bounding box center [301, 96] width 39 height 12
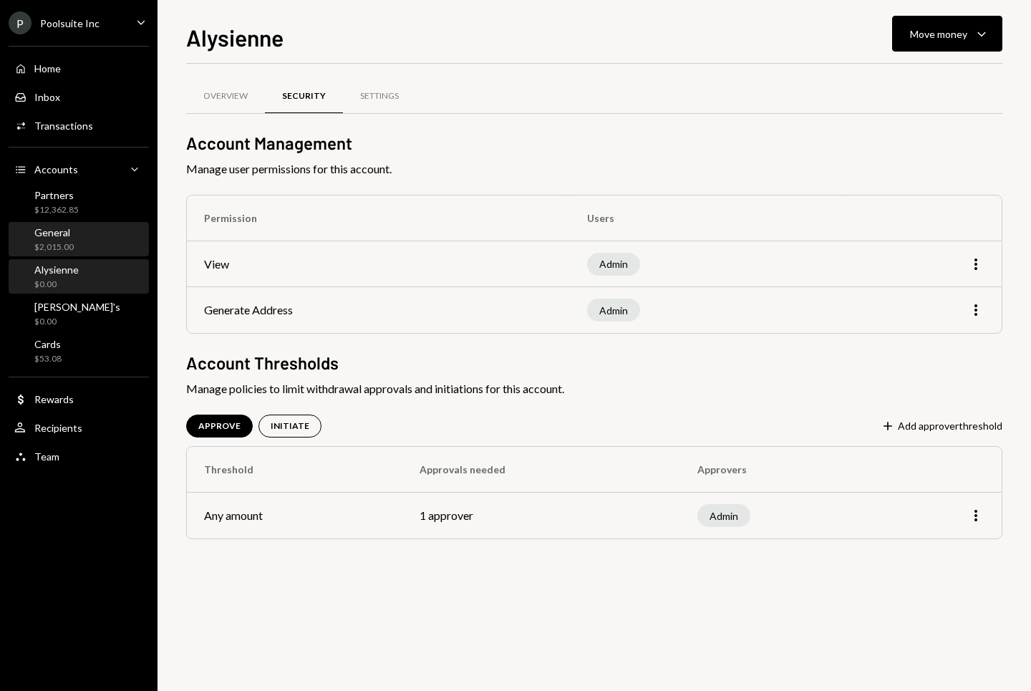
click at [94, 245] on div "General $2,015.00" at bounding box center [78, 239] width 129 height 27
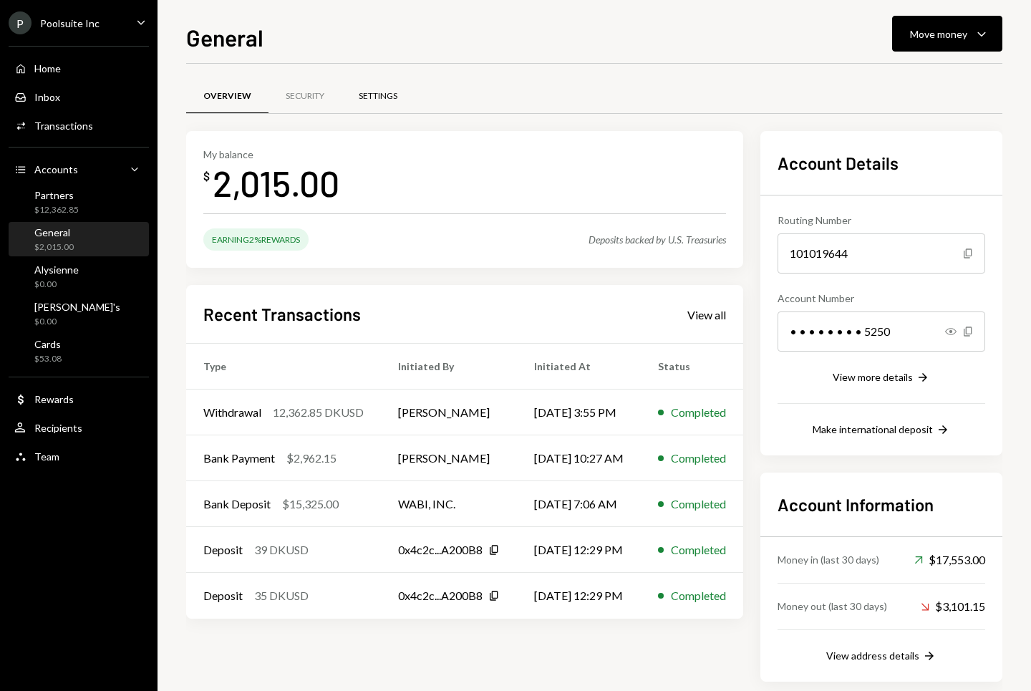
click at [387, 90] on div "Settings" at bounding box center [378, 96] width 39 height 12
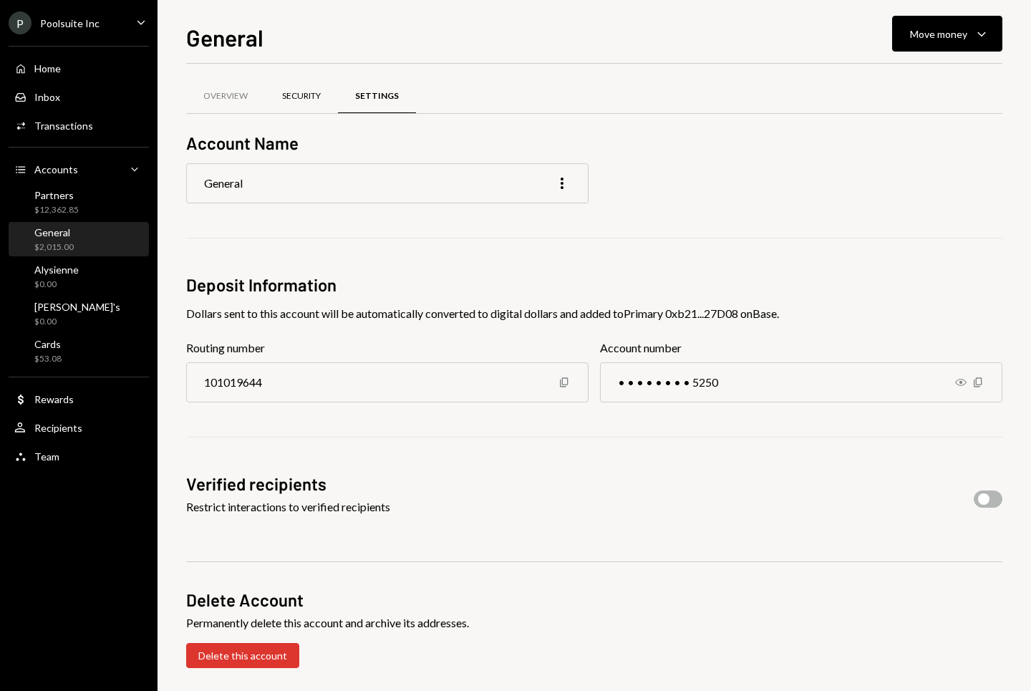
click at [294, 100] on div "Security" at bounding box center [301, 96] width 39 height 12
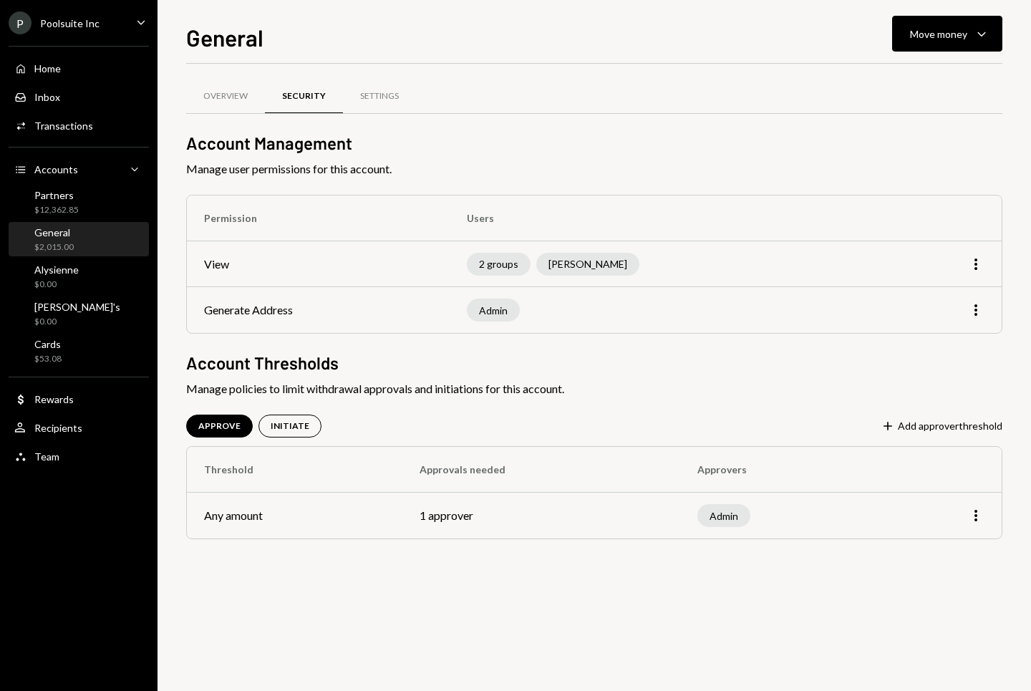
click at [79, 247] on div "General $2,015.00" at bounding box center [78, 239] width 129 height 27
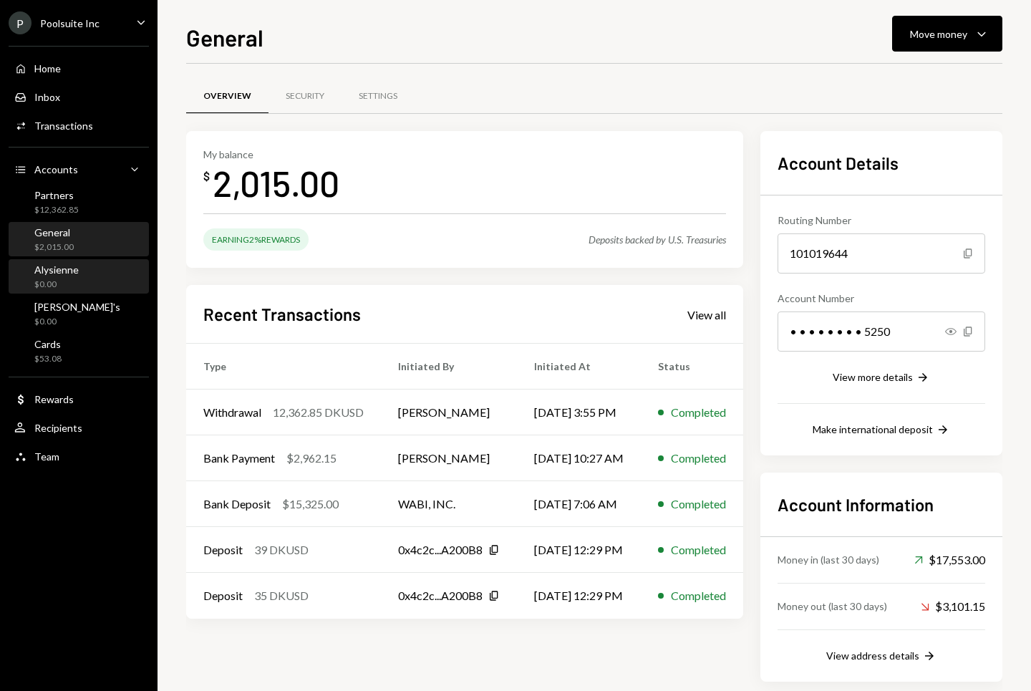
click at [79, 264] on div "Alysienne $0.00" at bounding box center [78, 277] width 129 height 27
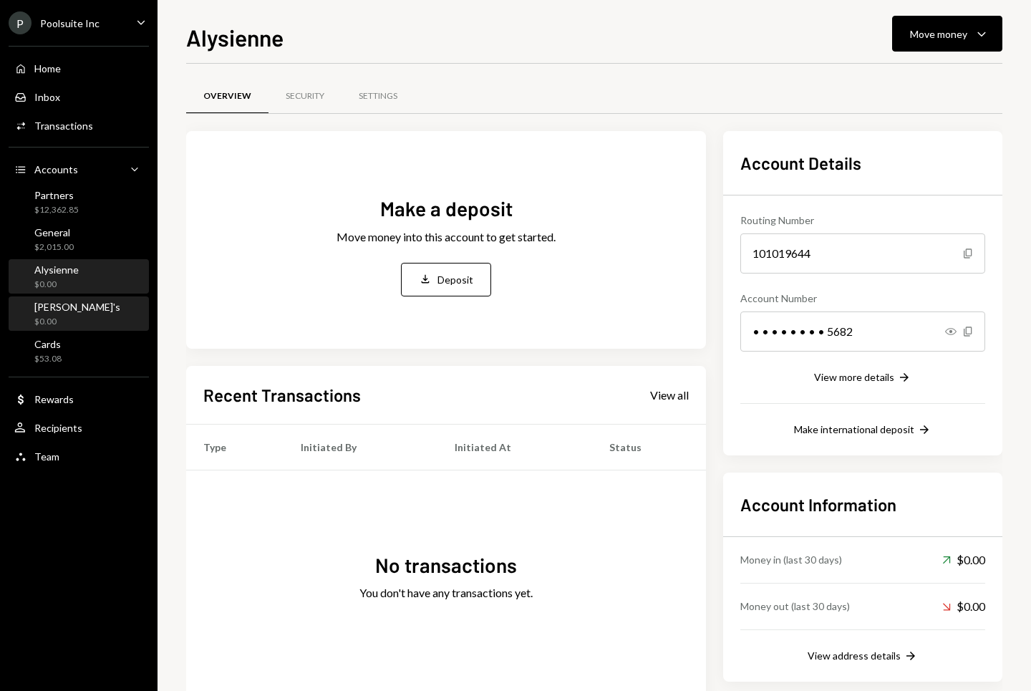
click at [73, 311] on div "[PERSON_NAME]'s $0.00" at bounding box center [78, 314] width 129 height 27
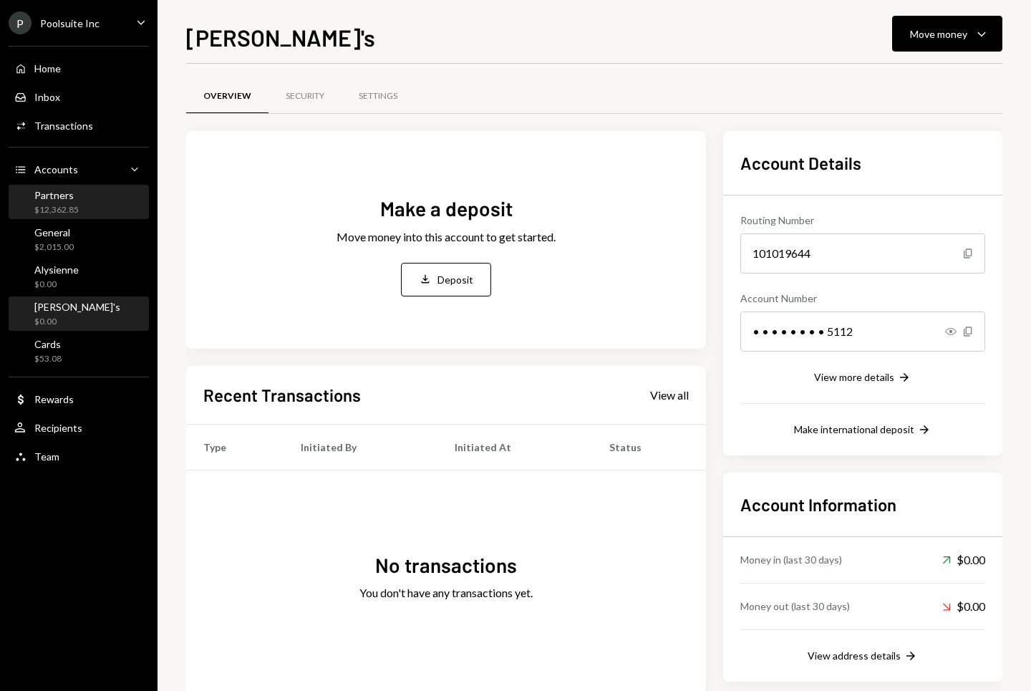
click at [73, 211] on div "$12,362.85" at bounding box center [56, 210] width 44 height 12
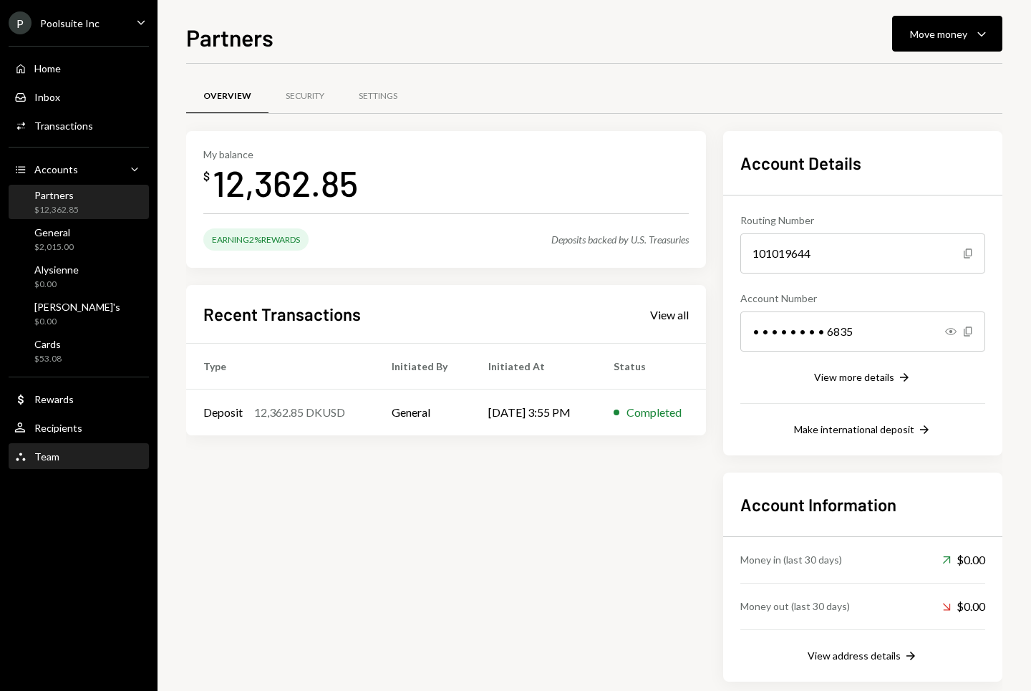
click at [71, 458] on div "Team Team" at bounding box center [78, 456] width 129 height 13
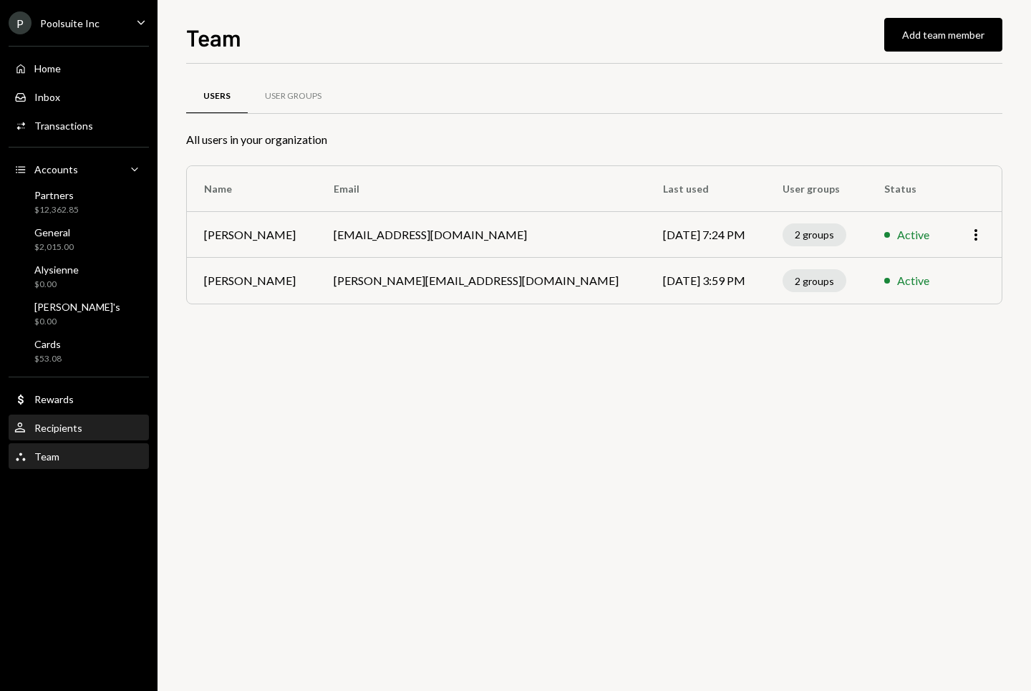
click at [78, 422] on div "Recipients" at bounding box center [58, 428] width 48 height 12
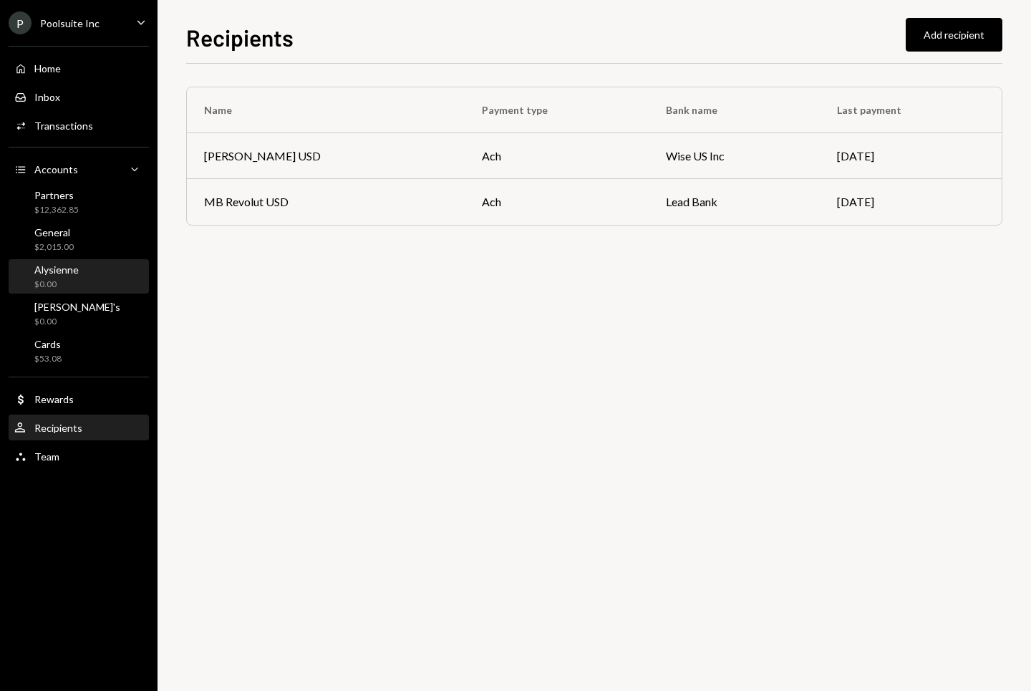
click at [84, 279] on div "Alysienne $0.00" at bounding box center [78, 277] width 129 height 27
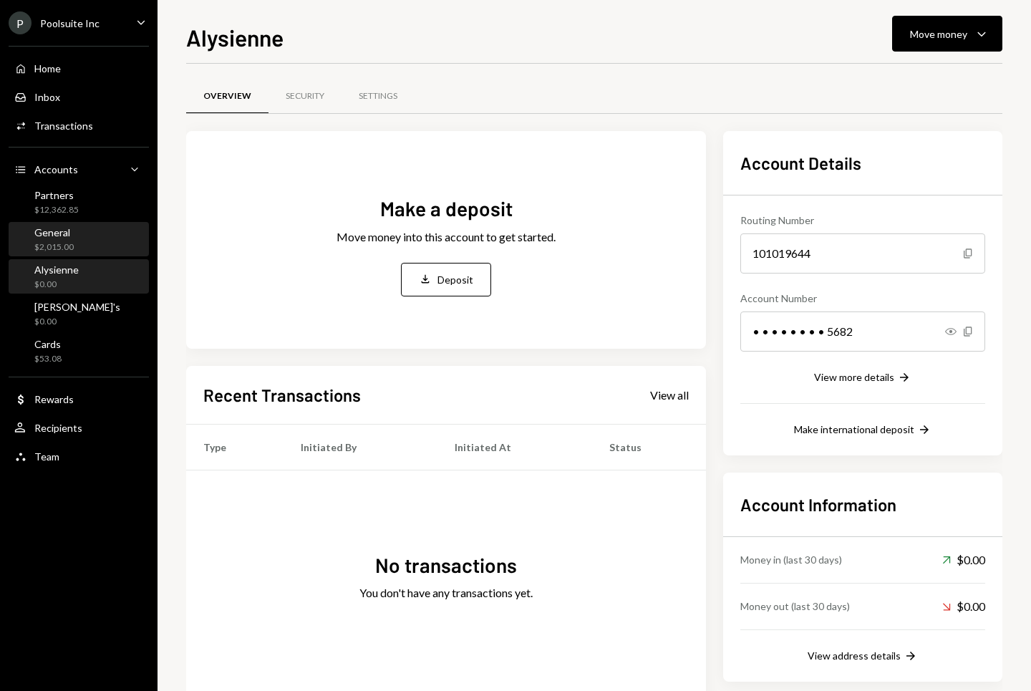
click at [84, 238] on div "General $2,015.00" at bounding box center [78, 239] width 129 height 27
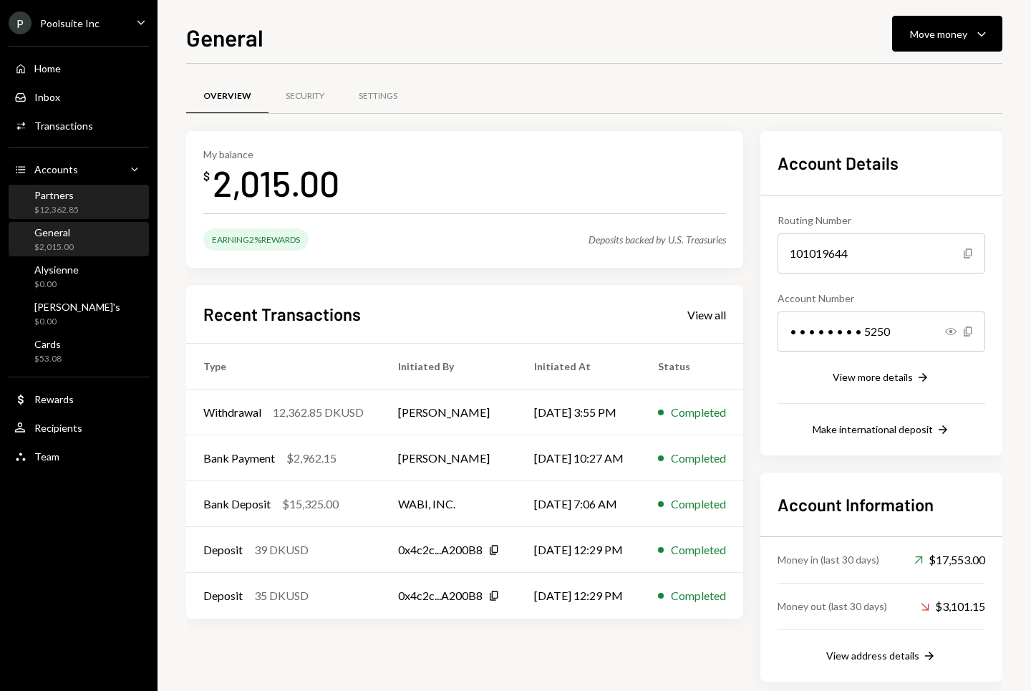
click at [82, 206] on div "Partners $12,362.85" at bounding box center [78, 202] width 129 height 27
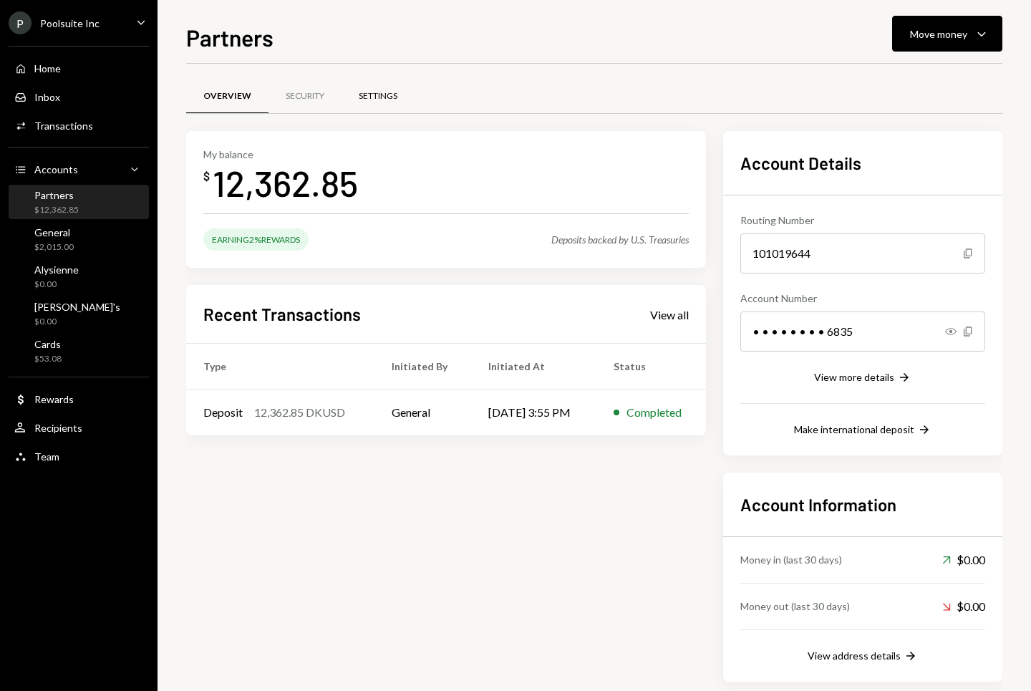
click at [372, 95] on div "Settings" at bounding box center [378, 96] width 39 height 12
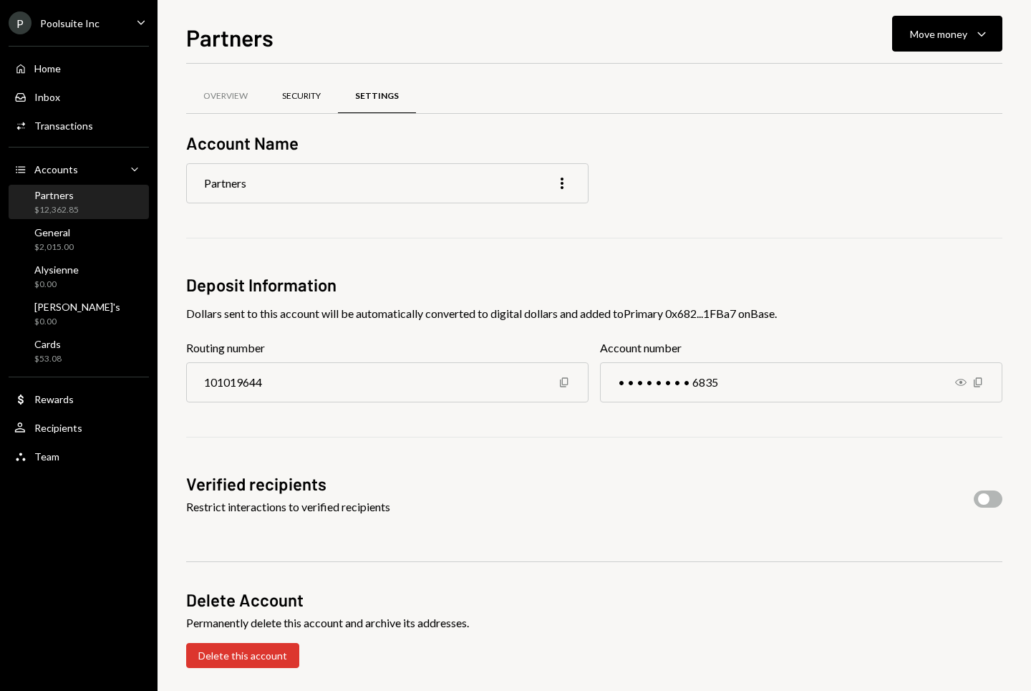
click at [307, 94] on div "Security" at bounding box center [301, 96] width 39 height 12
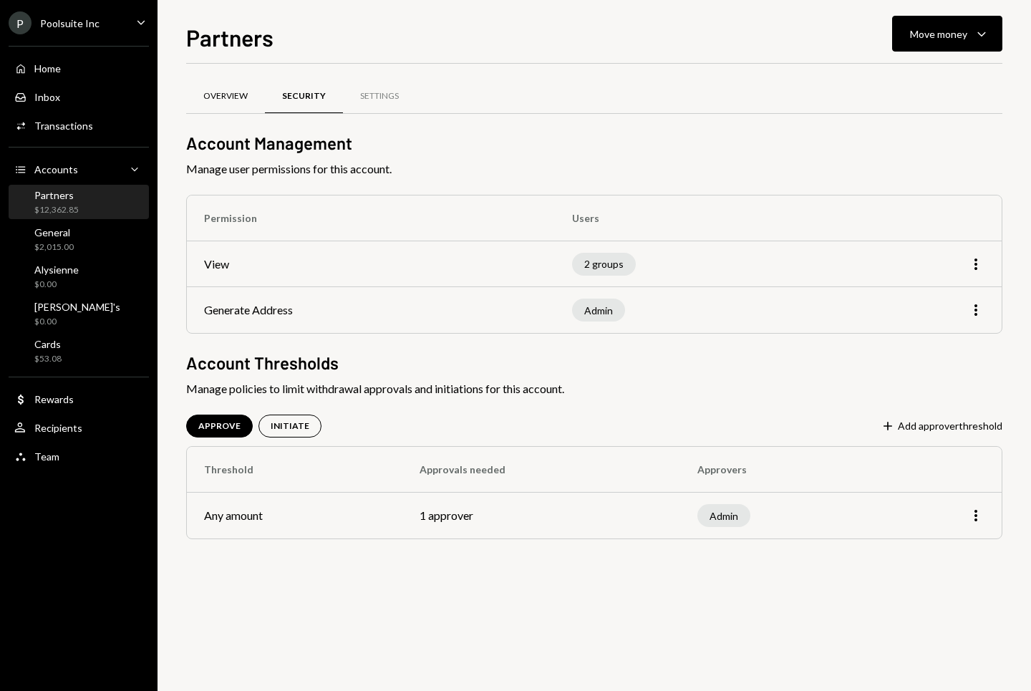
click at [228, 91] on div "Overview" at bounding box center [225, 96] width 44 height 12
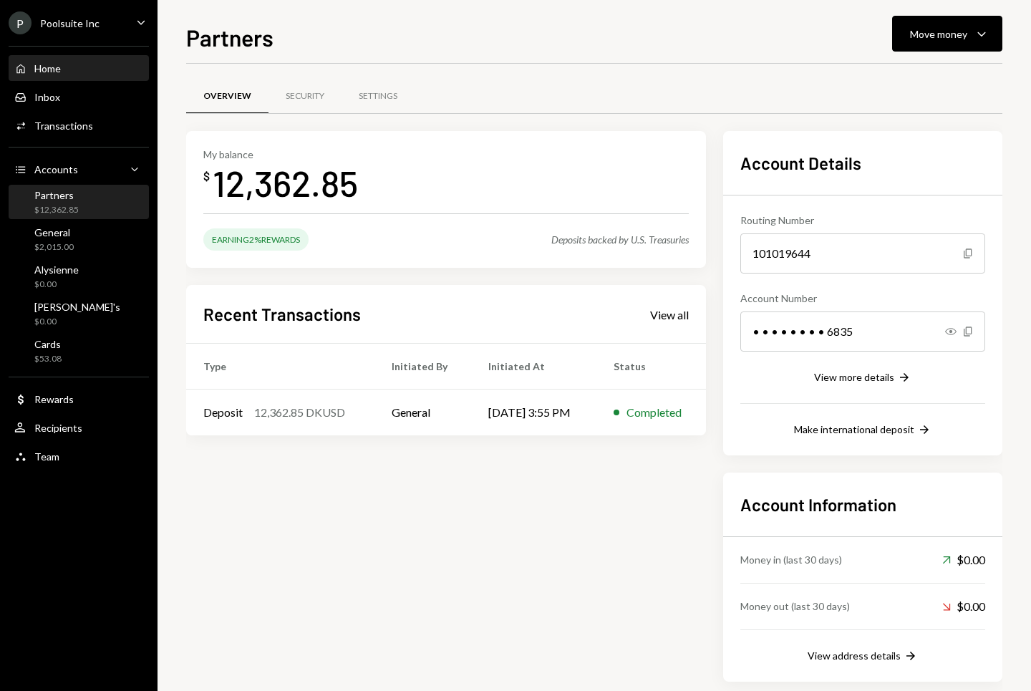
click at [72, 64] on div "Home Home" at bounding box center [78, 68] width 129 height 13
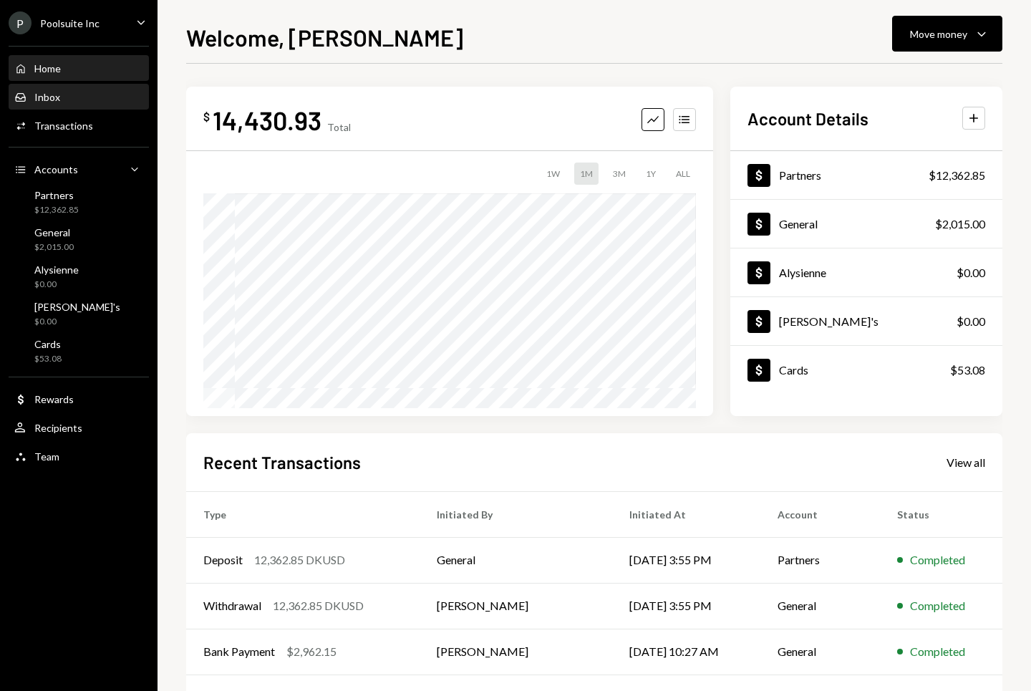
click at [66, 96] on div "Inbox Inbox" at bounding box center [78, 97] width 129 height 13
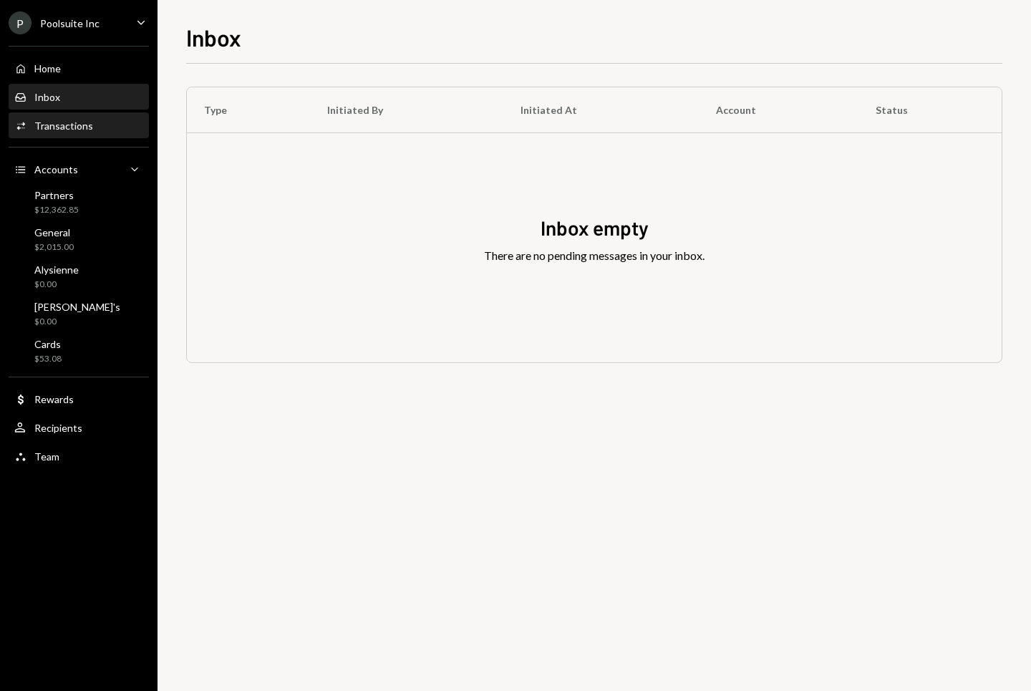
click at [69, 129] on div "Transactions" at bounding box center [63, 126] width 59 height 12
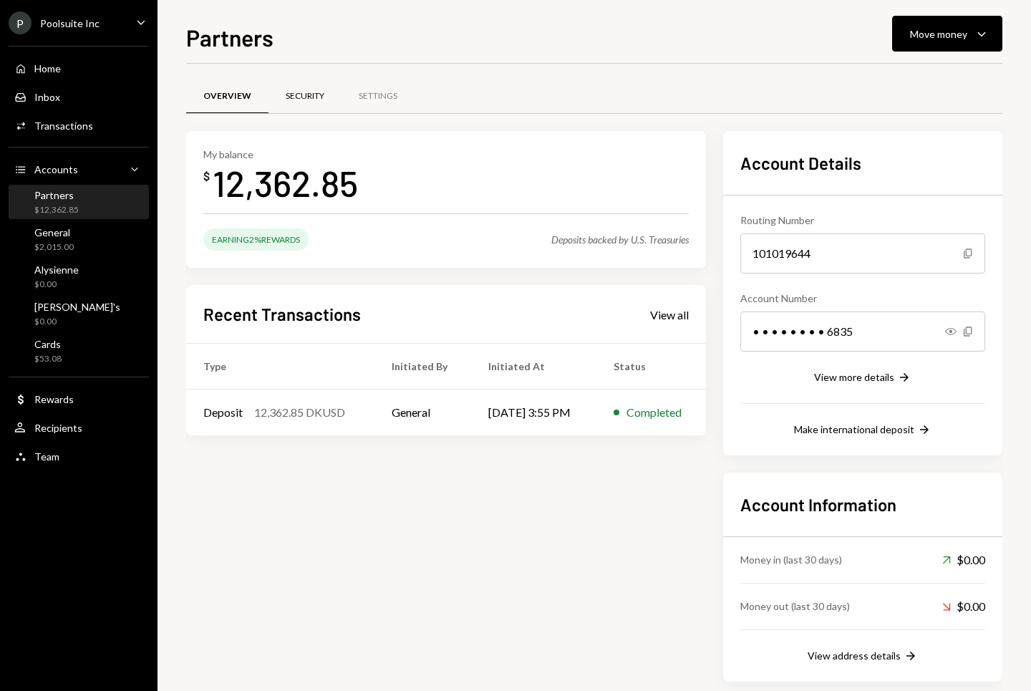
click at [315, 94] on div "Security" at bounding box center [305, 96] width 39 height 12
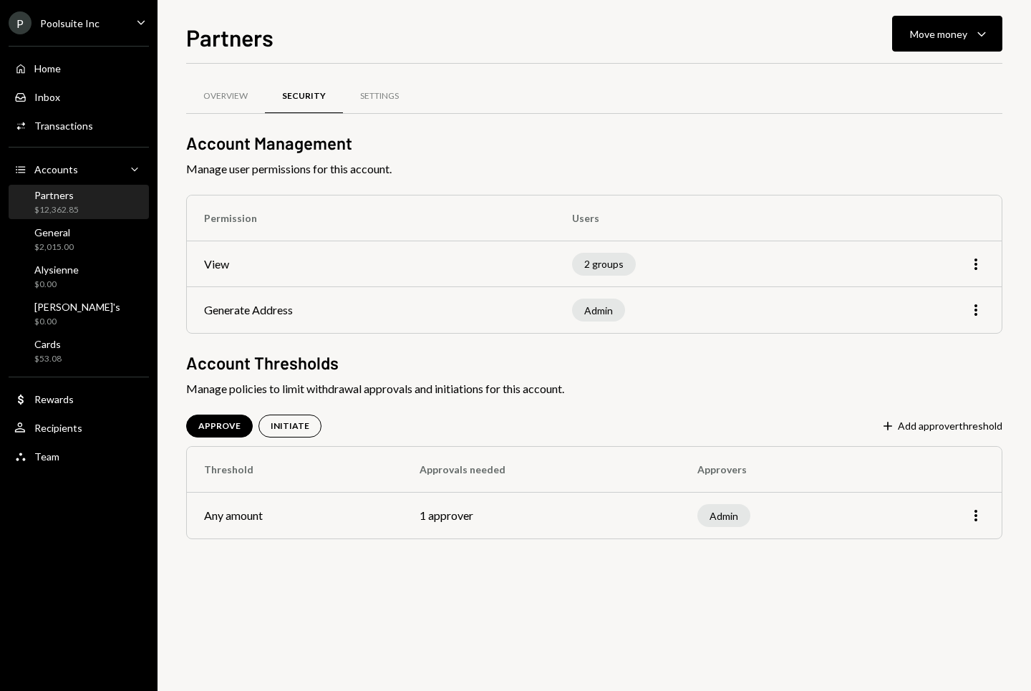
click at [255, 312] on td "Generate Address" at bounding box center [371, 310] width 368 height 46
click at [239, 314] on td "Generate Address" at bounding box center [371, 310] width 368 height 46
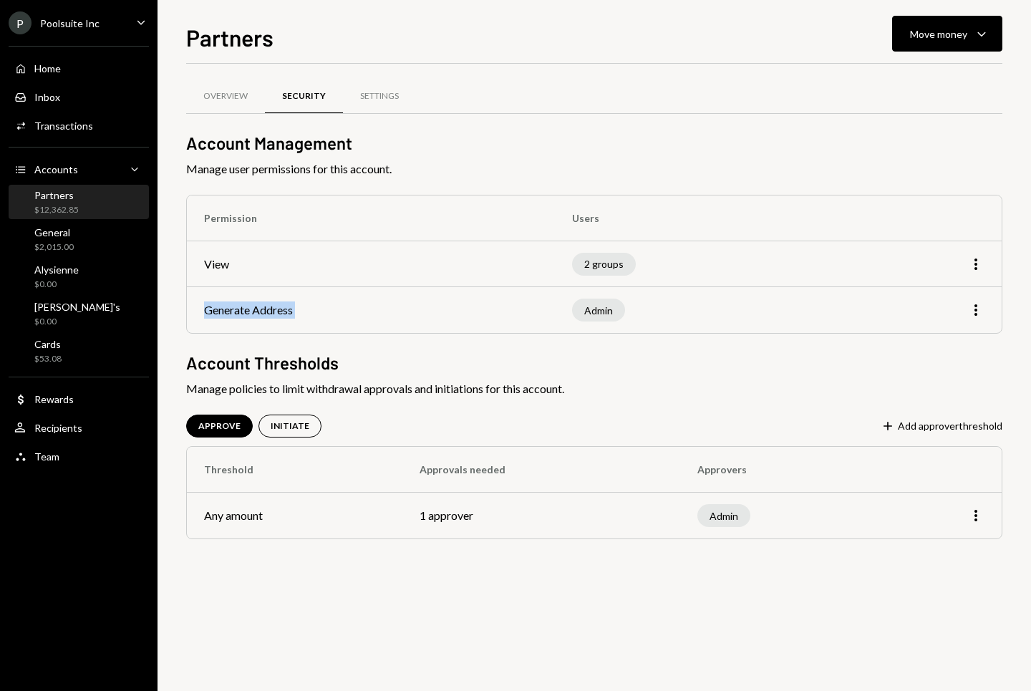
click at [239, 314] on td "Generate Address" at bounding box center [371, 310] width 368 height 46
click at [231, 90] on div "Overview" at bounding box center [225, 96] width 44 height 12
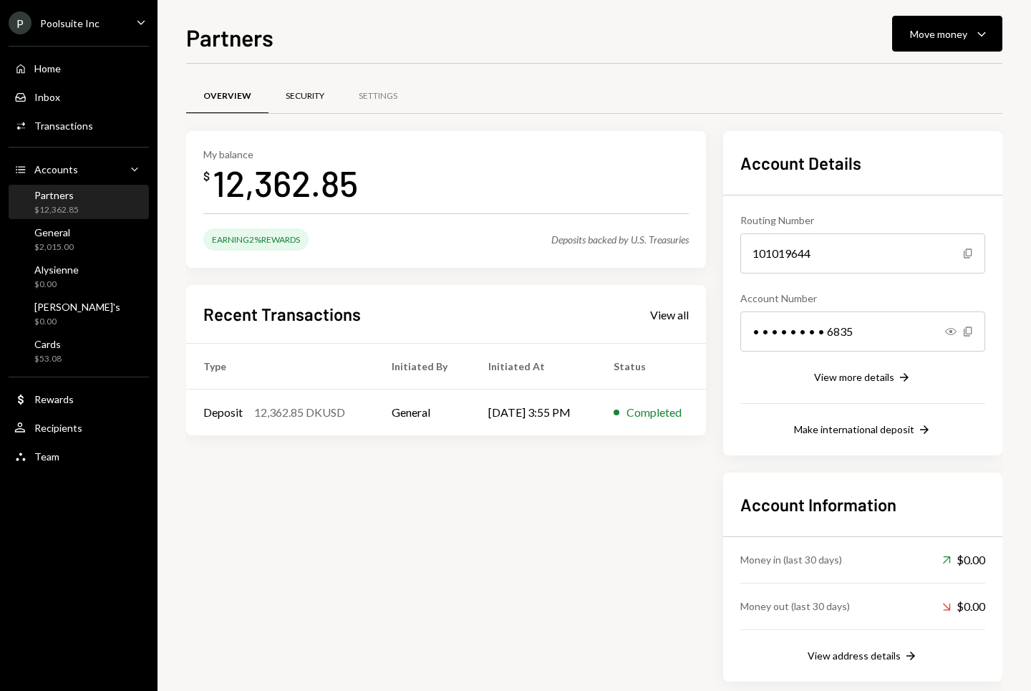
click at [303, 95] on div "Security" at bounding box center [305, 96] width 39 height 12
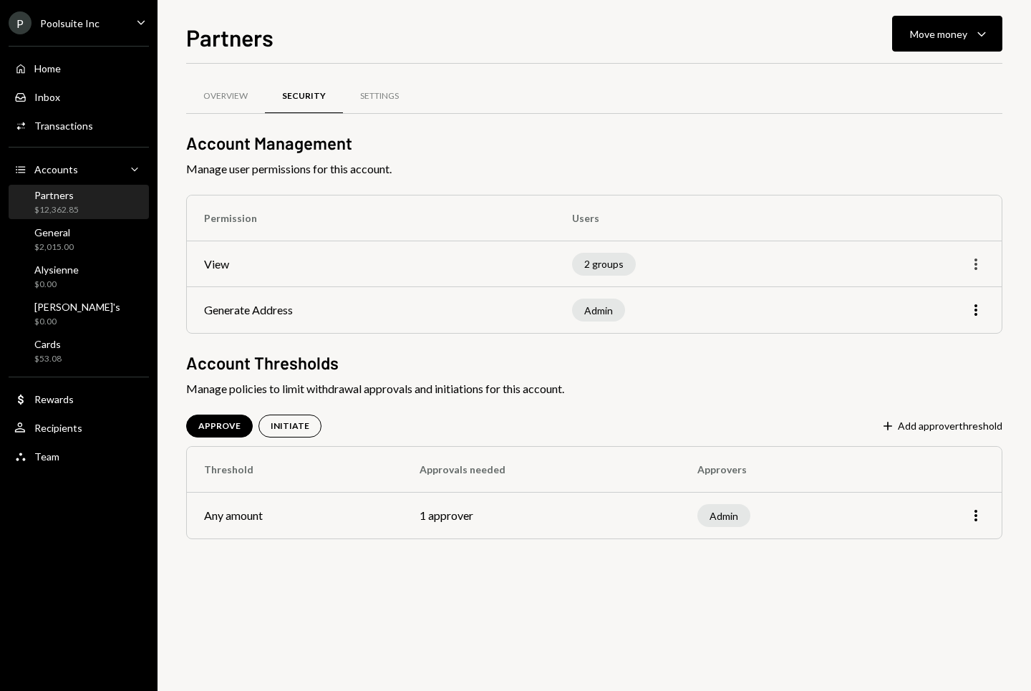
click at [977, 271] on icon "More" at bounding box center [975, 264] width 17 height 17
click at [930, 282] on div "Edit" at bounding box center [943, 294] width 72 height 25
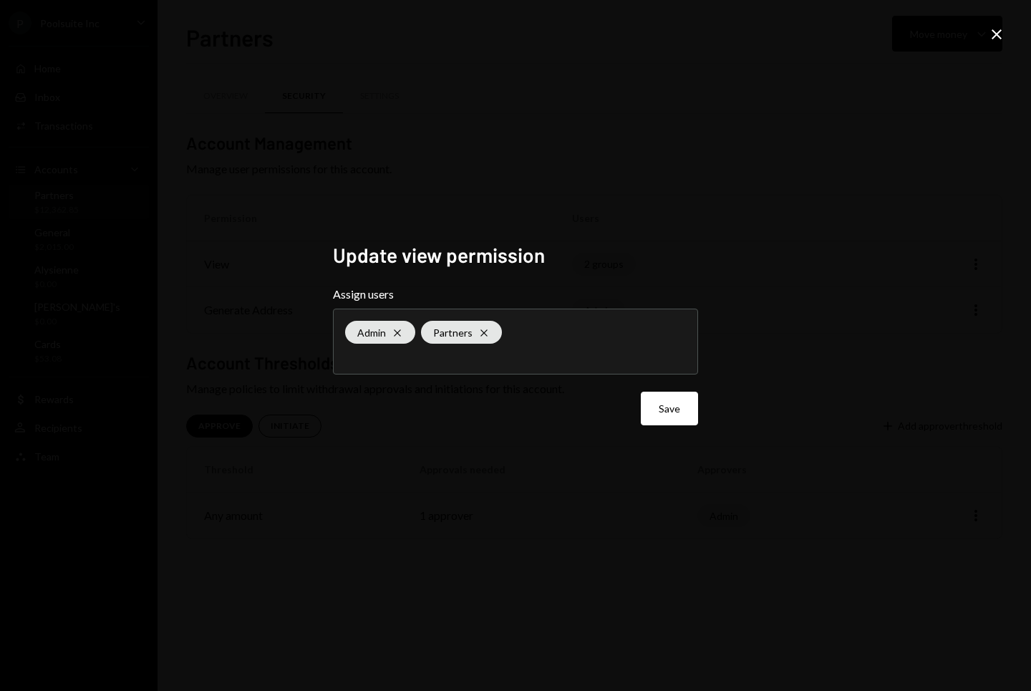
click at [998, 36] on icon at bounding box center [997, 34] width 10 height 10
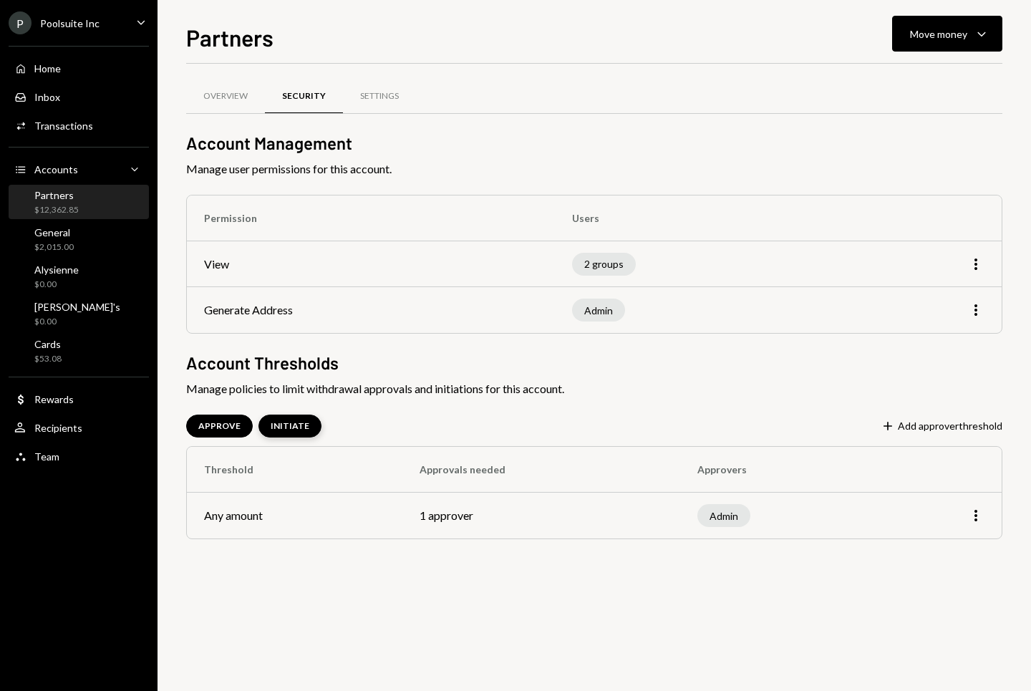
click at [282, 425] on div "INITIATE" at bounding box center [290, 426] width 39 height 12
click at [412, 386] on span "Manage policies to limit withdrawal approvals and initiations for this account." at bounding box center [594, 388] width 816 height 17
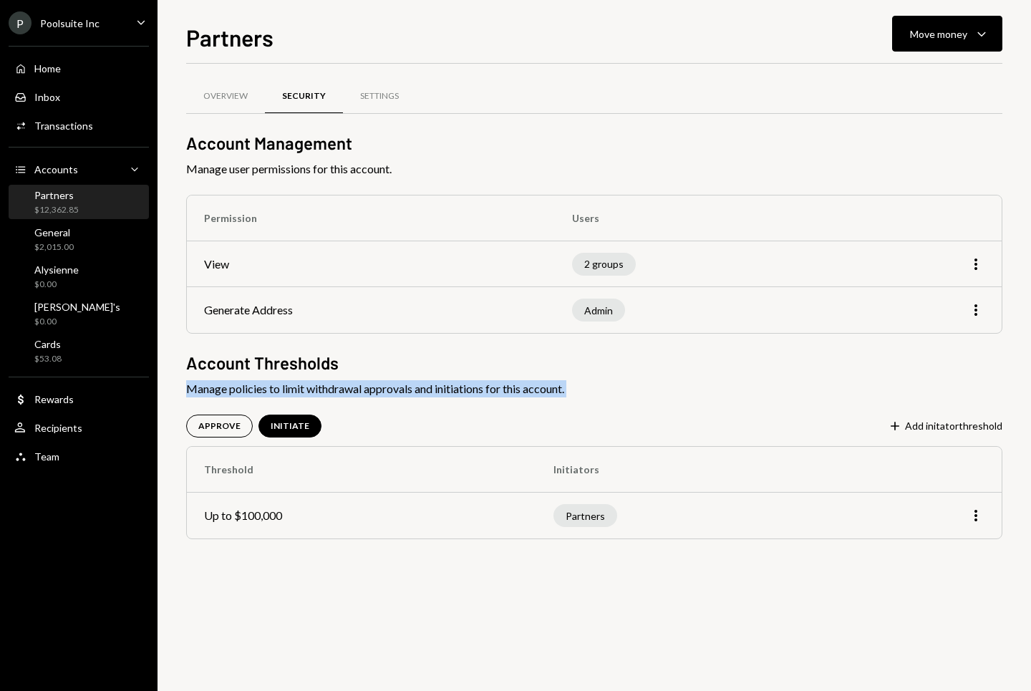
click at [412, 386] on span "Manage policies to limit withdrawal approvals and initiations for this account." at bounding box center [594, 388] width 816 height 17
click at [380, 387] on span "Manage policies to limit withdrawal approvals and initiations for this account." at bounding box center [594, 388] width 816 height 17
click at [401, 387] on span "Manage policies to limit withdrawal approvals and initiations for this account." at bounding box center [594, 388] width 816 height 17
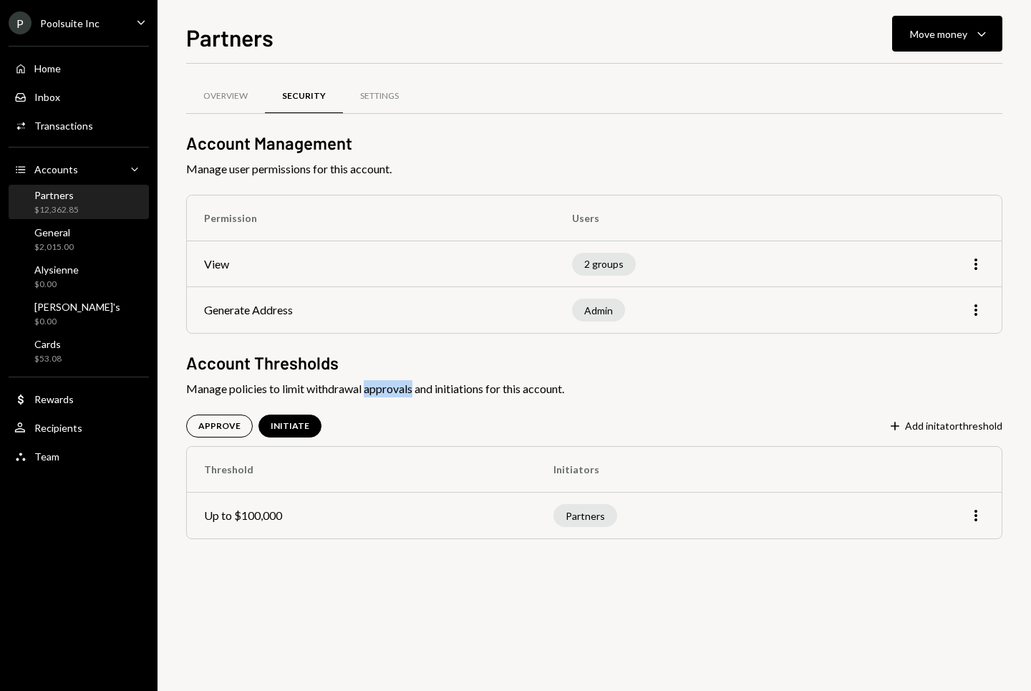
click at [401, 387] on span "Manage policies to limit withdrawal approvals and initiations for this account." at bounding box center [594, 388] width 816 height 17
click at [387, 387] on span "Manage policies to limit withdrawal approvals and initiations for this account." at bounding box center [594, 388] width 816 height 17
click at [241, 426] on div "APPROVE" at bounding box center [219, 426] width 67 height 23
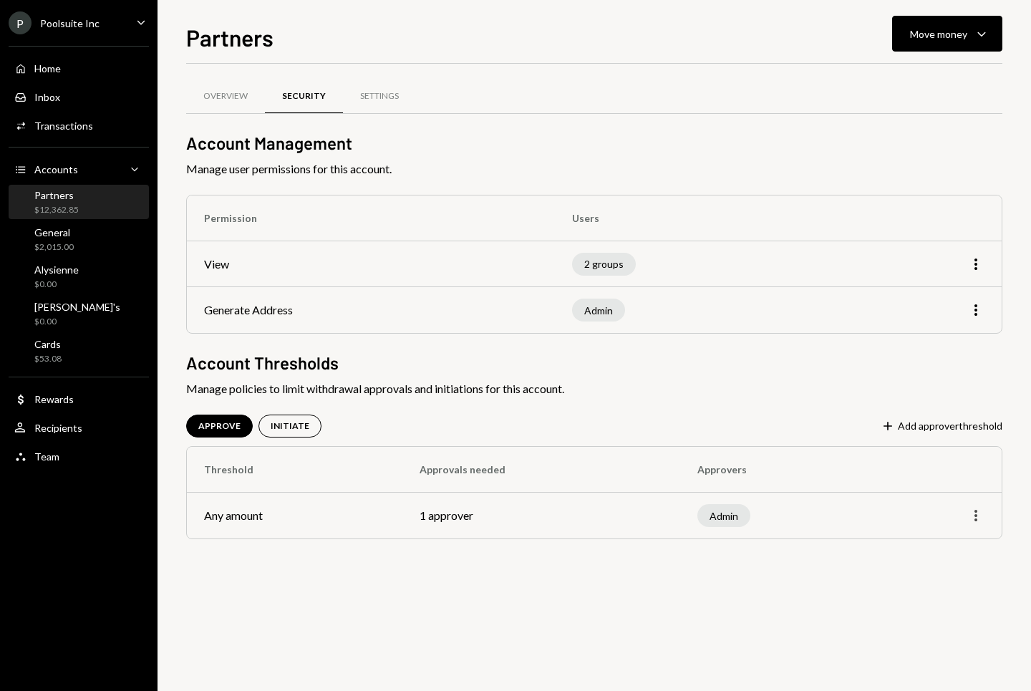
click at [978, 511] on icon "More" at bounding box center [975, 515] width 17 height 17
click at [935, 539] on div "Edit" at bounding box center [943, 545] width 72 height 25
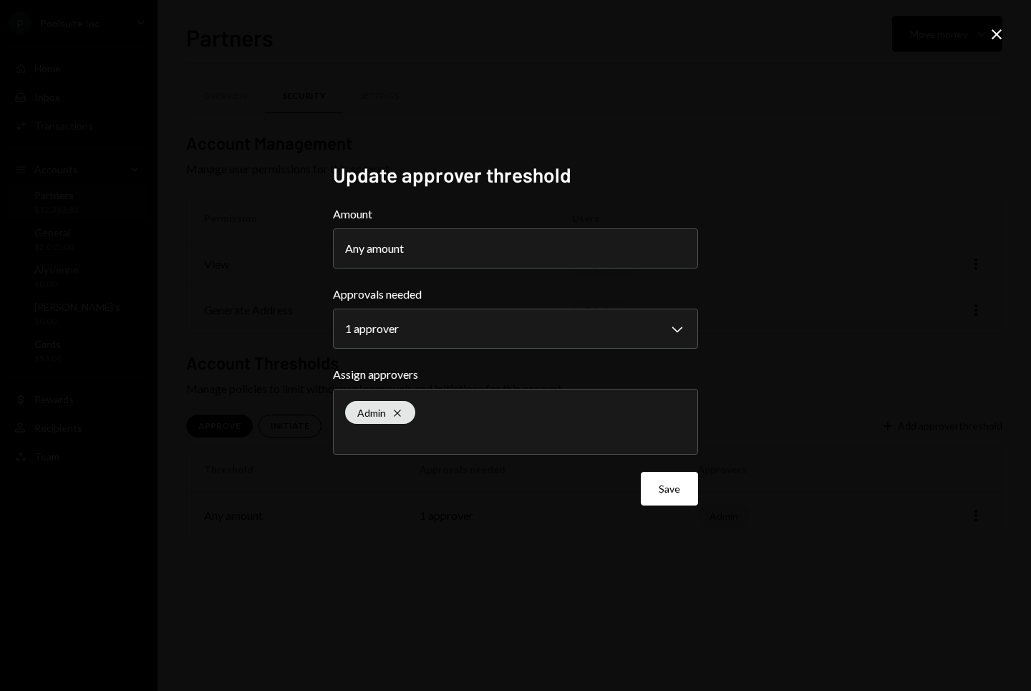
click at [883, 174] on div "**********" at bounding box center [515, 345] width 1031 height 691
click at [995, 34] on icon "Close" at bounding box center [996, 34] width 17 height 17
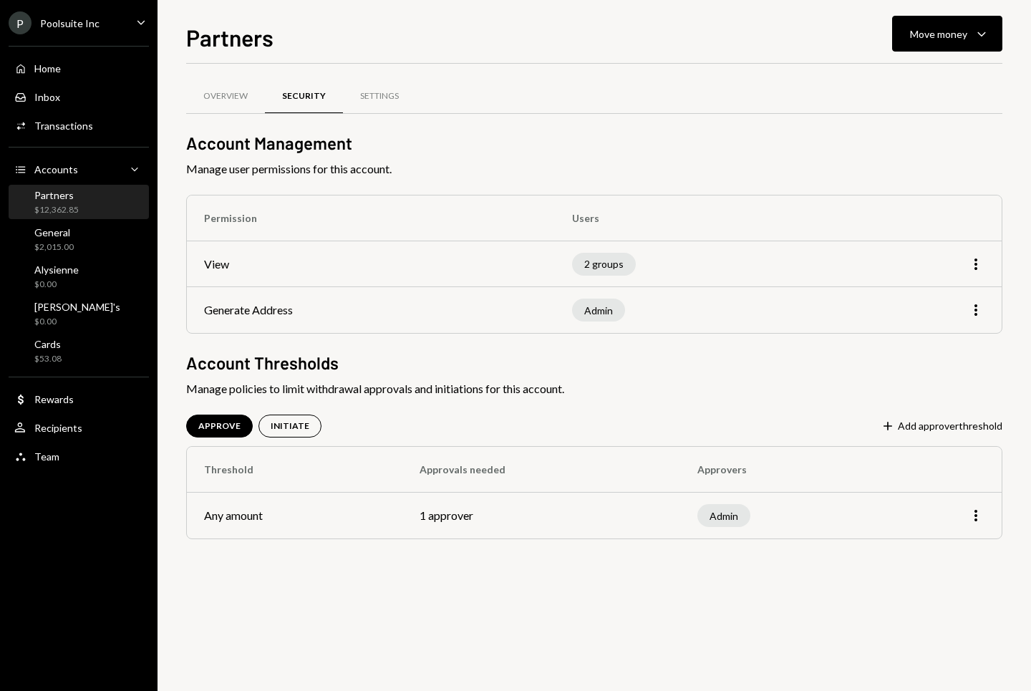
click at [467, 143] on h2 "Account Management" at bounding box center [594, 143] width 816 height 24
click at [379, 87] on div "Settings" at bounding box center [379, 96] width 73 height 34
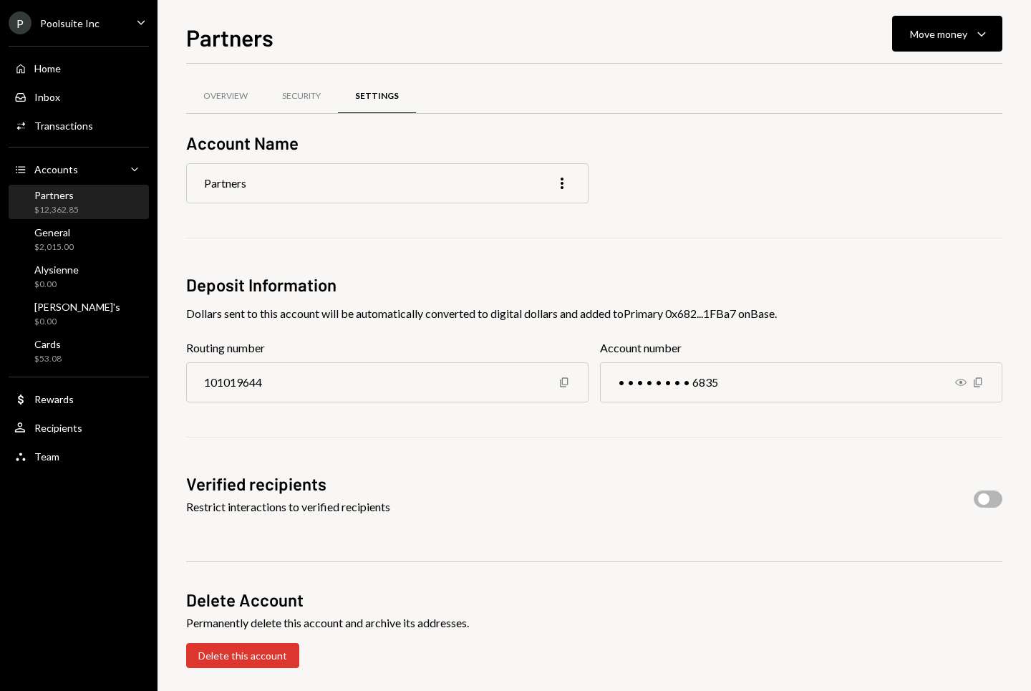
scroll to position [6, 0]
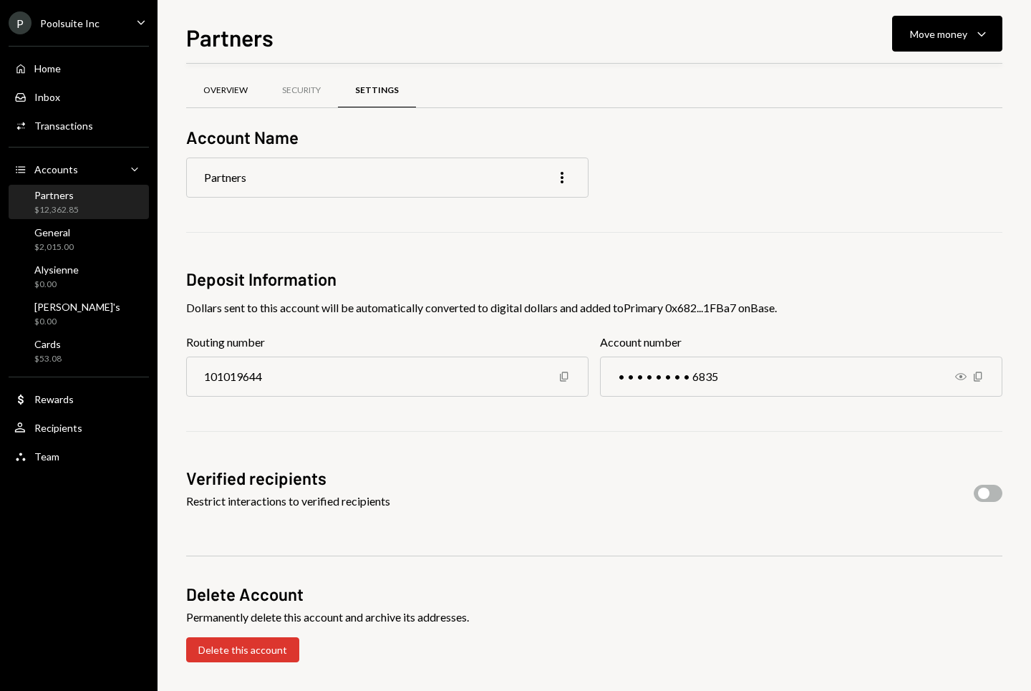
click at [242, 97] on div "Overview" at bounding box center [225, 91] width 79 height 34
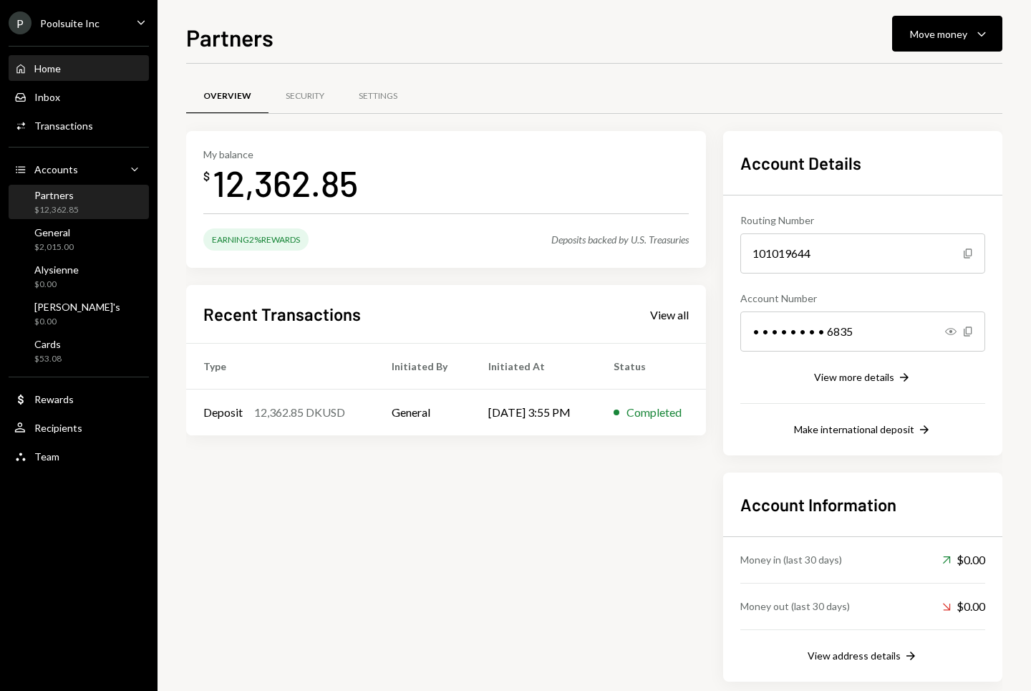
click at [72, 67] on div "Home Home" at bounding box center [78, 68] width 129 height 13
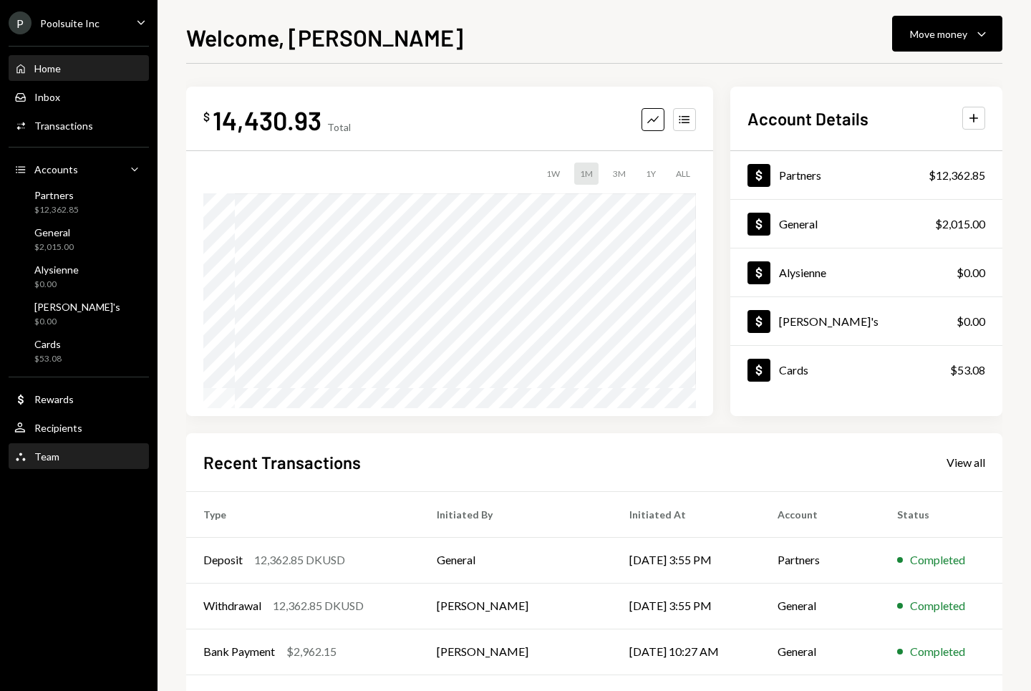
click at [54, 460] on div "Team" at bounding box center [46, 456] width 25 height 12
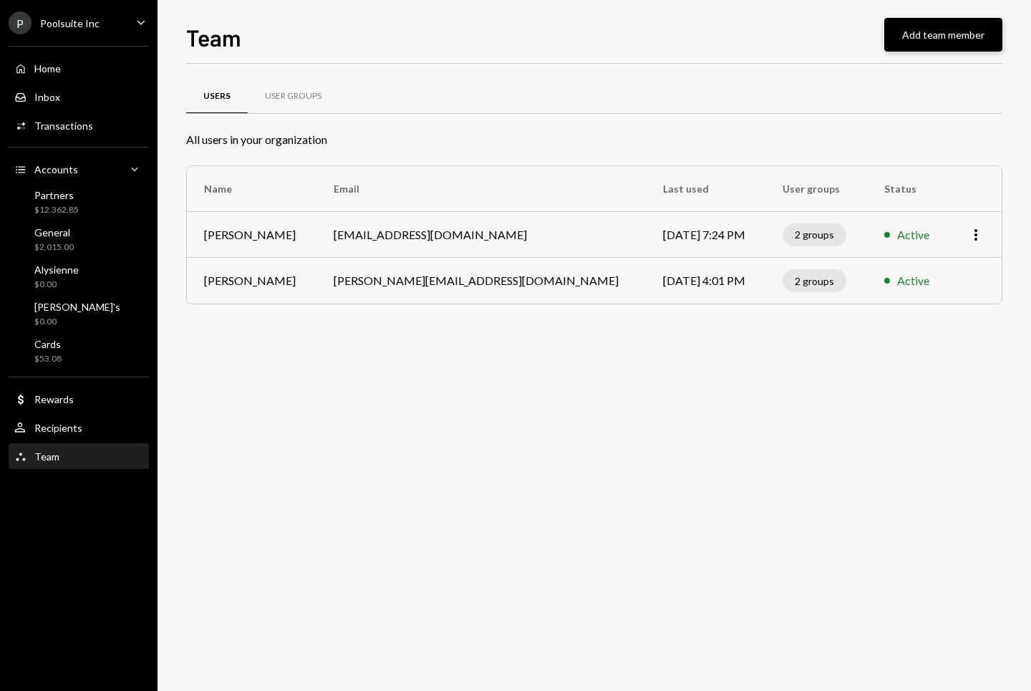
click at [954, 36] on button "Add team member" at bounding box center [943, 35] width 118 height 34
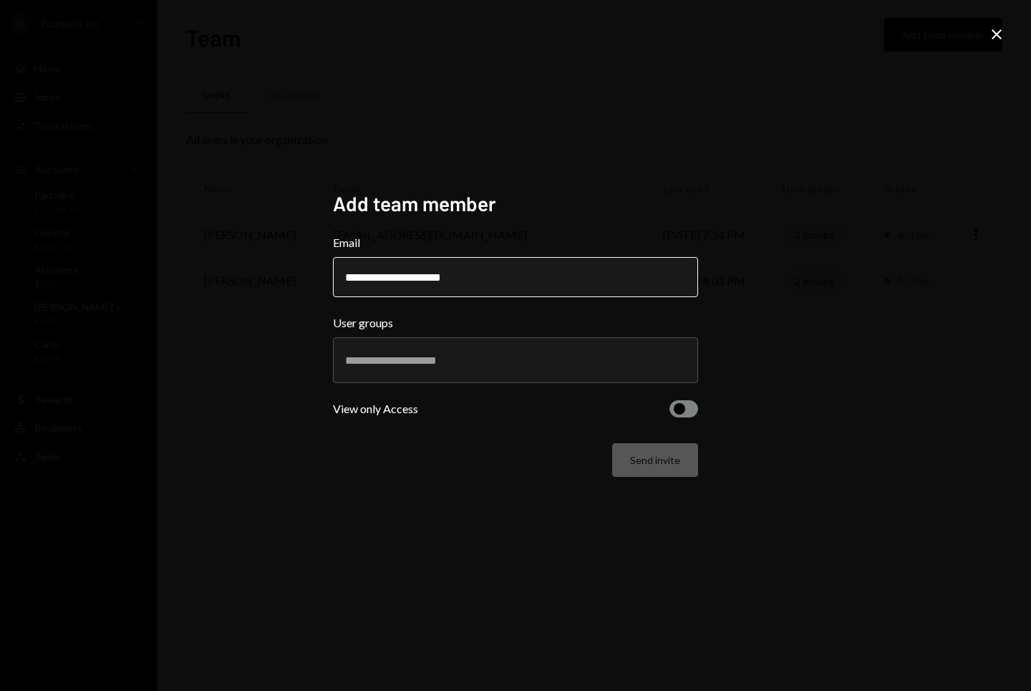
type input "**********"
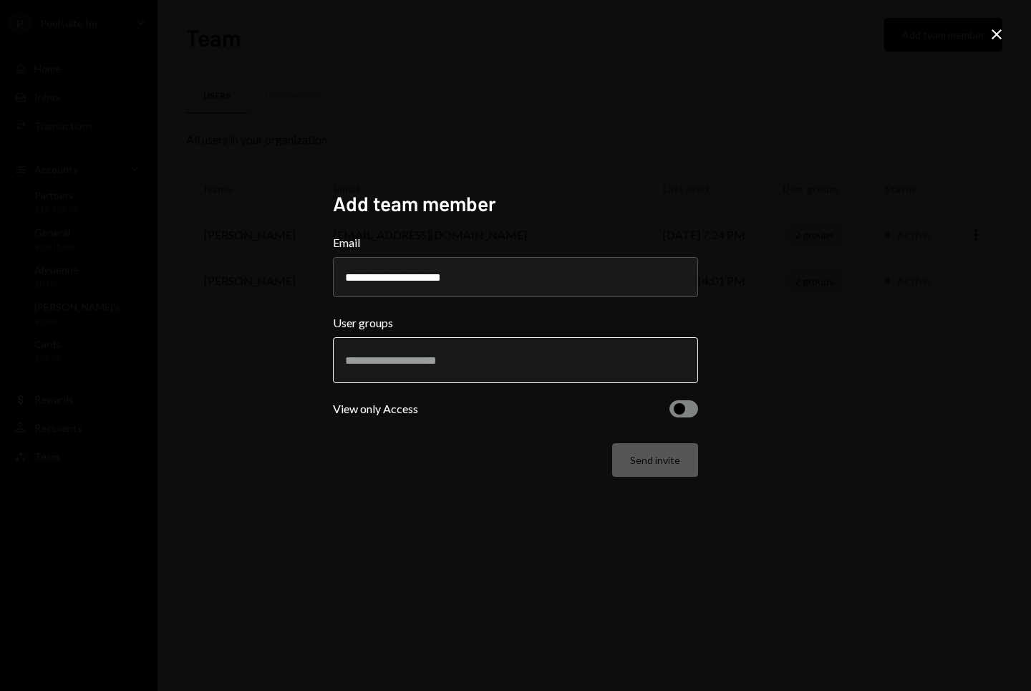
click at [452, 366] on input "text" at bounding box center [515, 360] width 341 height 13
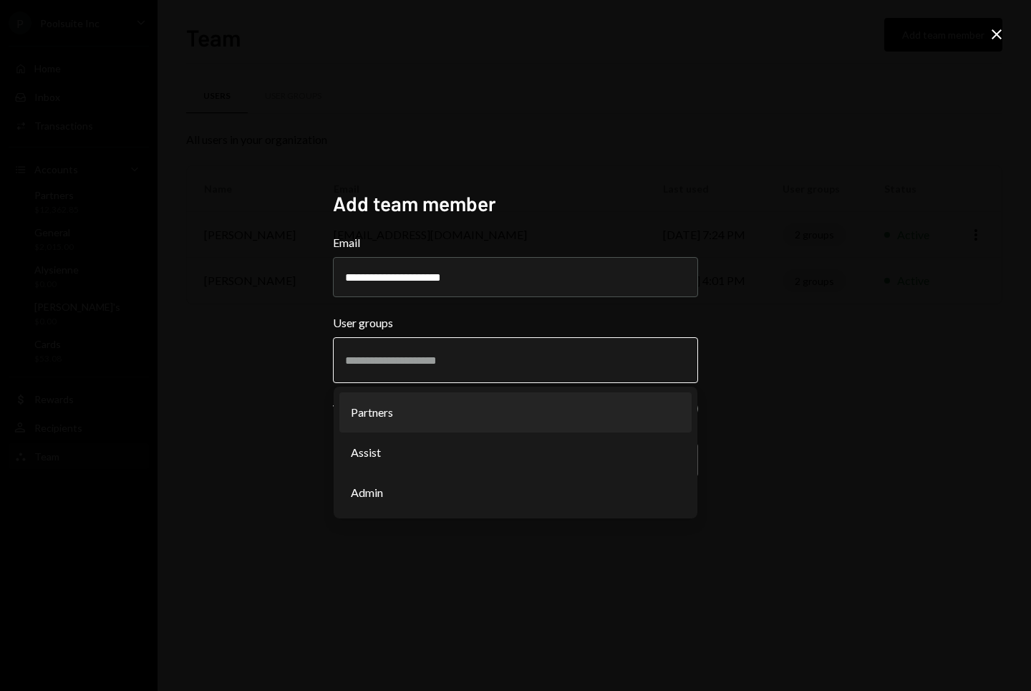
click at [398, 417] on li "Partners" at bounding box center [515, 412] width 352 height 40
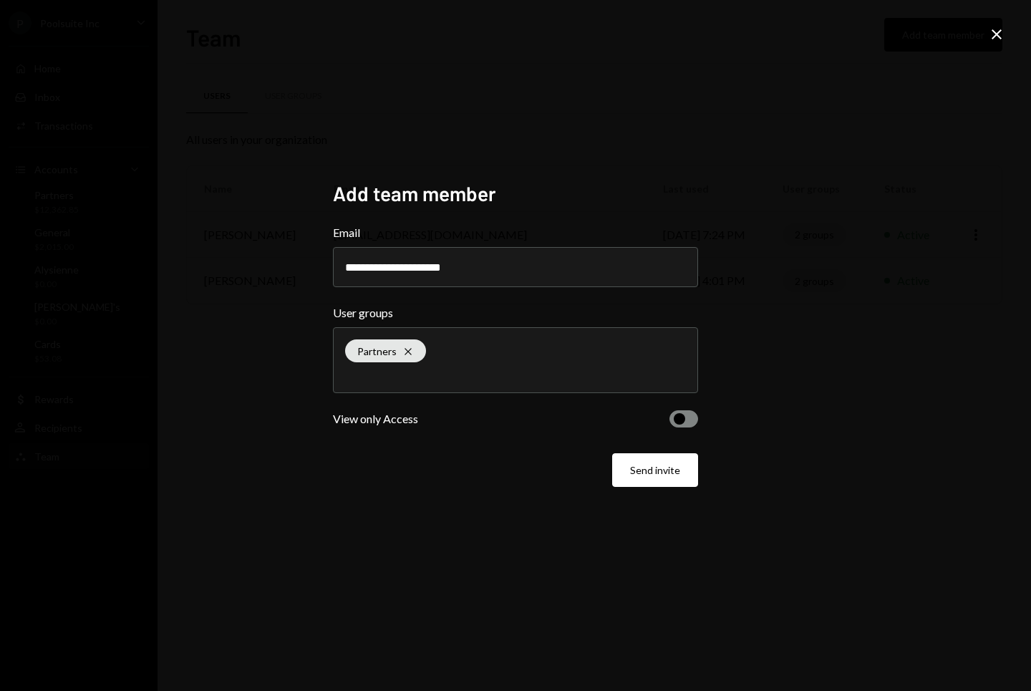
click at [846, 338] on div "**********" at bounding box center [515, 345] width 1031 height 691
click at [660, 472] on button "Send invite" at bounding box center [655, 470] width 86 height 34
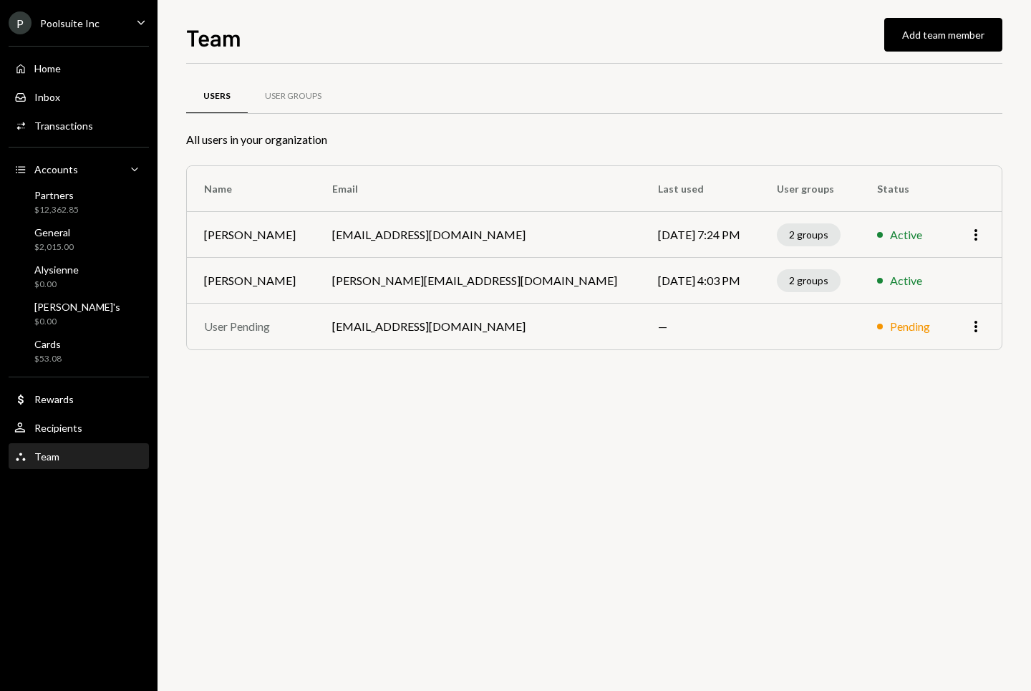
click at [503, 503] on div "Users User Groups All users in your organization Name Email Last used User grou…" at bounding box center [594, 377] width 816 height 627
click at [89, 73] on div "Home Home" at bounding box center [78, 68] width 129 height 13
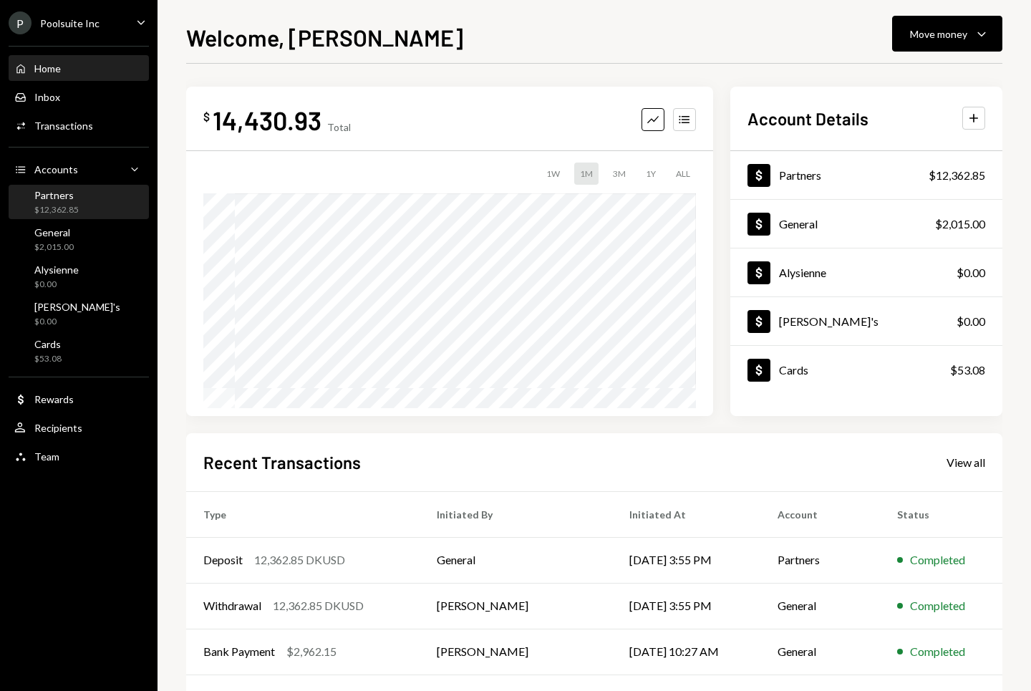
click at [74, 207] on div "$12,362.85" at bounding box center [56, 210] width 44 height 12
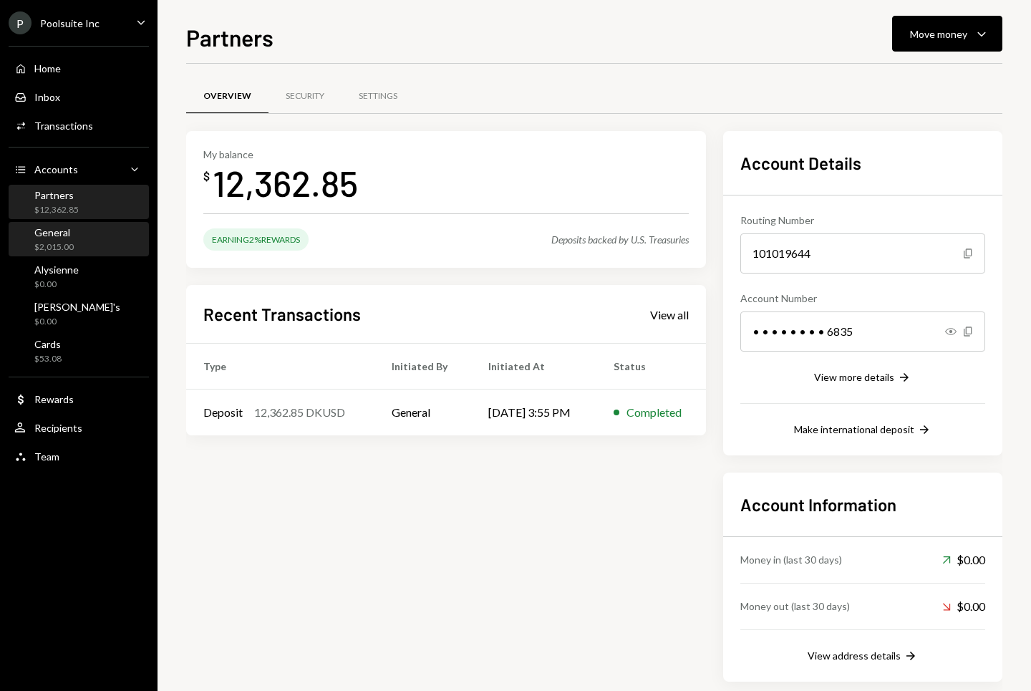
click at [74, 243] on div "General $2,015.00" at bounding box center [78, 239] width 129 height 27
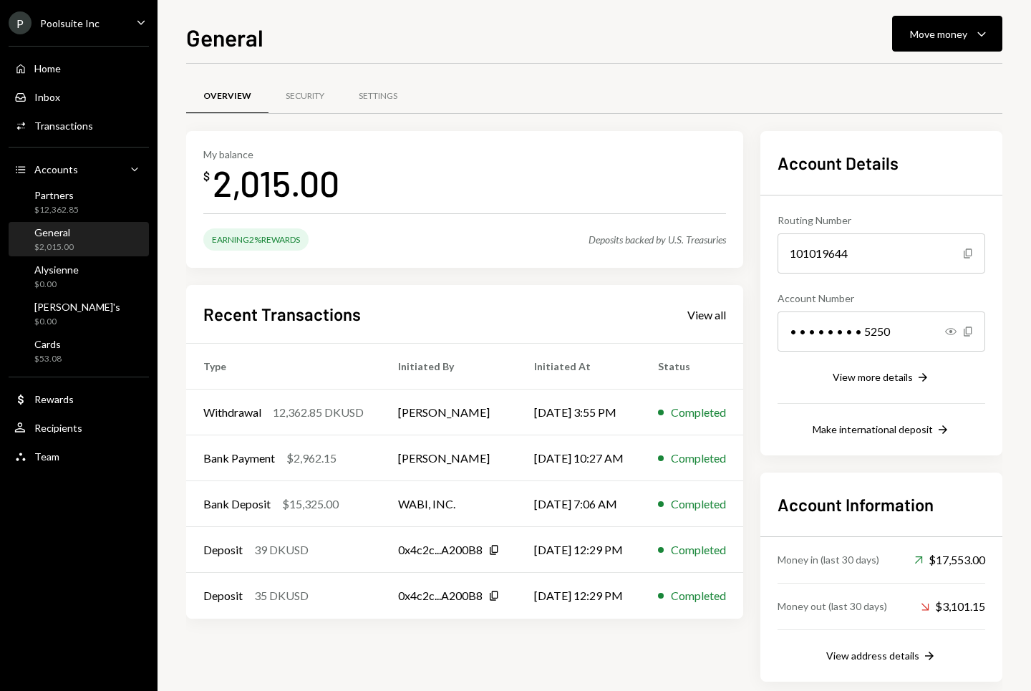
click at [259, 193] on div "2,015.00" at bounding box center [276, 182] width 127 height 45
click at [291, 198] on div "2,015.00" at bounding box center [276, 182] width 127 height 45
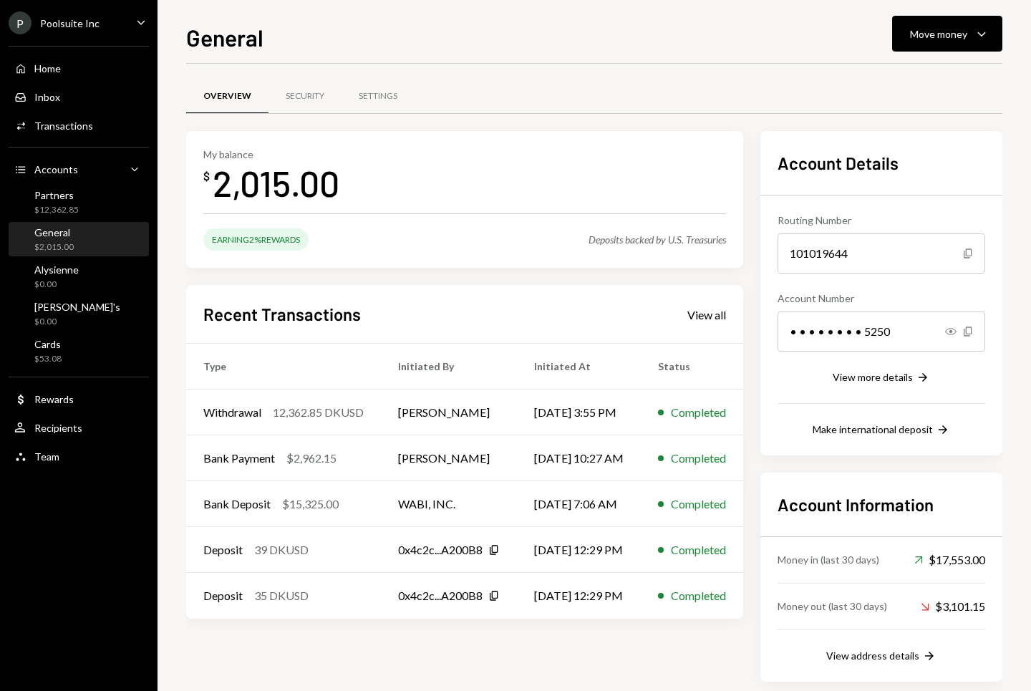
click at [370, 198] on div "My balance $ 2,015.00" at bounding box center [464, 176] width 523 height 57
click at [52, 202] on div "Partners $12,362.85" at bounding box center [56, 202] width 44 height 27
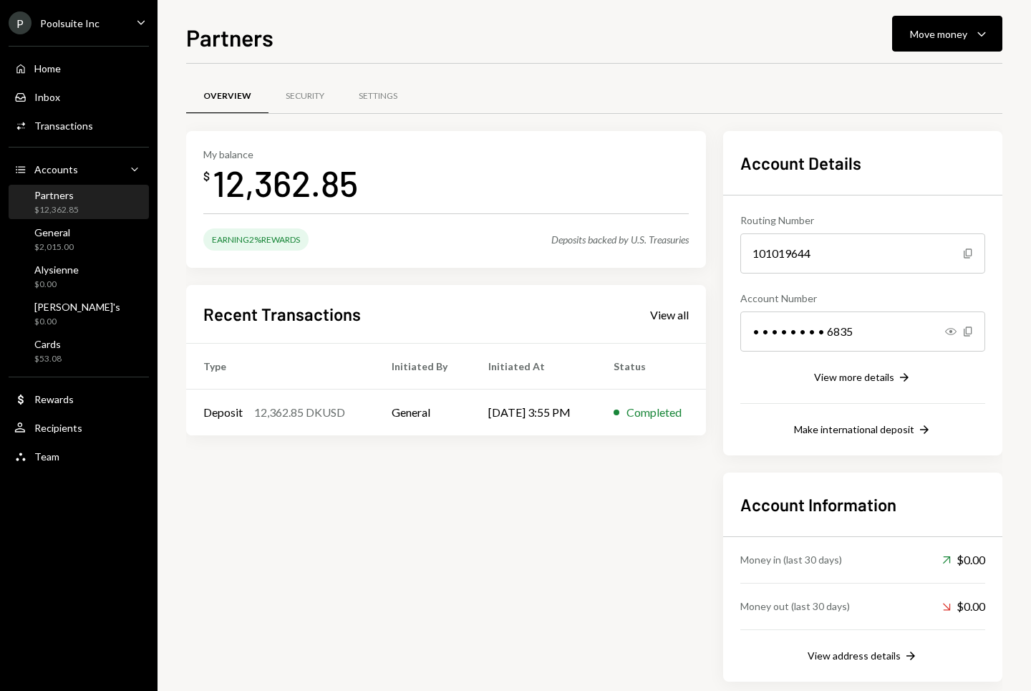
click at [511, 82] on div "Overview Security Settings" at bounding box center [594, 96] width 816 height 37
click at [68, 235] on div "General" at bounding box center [53, 232] width 39 height 12
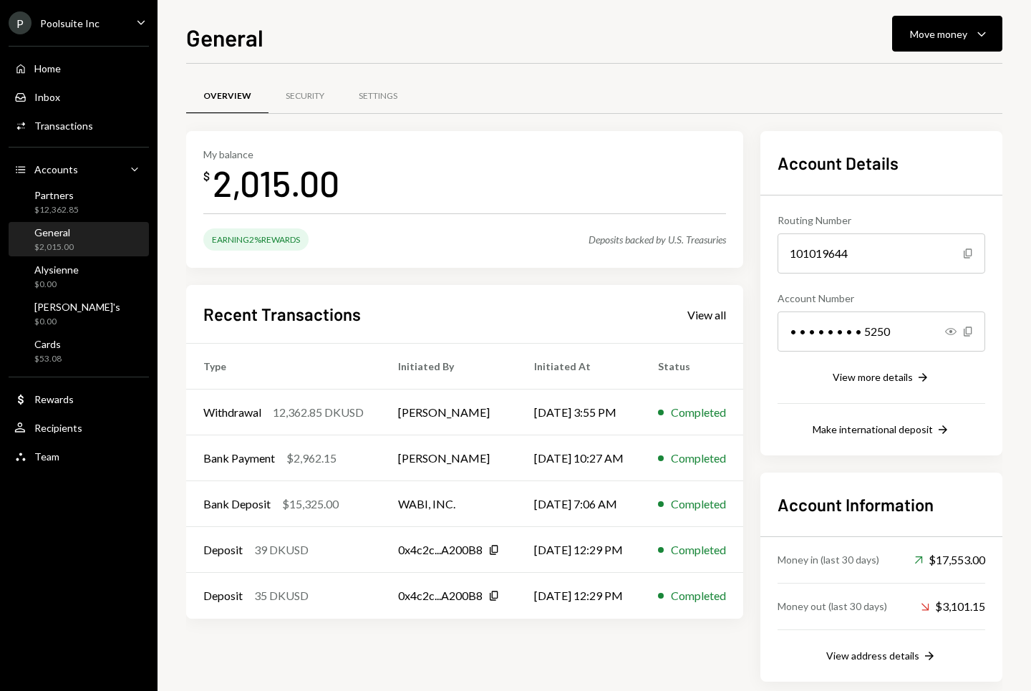
click at [508, 204] on div "My balance $ 2,015.00" at bounding box center [464, 176] width 523 height 57
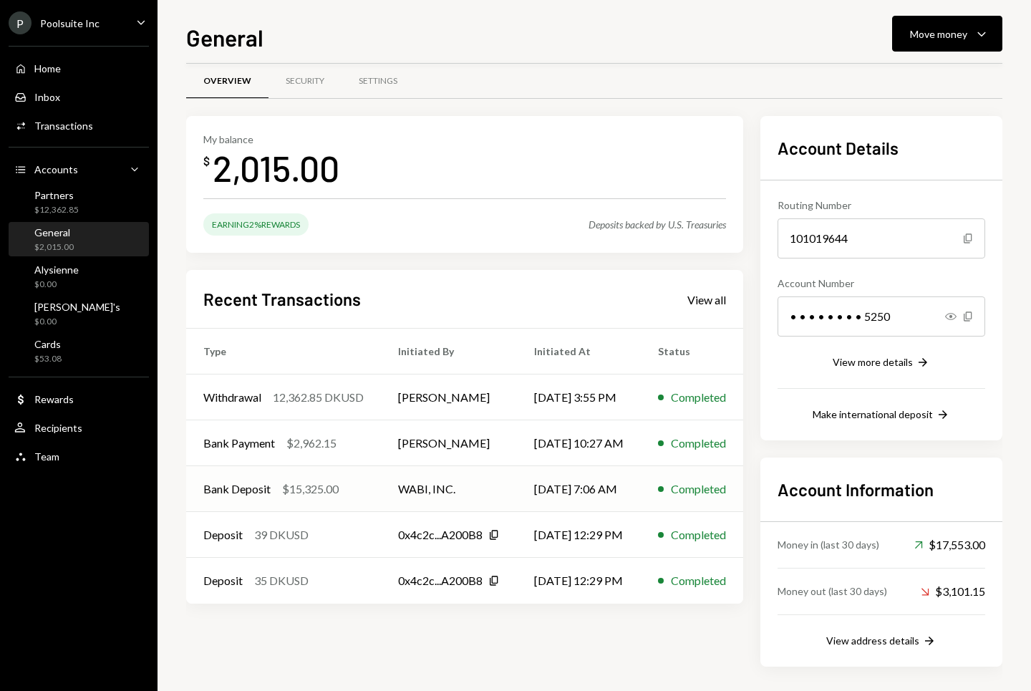
scroll to position [17, 0]
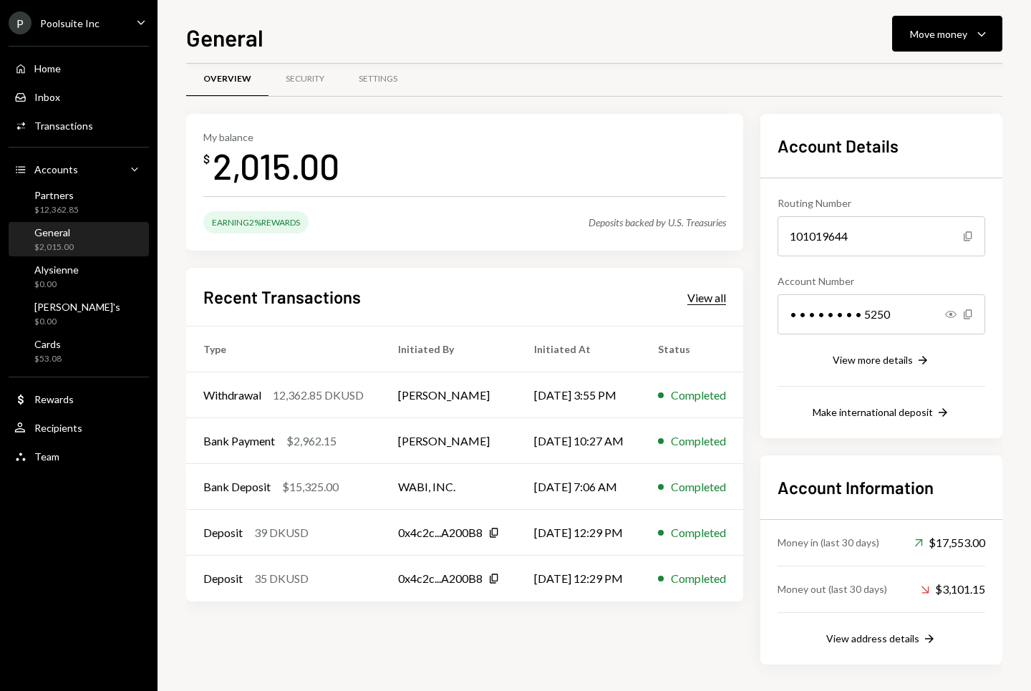
click at [726, 291] on div "View all" at bounding box center [706, 298] width 39 height 14
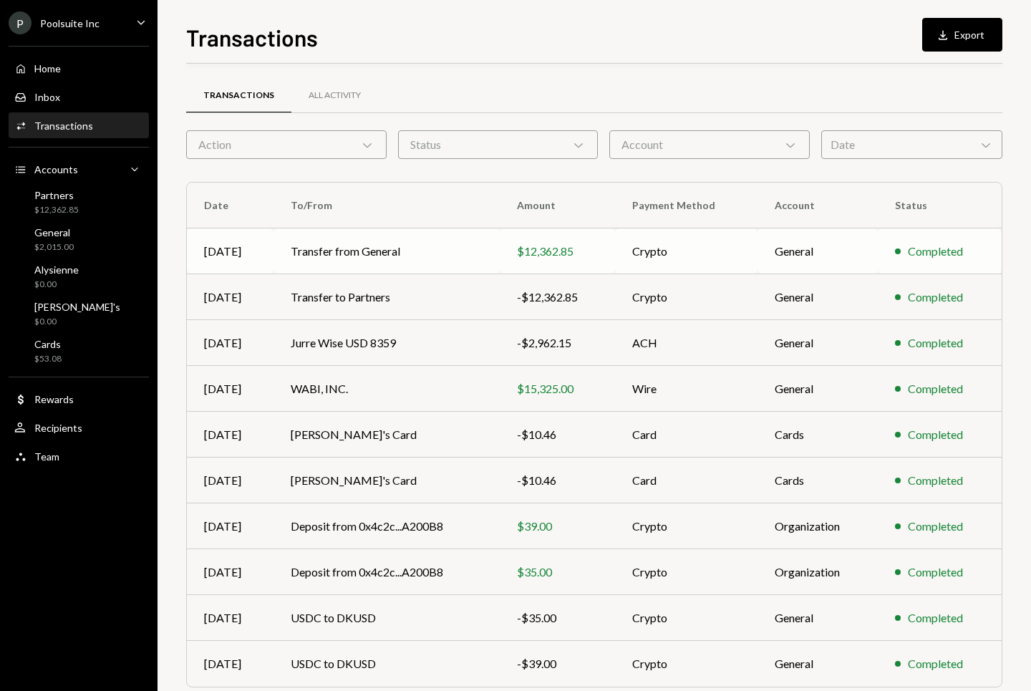
scroll to position [57, 0]
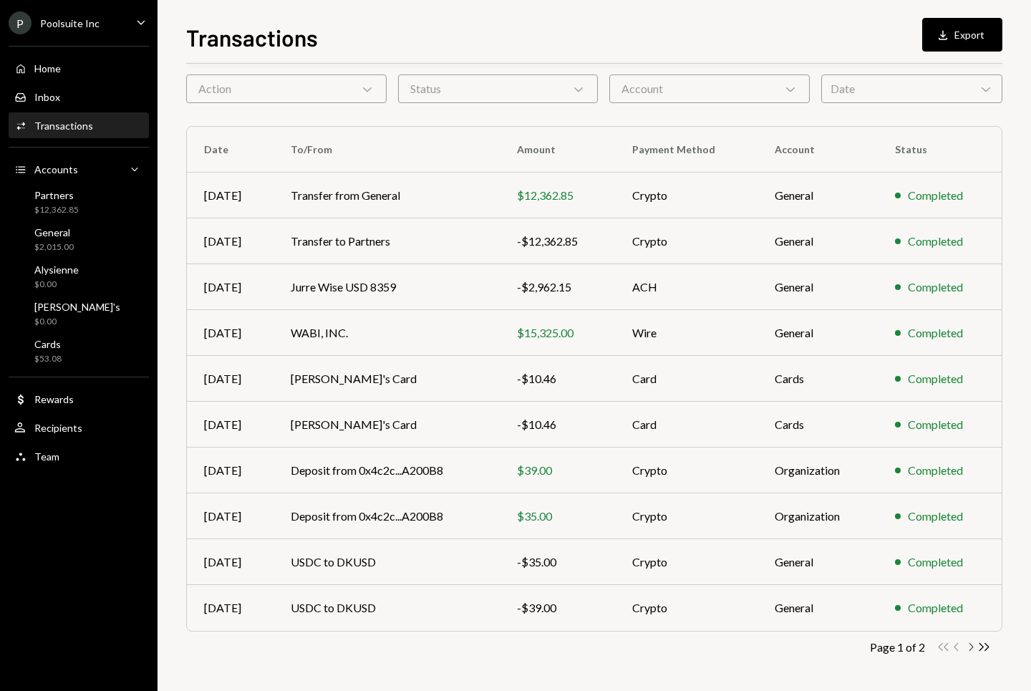
click at [973, 647] on icon "Chevron Right" at bounding box center [971, 647] width 14 height 14
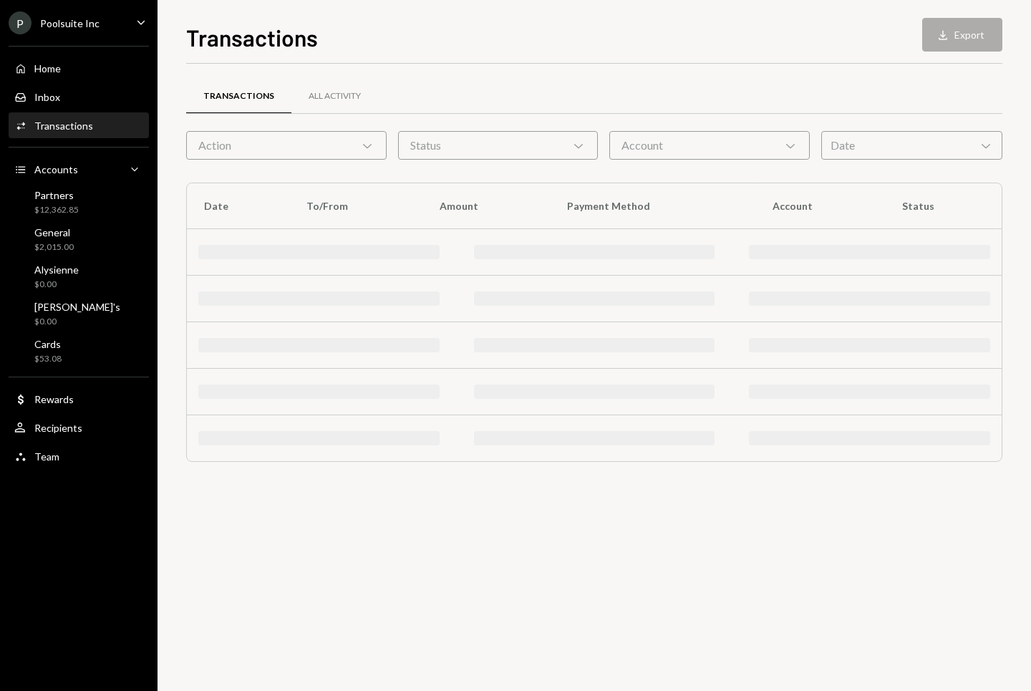
scroll to position [0, 0]
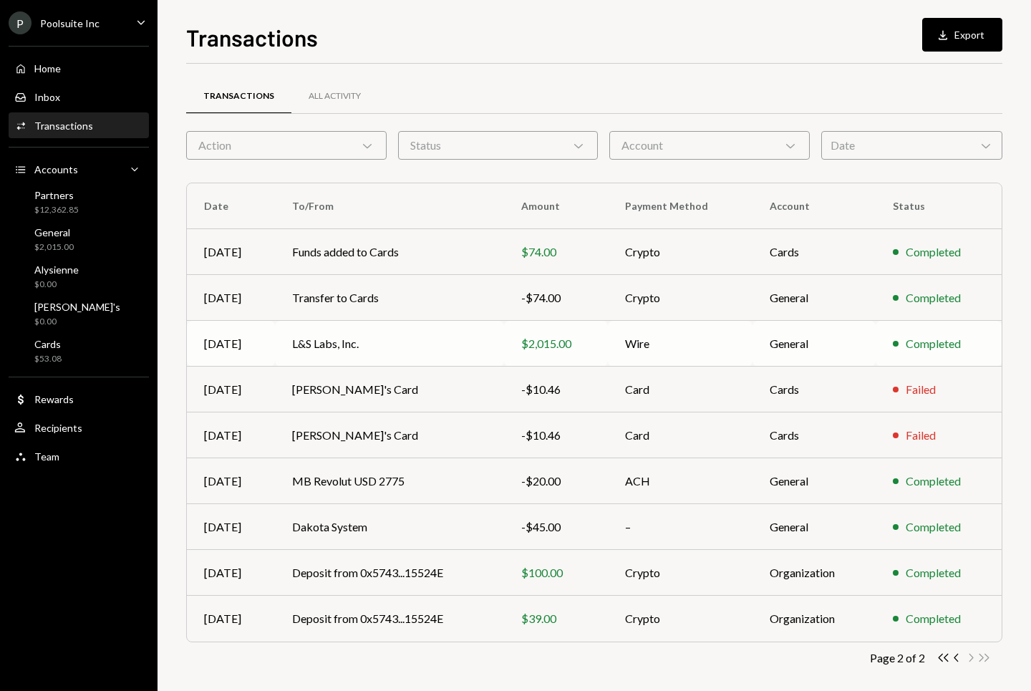
click at [397, 337] on td "L&S Labs, Inc." at bounding box center [389, 344] width 228 height 46
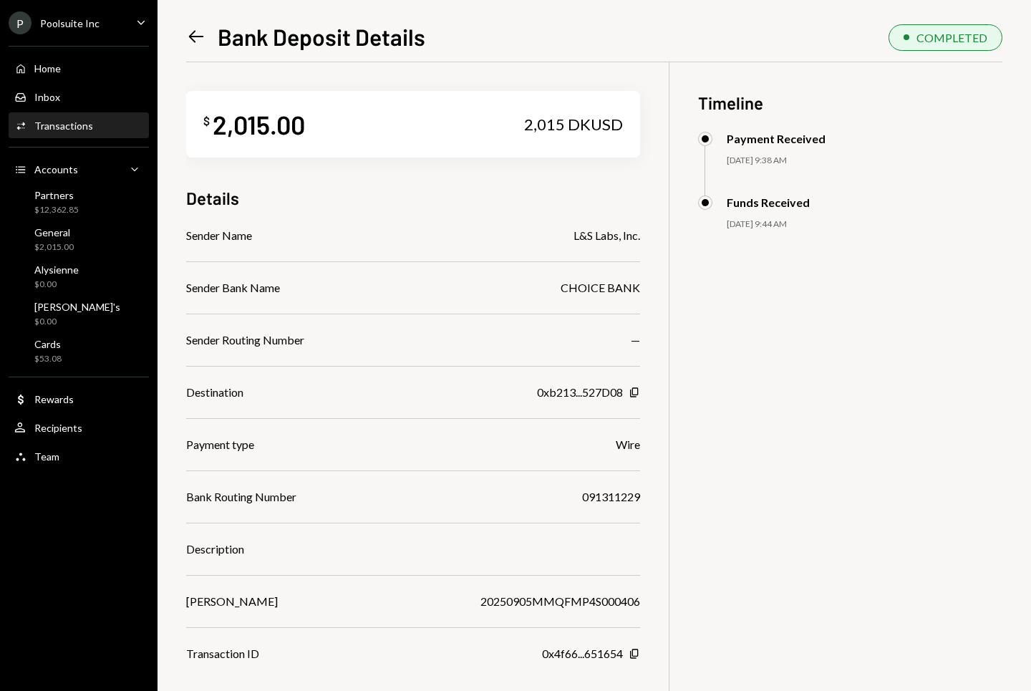
click at [191, 32] on icon "Left Arrow" at bounding box center [196, 36] width 20 height 20
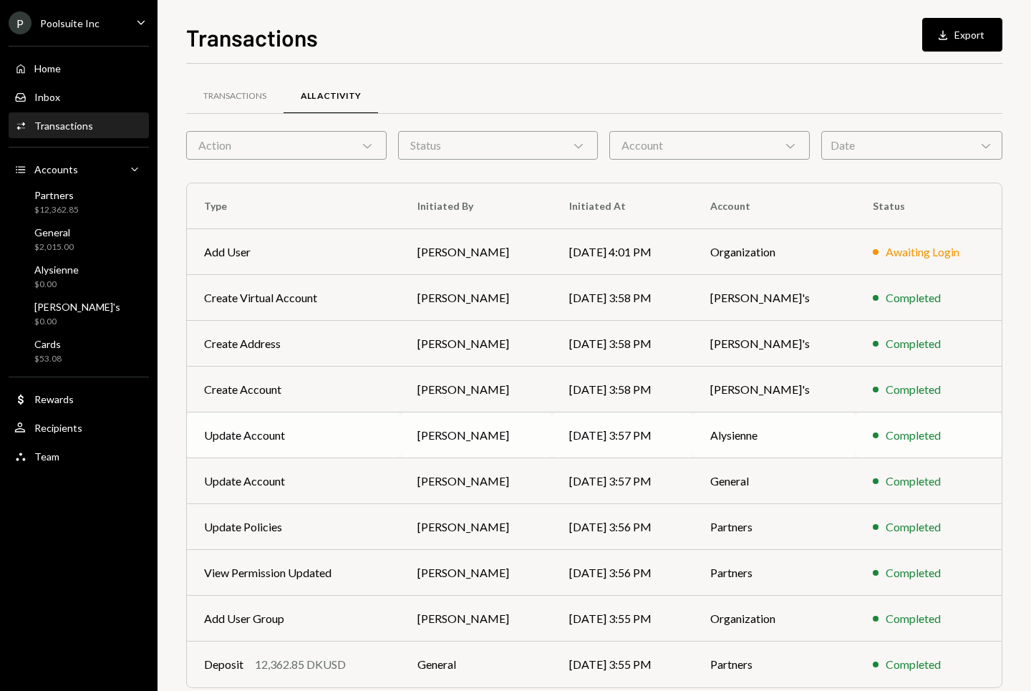
scroll to position [57, 0]
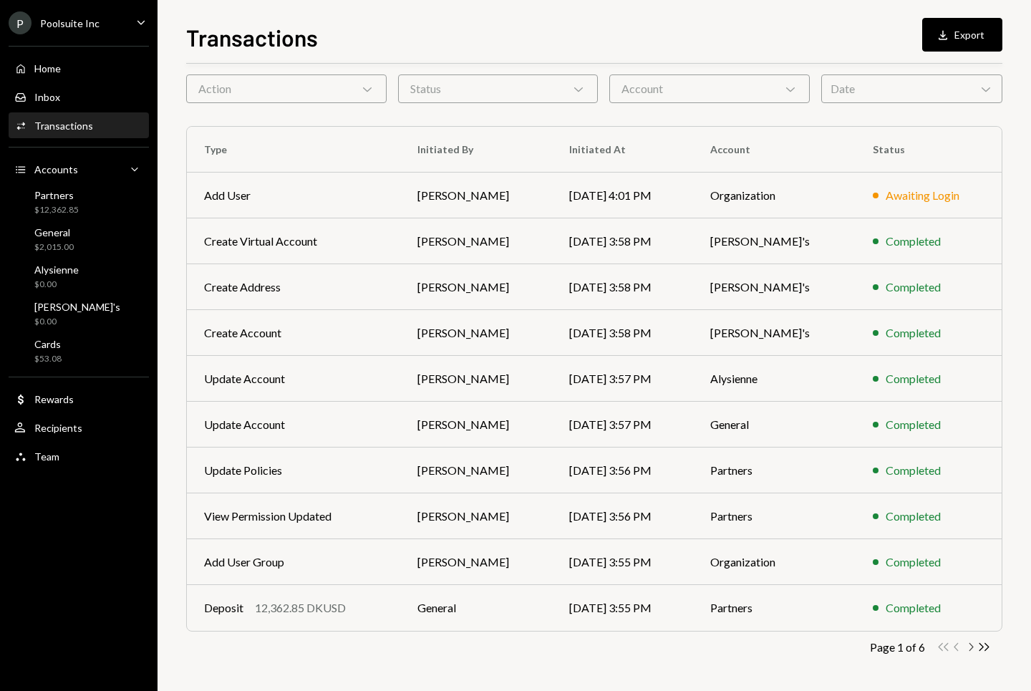
click at [971, 648] on icon "button" at bounding box center [972, 647] width 4 height 8
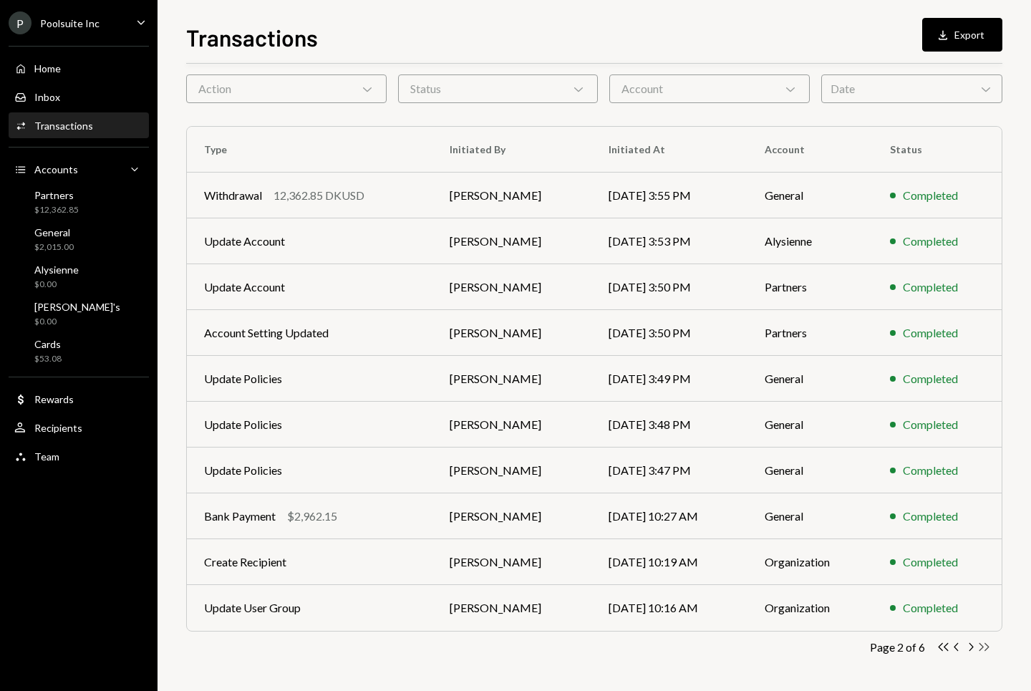
click at [986, 648] on icon "Double Arrow Right" at bounding box center [984, 647] width 14 height 14
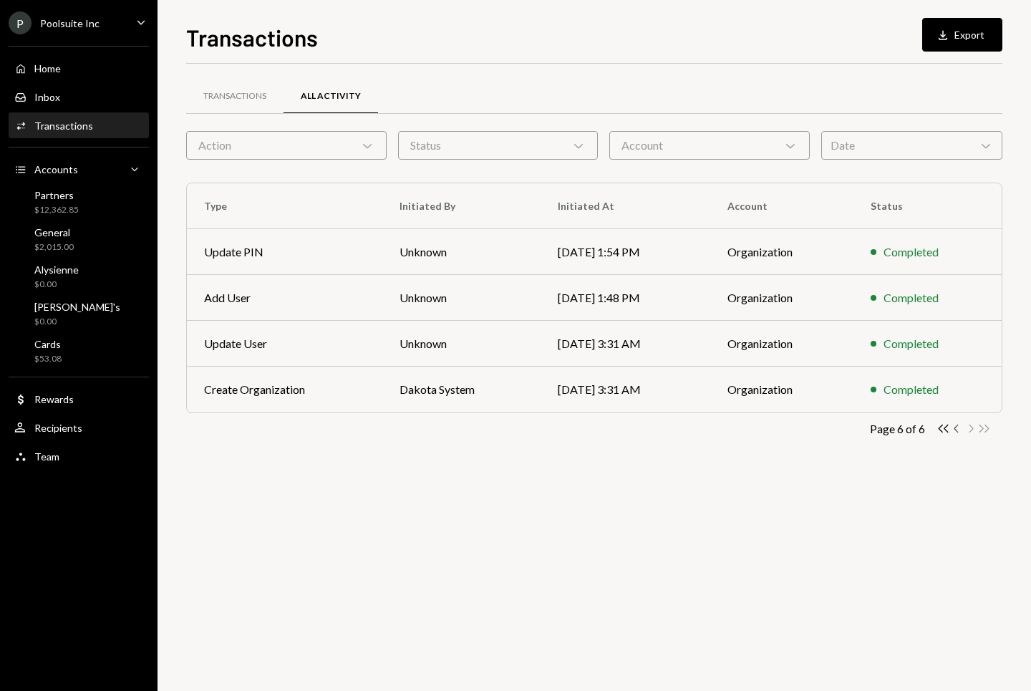
click at [957, 430] on icon "Chevron Left" at bounding box center [957, 429] width 14 height 14
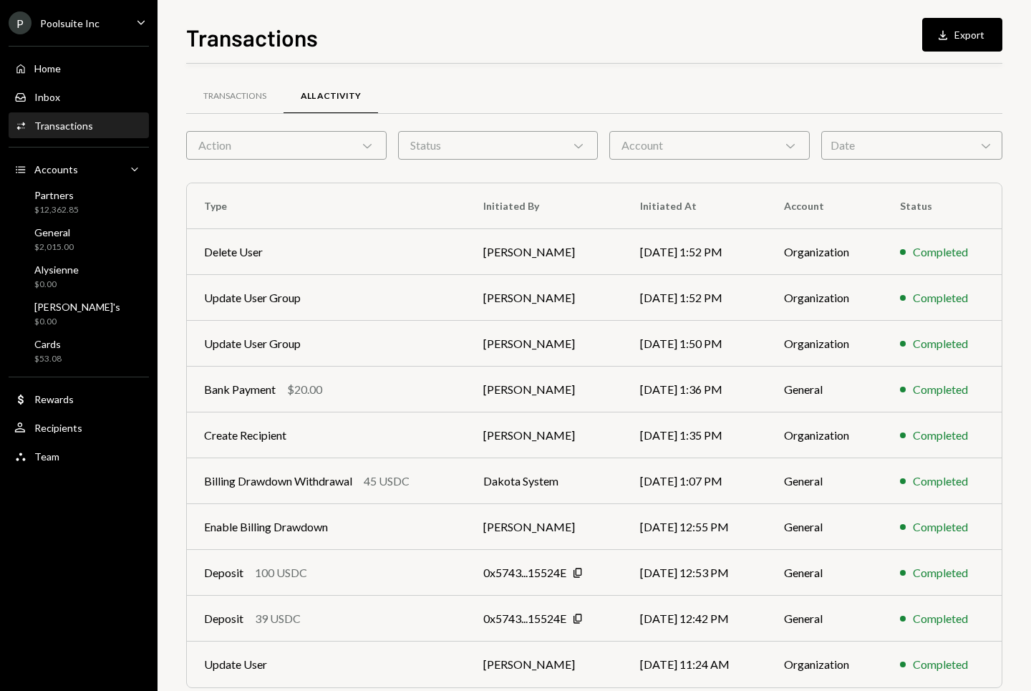
scroll to position [57, 0]
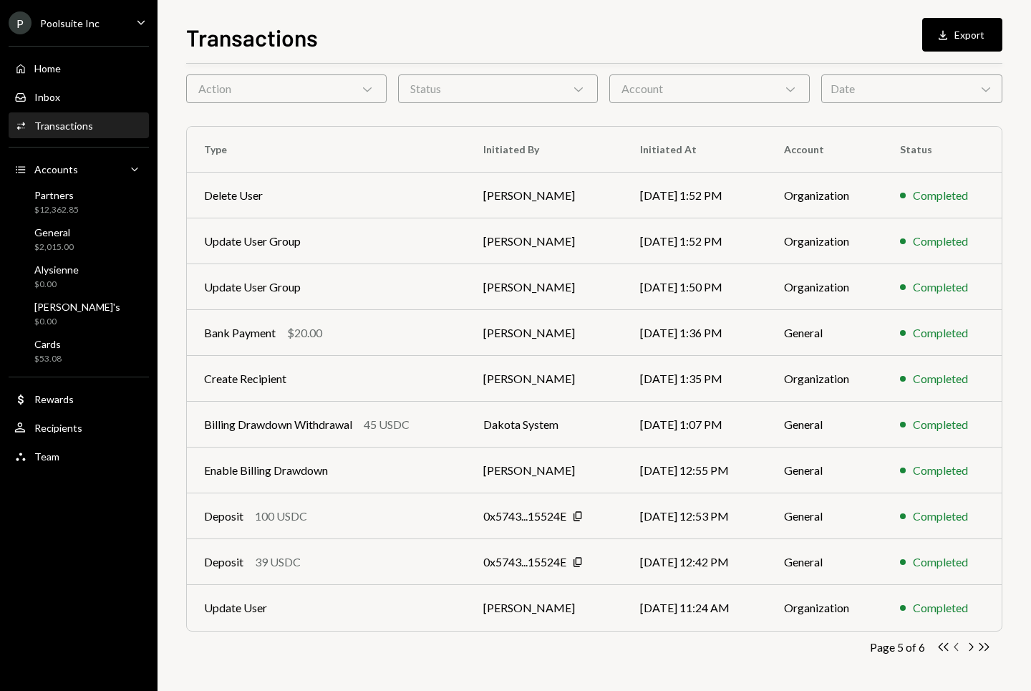
click at [959, 648] on icon "Chevron Left" at bounding box center [957, 647] width 14 height 14
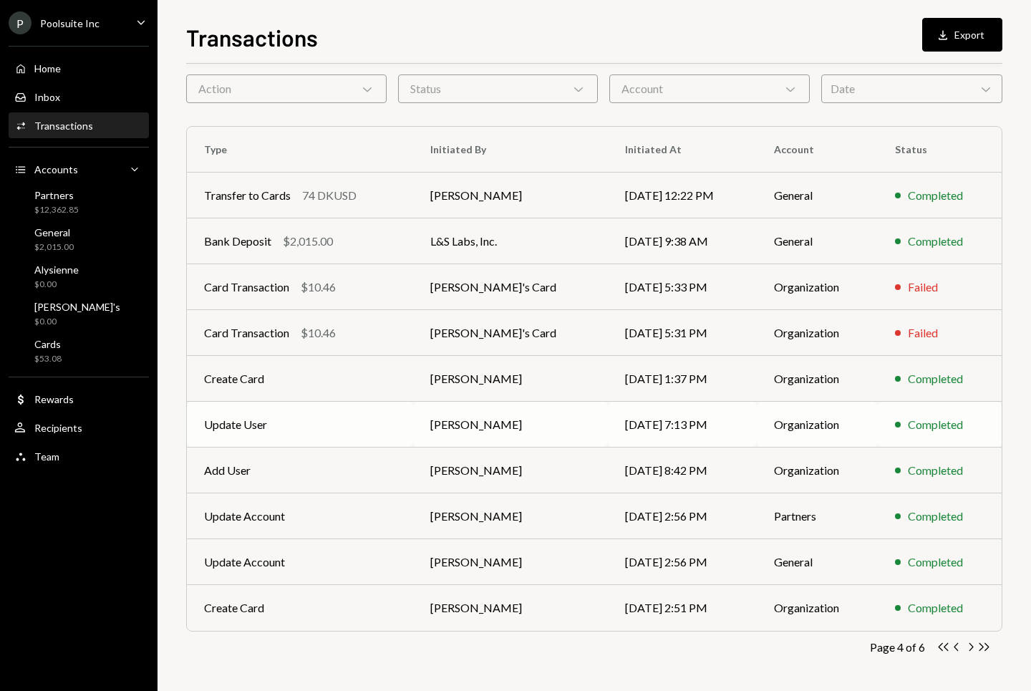
scroll to position [55, 0]
click at [959, 649] on icon "Chevron Left" at bounding box center [957, 649] width 14 height 14
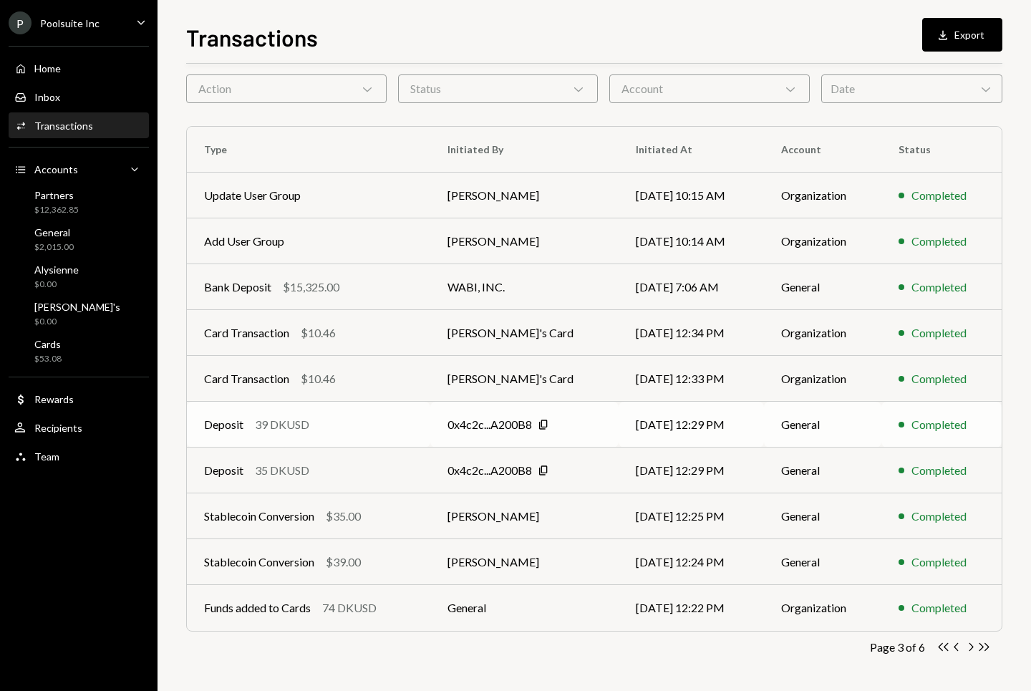
scroll to position [54, 0]
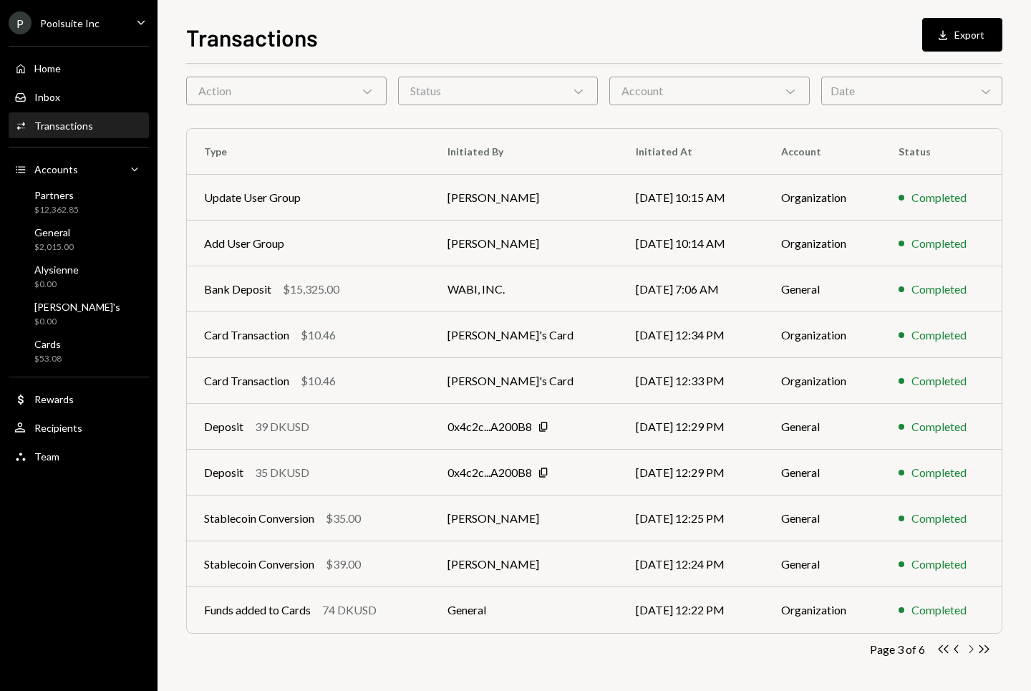
click at [975, 644] on icon "Chevron Right" at bounding box center [971, 649] width 14 height 14
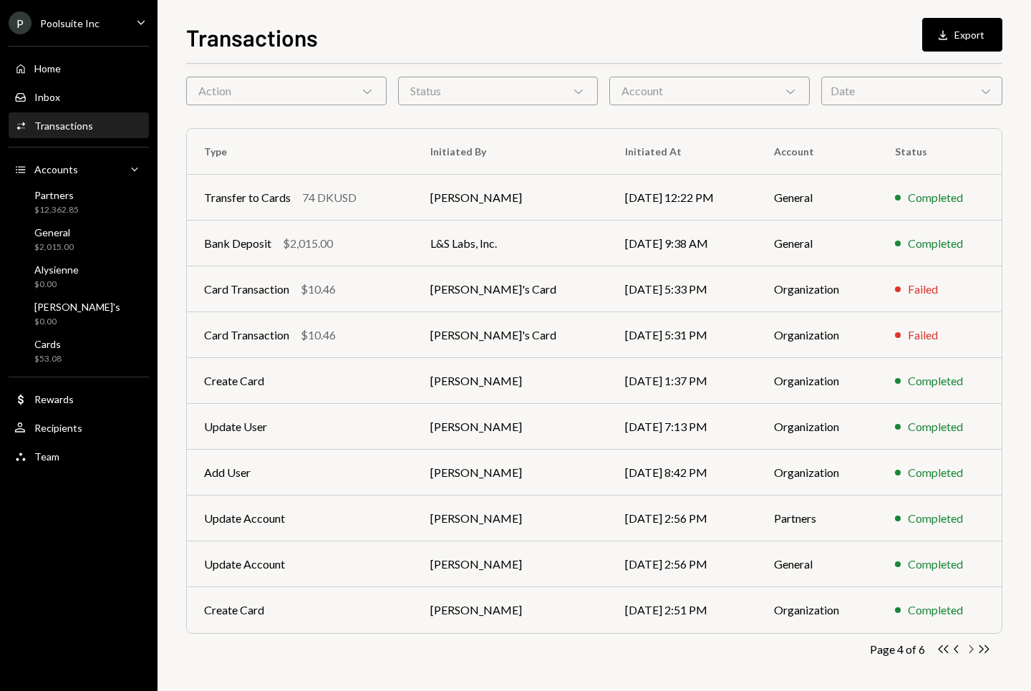
click at [974, 647] on icon "Chevron Right" at bounding box center [971, 649] width 14 height 14
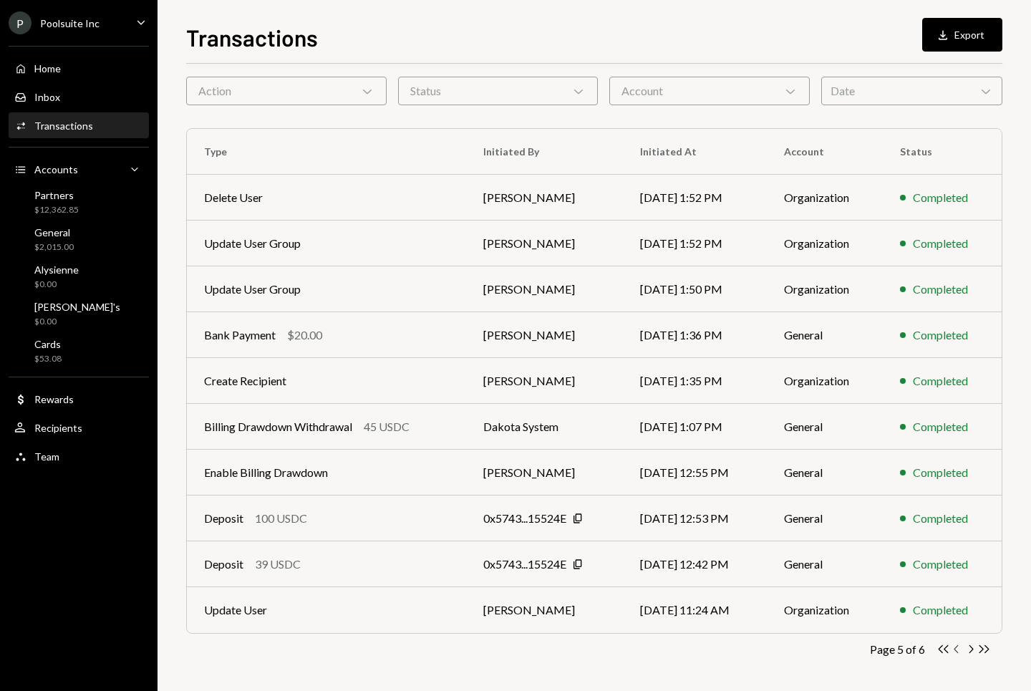
click at [957, 649] on icon "Chevron Left" at bounding box center [957, 649] width 14 height 14
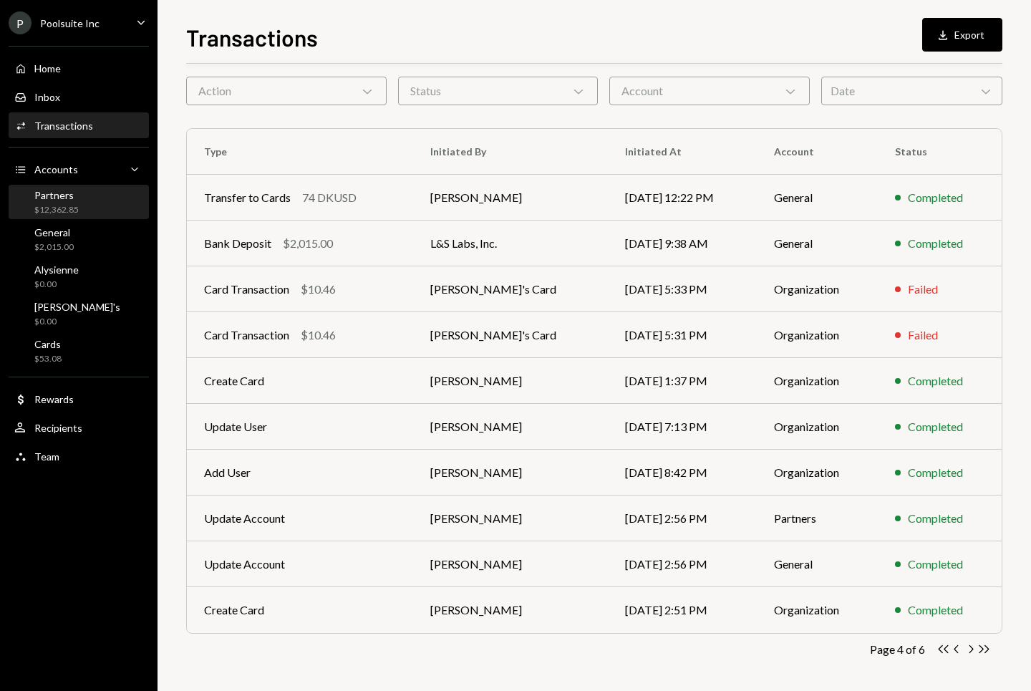
click at [78, 193] on div "Partners $12,362.85" at bounding box center [78, 202] width 129 height 27
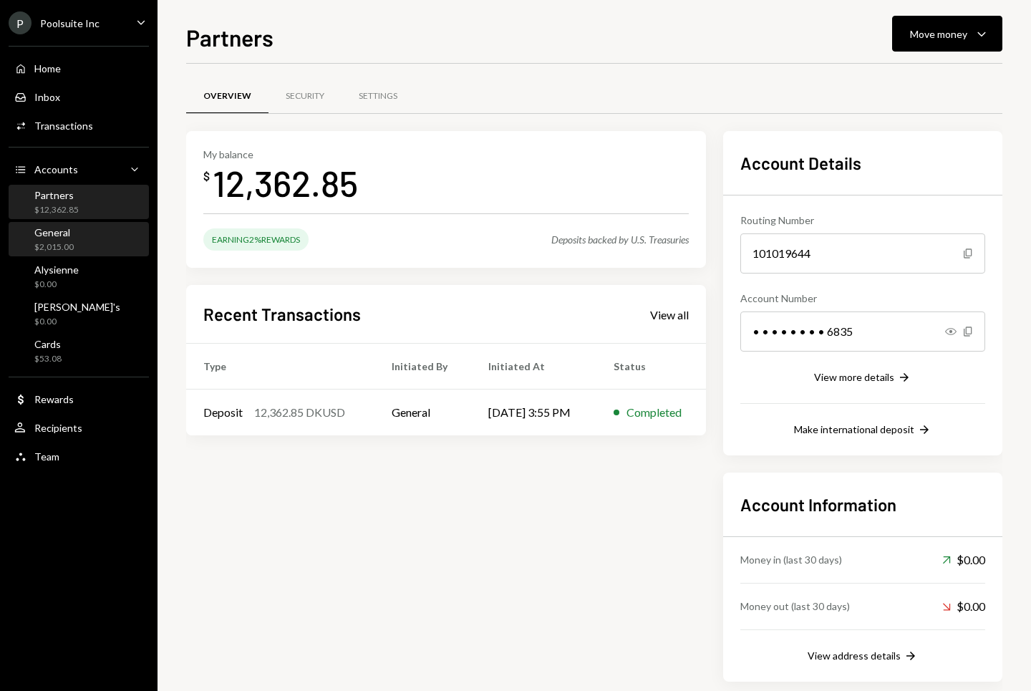
click at [74, 235] on div "General $2,015.00" at bounding box center [78, 239] width 129 height 27
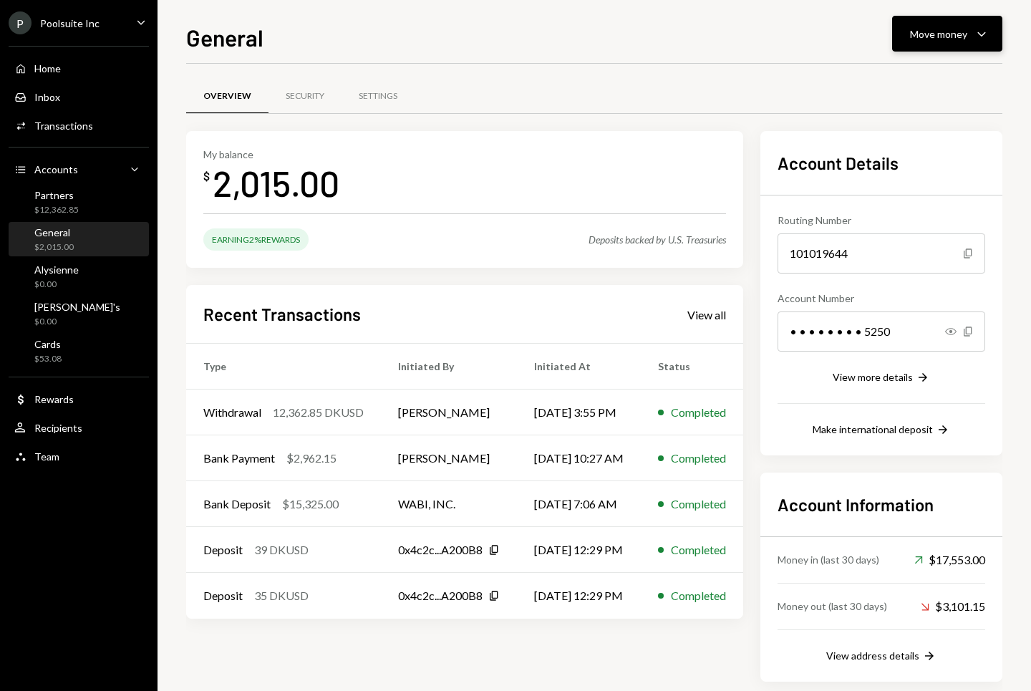
click at [944, 17] on button "Move money Caret Down" at bounding box center [947, 34] width 110 height 36
click at [901, 103] on div "Transfer" at bounding box center [936, 109] width 105 height 15
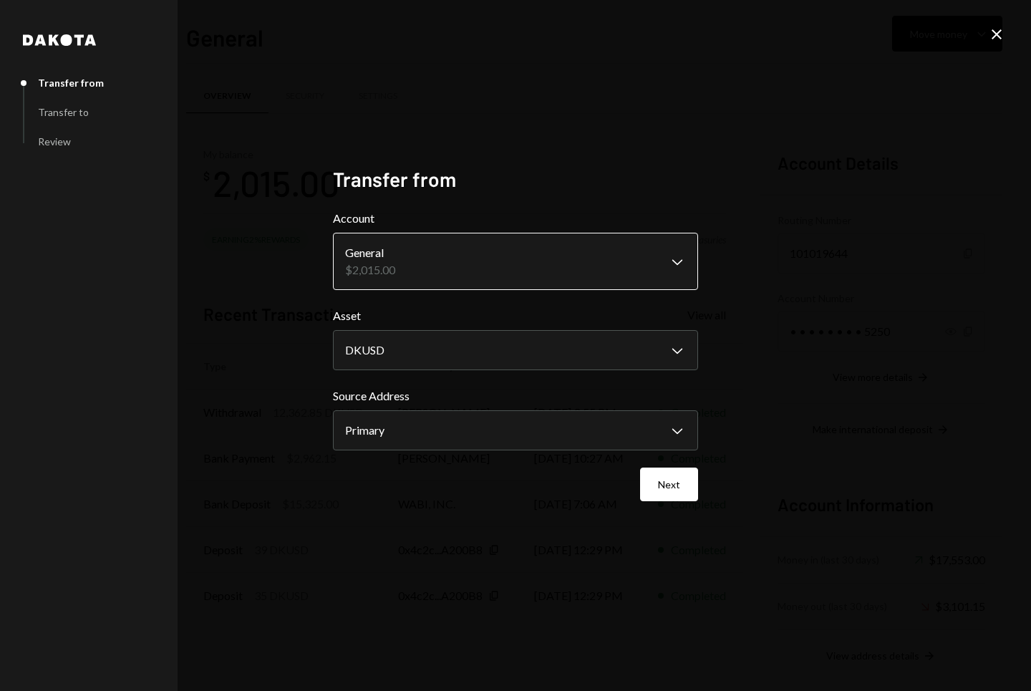
click at [430, 272] on body "P Poolsuite Inc Caret Down Home Home Inbox Inbox Activities Transactions Accoun…" at bounding box center [515, 345] width 1031 height 691
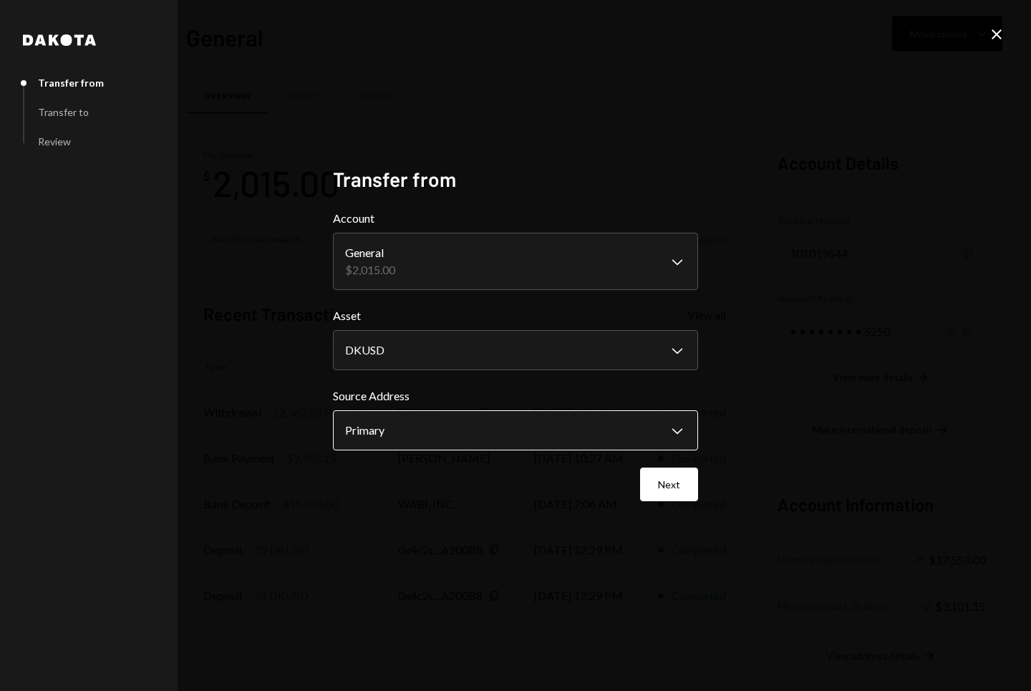
click at [377, 439] on body "P Poolsuite Inc Caret Down Home Home Inbox Inbox Activities Transactions Accoun…" at bounding box center [515, 345] width 1031 height 691
click at [664, 483] on button "Next" at bounding box center [669, 485] width 58 height 34
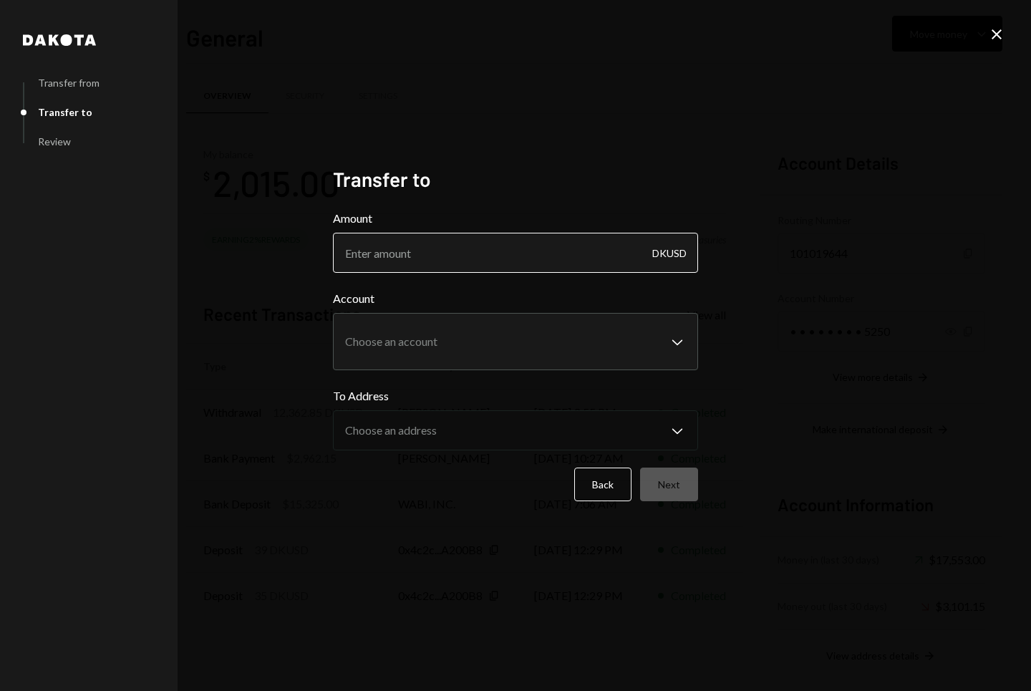
click at [408, 259] on input "Amount" at bounding box center [515, 253] width 365 height 40
type input "2015"
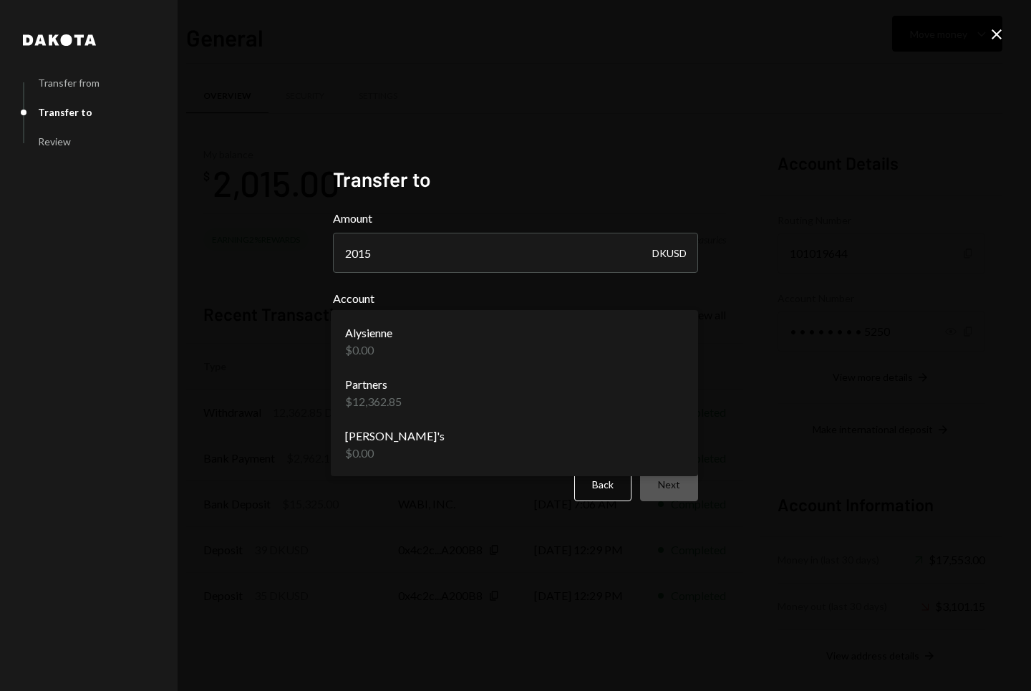
click at [435, 356] on body "P Poolsuite Inc Caret Down Home Home Inbox Inbox Activities Transactions Accoun…" at bounding box center [515, 345] width 1031 height 691
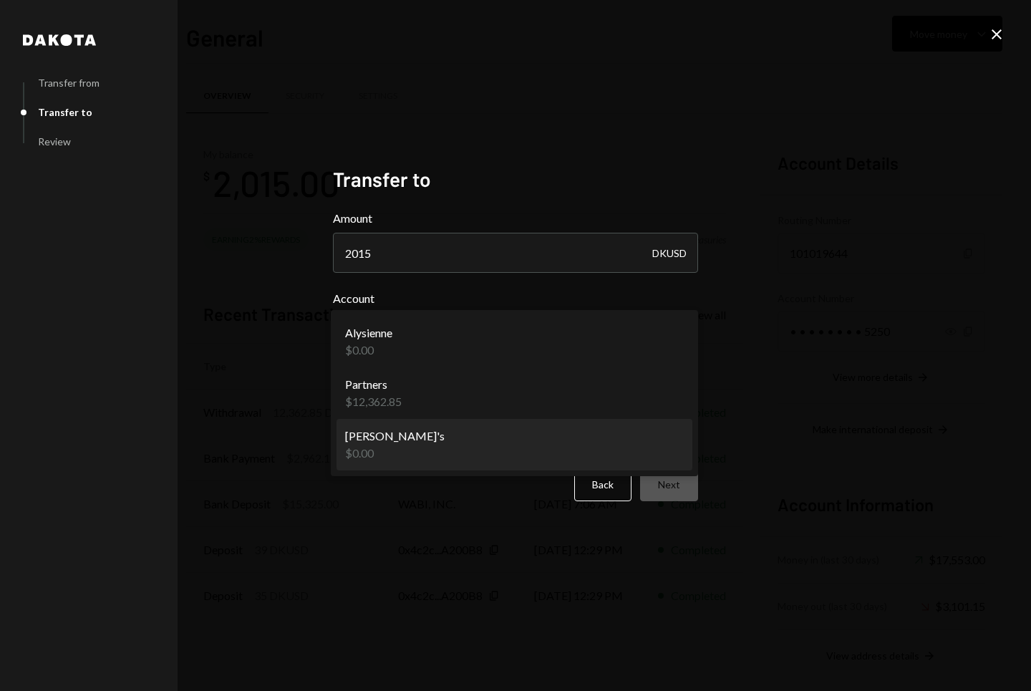
select select "**********"
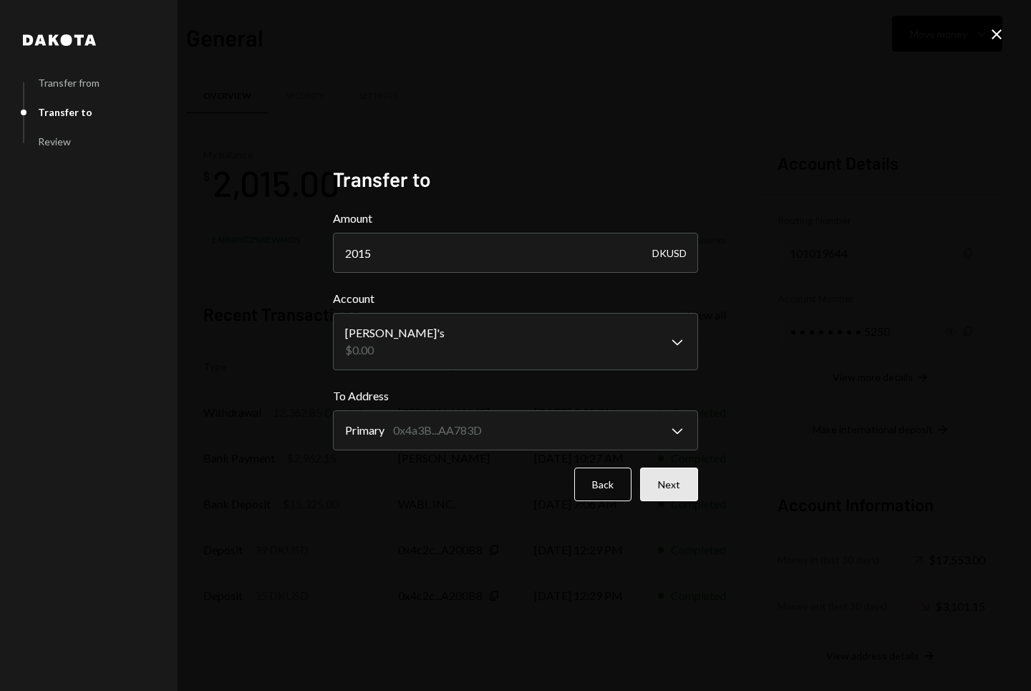
click at [661, 483] on button "Next" at bounding box center [669, 485] width 58 height 34
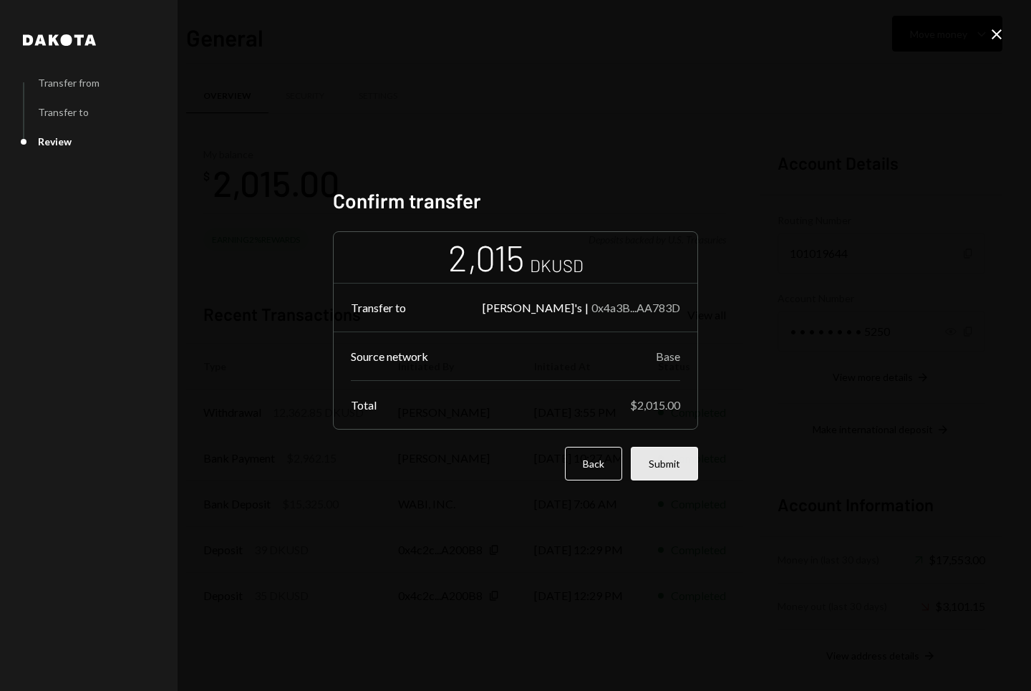
click at [668, 463] on button "Submit" at bounding box center [664, 464] width 67 height 34
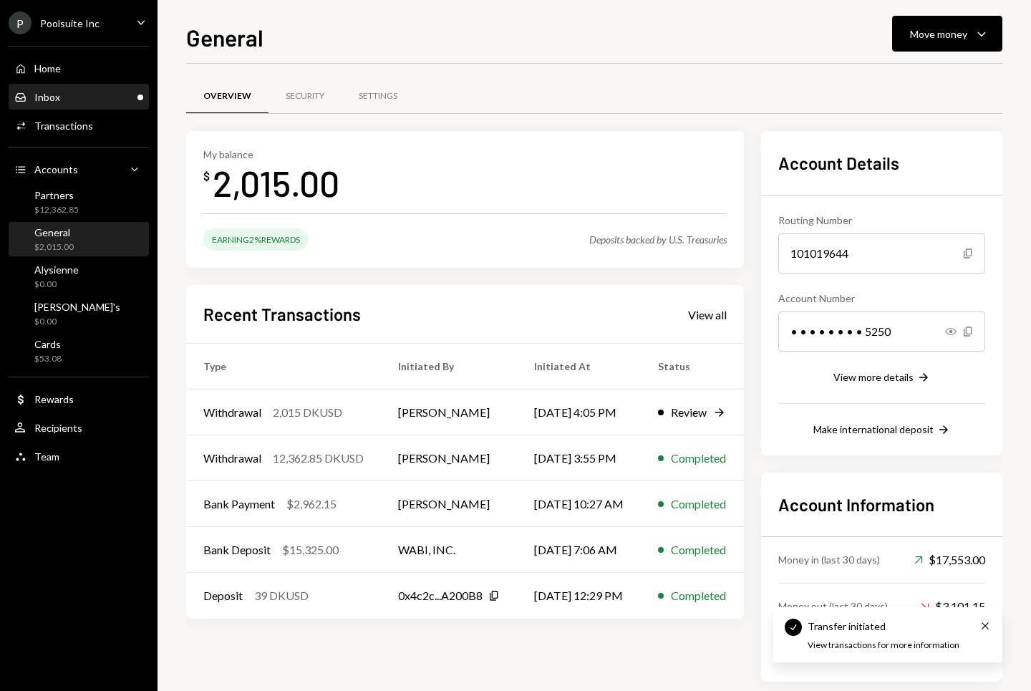
click at [38, 86] on div "Inbox Inbox" at bounding box center [78, 97] width 129 height 24
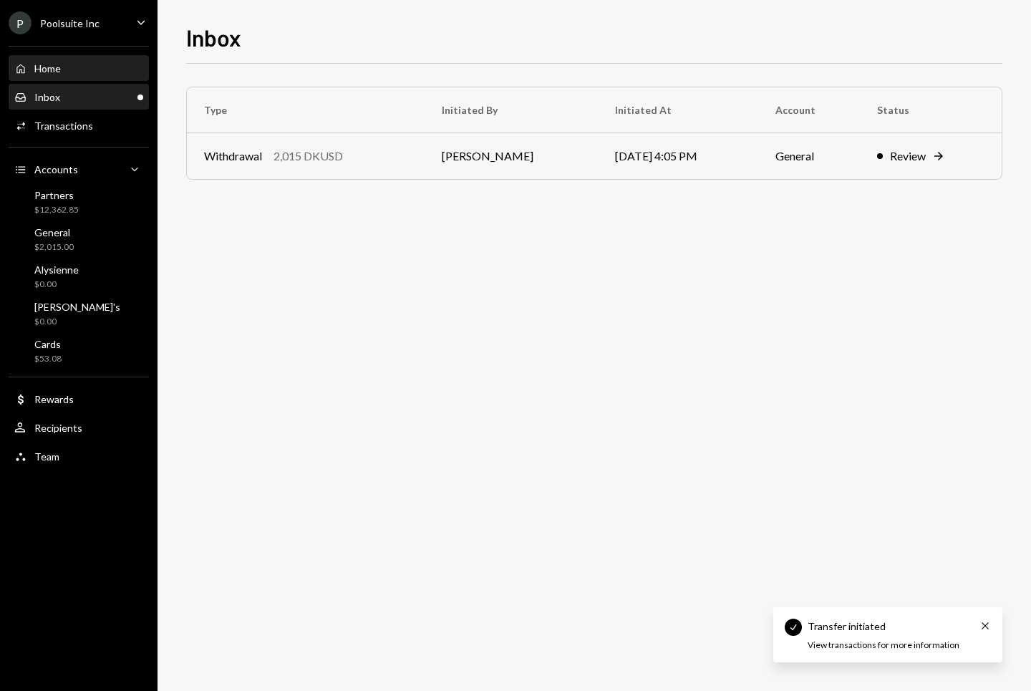
click at [42, 57] on div "Home Home" at bounding box center [78, 69] width 129 height 24
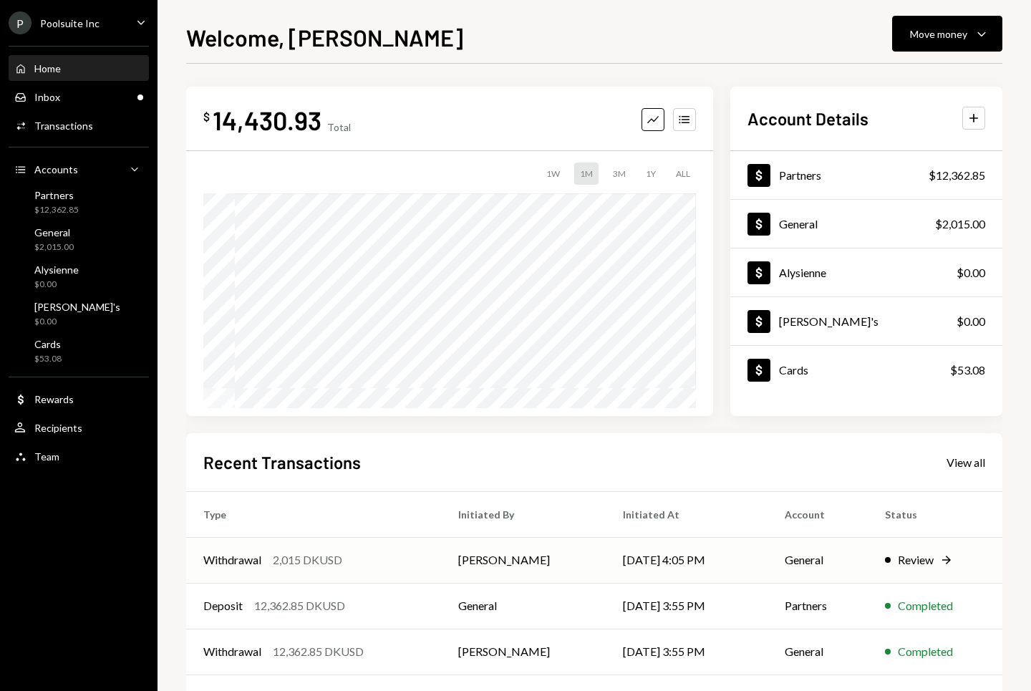
click at [916, 566] on div "Review" at bounding box center [916, 559] width 36 height 17
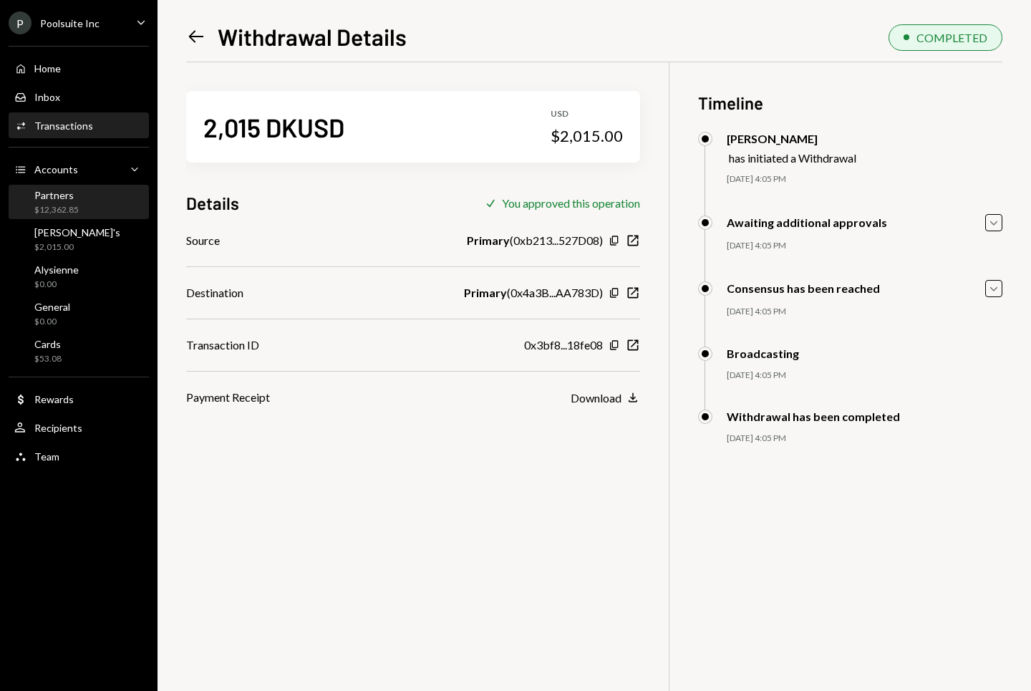
click at [102, 199] on div "Partners $12,362.85" at bounding box center [78, 202] width 129 height 27
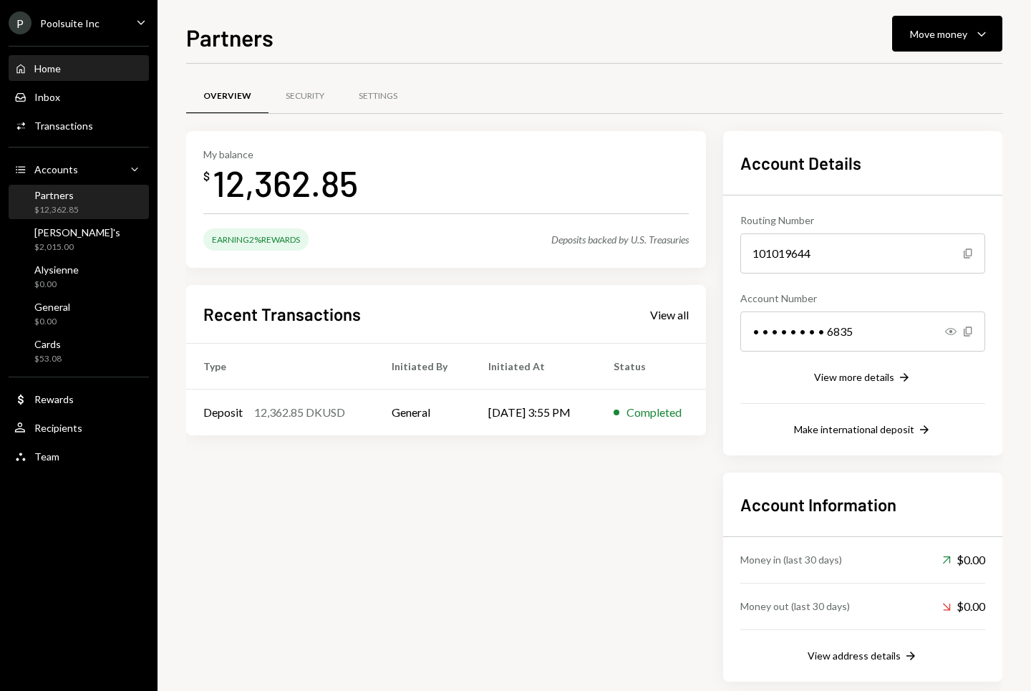
click at [79, 62] on div "Home Home" at bounding box center [78, 68] width 129 height 13
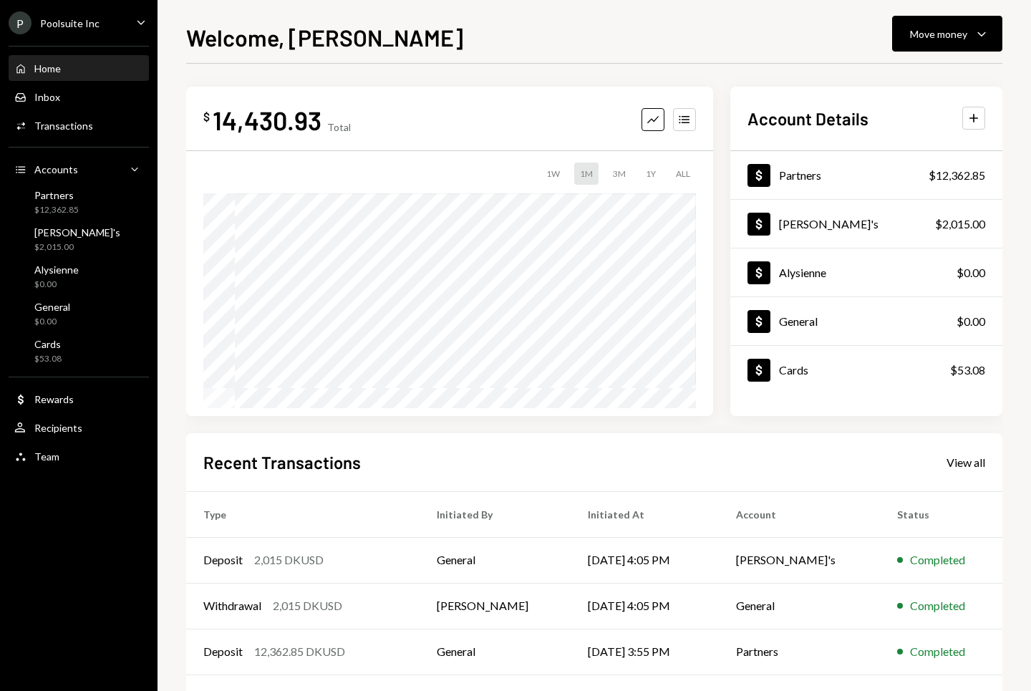
click at [54, 64] on div "Home" at bounding box center [47, 68] width 26 height 12
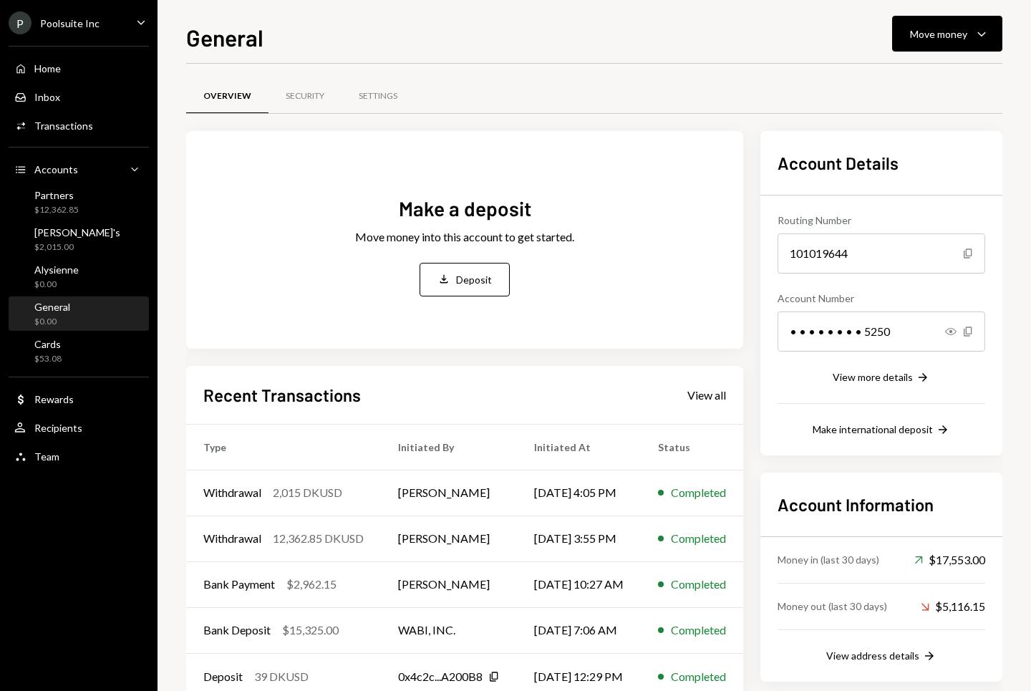
click at [52, 316] on div "$0.00" at bounding box center [52, 322] width 36 height 12
click at [985, 38] on icon "Caret Down" at bounding box center [981, 33] width 17 height 17
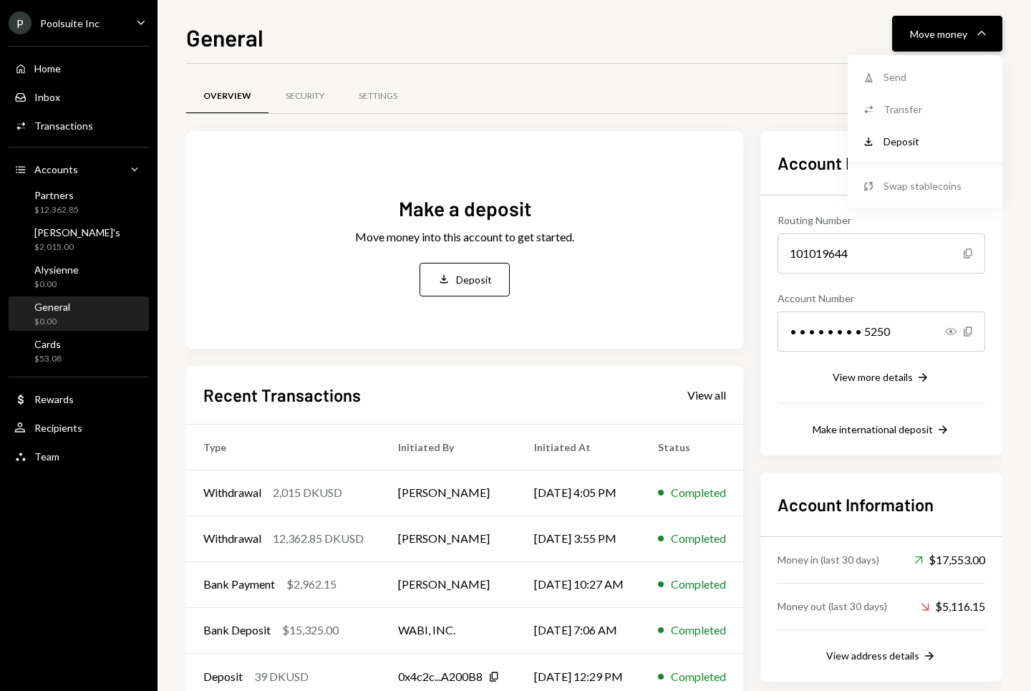
click at [984, 35] on icon "Caret Down" at bounding box center [981, 33] width 17 height 17
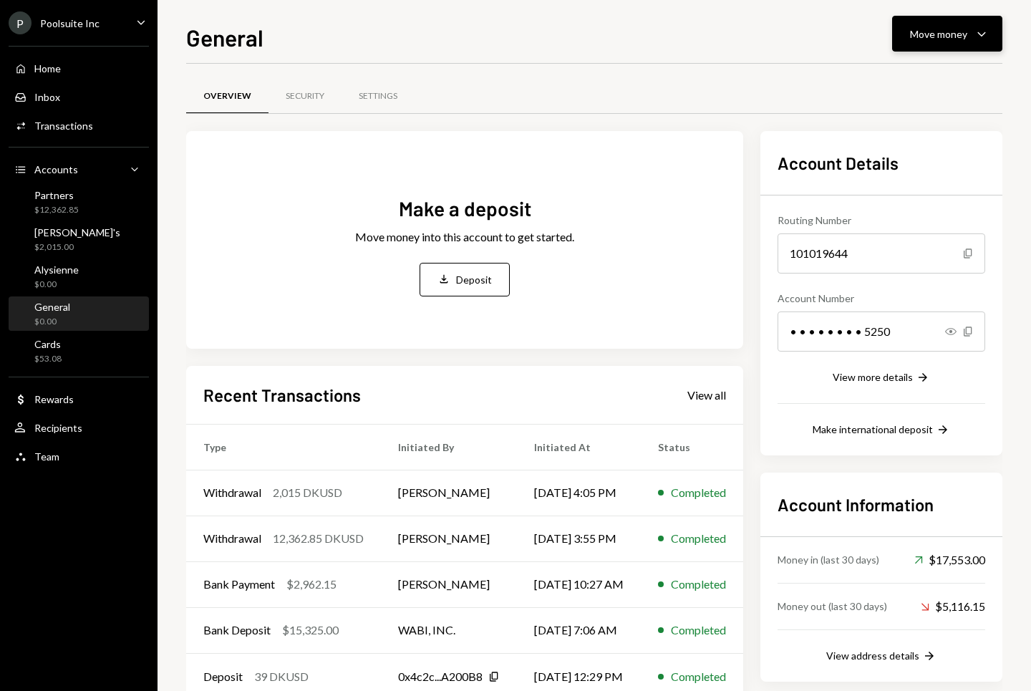
click at [982, 35] on icon "button" at bounding box center [981, 34] width 8 height 4
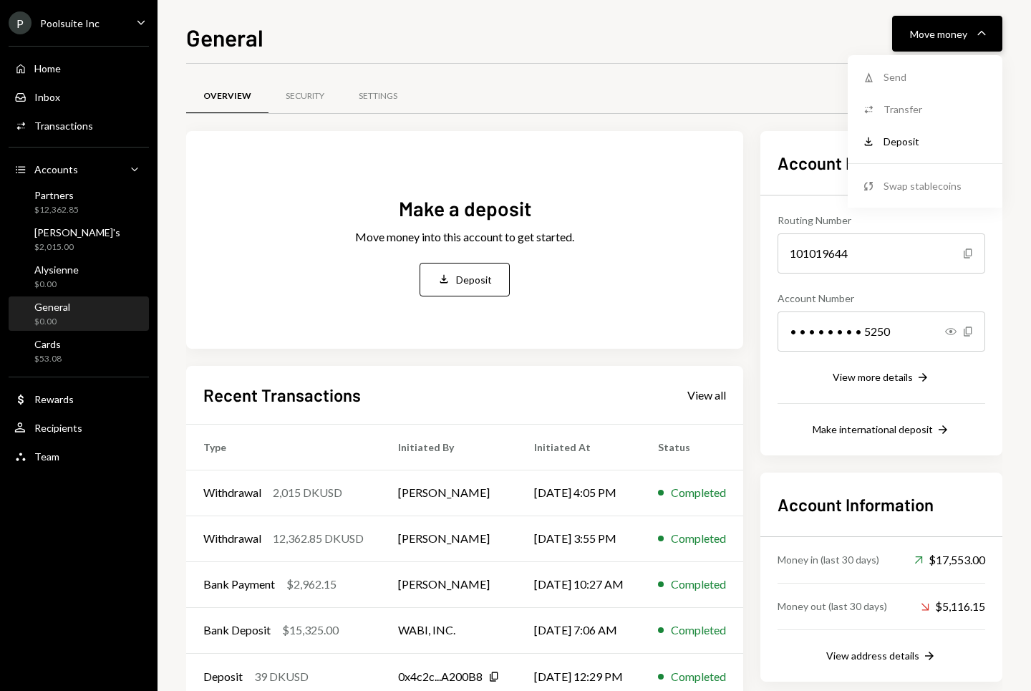
click at [982, 35] on icon "Caret Down" at bounding box center [981, 33] width 17 height 17
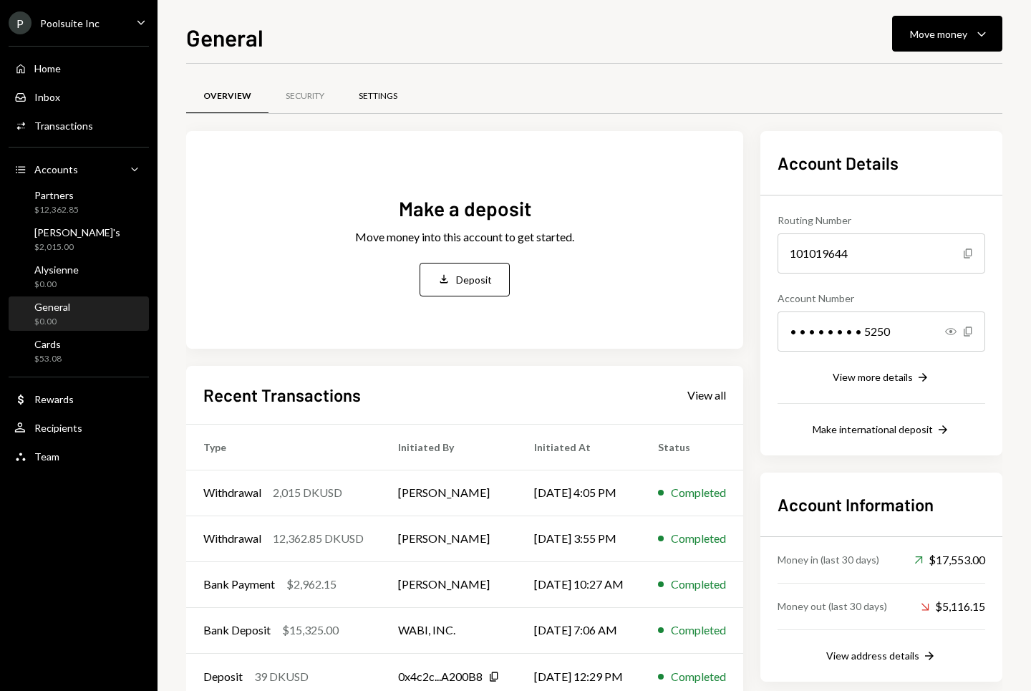
click at [402, 96] on div "Settings" at bounding box center [378, 96] width 73 height 34
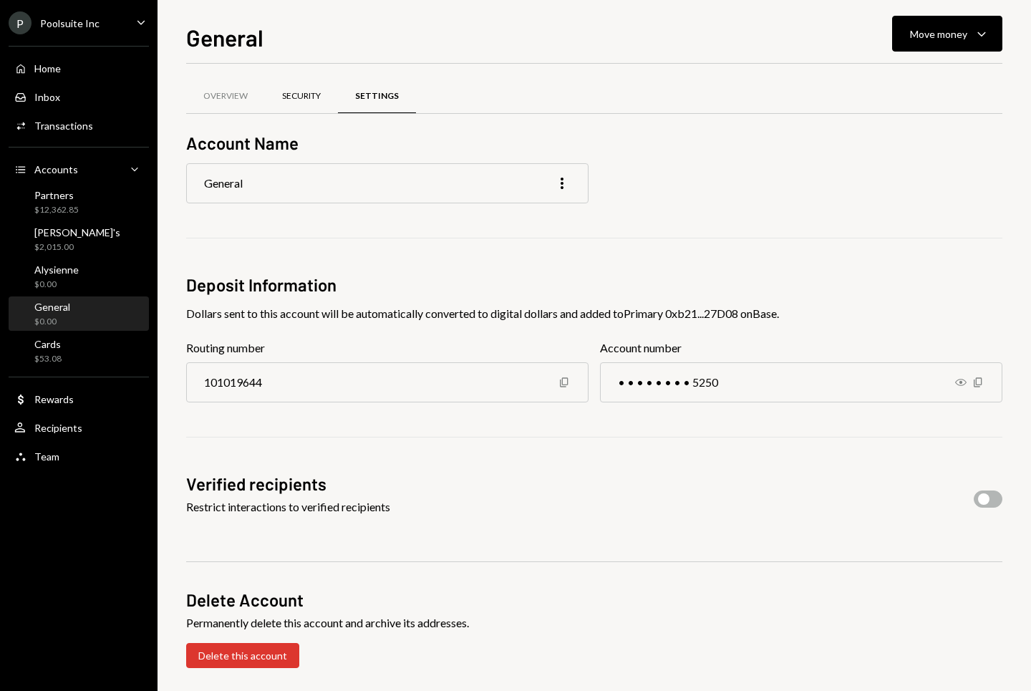
click at [285, 96] on div "Security" at bounding box center [301, 96] width 39 height 12
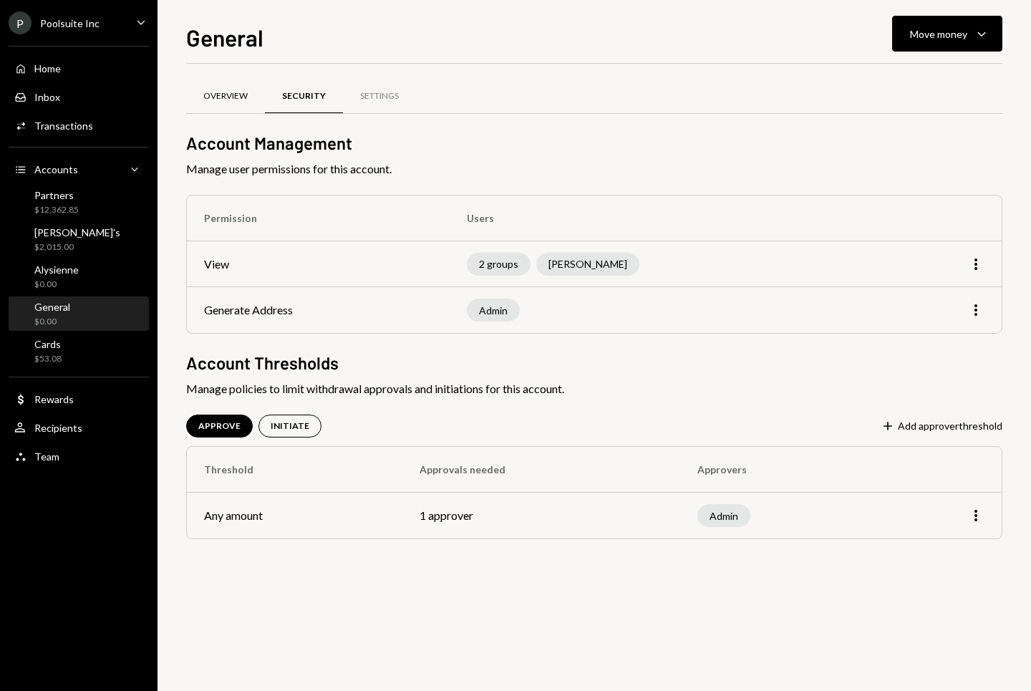
click at [226, 95] on div "Overview" at bounding box center [225, 96] width 44 height 12
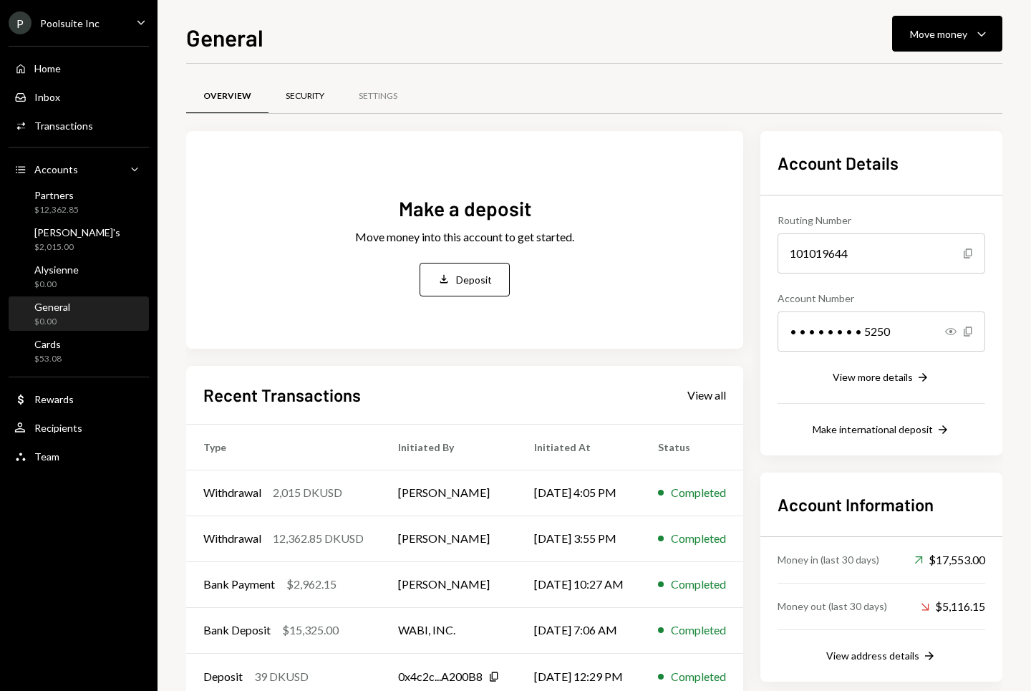
click at [296, 95] on div "Security" at bounding box center [305, 96] width 39 height 12
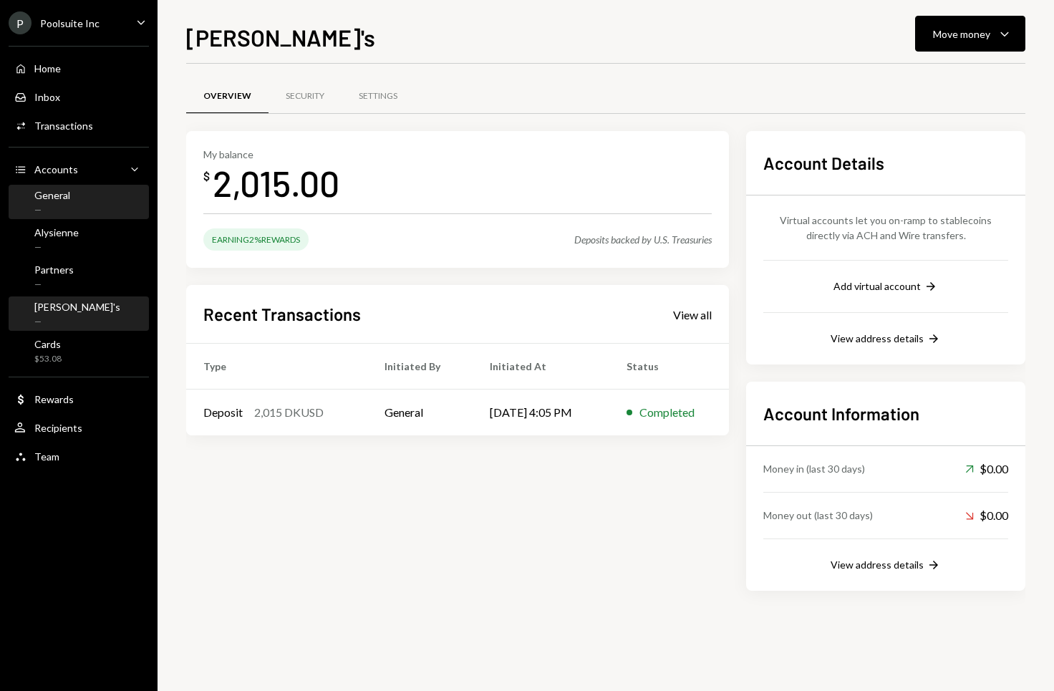
click at [60, 193] on div "General" at bounding box center [52, 195] width 36 height 12
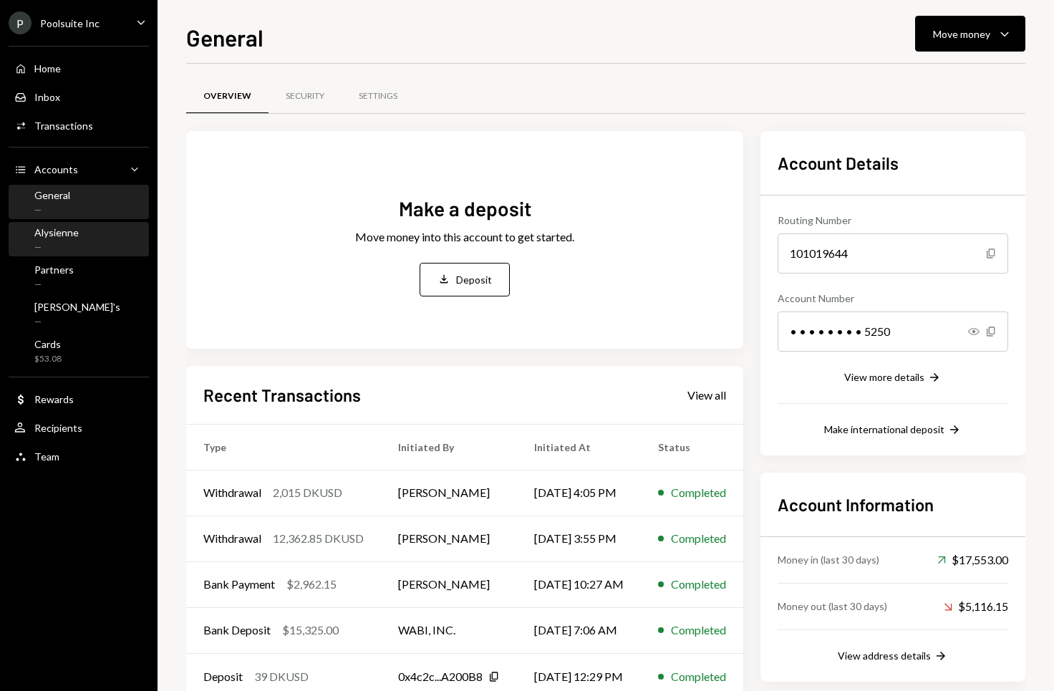
click at [77, 231] on div "Alysienne —" at bounding box center [78, 239] width 129 height 27
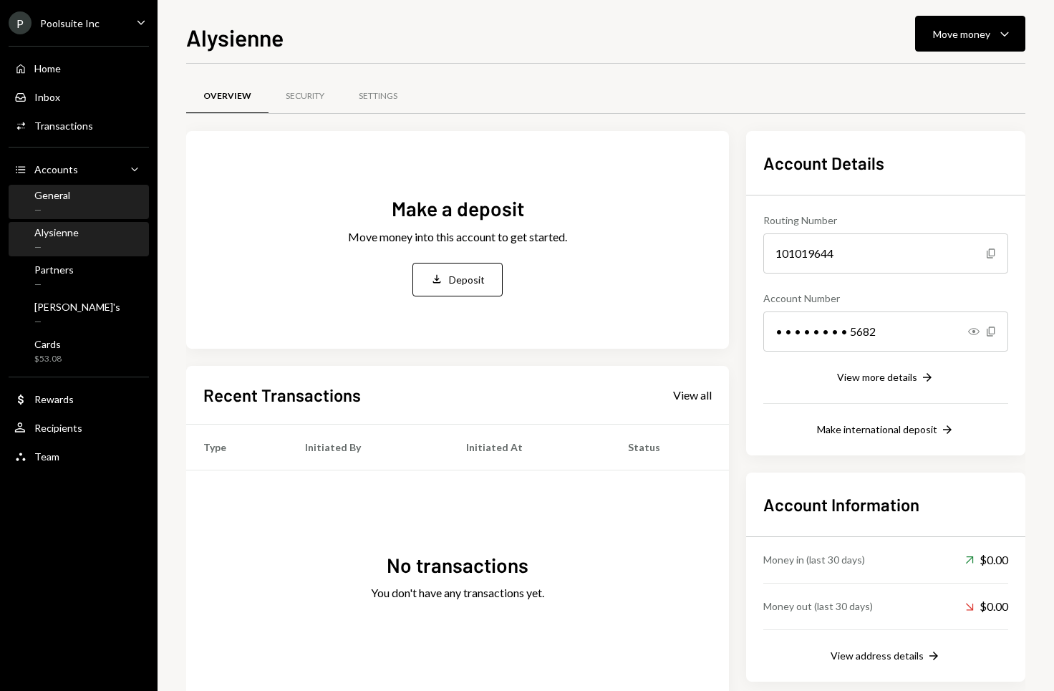
click at [77, 207] on div "General —" at bounding box center [78, 202] width 129 height 27
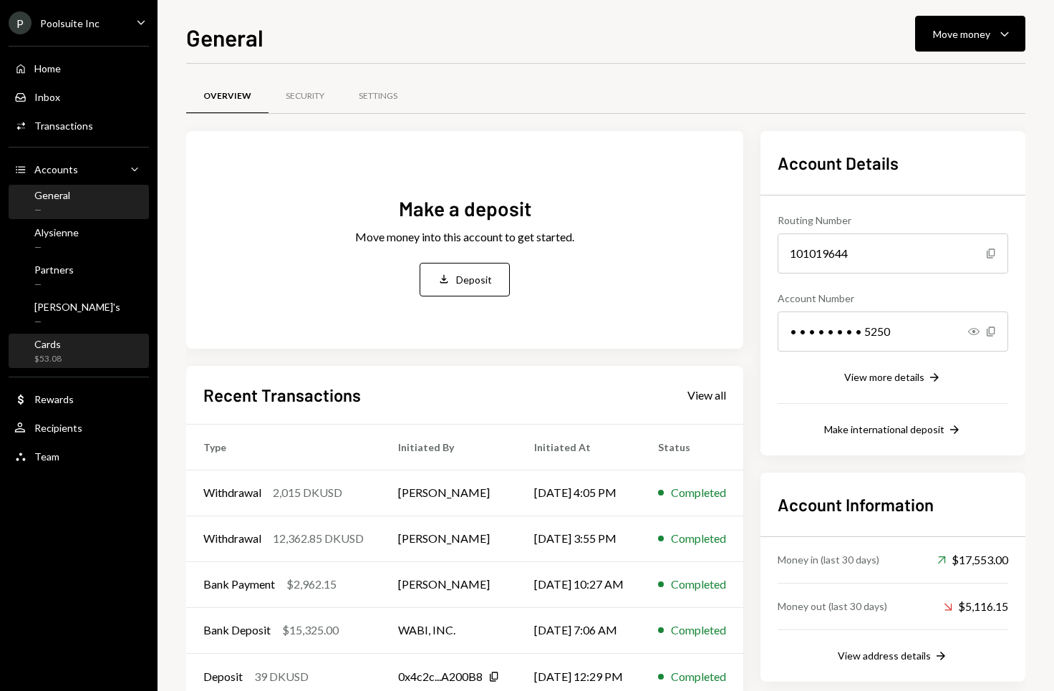
click at [69, 340] on div "Cards $53.08" at bounding box center [78, 351] width 129 height 27
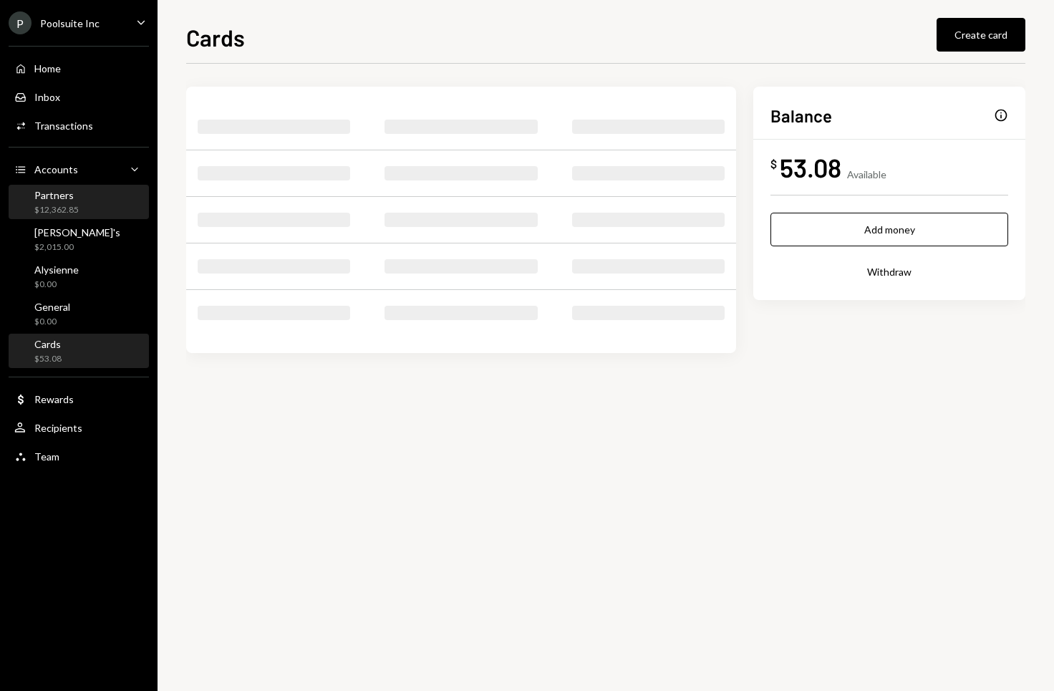
click at [83, 208] on div "Partners $12,362.85" at bounding box center [78, 202] width 129 height 27
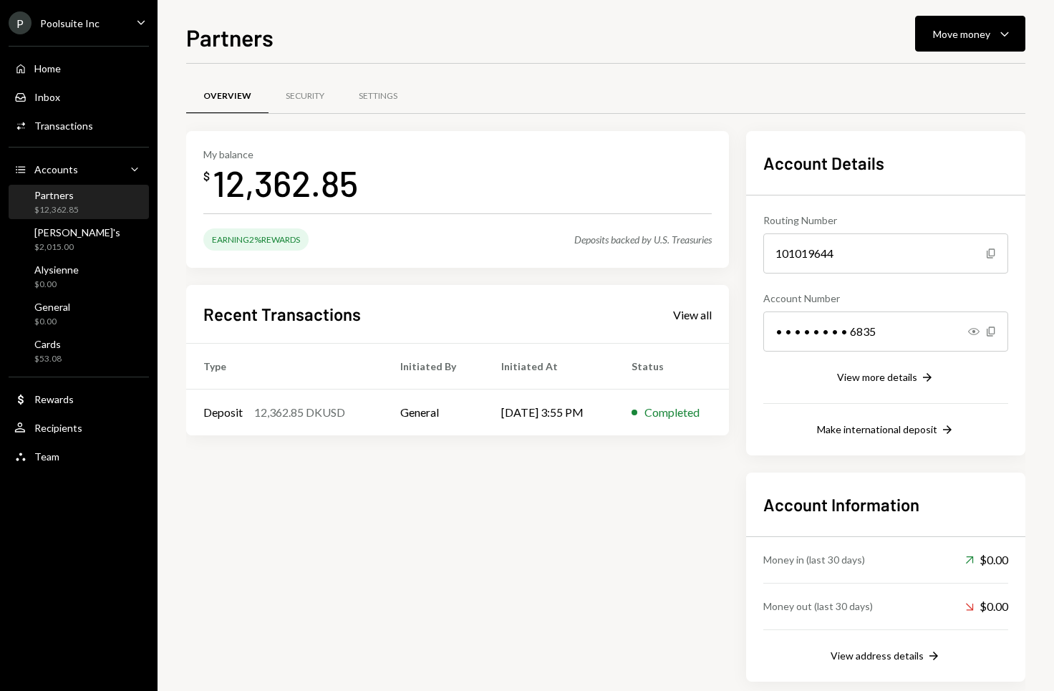
click at [84, 206] on div "Partners $12,362.85" at bounding box center [78, 202] width 129 height 27
click at [79, 72] on div "Home Home" at bounding box center [78, 68] width 129 height 13
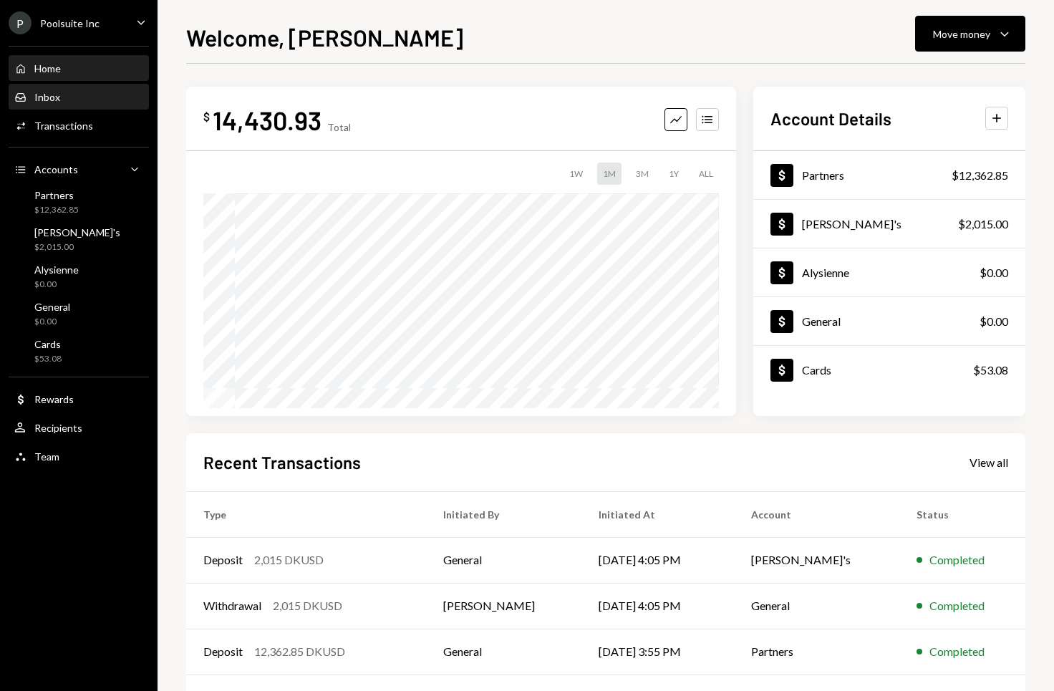
click at [87, 91] on div "Inbox Inbox" at bounding box center [78, 97] width 129 height 13
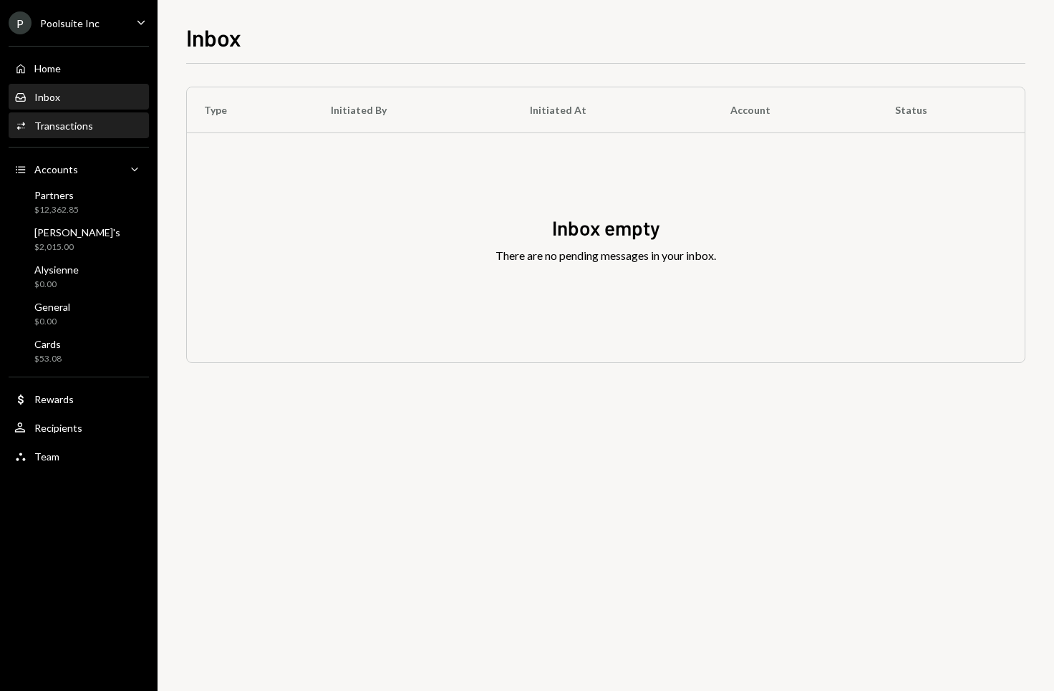
click at [87, 125] on div "Transactions" at bounding box center [63, 126] width 59 height 12
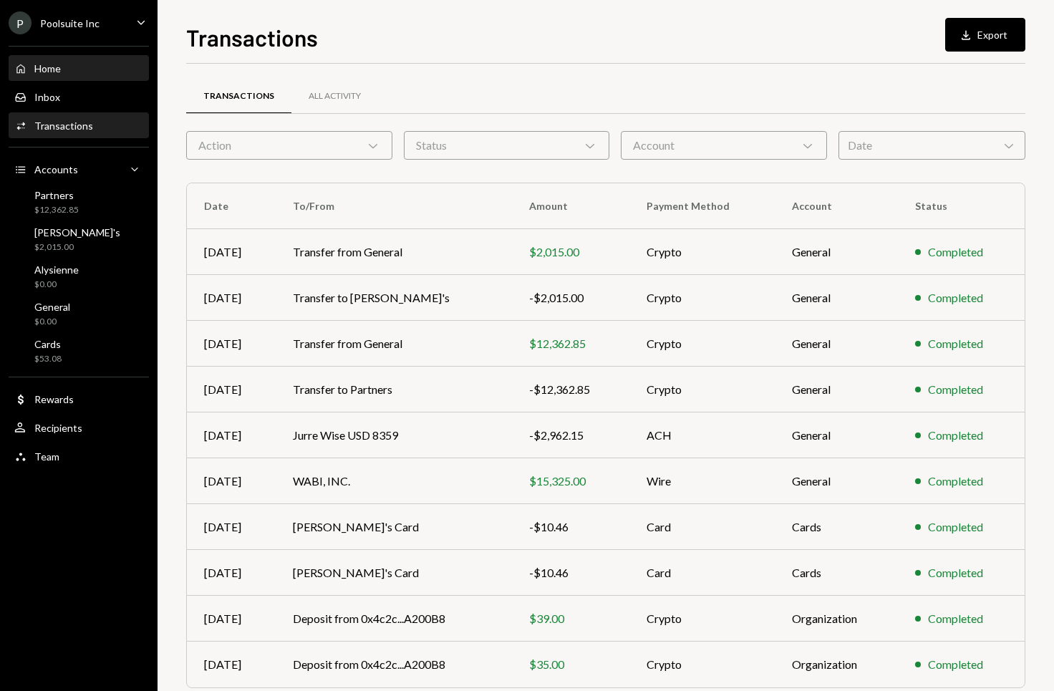
click at [75, 69] on div "Home Home" at bounding box center [78, 68] width 129 height 13
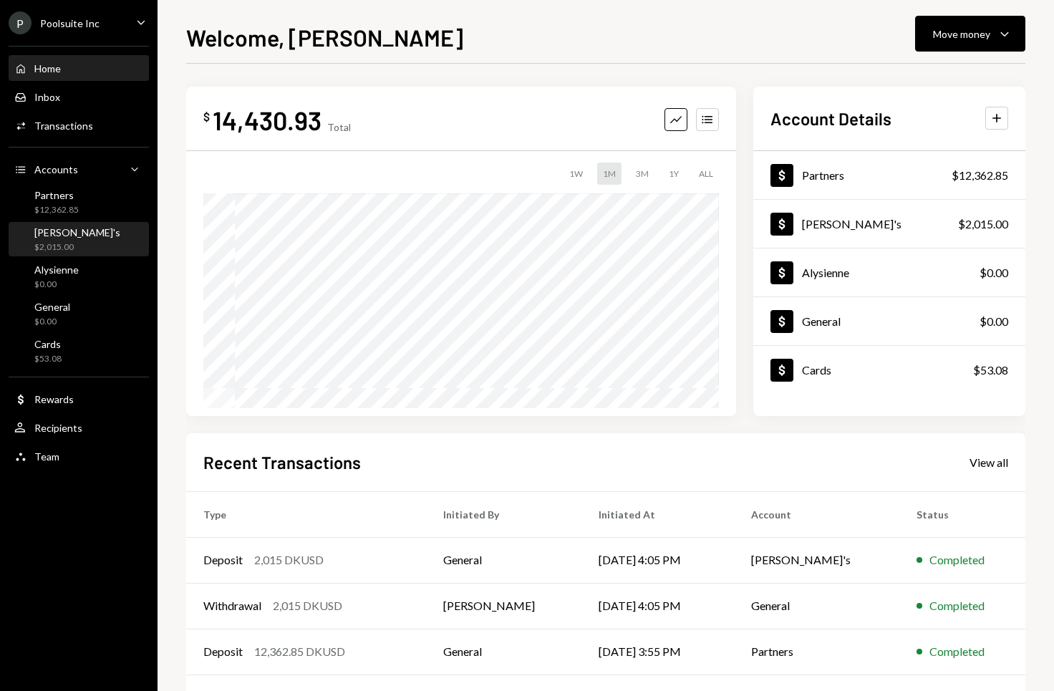
click at [67, 236] on div "[PERSON_NAME]'s" at bounding box center [77, 232] width 86 height 12
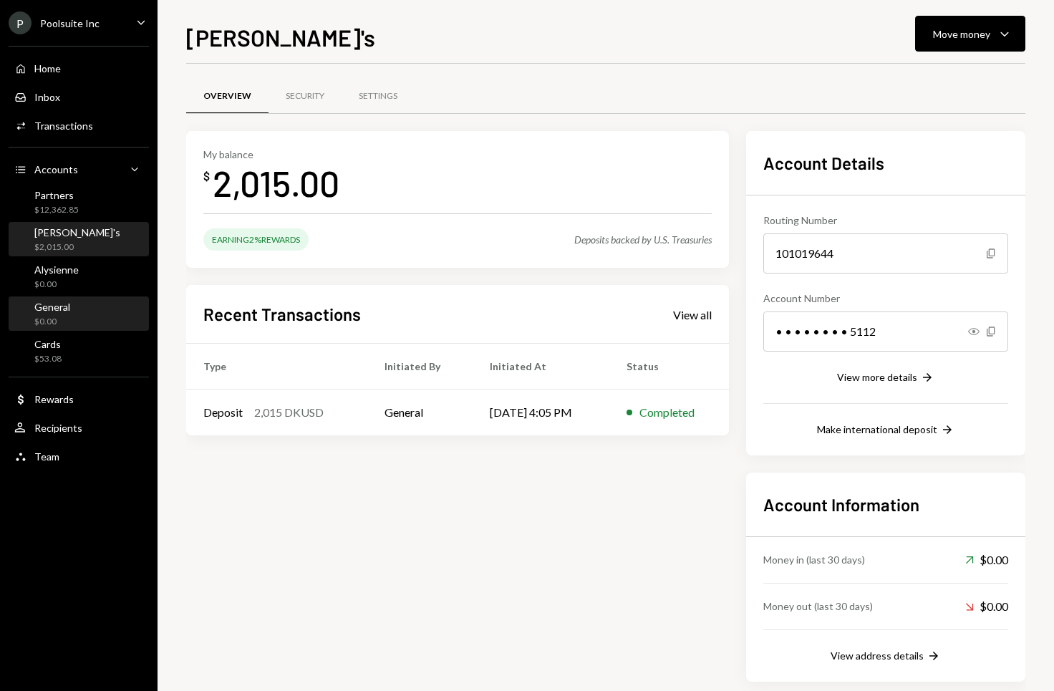
click at [77, 310] on div "General $0.00" at bounding box center [78, 314] width 129 height 27
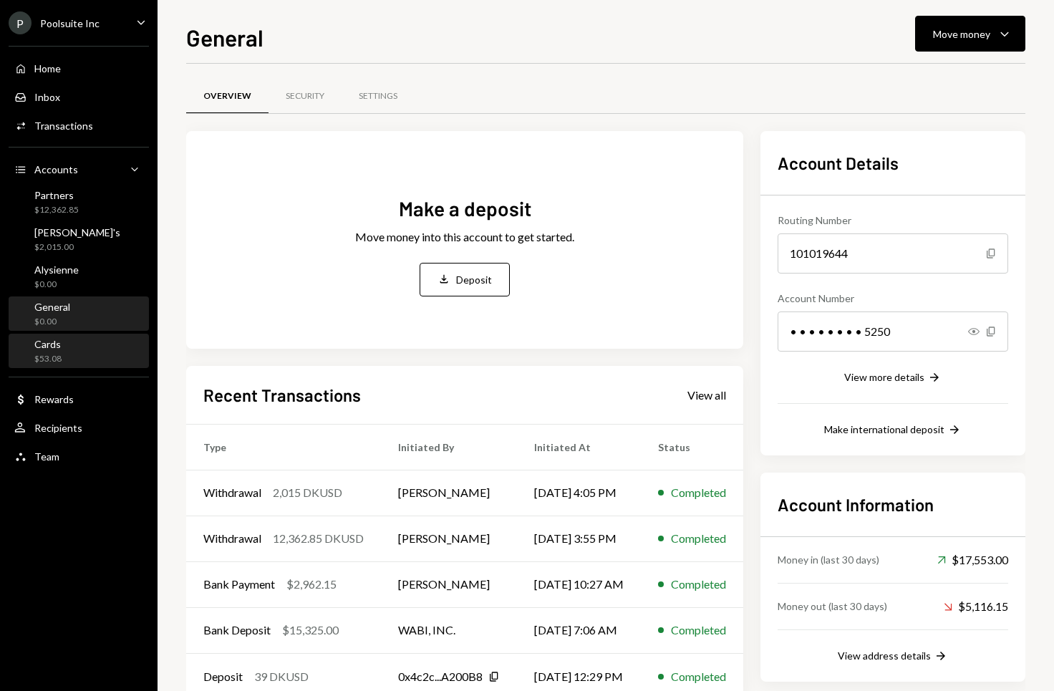
click at [78, 341] on div "Cards $53.08" at bounding box center [78, 351] width 129 height 27
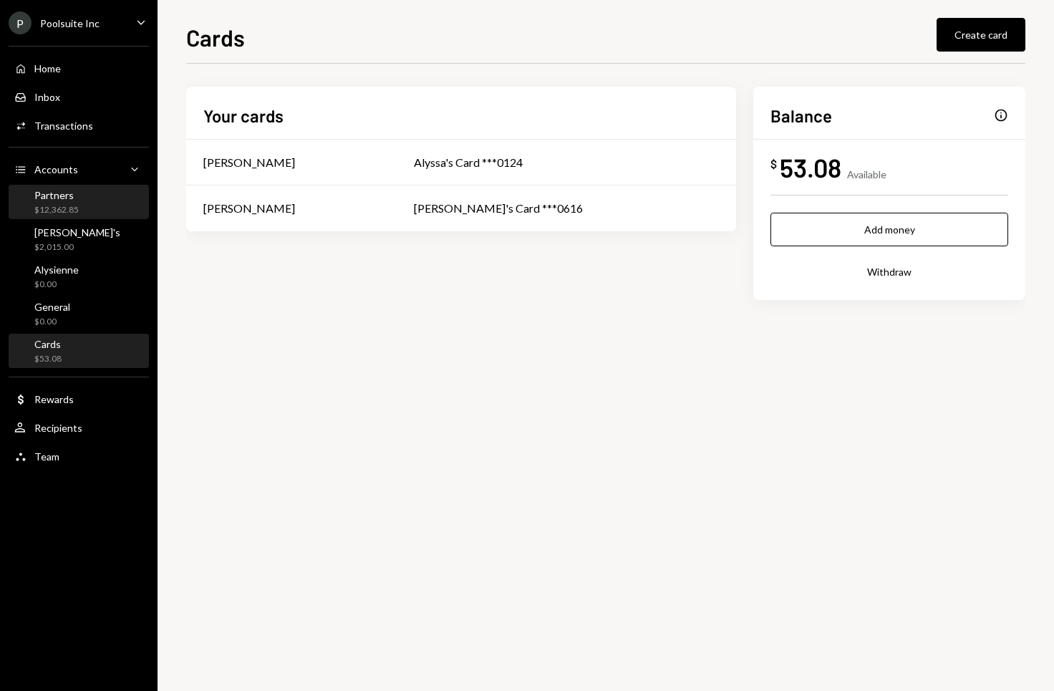
click at [86, 190] on div "Partners $12,362.85" at bounding box center [78, 202] width 129 height 27
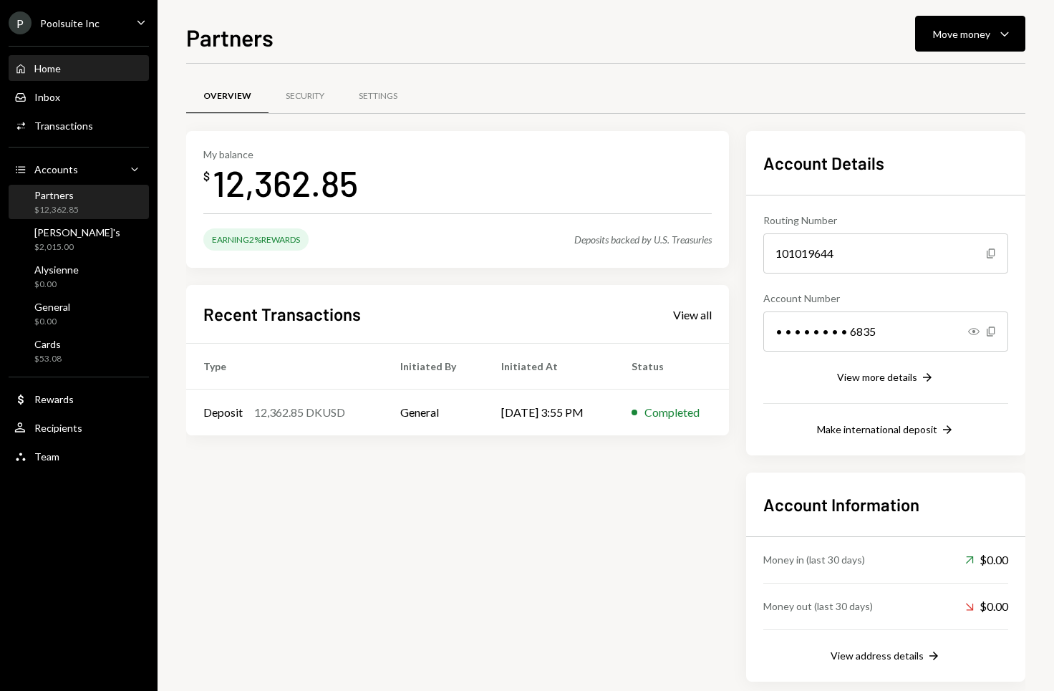
click at [52, 74] on div "Home Home" at bounding box center [37, 68] width 47 height 13
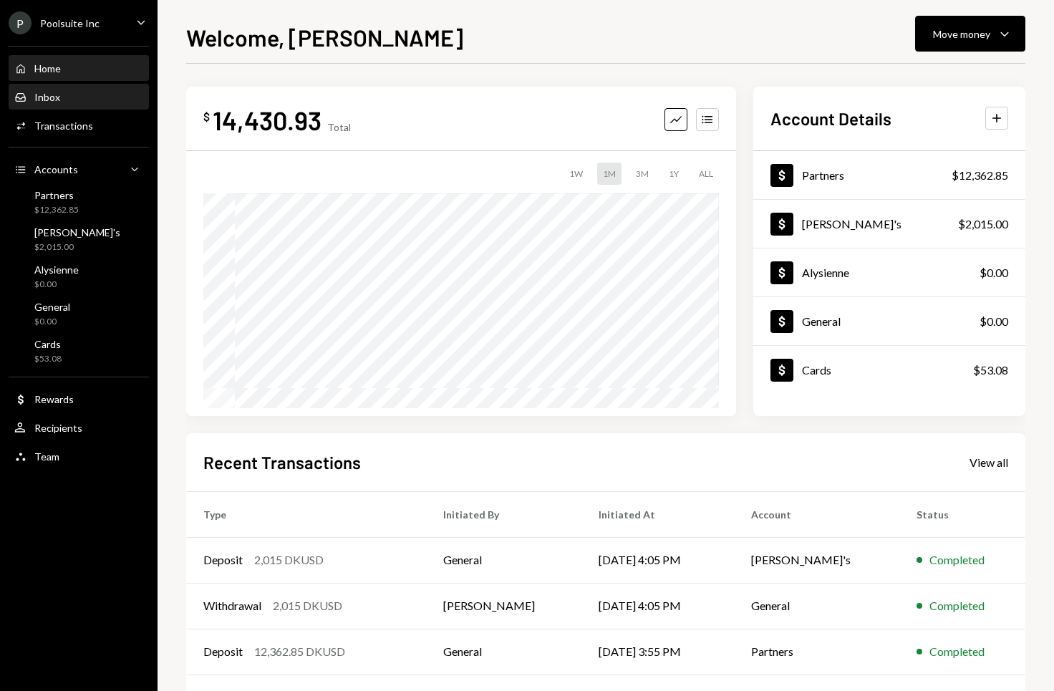
click at [91, 85] on div "Inbox Inbox" at bounding box center [78, 97] width 129 height 24
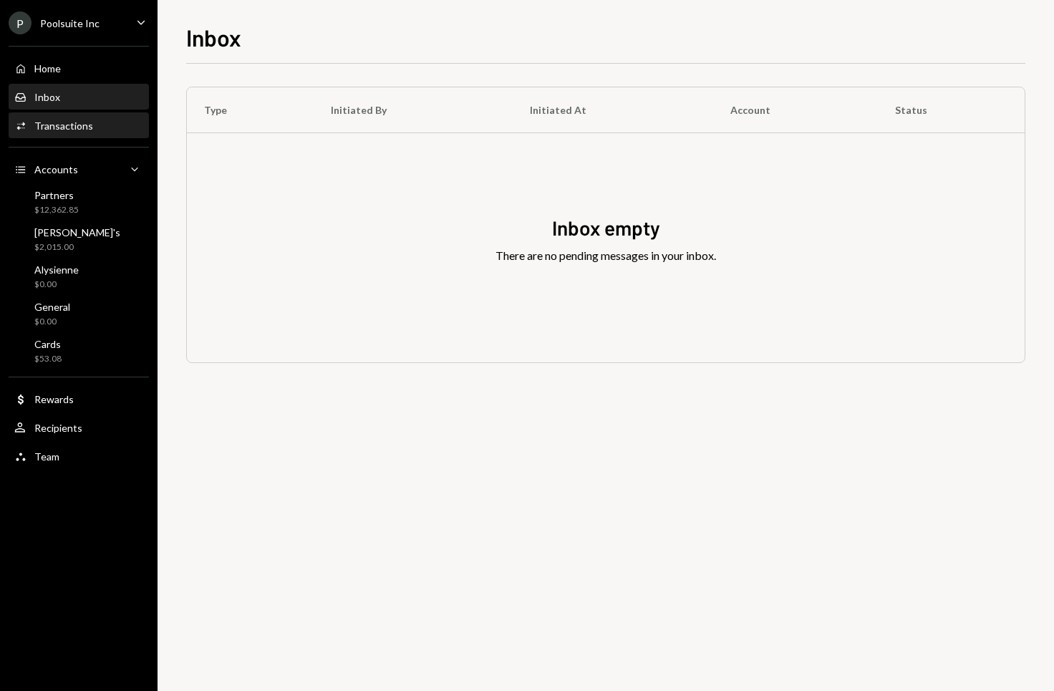
click at [74, 125] on div "Transactions" at bounding box center [63, 126] width 59 height 12
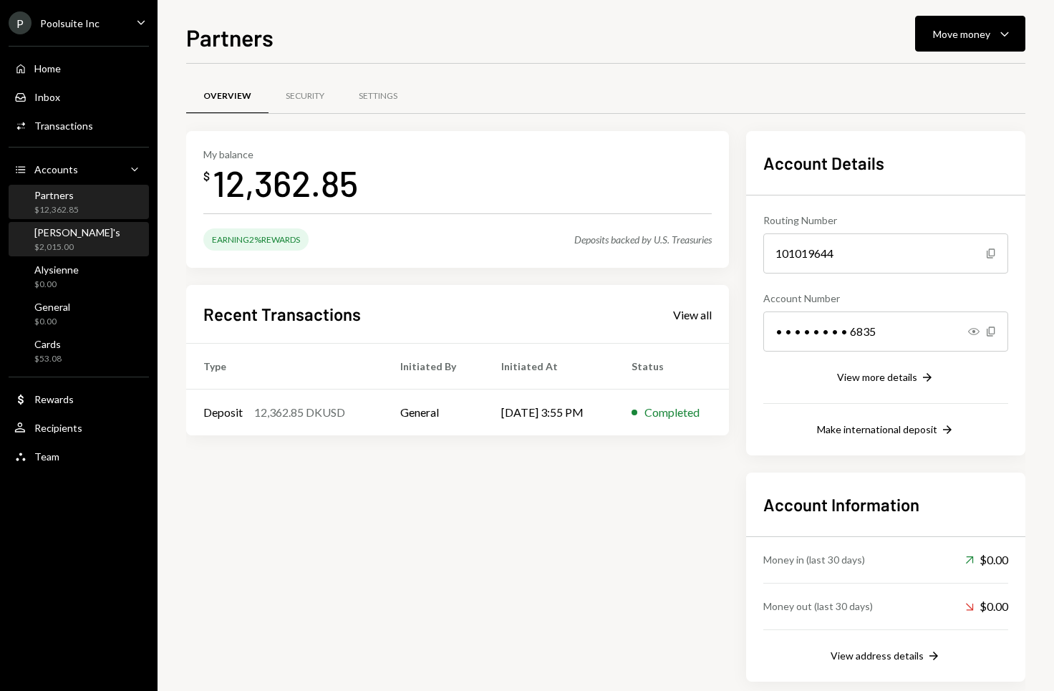
click at [64, 244] on div "$2,015.00" at bounding box center [77, 247] width 86 height 12
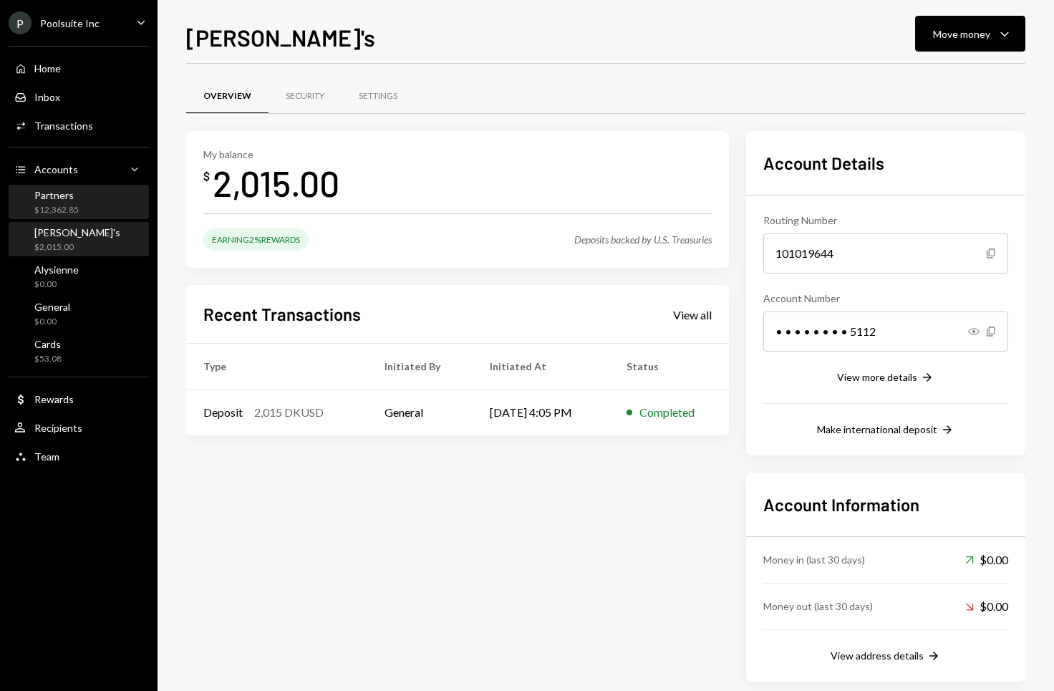
click at [73, 204] on div "$12,362.85" at bounding box center [56, 210] width 44 height 12
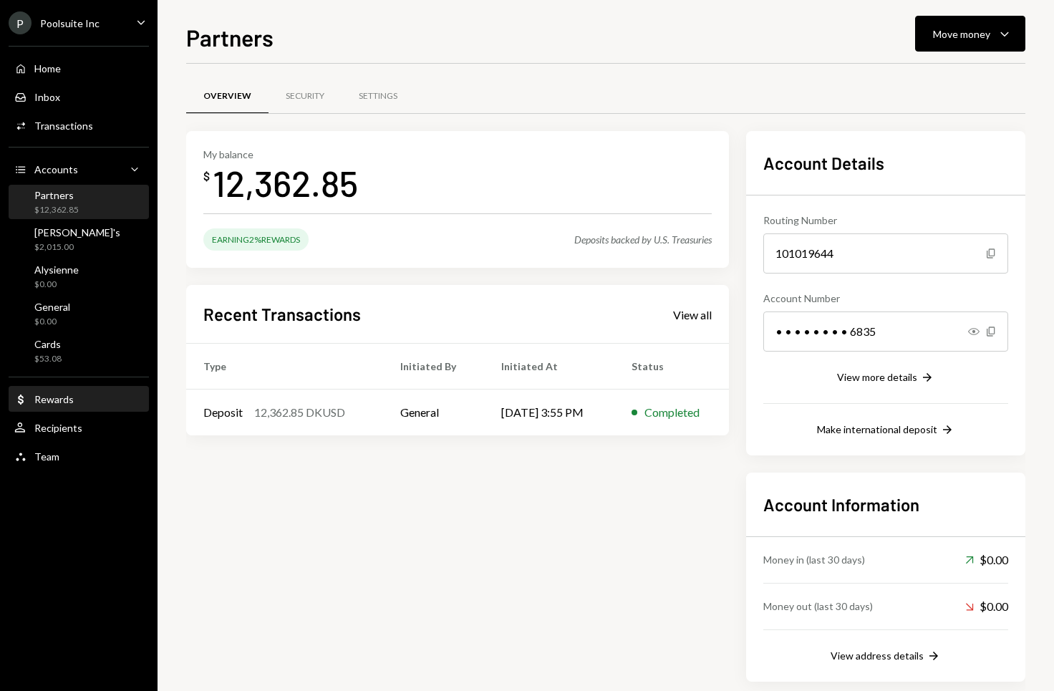
click at [70, 395] on div "Rewards" at bounding box center [53, 399] width 39 height 12
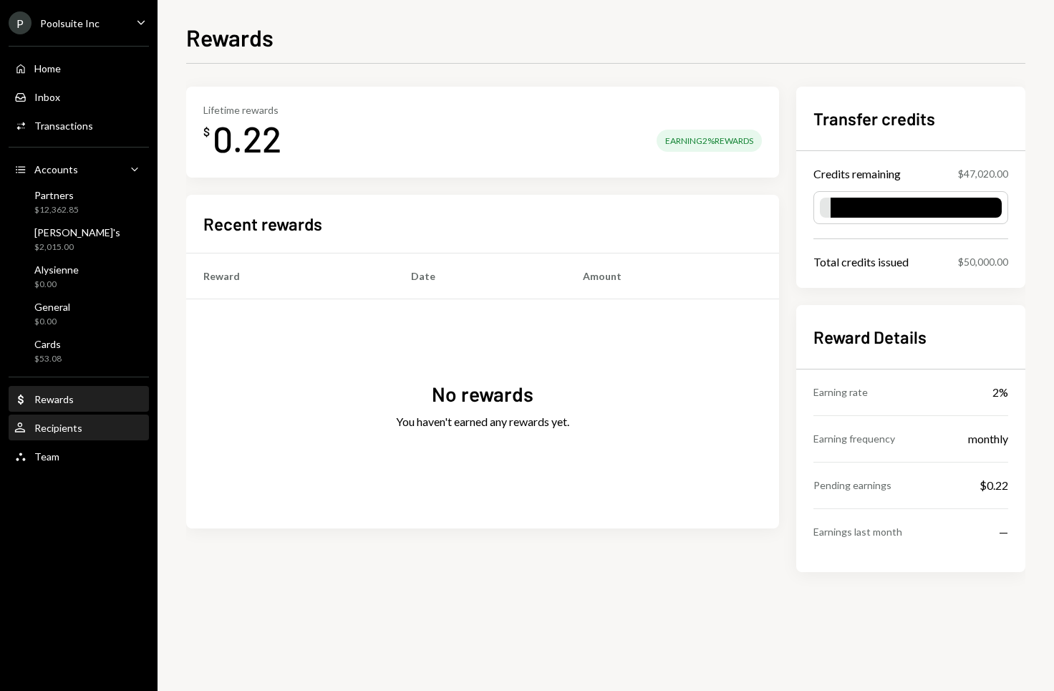
click at [67, 436] on div "User Recipients" at bounding box center [78, 428] width 129 height 24
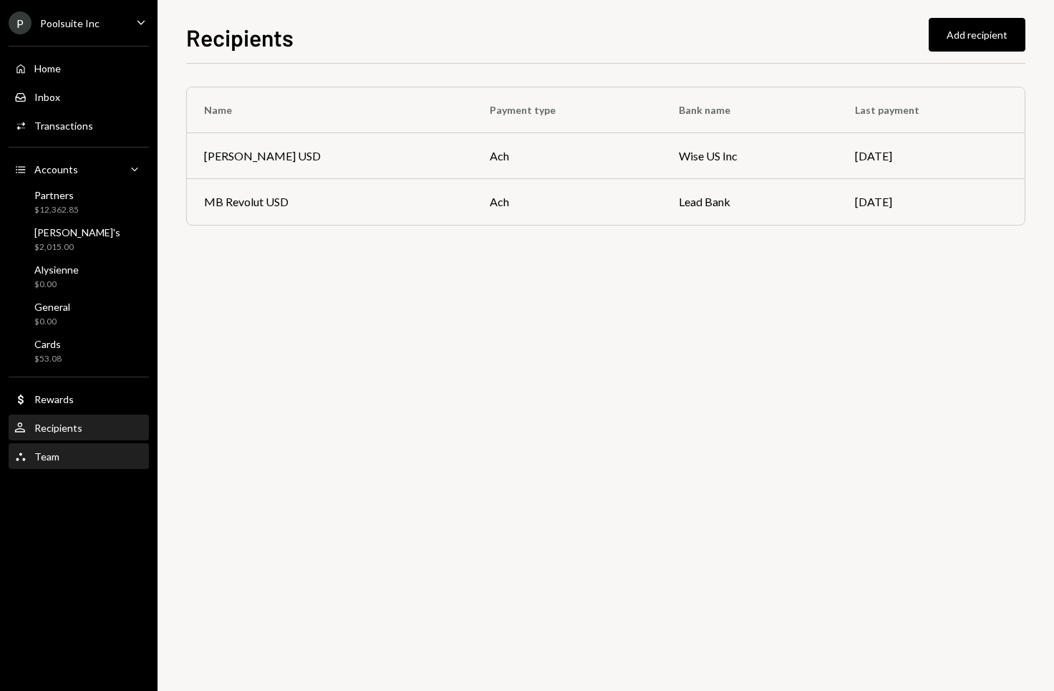
click at [67, 454] on div "Team Team" at bounding box center [78, 456] width 129 height 13
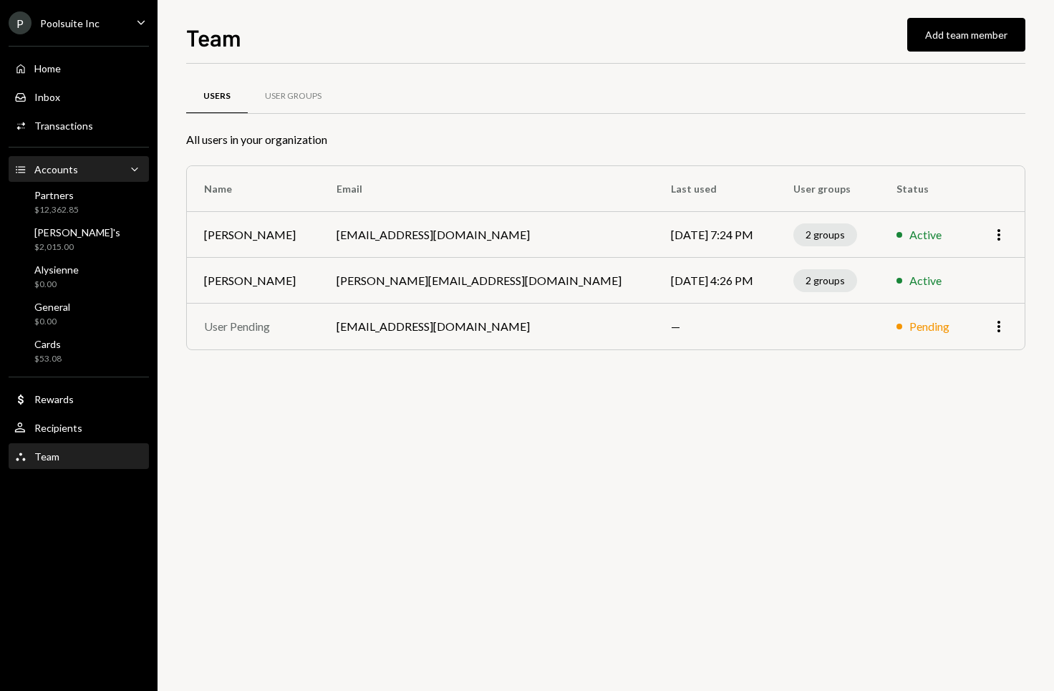
click at [122, 158] on div "Accounts Accounts Caret Down" at bounding box center [78, 170] width 129 height 24
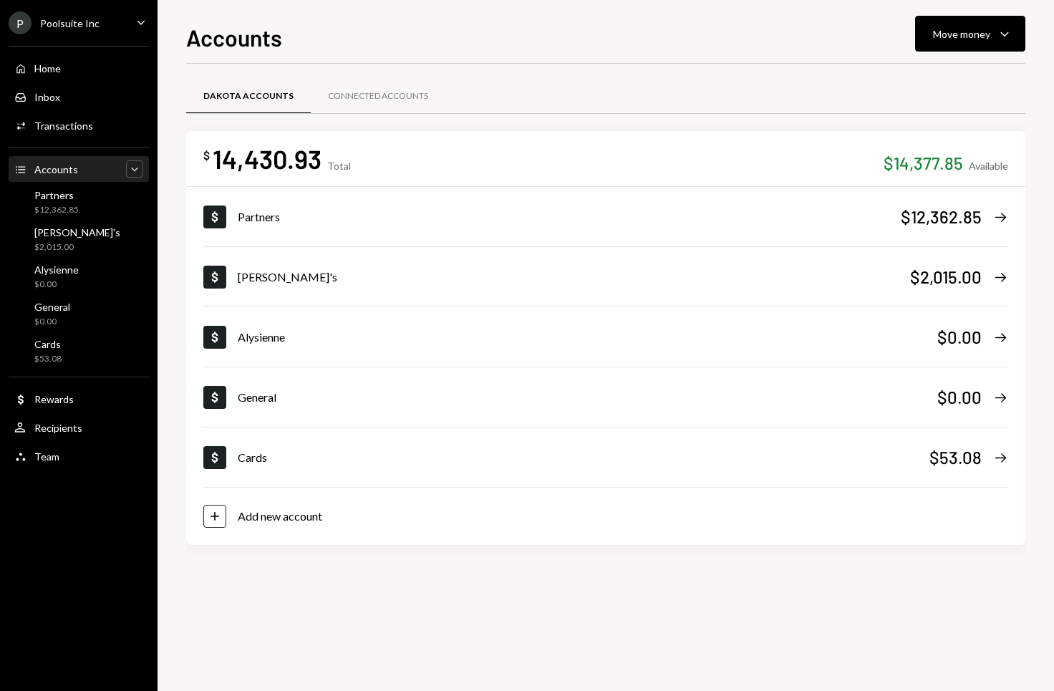
click at [132, 167] on icon "Caret Down" at bounding box center [134, 169] width 14 height 14
click at [132, 167] on icon "Caret Up" at bounding box center [134, 169] width 14 height 14
click at [389, 95] on div "Connected Accounts" at bounding box center [378, 96] width 100 height 12
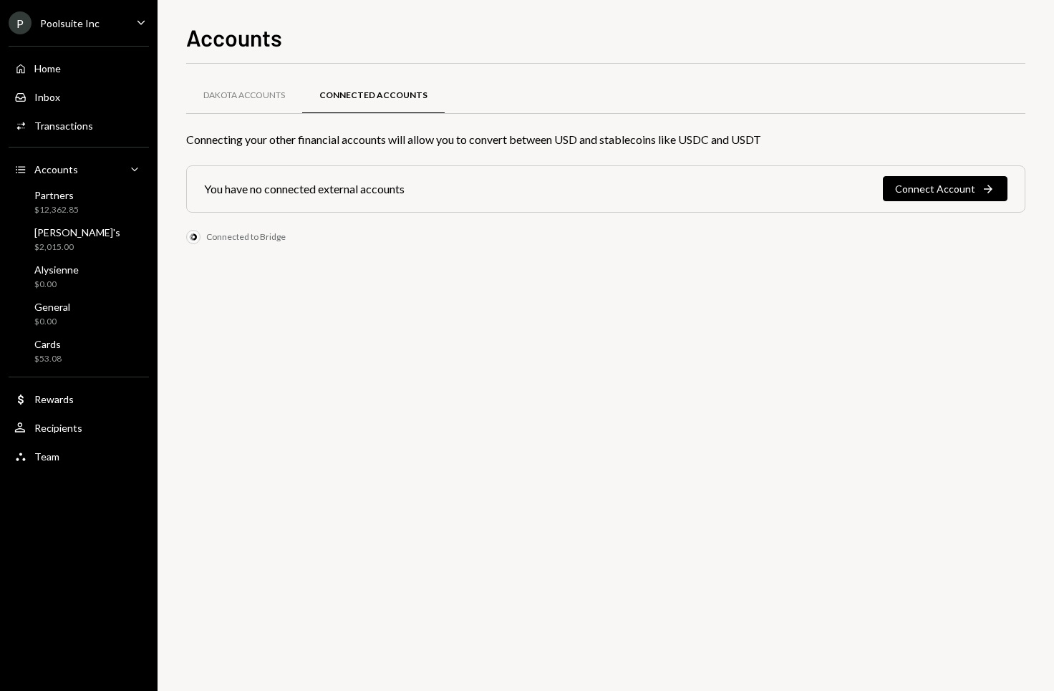
click at [372, 138] on div "Connecting your other financial accounts will allow you to convert between USD …" at bounding box center [605, 139] width 839 height 17
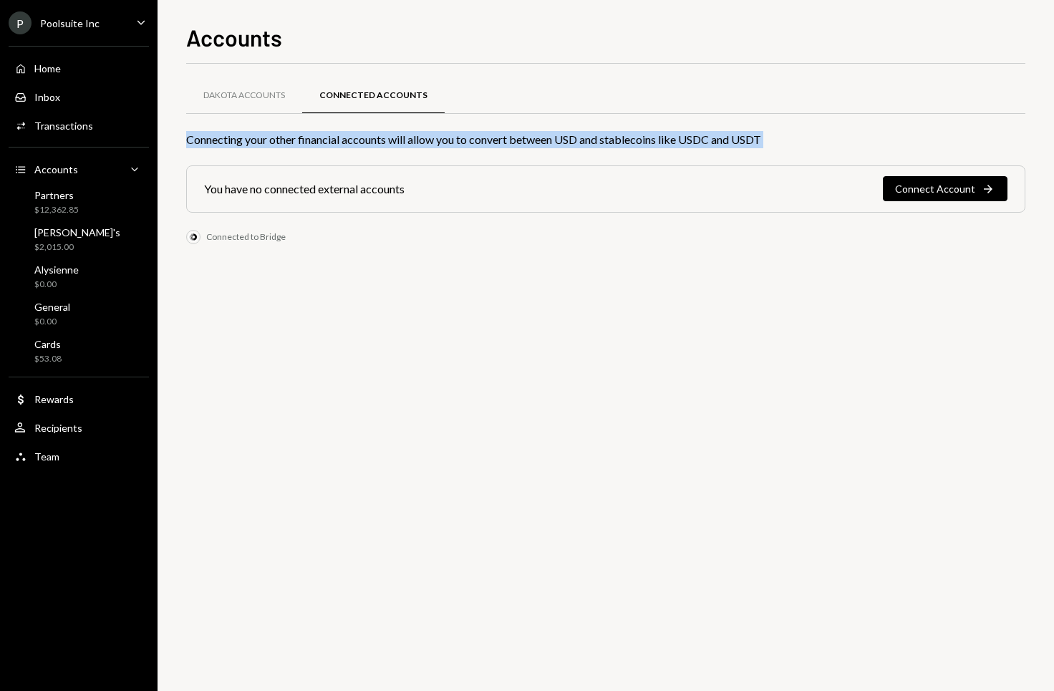
click at [372, 138] on div "Connecting your other financial accounts will allow you to convert between USD …" at bounding box center [605, 139] width 839 height 17
click at [320, 136] on div "Connecting your other financial accounts will allow you to convert between USD …" at bounding box center [605, 139] width 839 height 17
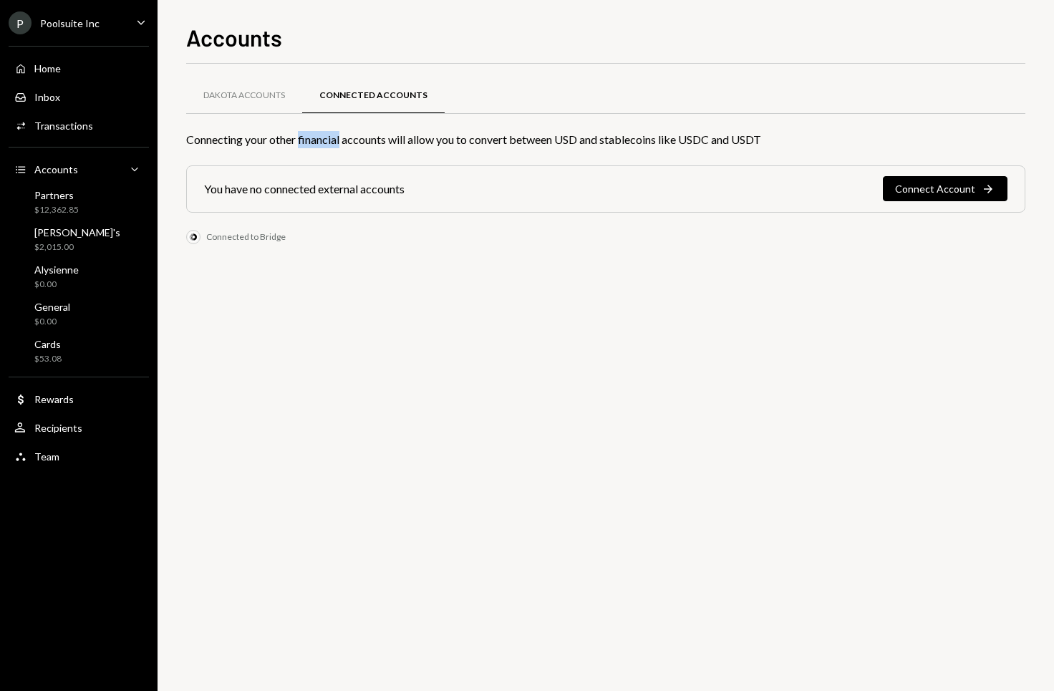
click at [320, 136] on div "Connecting your other financial accounts will allow you to convert between USD …" at bounding box center [605, 139] width 839 height 17
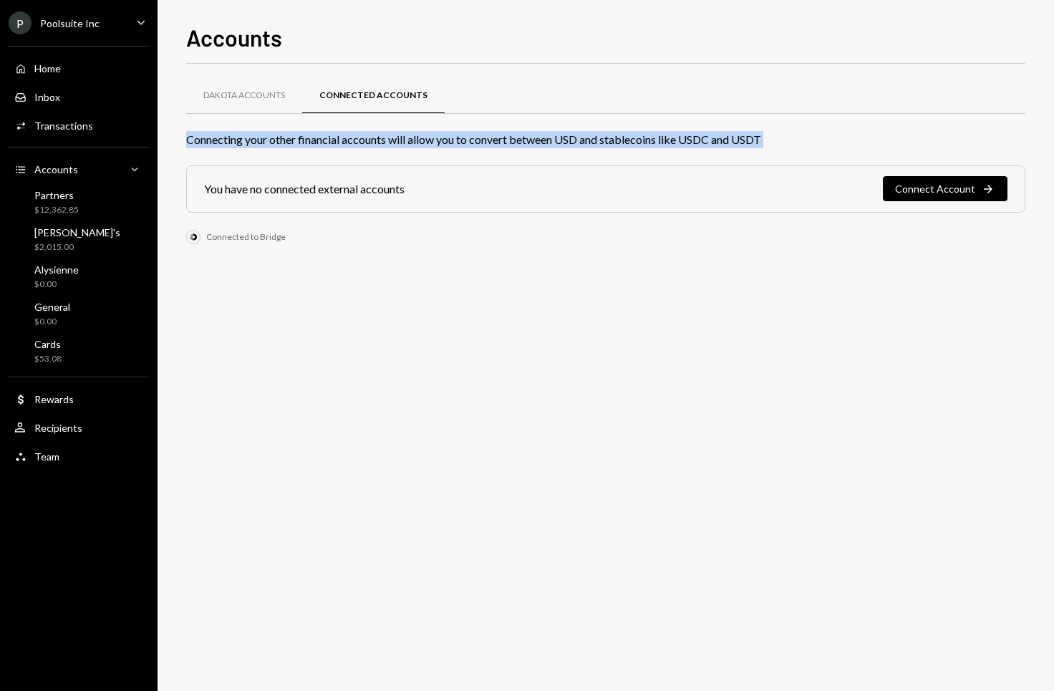
click at [386, 135] on div "Connecting your other financial accounts will allow you to convert between USD …" at bounding box center [605, 139] width 839 height 17
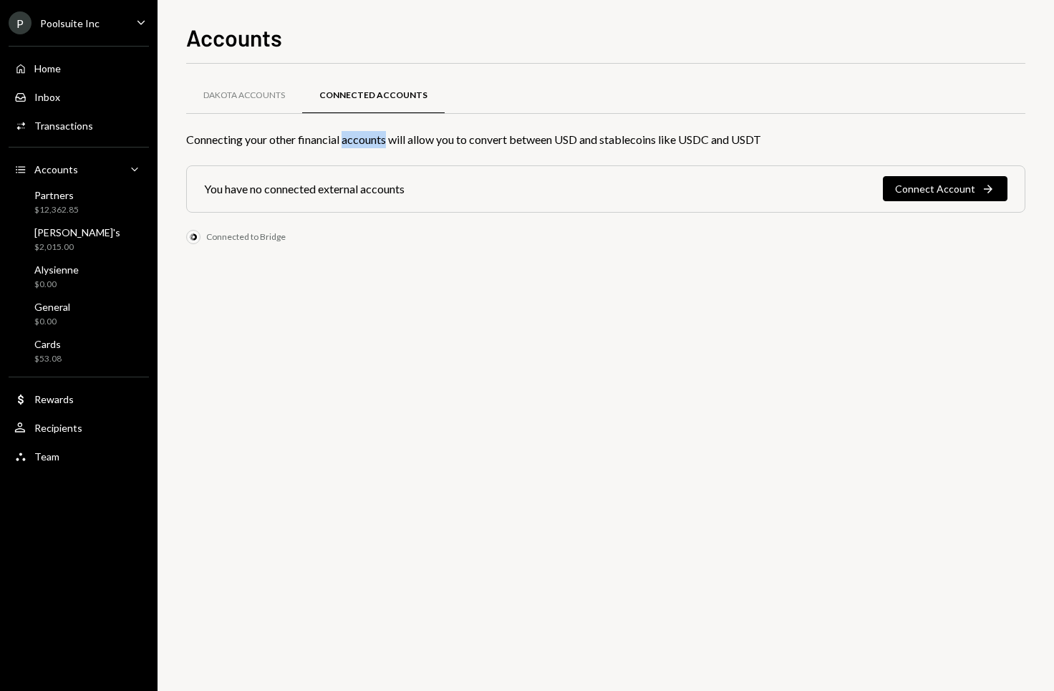
click at [386, 135] on div "Connecting your other financial accounts will allow you to convert between USD …" at bounding box center [605, 139] width 839 height 17
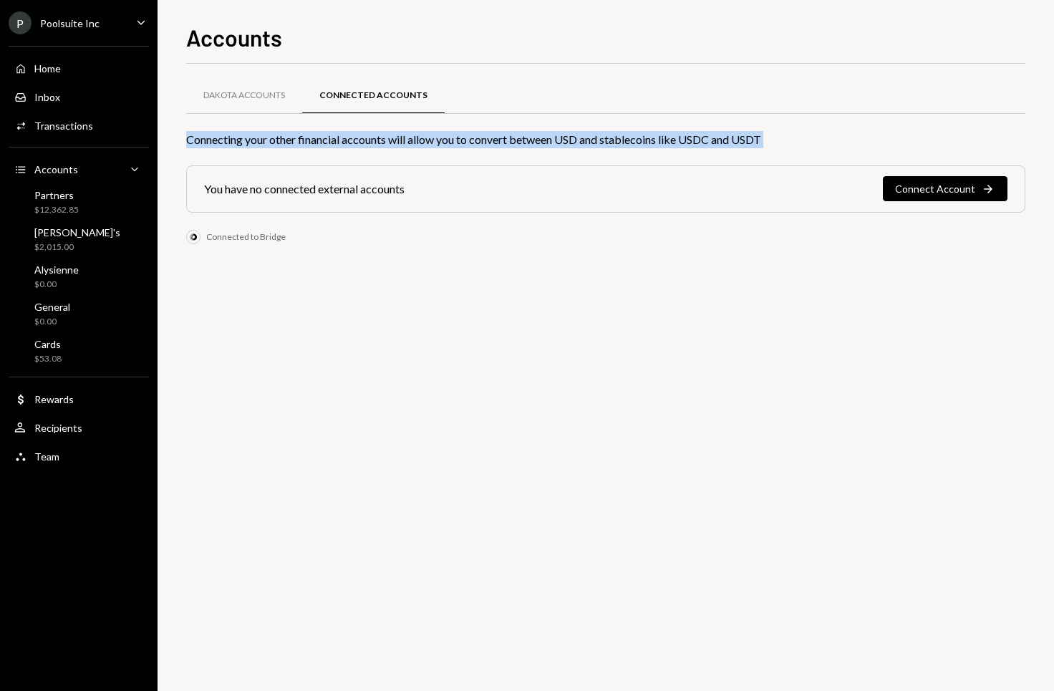
click at [386, 135] on div "Connecting your other financial accounts will allow you to convert between USD …" at bounding box center [605, 139] width 839 height 17
click at [498, 140] on div "Connecting your other financial accounts will allow you to convert between USD …" at bounding box center [605, 139] width 839 height 17
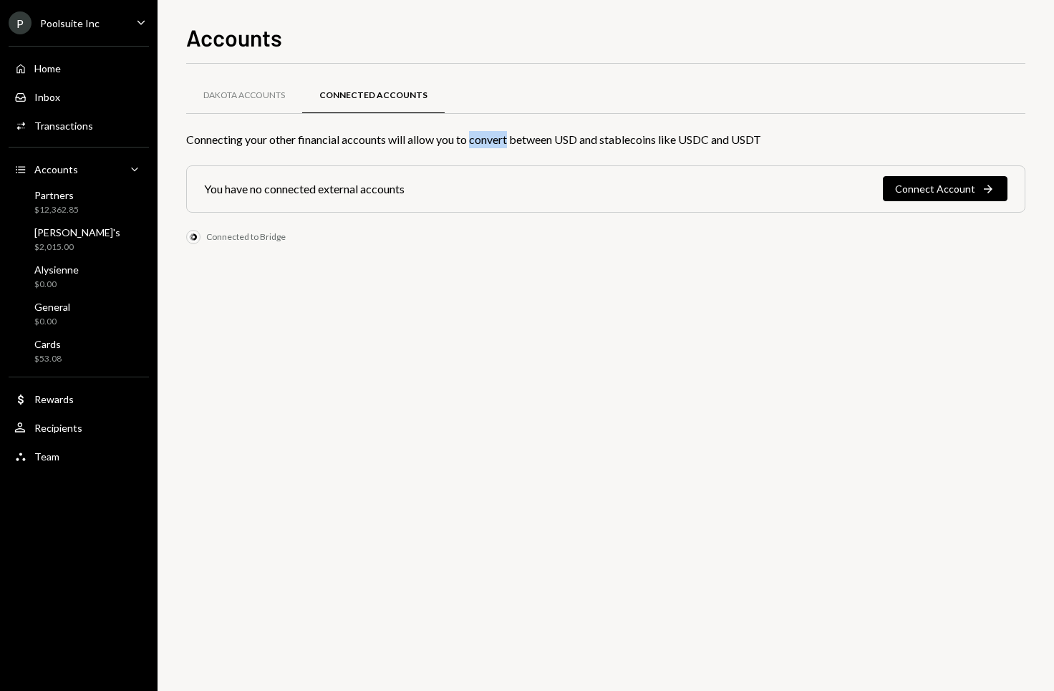
click at [498, 140] on div "Connecting your other financial accounts will allow you to convert between USD …" at bounding box center [605, 139] width 839 height 17
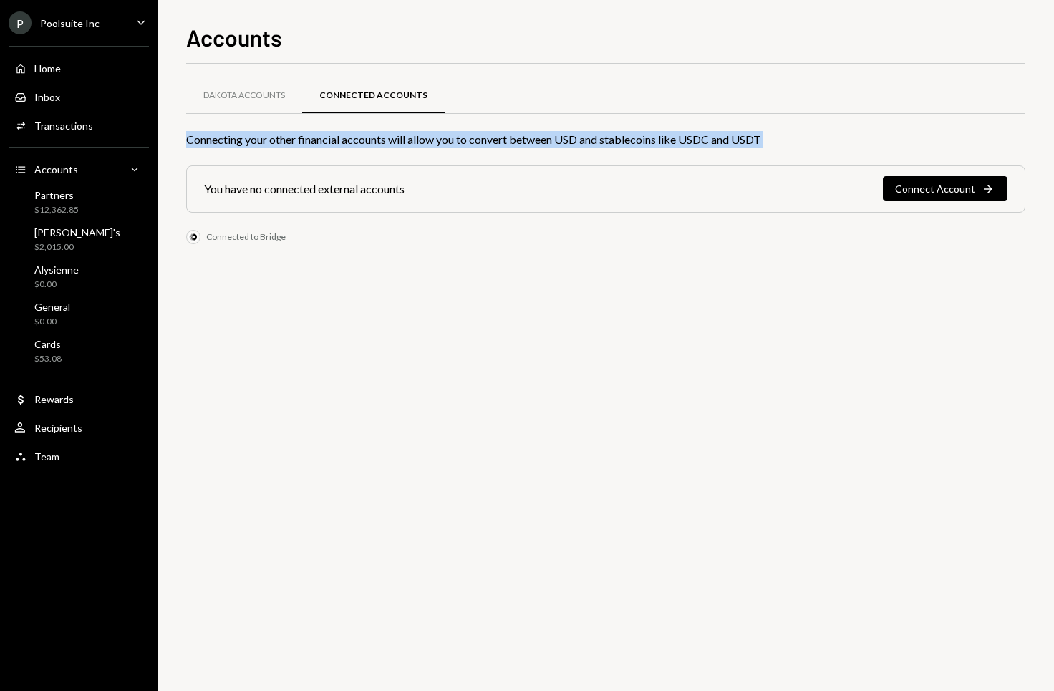
click at [498, 140] on div "Connecting your other financial accounts will allow you to convert between USD …" at bounding box center [605, 139] width 839 height 17
click at [473, 141] on div "Connecting your other financial accounts will allow you to convert between USD …" at bounding box center [605, 139] width 839 height 17
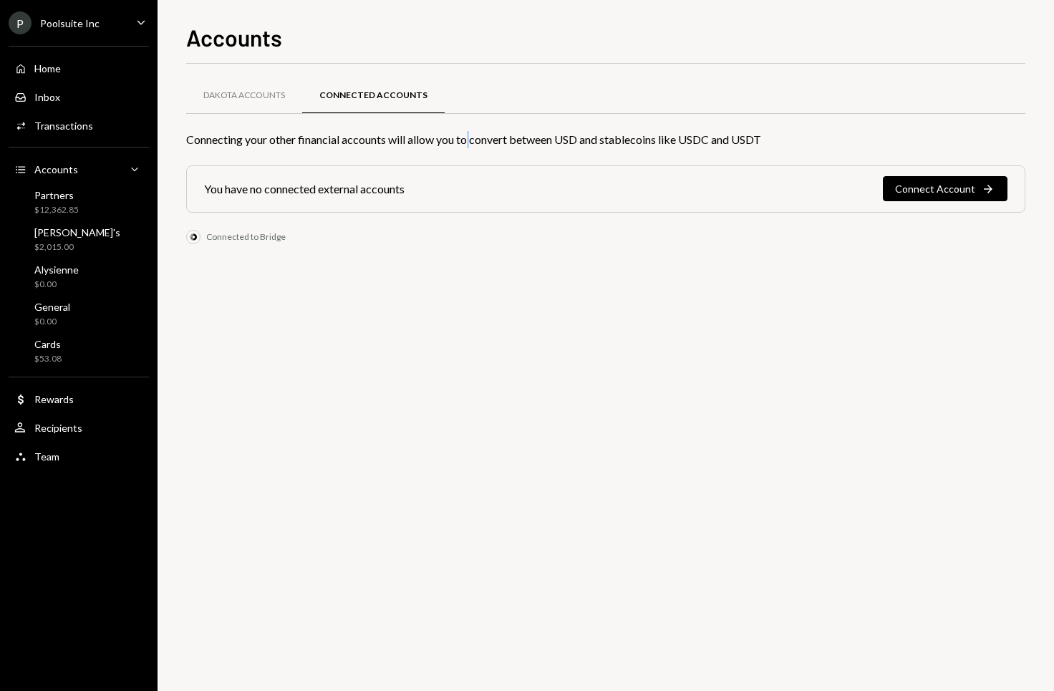
click at [473, 141] on div "Connecting your other financial accounts will allow you to convert between USD …" at bounding box center [605, 139] width 839 height 17
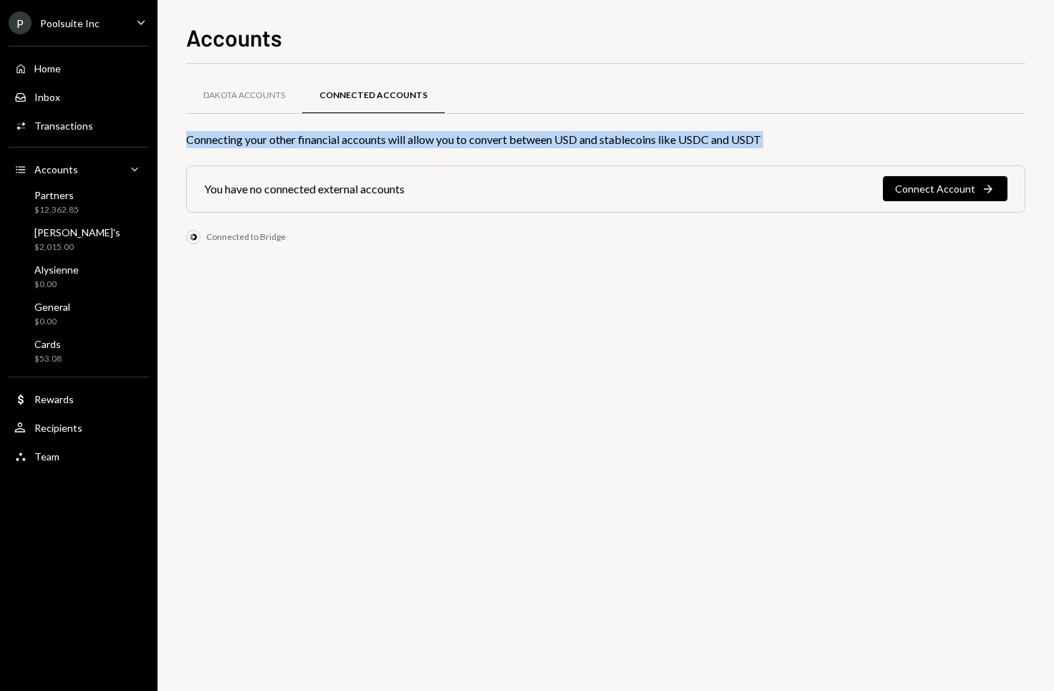
click at [473, 141] on div "Connecting your other financial accounts will allow you to convert between USD …" at bounding box center [605, 139] width 839 height 17
click at [534, 139] on div "Connecting your other financial accounts will allow you to convert between USD …" at bounding box center [605, 139] width 839 height 17
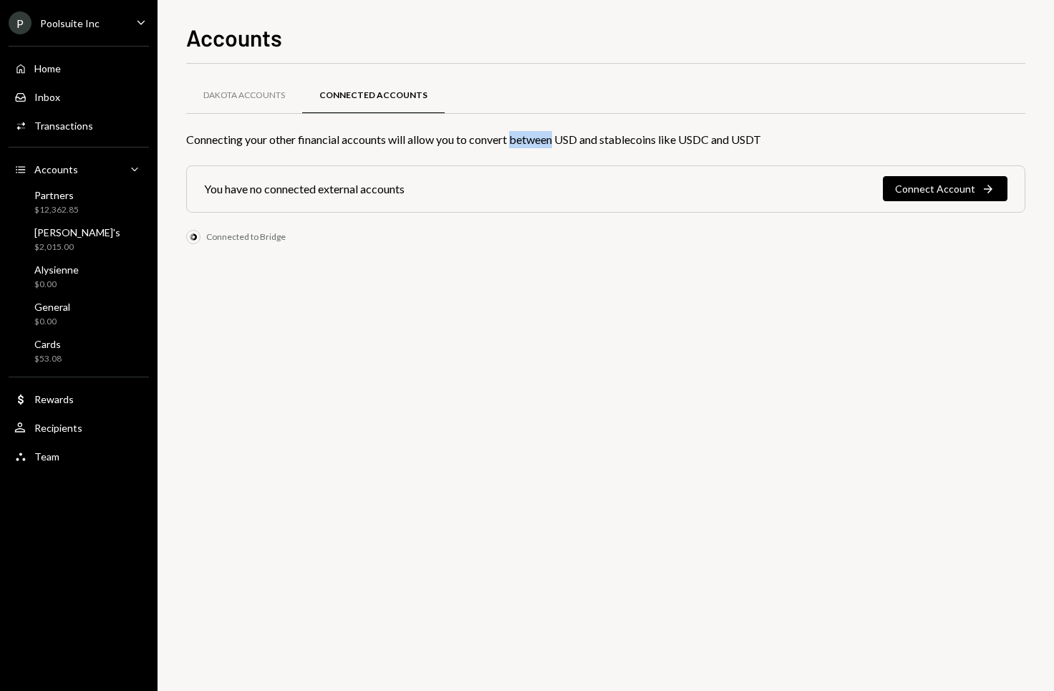
click at [534, 139] on div "Connecting your other financial accounts will allow you to convert between USD …" at bounding box center [605, 139] width 839 height 17
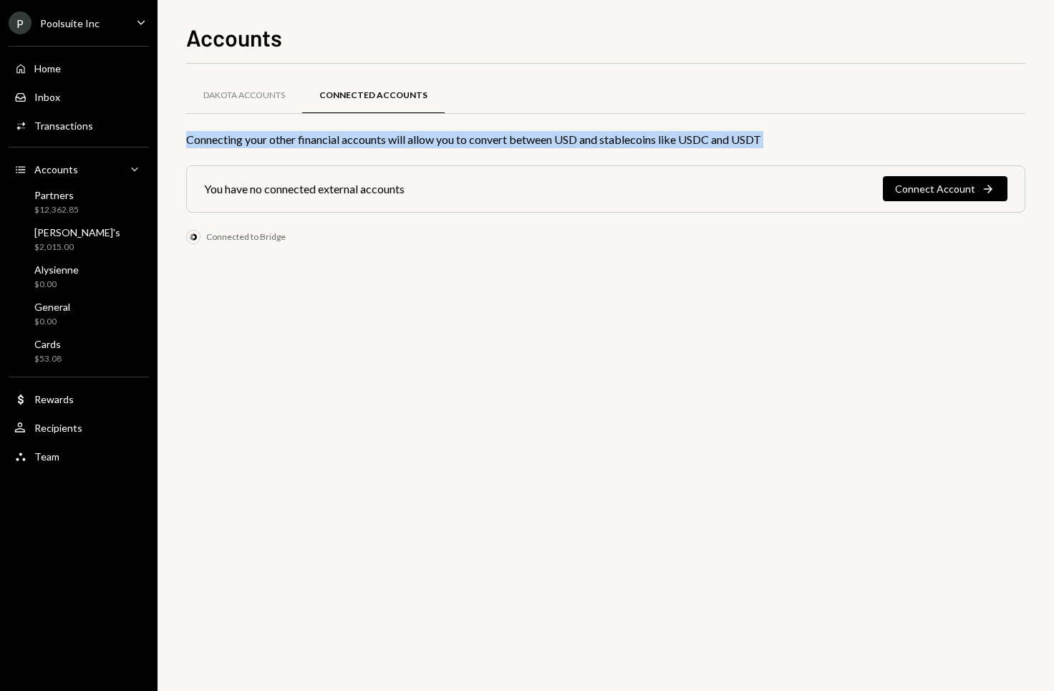
click at [534, 139] on div "Connecting your other financial accounts will allow you to convert between USD …" at bounding box center [605, 139] width 839 height 17
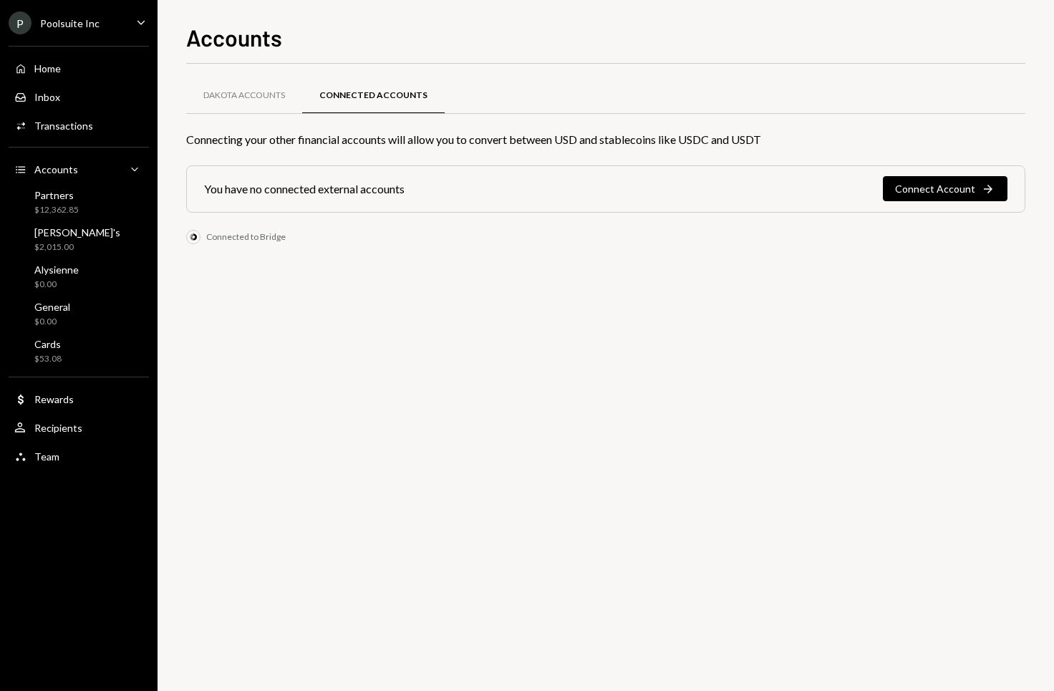
click at [537, 139] on div "Connecting your other financial accounts will allow you to convert between USD …" at bounding box center [605, 139] width 839 height 17
click at [950, 188] on button "Connect Account Right Arrow" at bounding box center [945, 188] width 125 height 25
click at [316, 135] on div "Connecting your other financial accounts will allow you to convert between USD …" at bounding box center [605, 139] width 839 height 17
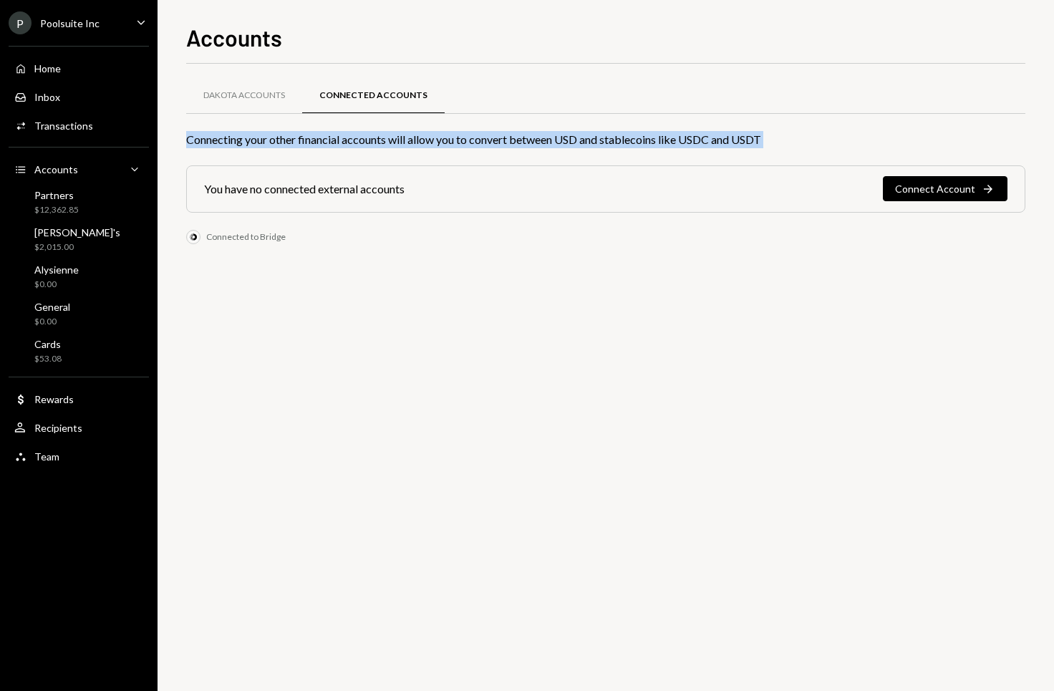
click at [316, 135] on div "Connecting your other financial accounts will allow you to convert between USD …" at bounding box center [605, 139] width 839 height 17
click at [564, 139] on div "Connecting your other financial accounts will allow you to convert between USD …" at bounding box center [605, 139] width 839 height 17
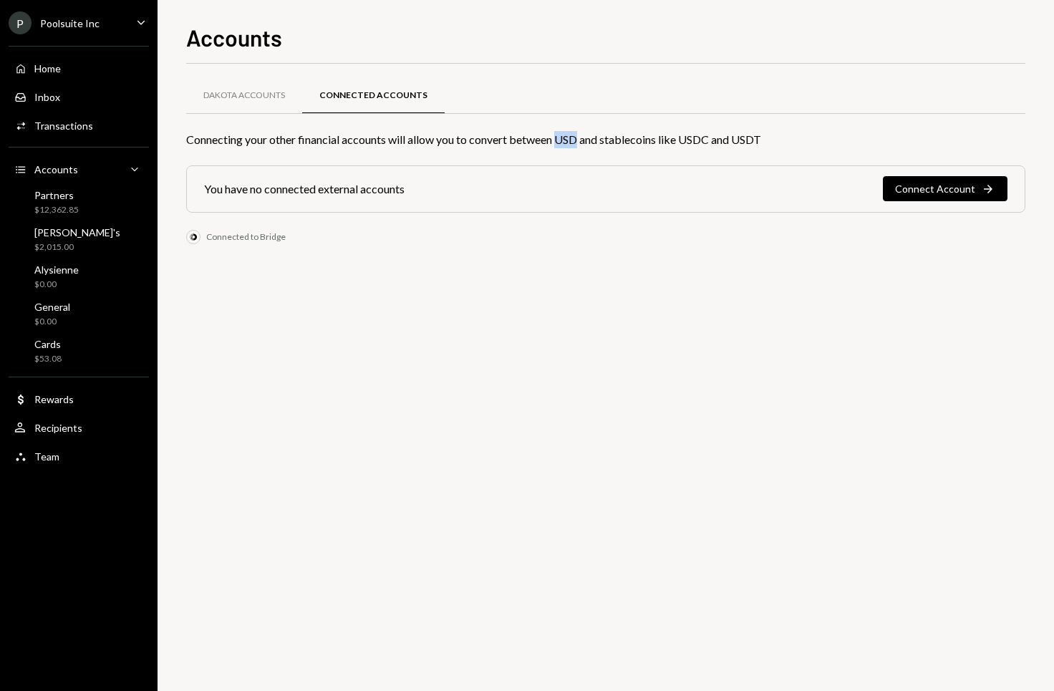
click at [564, 139] on div "Connecting your other financial accounts will allow you to convert between USD …" at bounding box center [605, 139] width 839 height 17
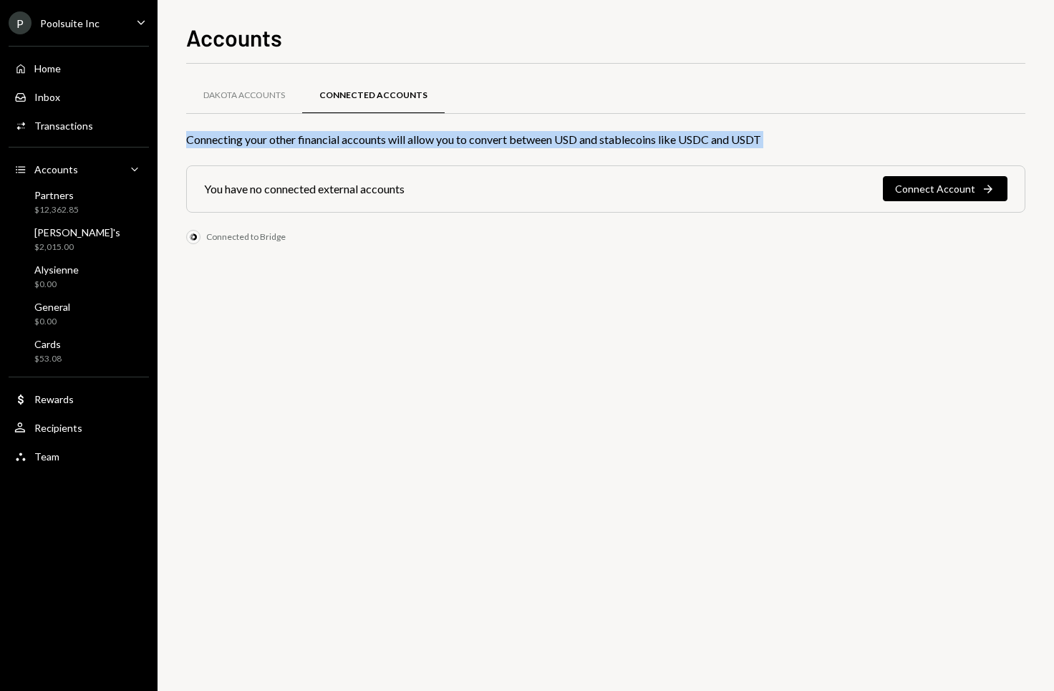
click at [564, 139] on div "Connecting your other financial accounts will allow you to convert between USD …" at bounding box center [605, 139] width 839 height 17
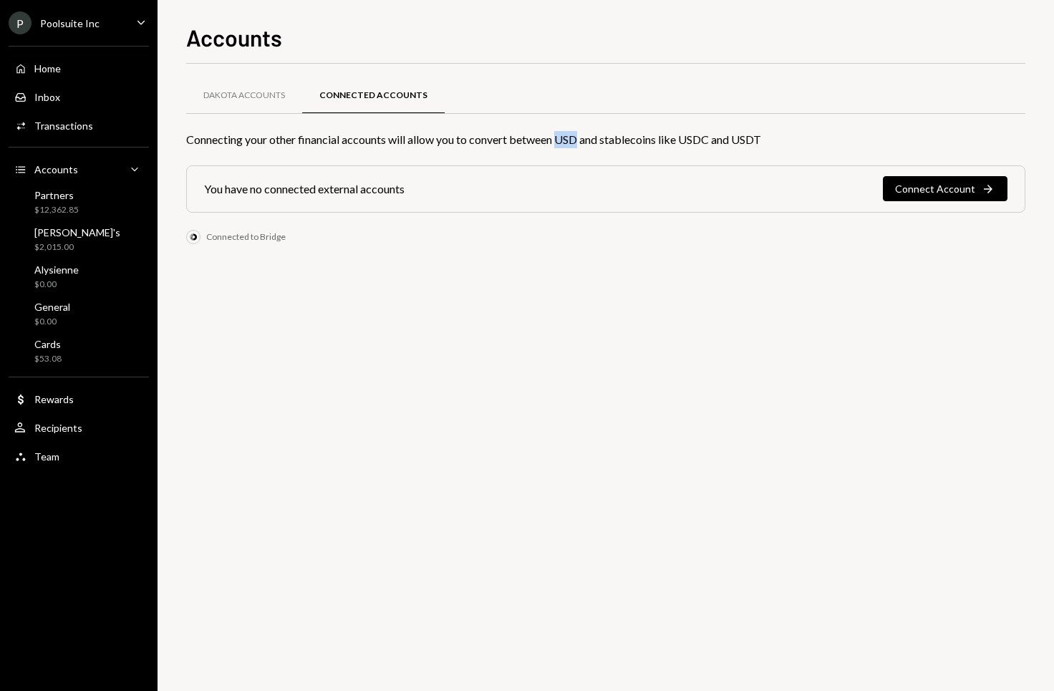
click at [564, 139] on div "Connecting your other financial accounts will allow you to convert between USD …" at bounding box center [605, 139] width 839 height 17
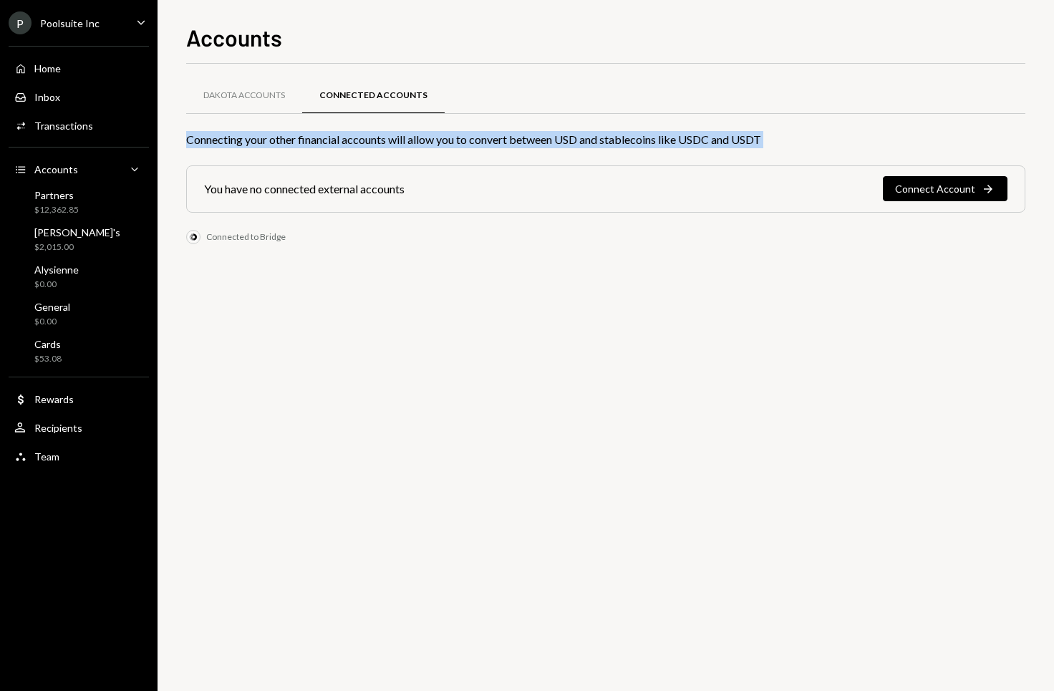
click at [564, 139] on div "Connecting your other financial accounts will allow you to convert between USD …" at bounding box center [605, 139] width 839 height 17
click at [523, 139] on div "Connecting your other financial accounts will allow you to convert between USD …" at bounding box center [605, 139] width 839 height 17
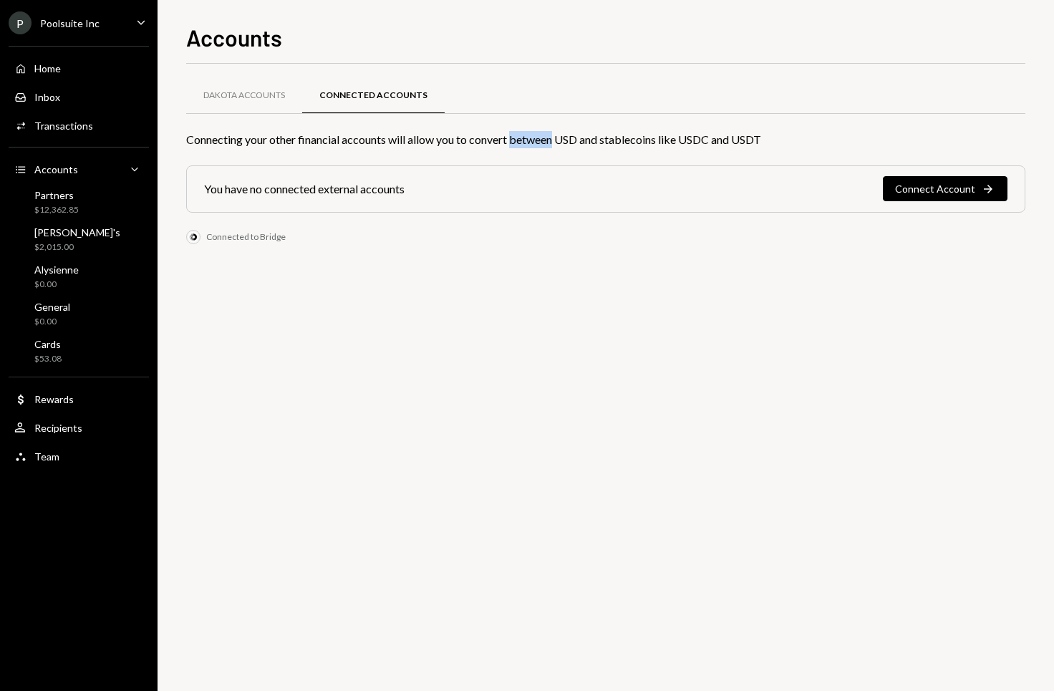
click at [523, 139] on div "Connecting your other financial accounts will allow you to convert between USD …" at bounding box center [605, 139] width 839 height 17
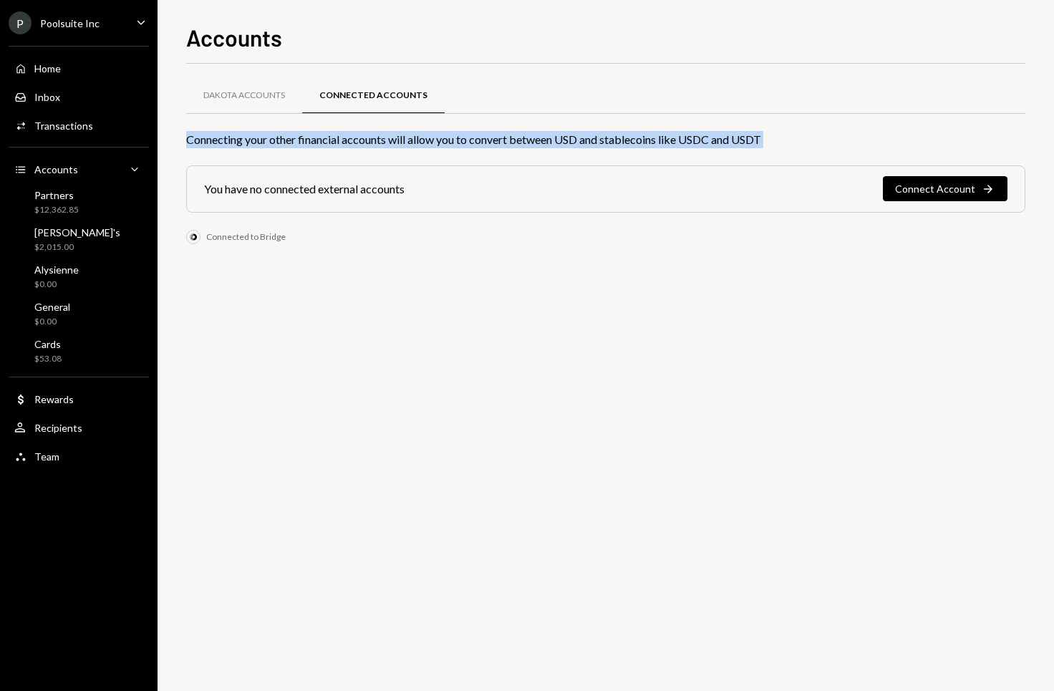
click at [523, 139] on div "Connecting your other financial accounts will allow you to convert between USD …" at bounding box center [605, 139] width 839 height 17
click at [218, 100] on div "Dakota Accounts" at bounding box center [244, 96] width 82 height 12
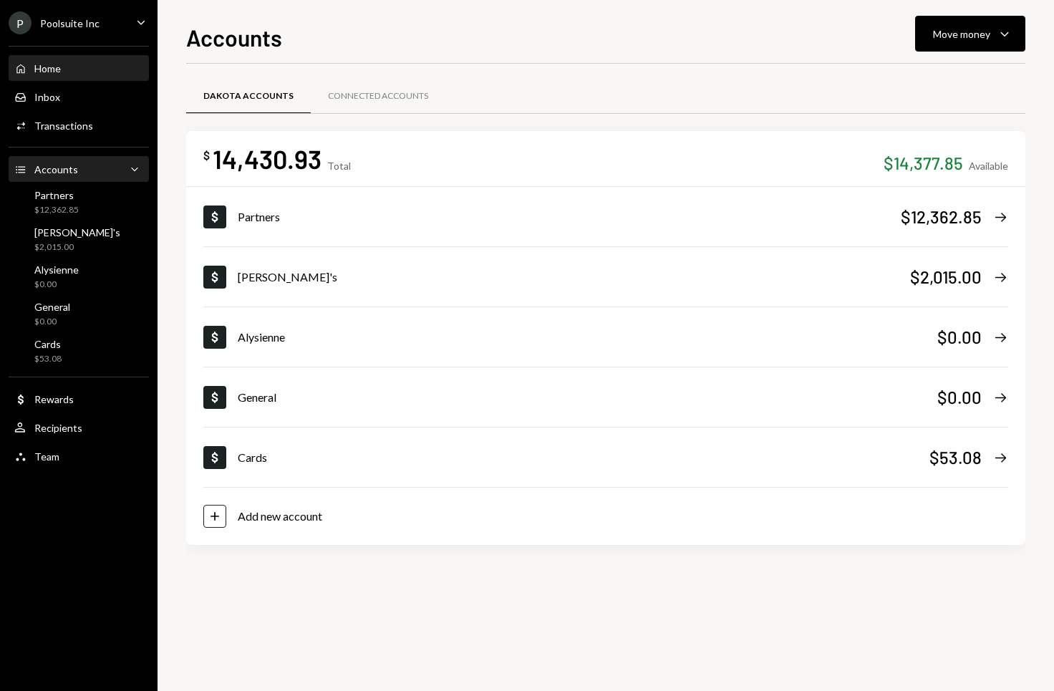
click at [81, 72] on div "Home Home" at bounding box center [78, 68] width 129 height 13
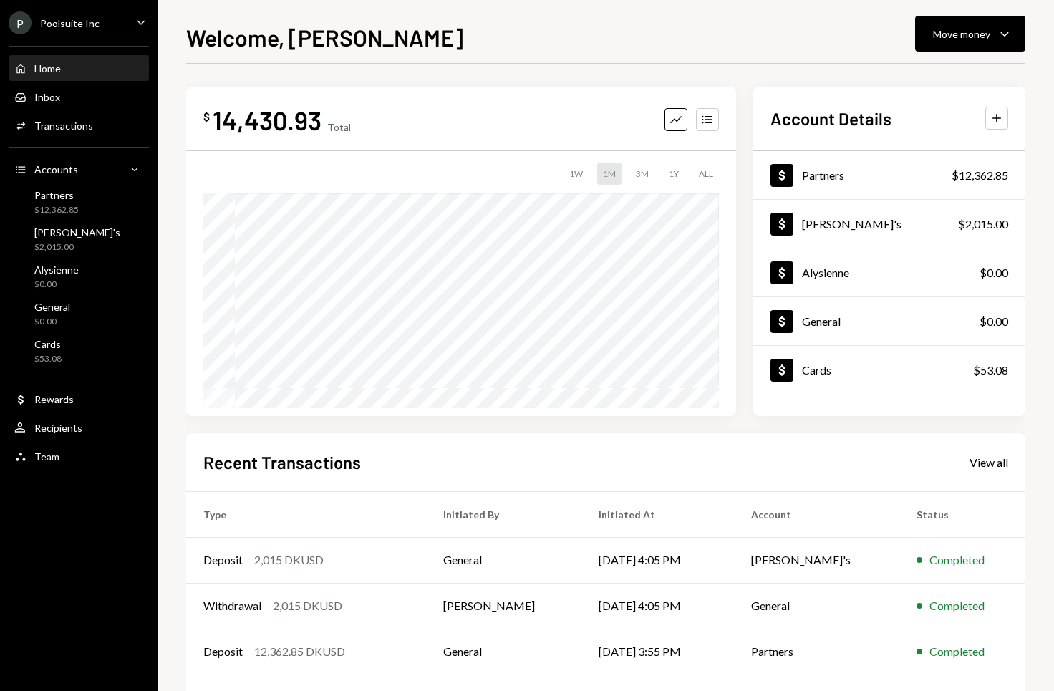
click at [70, 82] on div "Home Home Inbox Inbox Activities Transactions Accounts Accounts Caret Down Part…" at bounding box center [79, 254] width 158 height 435
click at [65, 110] on div "Home Home Inbox Inbox Activities Transactions Accounts Accounts Caret Down Part…" at bounding box center [79, 254] width 158 height 435
click at [57, 96] on div "Inbox" at bounding box center [47, 97] width 26 height 12
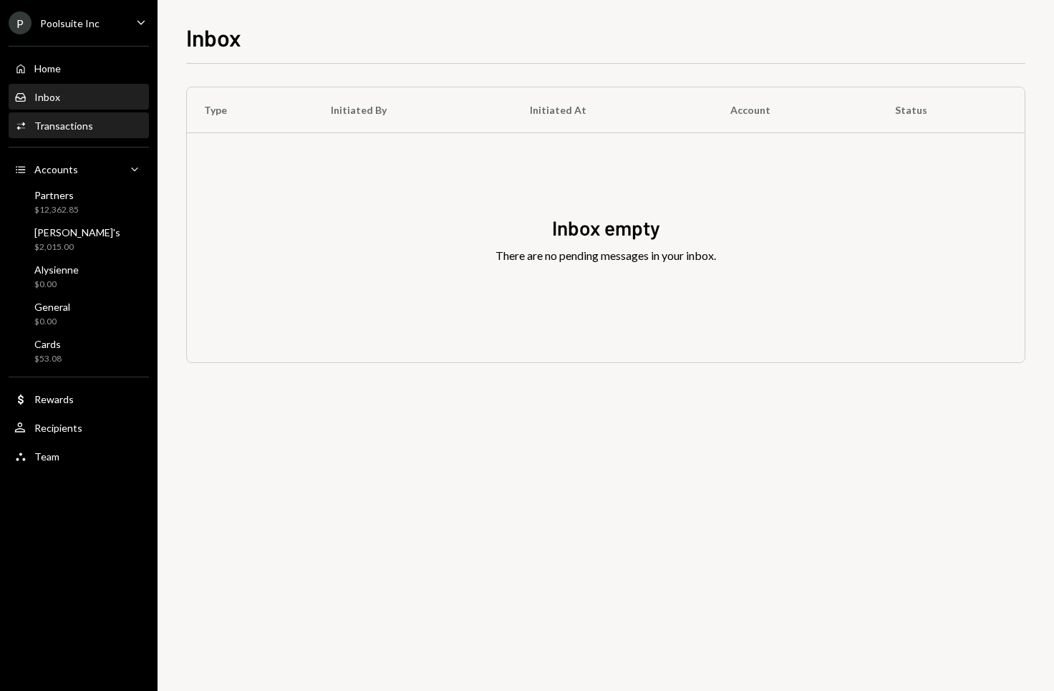
click at [63, 115] on div "Activities Transactions" at bounding box center [78, 126] width 129 height 24
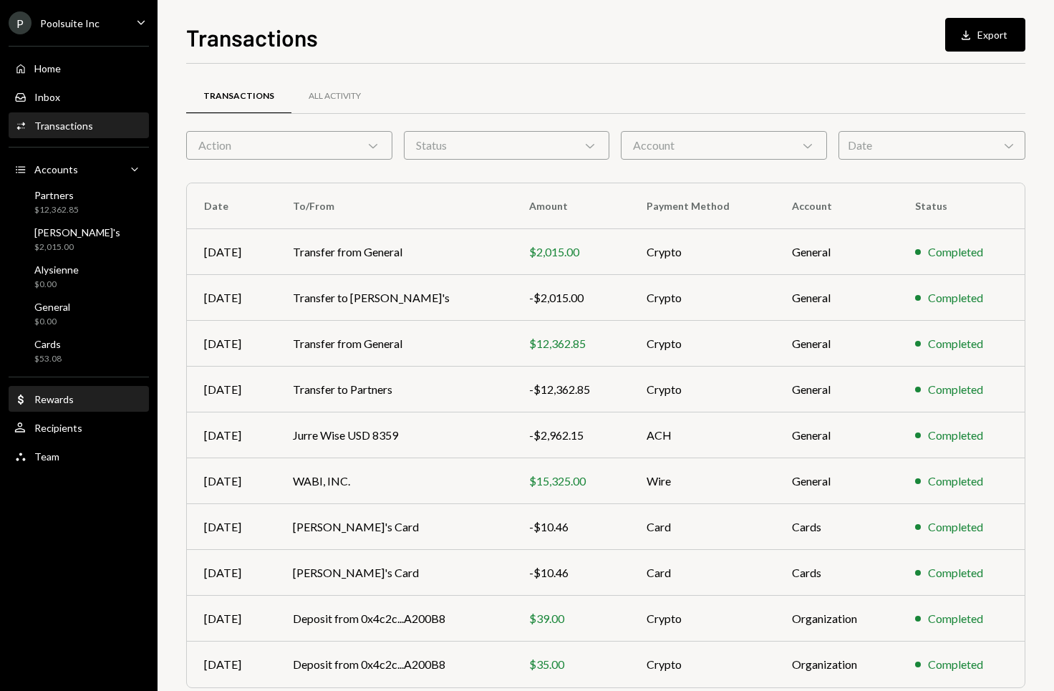
click at [64, 404] on div "Rewards" at bounding box center [53, 399] width 39 height 12
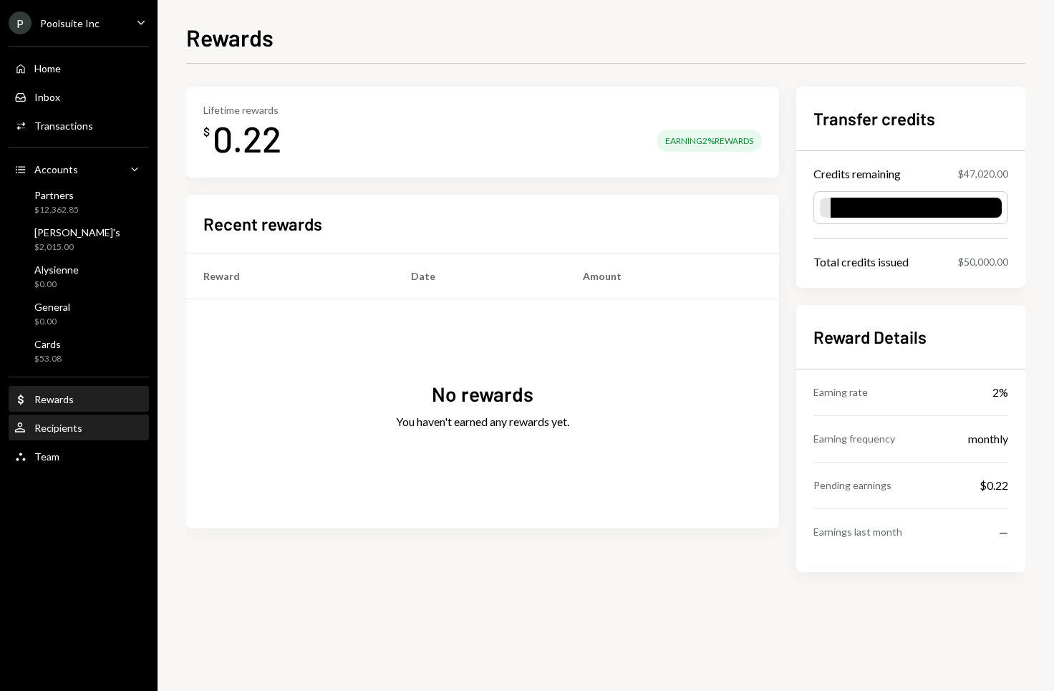
click at [62, 420] on div "User Recipients" at bounding box center [78, 428] width 129 height 24
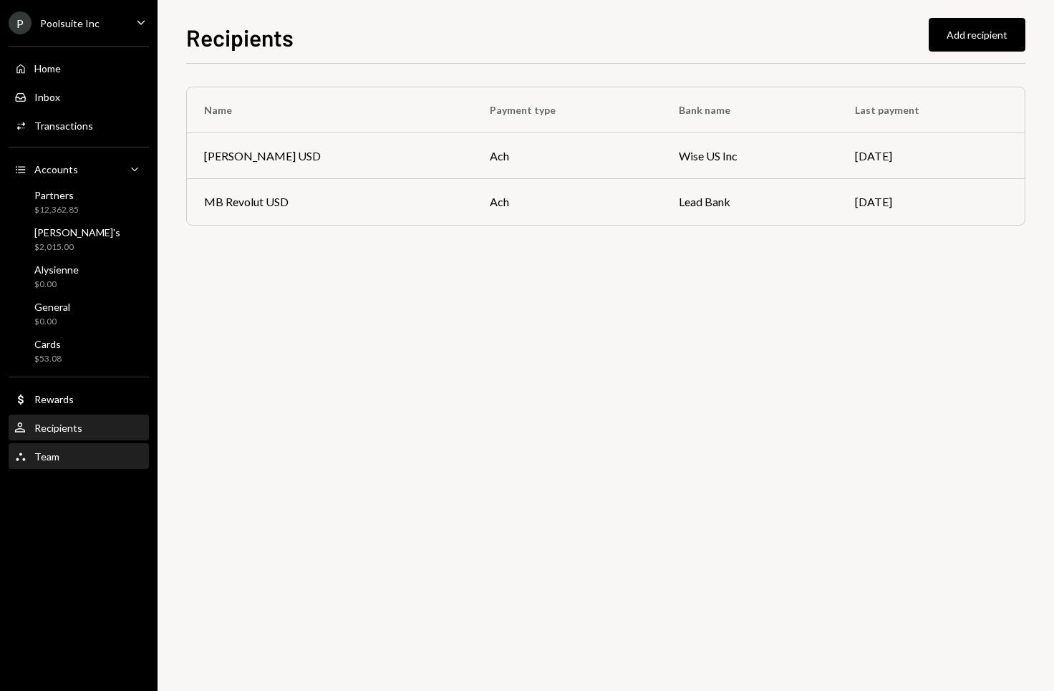
click at [59, 457] on div "Team Team" at bounding box center [78, 456] width 129 height 13
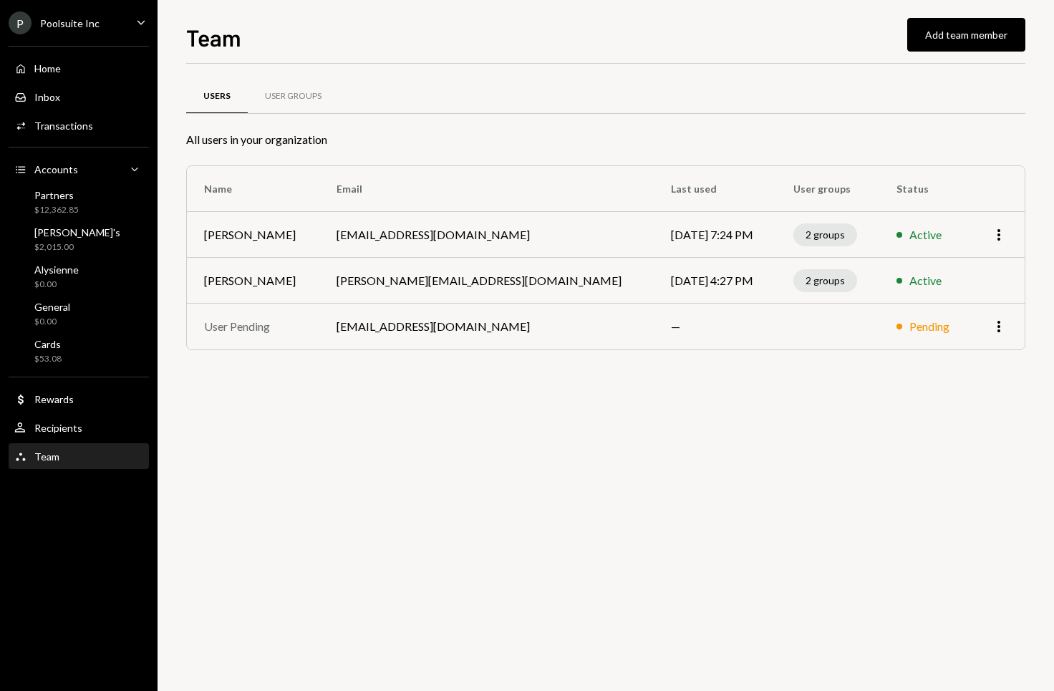
click at [1005, 317] on td "More" at bounding box center [997, 327] width 54 height 46
click at [1003, 323] on icon "More" at bounding box center [998, 326] width 17 height 17
click at [811, 507] on div "Users User Groups All users in your organization Name Email Last used User grou…" at bounding box center [605, 377] width 839 height 627
click at [67, 72] on div "Home Home" at bounding box center [78, 68] width 129 height 13
